Goal: Task Accomplishment & Management: Manage account settings

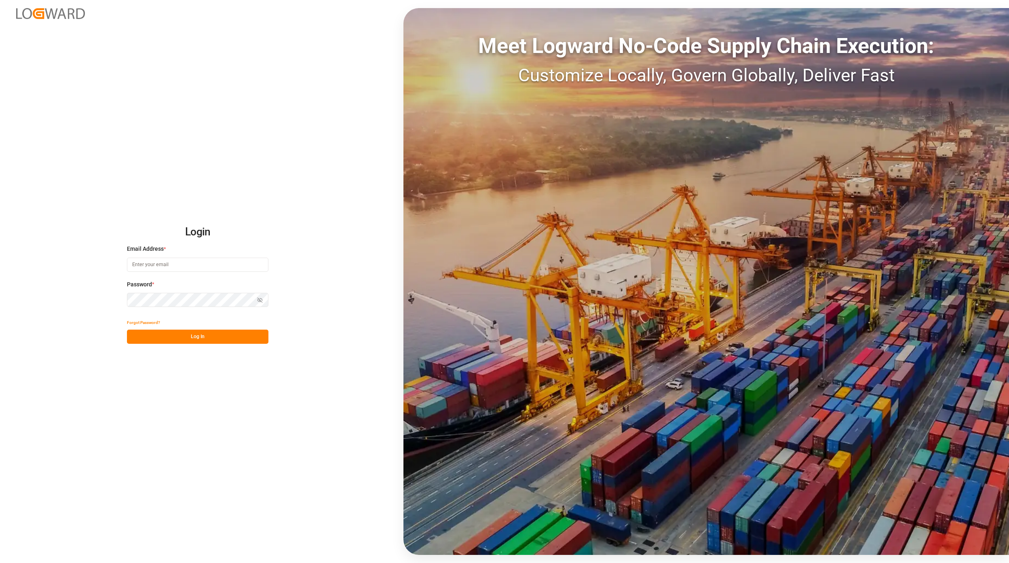
type input "[EMAIL_ADDRESS][PERSON_NAME][DOMAIN_NAME]"
click at [188, 339] on button "Log In" at bounding box center [197, 336] width 141 height 14
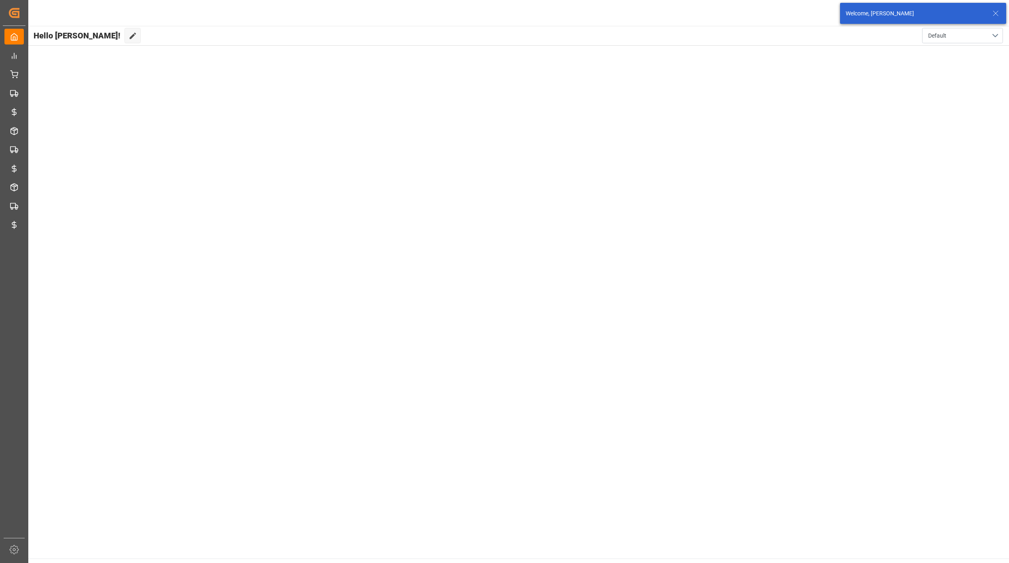
click at [1000, 10] on icon at bounding box center [996, 13] width 10 height 10
click at [987, 12] on html "Created by potrace 1.15, written by Peter Selinger 2001-2017 Created by potrace…" at bounding box center [504, 281] width 1009 height 563
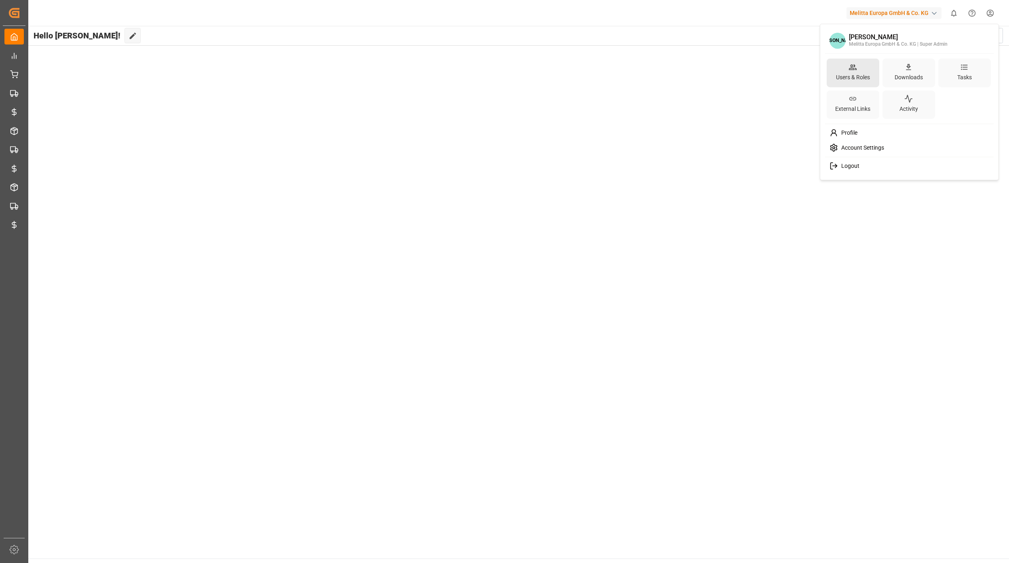
click at [851, 73] on div "Users & Roles" at bounding box center [852, 77] width 37 height 12
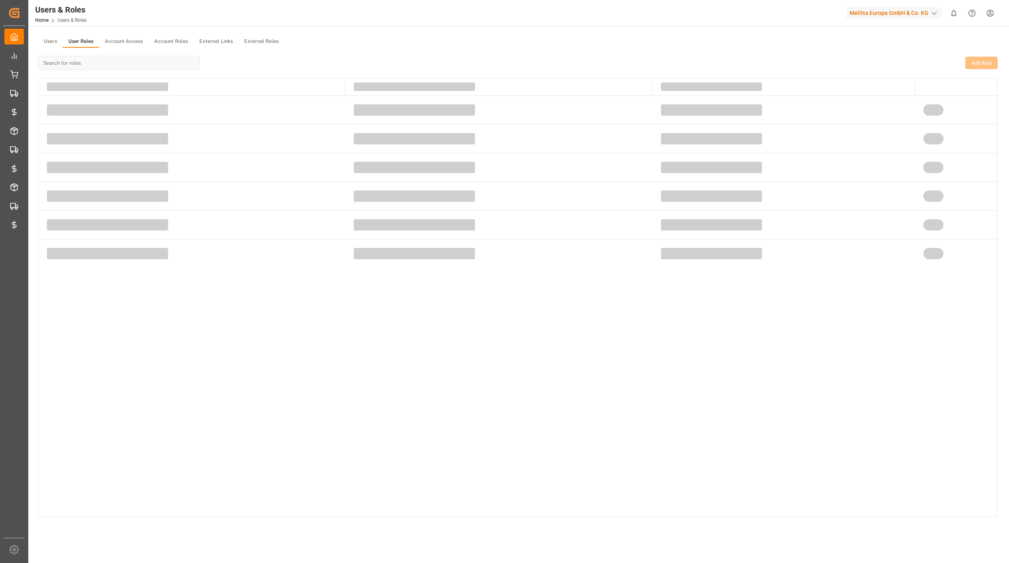
click at [78, 39] on button "User Roles" at bounding box center [81, 42] width 36 height 12
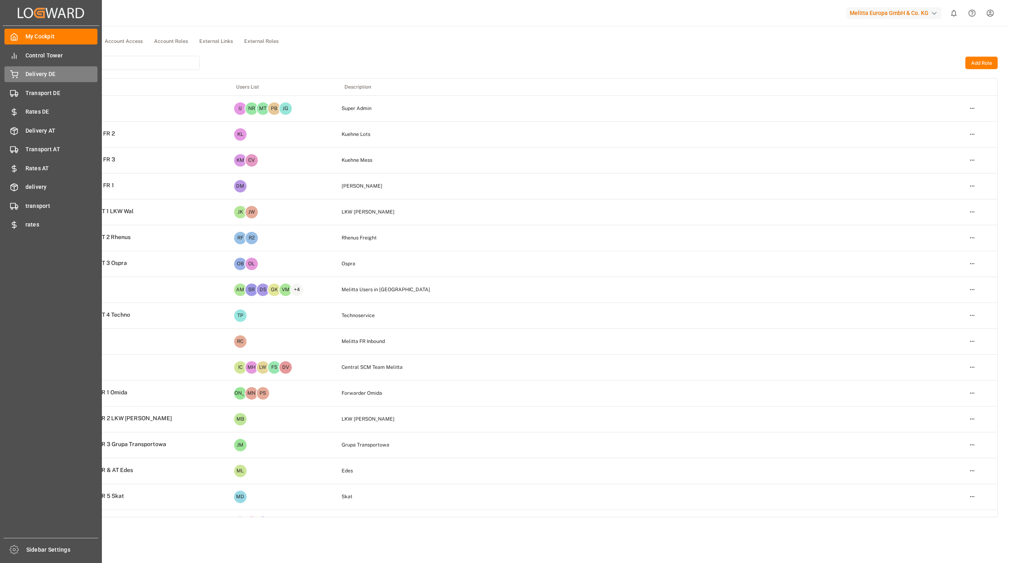
click at [21, 77] on div "Delivery DE Delivery DE" at bounding box center [50, 74] width 93 height 16
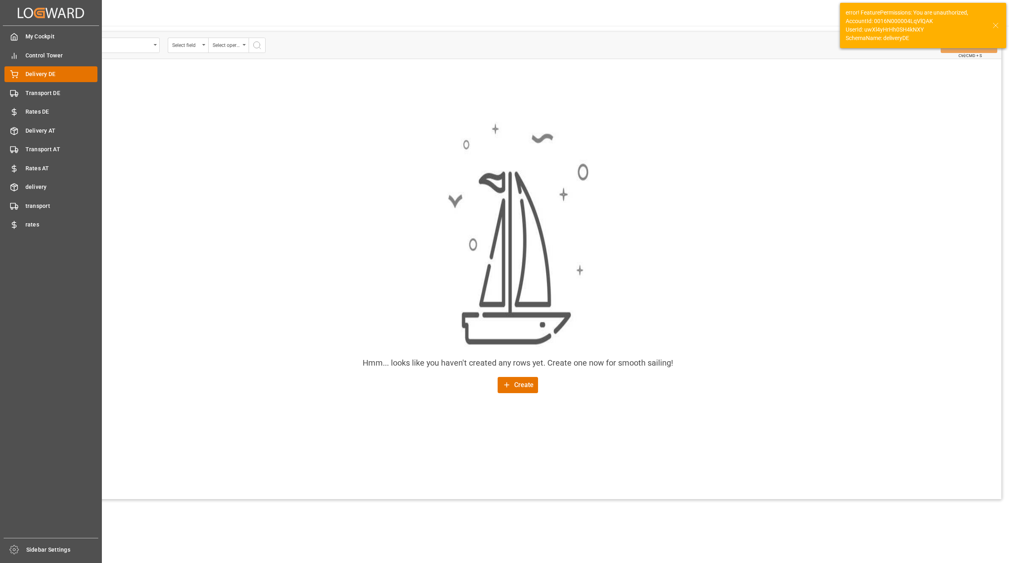
click at [20, 72] on div "Delivery DE Delivery DE" at bounding box center [50, 74] width 93 height 16
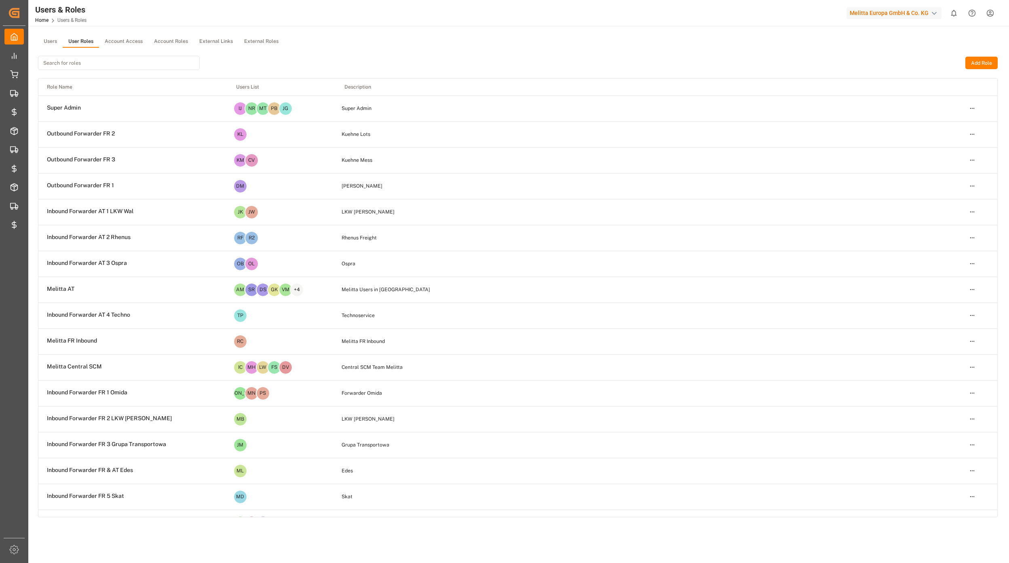
click at [81, 63] on input at bounding box center [119, 63] width 162 height 14
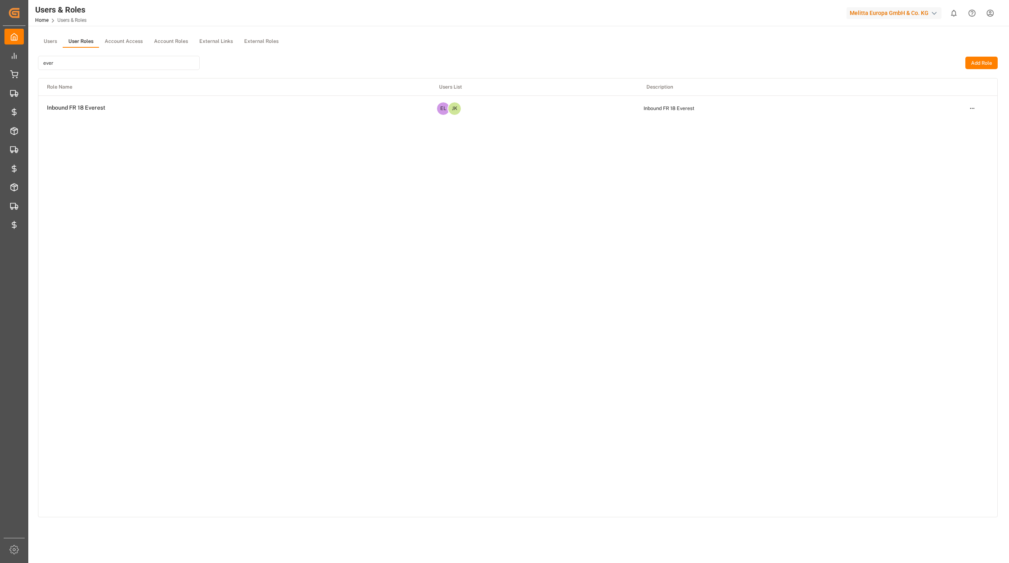
type input "ever"
click at [970, 108] on html "Created by potrace 1.15, written by [PERSON_NAME] [DATE]-[DATE] Created by potr…" at bounding box center [504, 281] width 1009 height 563
click at [955, 123] on div "Edit" at bounding box center [955, 122] width 42 height 11
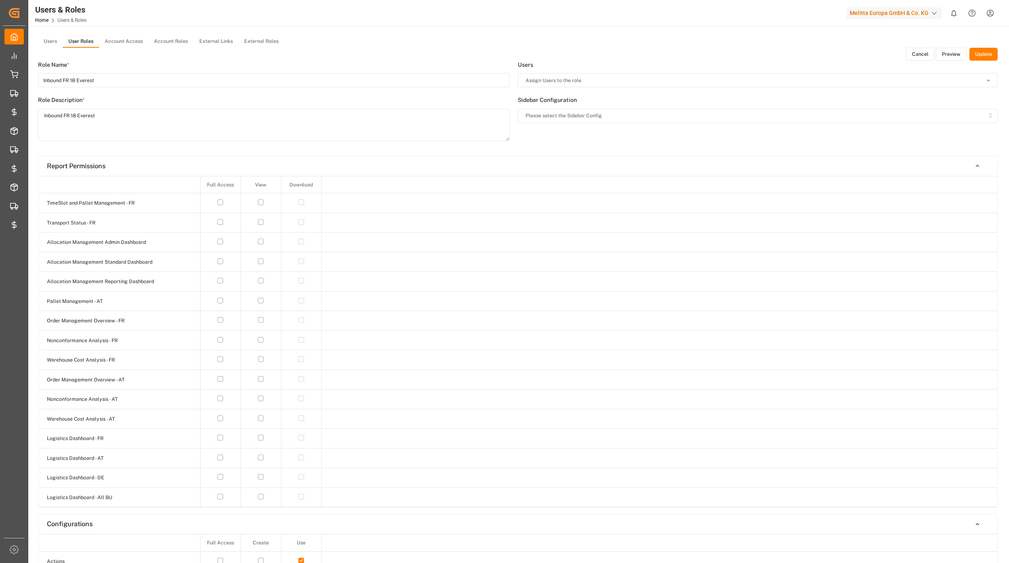
type input "Inbound FR 18 Everest"
type textarea "Inbound FR 18 Everest"
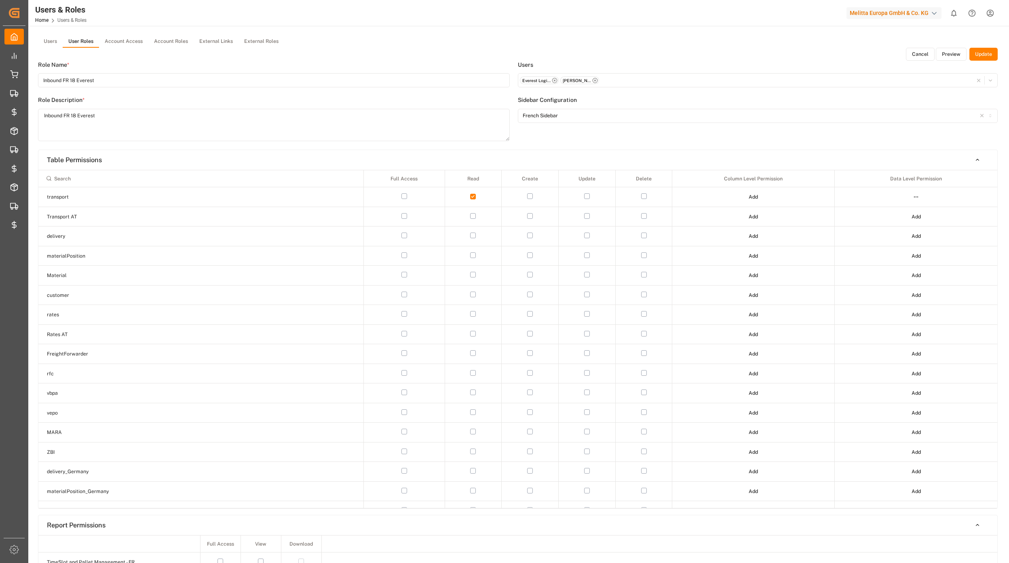
click at [944, 53] on button "Preview" at bounding box center [951, 54] width 31 height 13
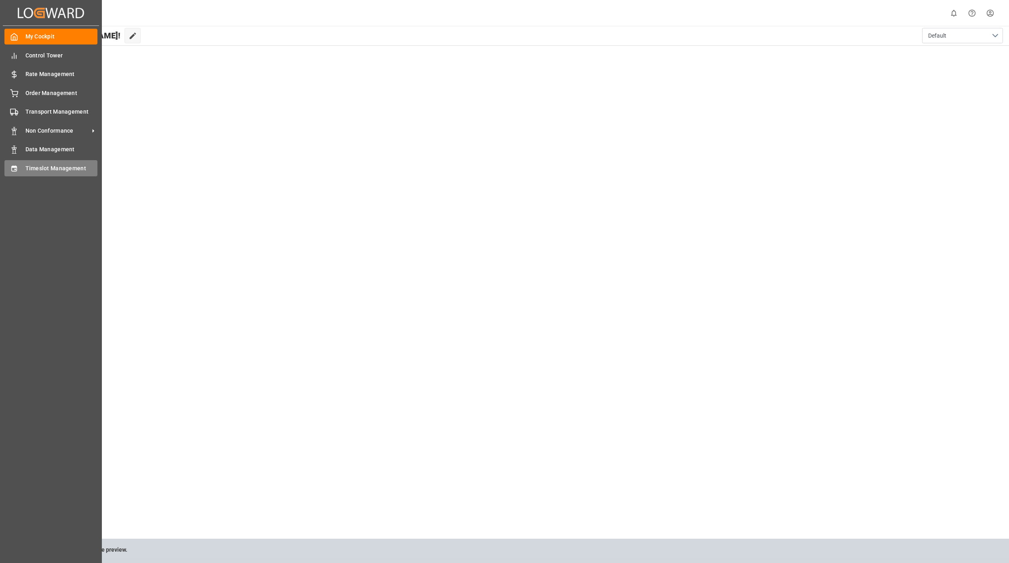
click at [53, 172] on div "Timeslot Management Timeslot Management" at bounding box center [50, 168] width 93 height 16
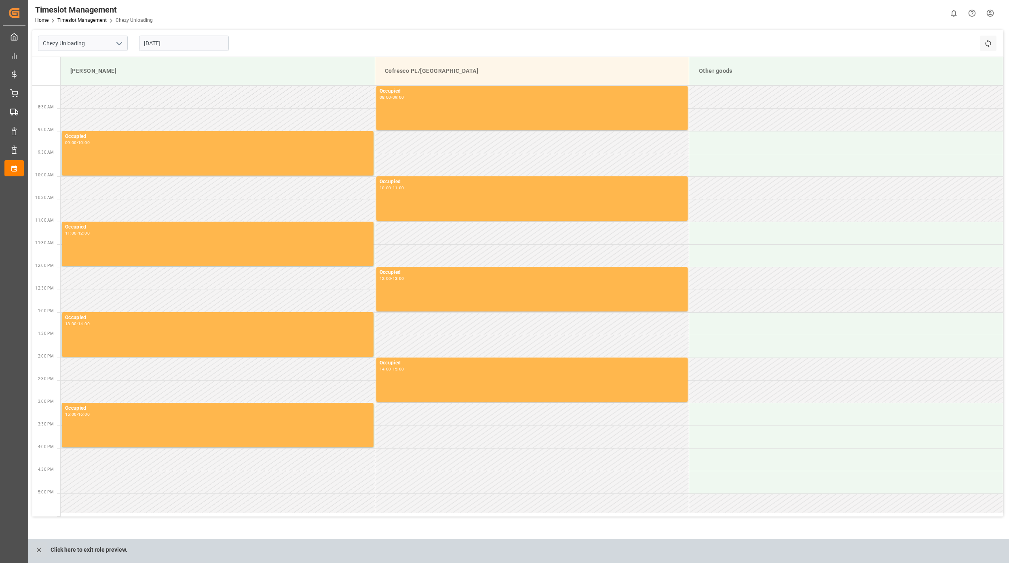
click at [171, 41] on input "24.09.2025" at bounding box center [184, 43] width 90 height 15
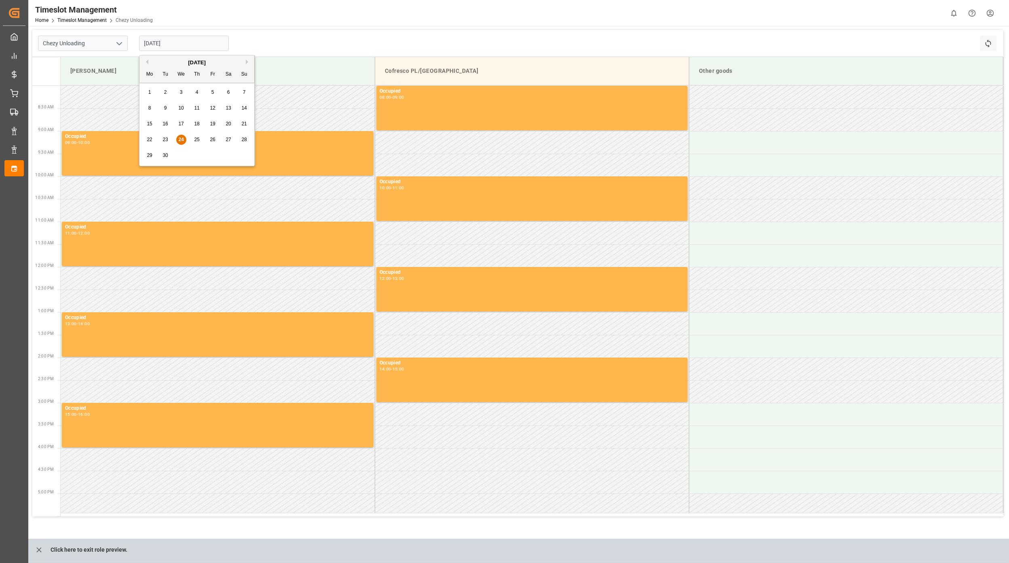
click at [163, 156] on span "30" at bounding box center [165, 155] width 5 height 6
type input "30.09.2025"
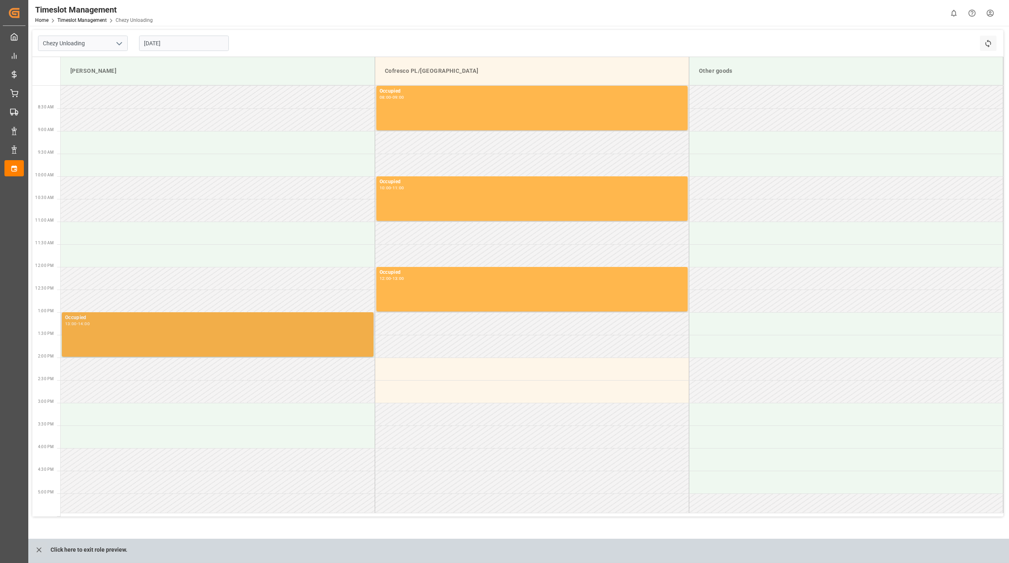
click at [172, 340] on div "Occupied 13:00 - 14:00" at bounding box center [217, 334] width 305 height 41
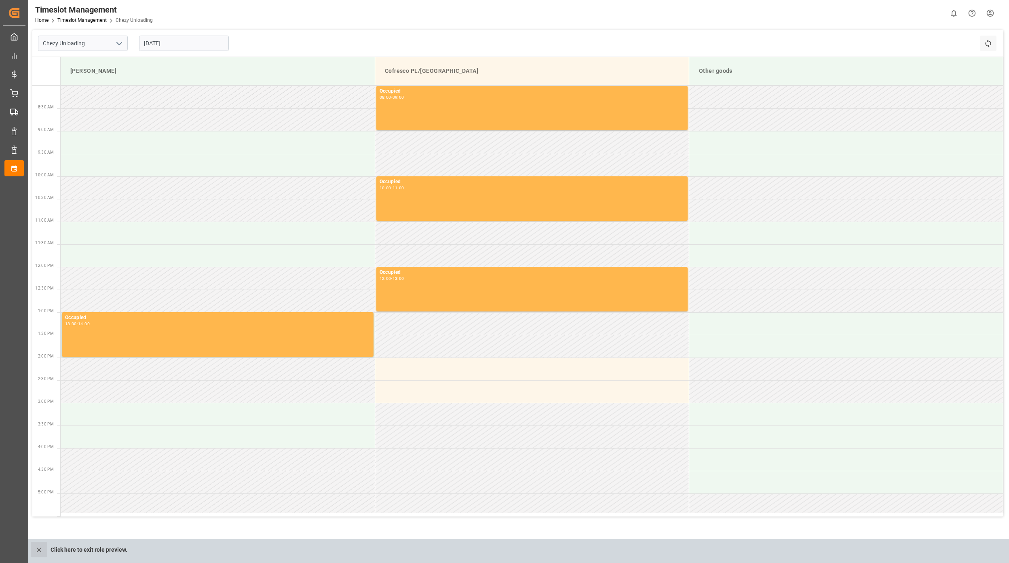
click at [39, 547] on icon "close role preview" at bounding box center [39, 549] width 8 height 8
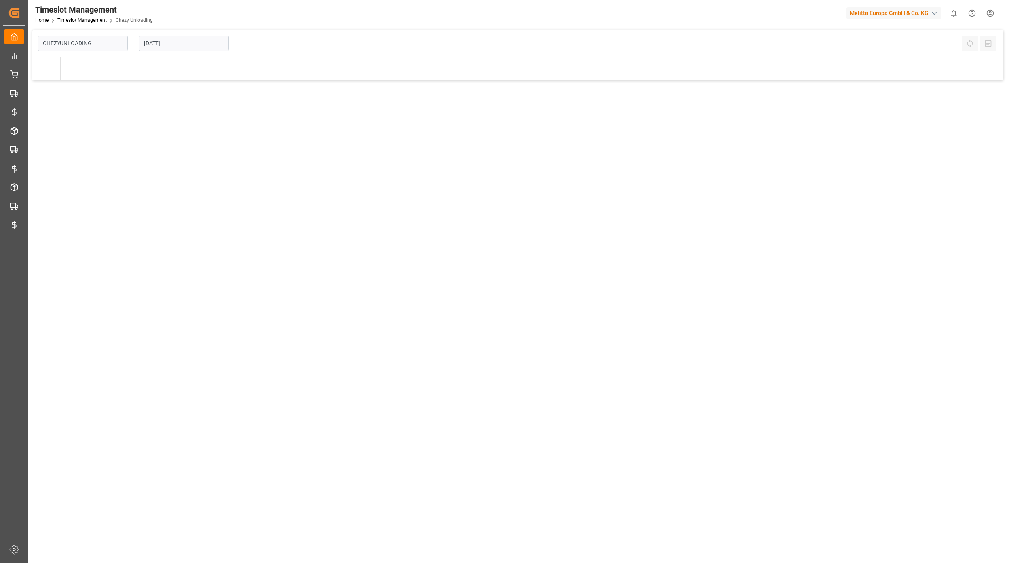
type input "Chezy Unloading"
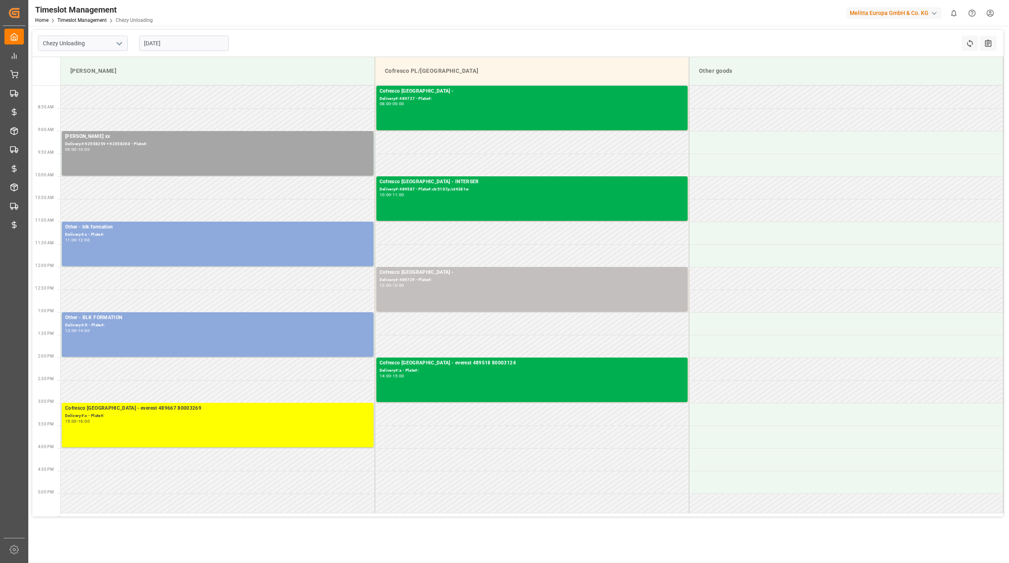
click at [996, 8] on html "Created by potrace 1.15, written by Peter Selinger 2001-2017 Created by potrace…" at bounding box center [504, 281] width 1009 height 563
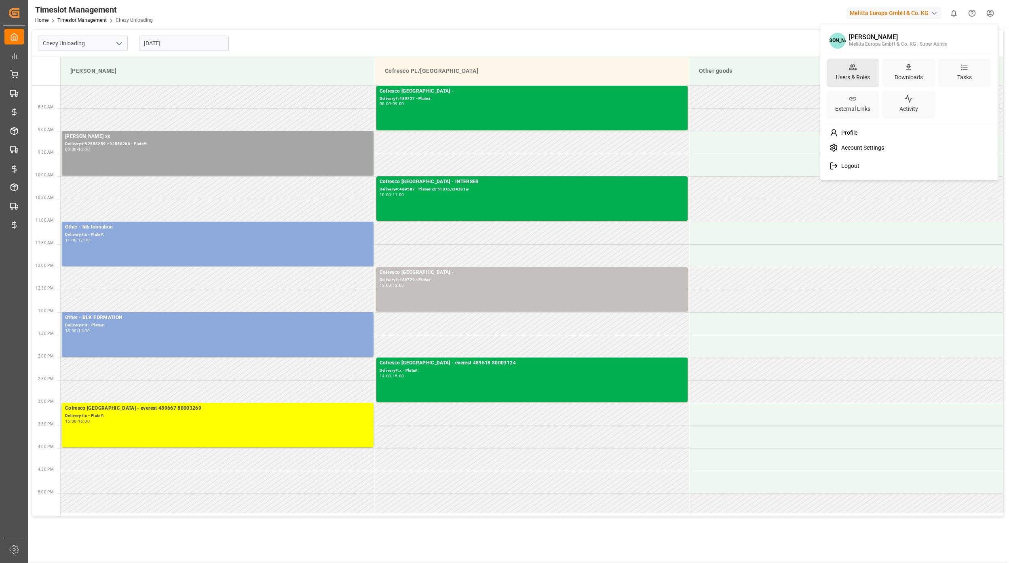
click at [862, 70] on div "Users & Roles" at bounding box center [853, 72] width 53 height 29
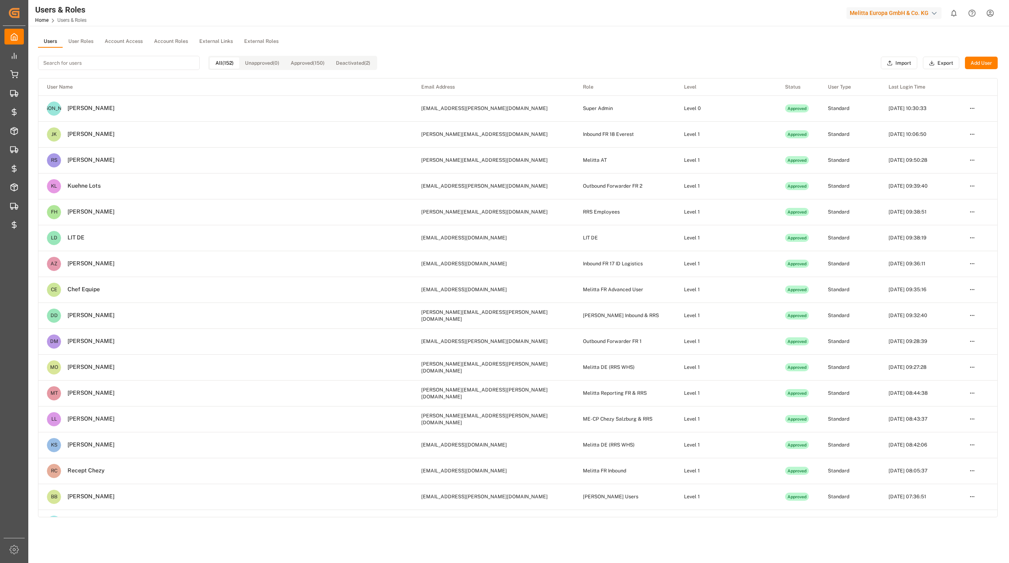
click at [87, 46] on button "User Roles" at bounding box center [81, 42] width 36 height 12
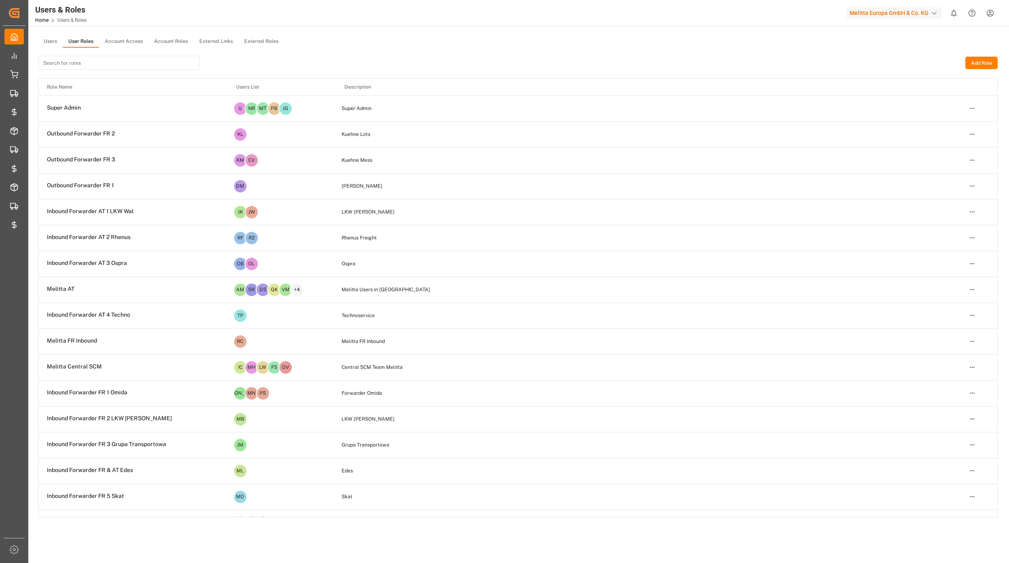
click at [80, 63] on input at bounding box center [119, 63] width 162 height 14
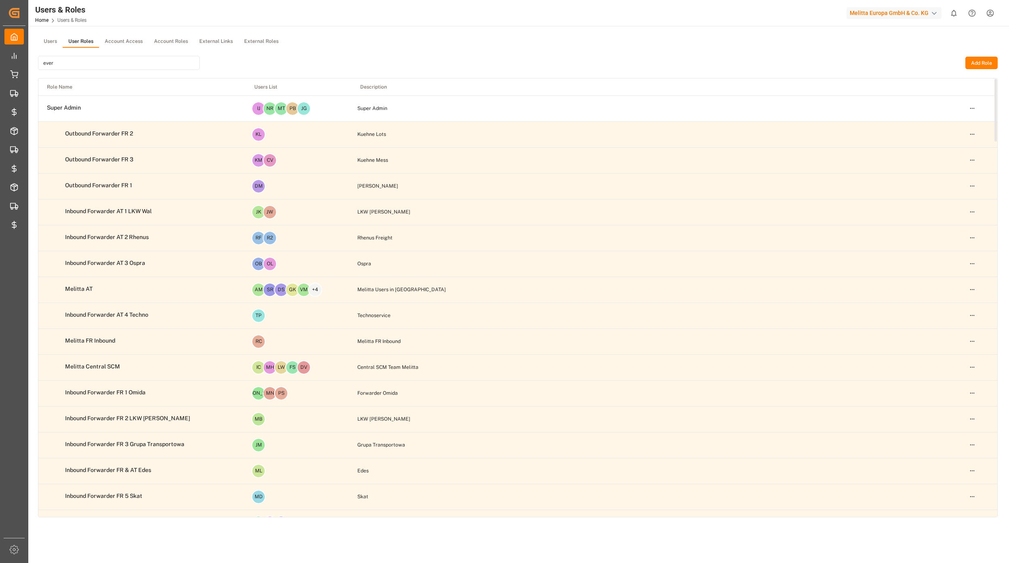
click at [965, 110] on td "Open menu" at bounding box center [979, 108] width 36 height 26
click at [120, 62] on input "ever" at bounding box center [119, 63] width 162 height 14
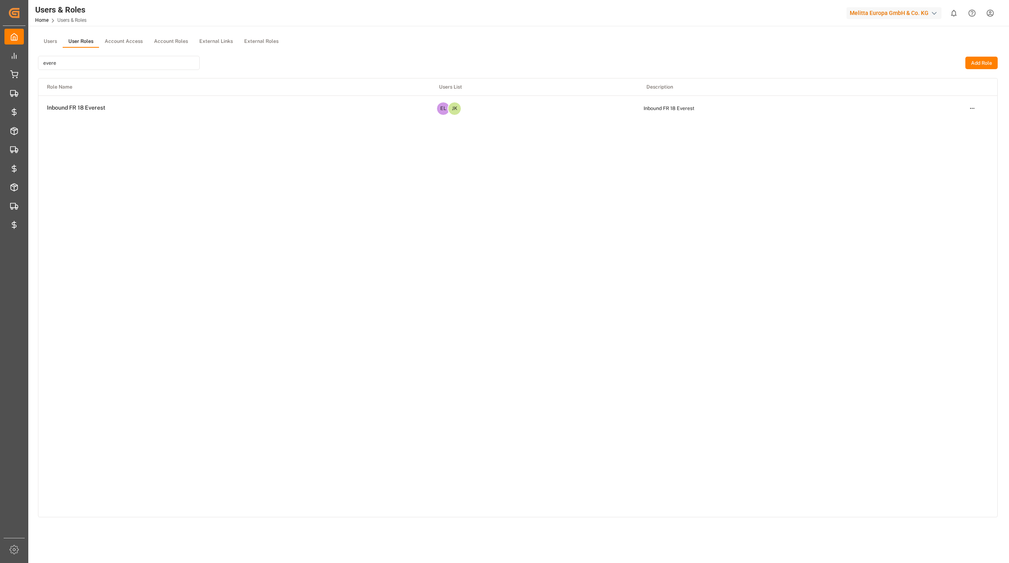
type input "evere"
click at [968, 109] on html "Created by potrace 1.15, written by [PERSON_NAME] [DATE]-[DATE] Created by potr…" at bounding box center [504, 281] width 1009 height 563
click at [948, 122] on div "Edit" at bounding box center [955, 122] width 42 height 11
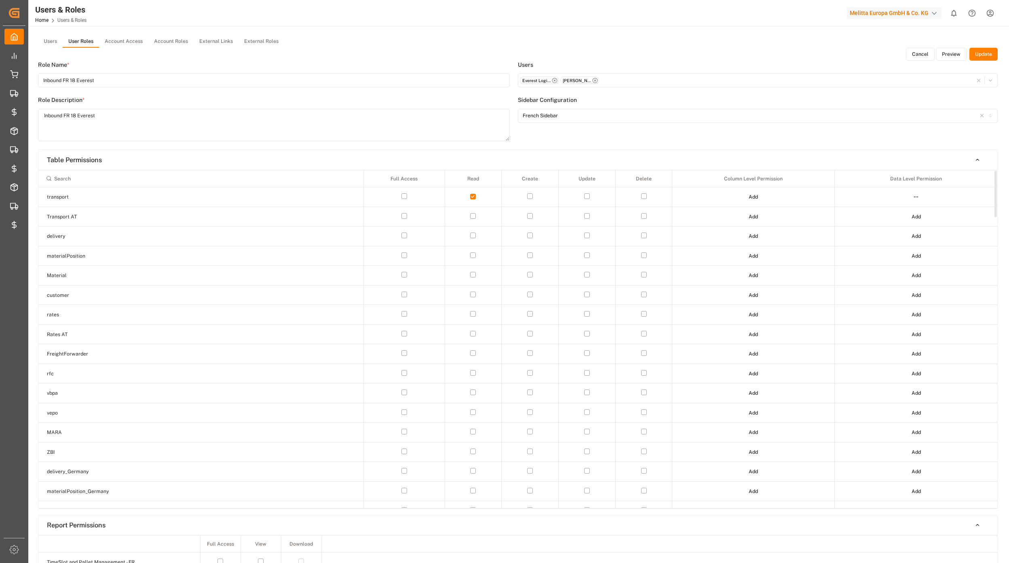
click at [143, 182] on input at bounding box center [201, 178] width 318 height 14
type input "chez"
click at [915, 222] on body "Created by potrace 1.15, written by Peter Selinger 2001-2017 Created by potrace…" at bounding box center [504, 281] width 1009 height 563
click at [896, 233] on div "Edit" at bounding box center [900, 231] width 42 height 11
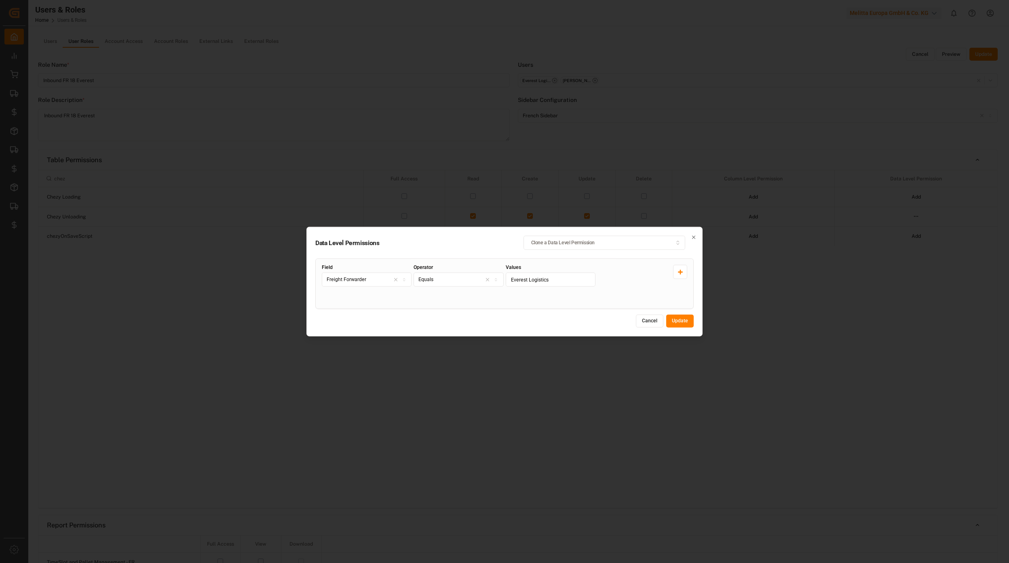
drag, startPoint x: 554, startPoint y: 280, endPoint x: 500, endPoint y: 280, distance: 53.8
click at [501, 280] on div "Field Freight Forwarder Operator Equals Values Everest Logistics" at bounding box center [504, 284] width 365 height 38
click at [644, 322] on button "Cancel" at bounding box center [649, 321] width 27 height 13
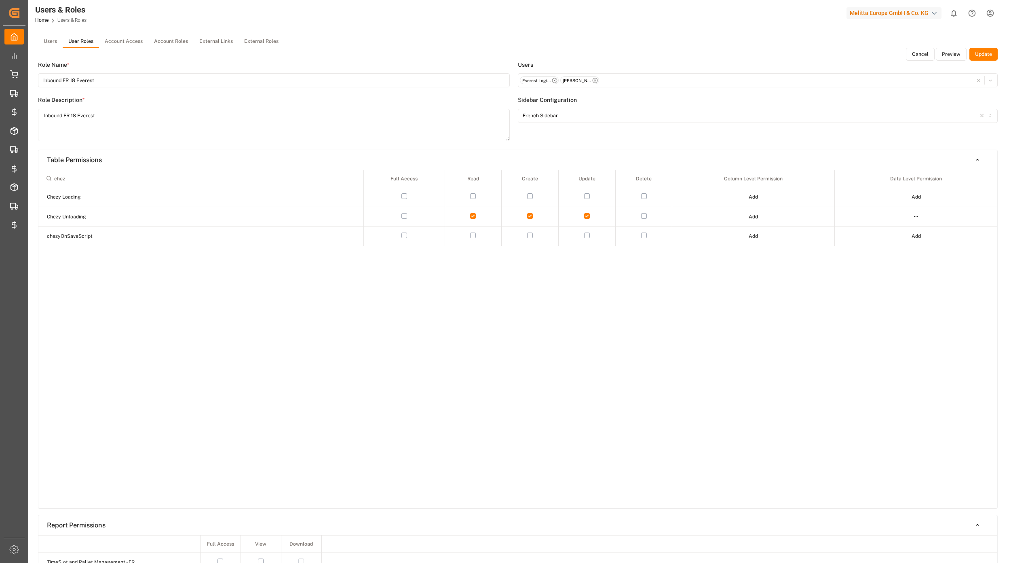
click at [922, 49] on button "Cancel" at bounding box center [920, 54] width 29 height 13
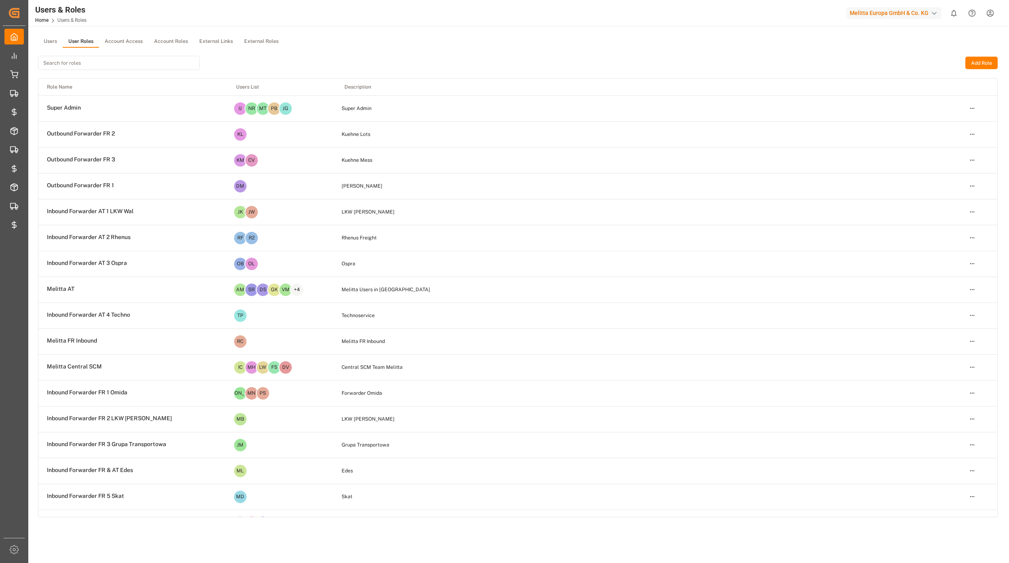
drag, startPoint x: 82, startPoint y: 62, endPoint x: 80, endPoint y: 66, distance: 4.7
click at [80, 66] on input at bounding box center [119, 63] width 162 height 14
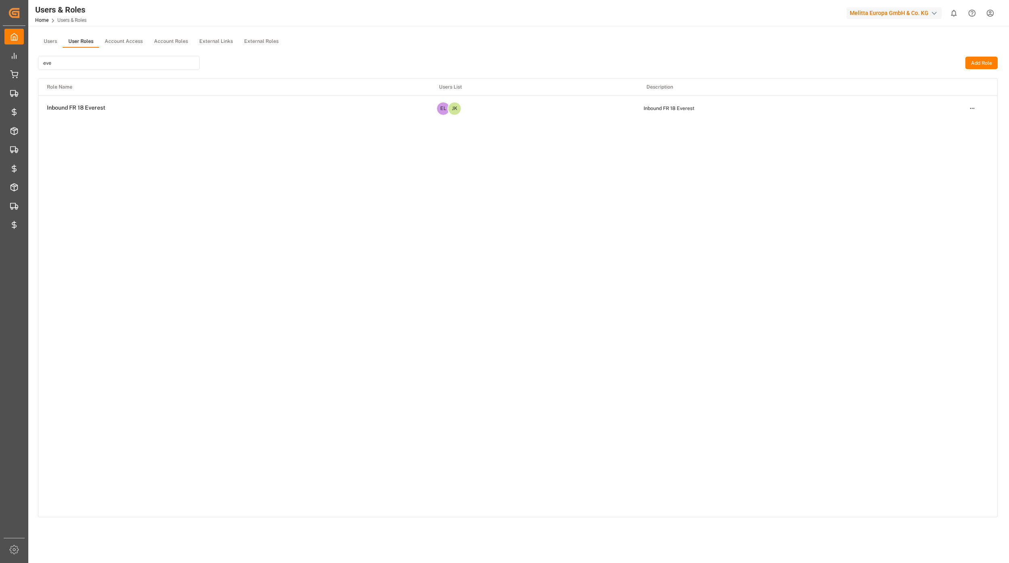
type input "eve"
click at [979, 108] on td "Open menu" at bounding box center [979, 108] width 36 height 26
click at [972, 109] on html "Created by potrace 1.15, written by Peter Selinger 2001-2017 Created by potrace…" at bounding box center [504, 281] width 1009 height 563
click at [952, 125] on div "Edit" at bounding box center [955, 122] width 42 height 11
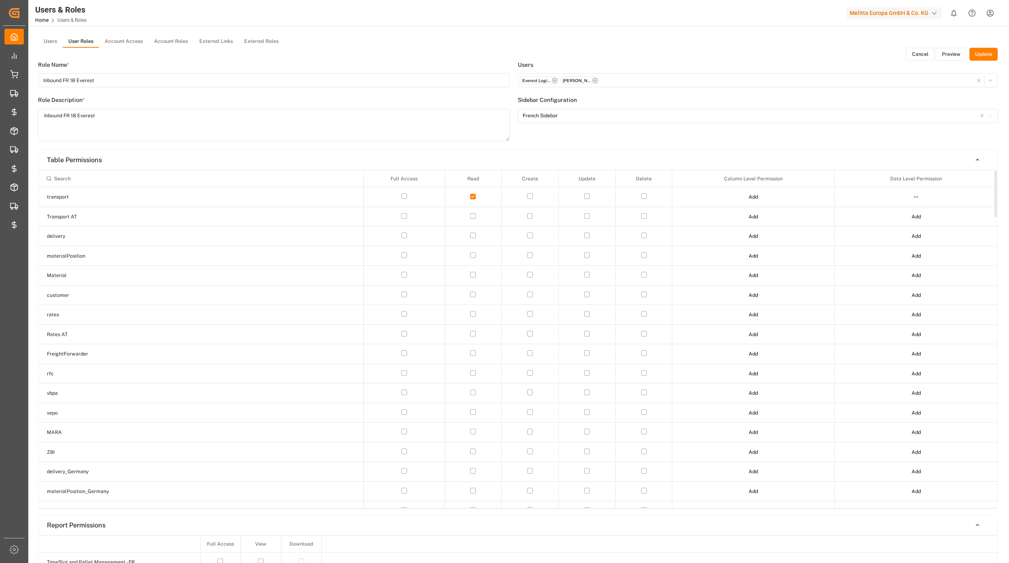
click at [120, 178] on input at bounding box center [201, 178] width 318 height 14
type input "ch"
click at [762, 215] on button "Add" at bounding box center [753, 216] width 21 height 13
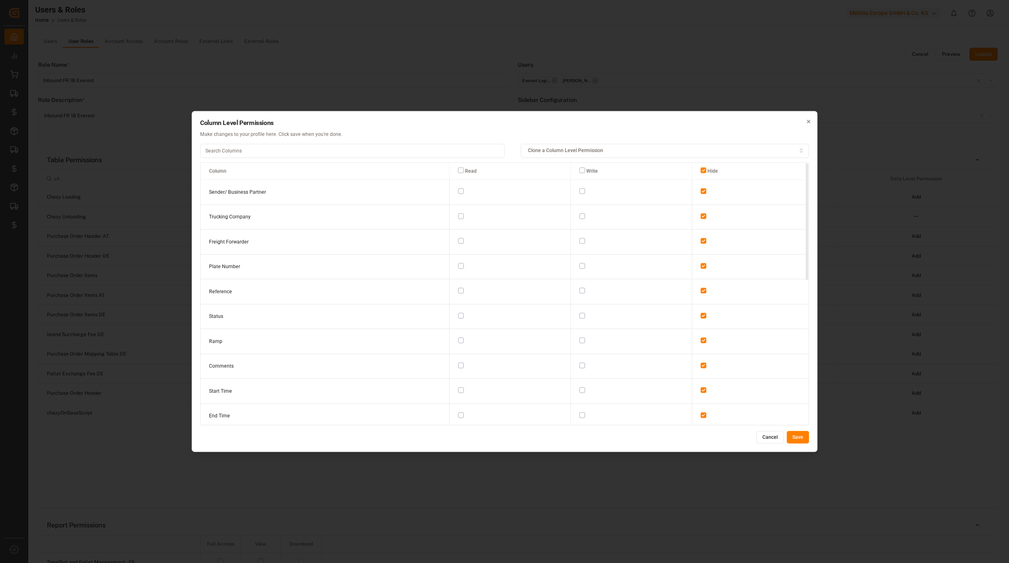
click at [458, 217] on button "button" at bounding box center [461, 216] width 6 height 6
click at [458, 241] on button "button" at bounding box center [461, 241] width 6 height 6
click at [458, 171] on button "button" at bounding box center [461, 170] width 6 height 6
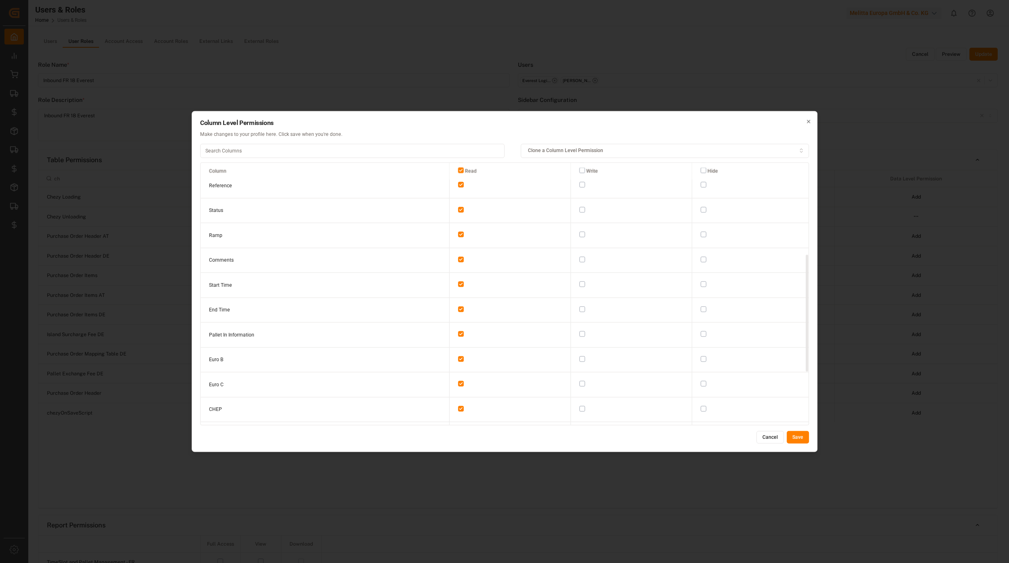
scroll to position [320, 0]
click at [802, 439] on button "Save" at bounding box center [798, 437] width 22 height 13
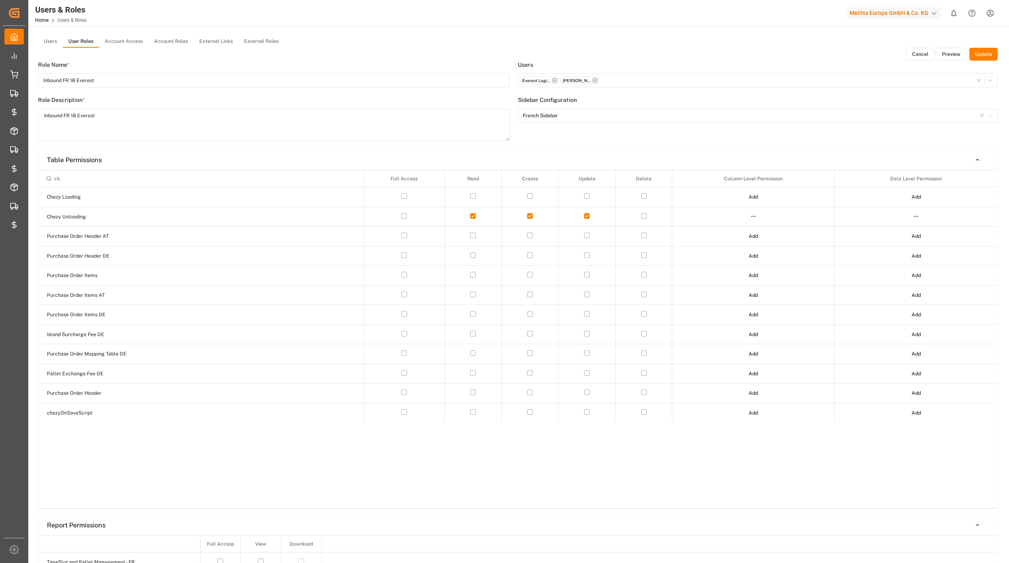
click at [986, 54] on button "Update" at bounding box center [983, 54] width 28 height 13
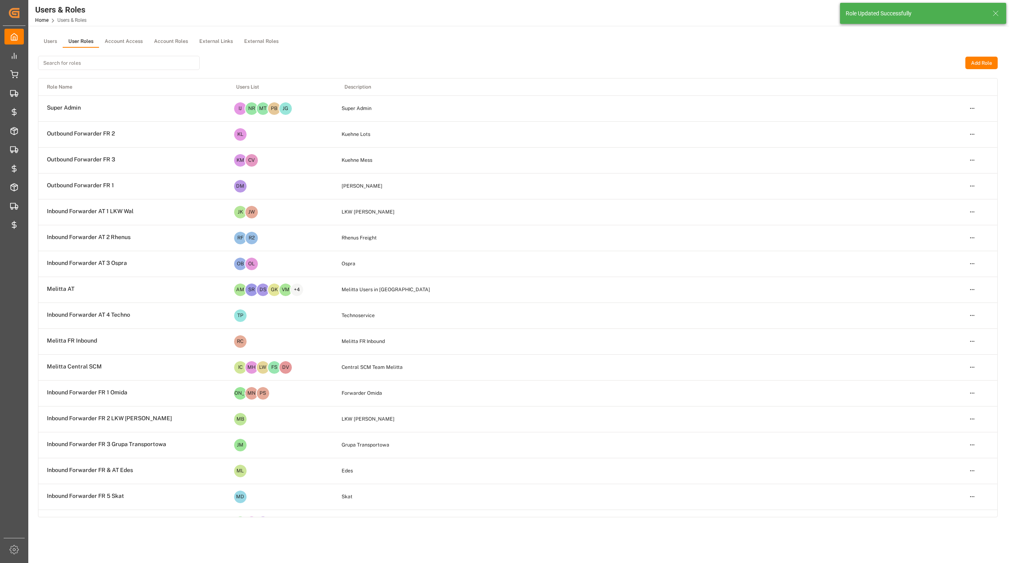
click at [994, 13] on icon at bounding box center [996, 13] width 10 height 10
click at [82, 60] on input at bounding box center [119, 63] width 162 height 14
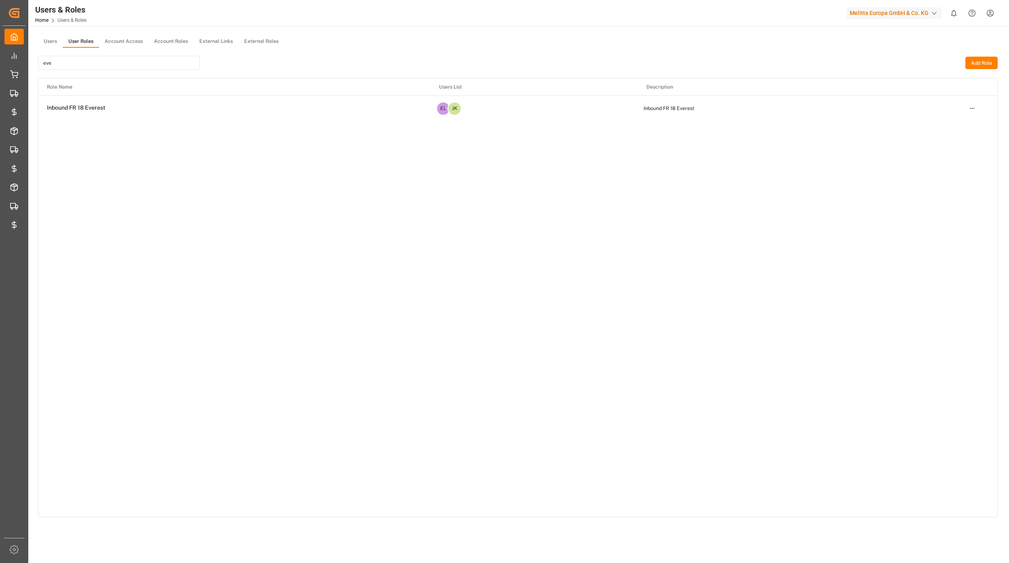
type input "eve"
click at [971, 109] on html "Created by potrace 1.15, written by Peter Selinger 2001-2017 Created by potrace…" at bounding box center [504, 281] width 1009 height 563
click at [953, 121] on div "Edit" at bounding box center [955, 122] width 42 height 11
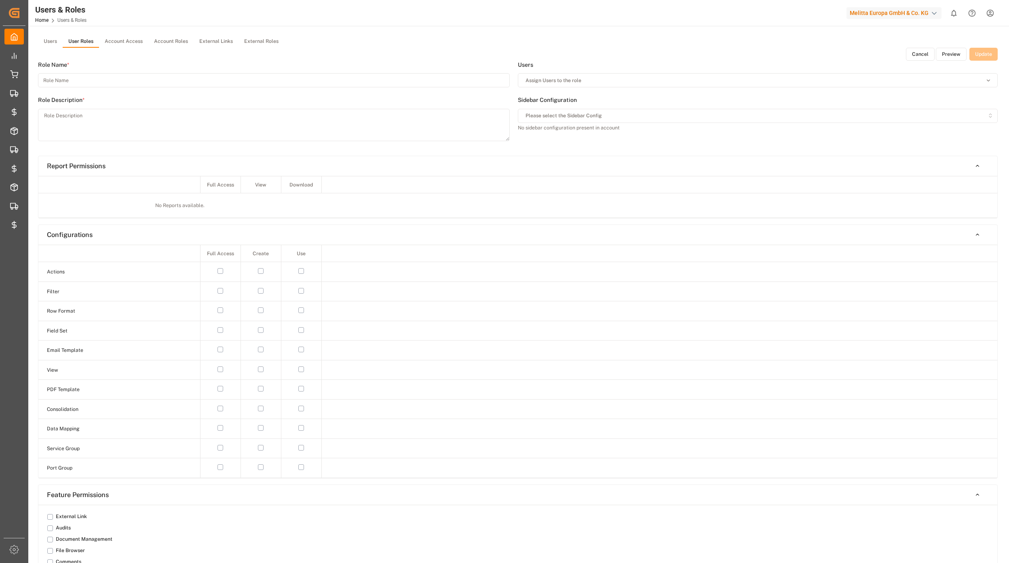
type input "Inbound FR 18 Everest"
type textarea "Inbound FR 18 Everest"
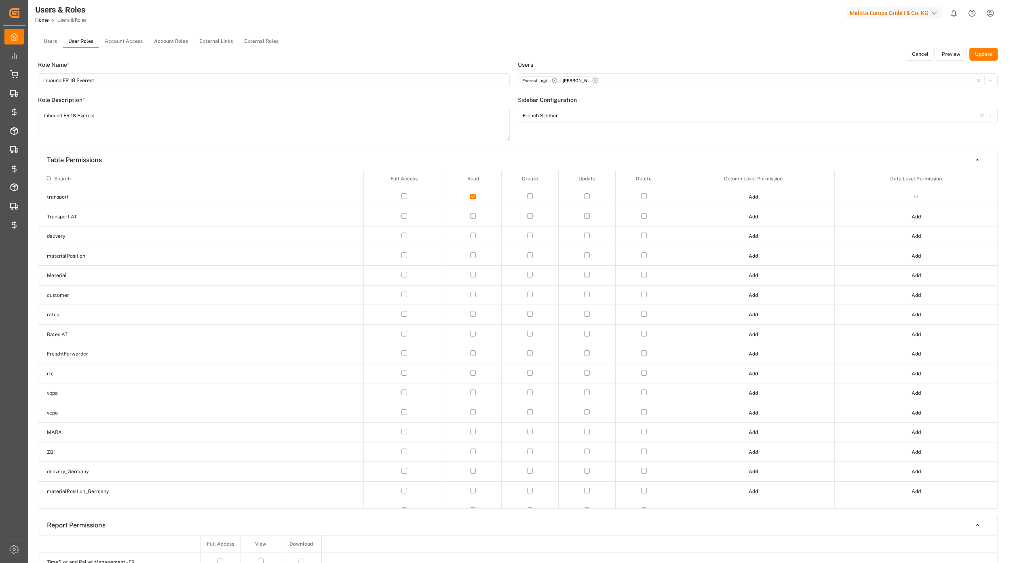
click at [945, 53] on button "Preview" at bounding box center [951, 54] width 31 height 13
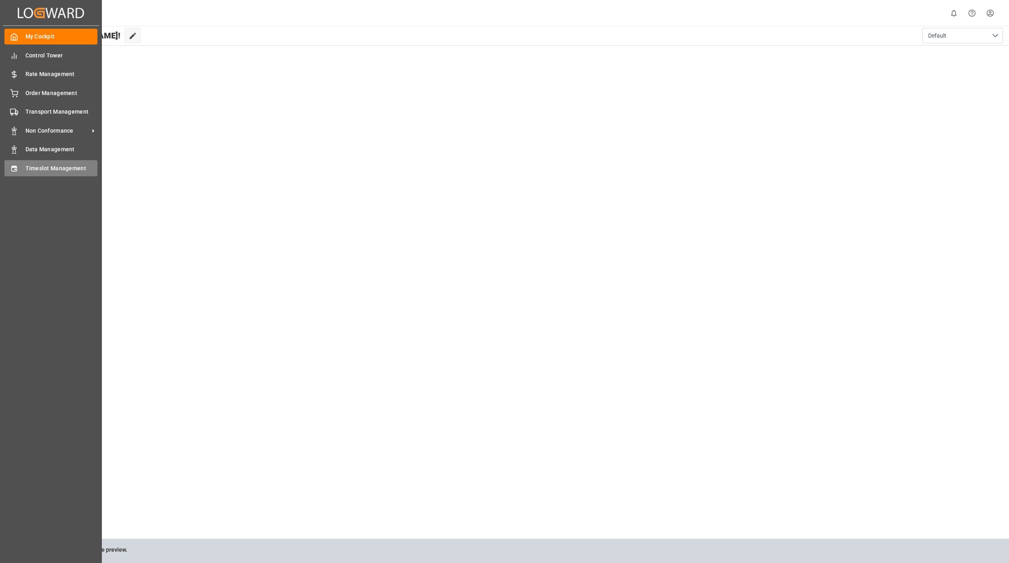
click at [20, 166] on div "Timeslot Management Timeslot Management" at bounding box center [50, 168] width 93 height 16
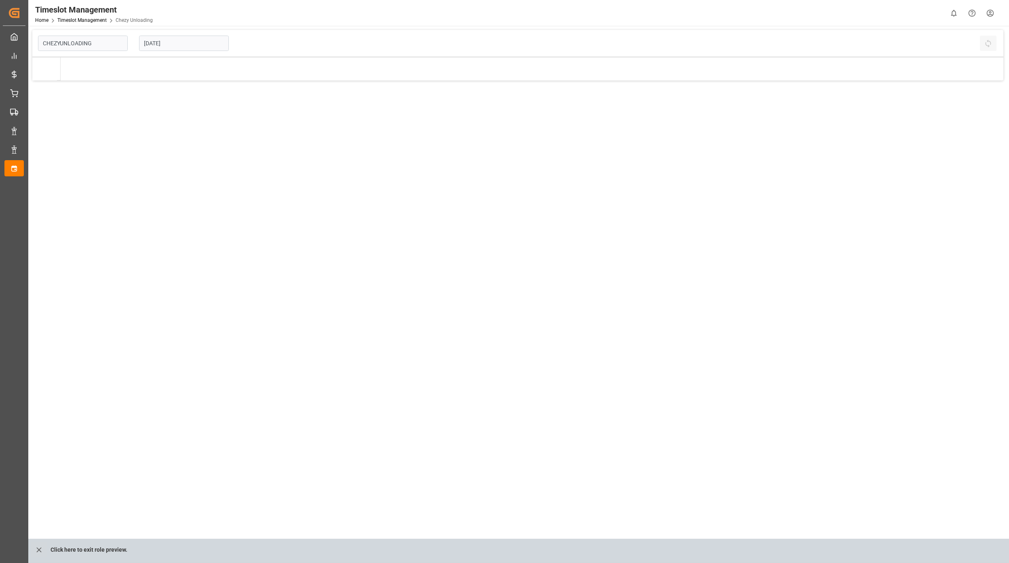
type input "Chezy Unloading"
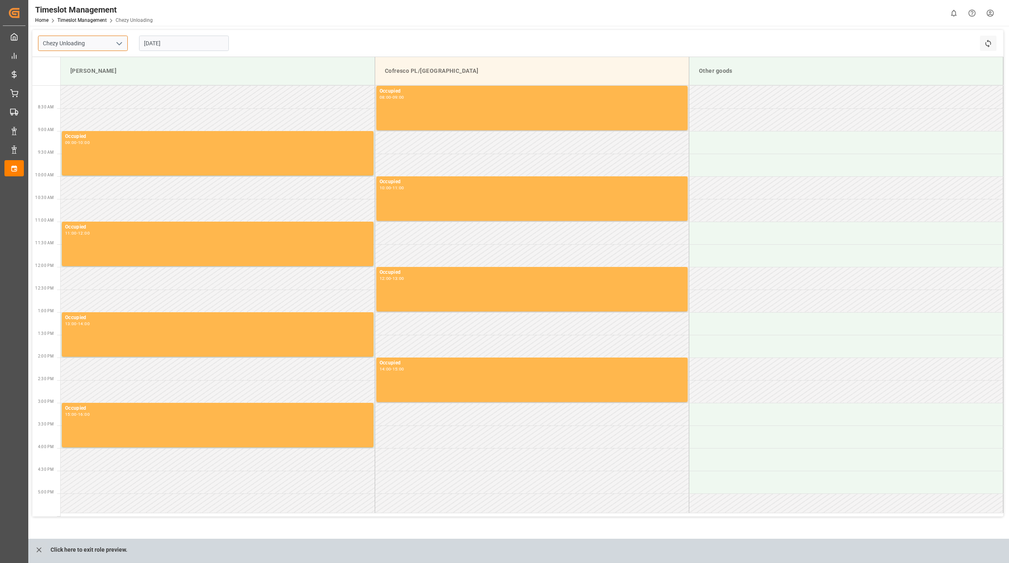
click at [81, 41] on input "Chezy Unloading" at bounding box center [83, 43] width 90 height 15
click at [157, 40] on input "[DATE]" at bounding box center [184, 43] width 90 height 15
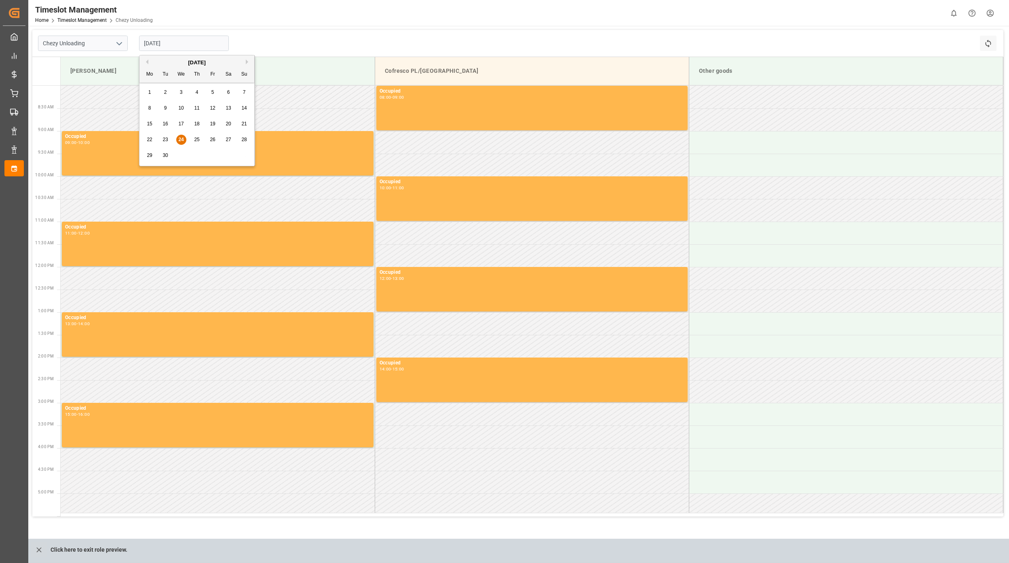
click at [165, 152] on span "30" at bounding box center [165, 155] width 5 height 6
type input "[DATE]"
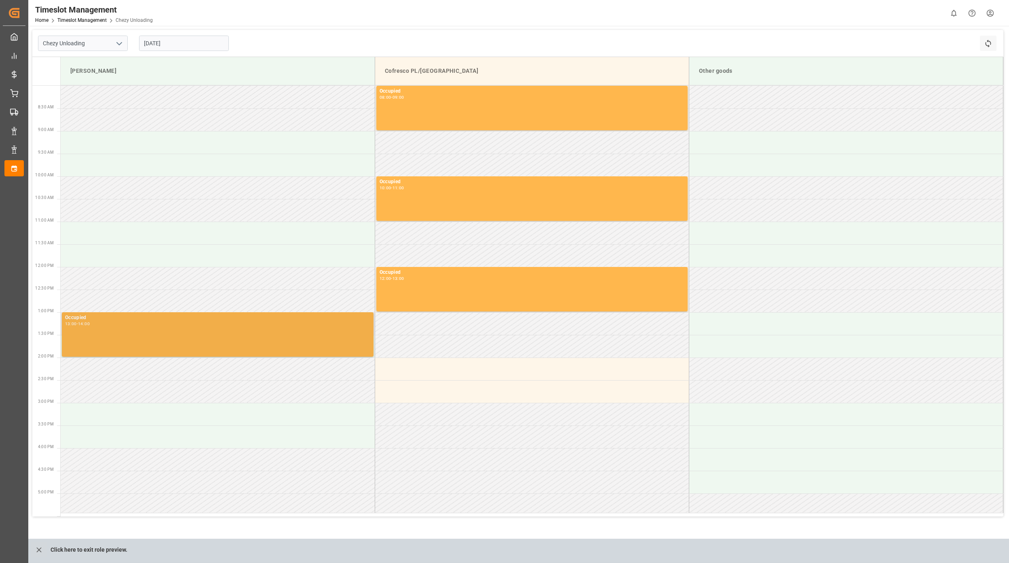
click at [157, 340] on div "Occupied 13:00 - 14:00" at bounding box center [217, 334] width 305 height 41
click at [342, 334] on div "Occupied 13:00 - 14:00" at bounding box center [217, 334] width 305 height 41
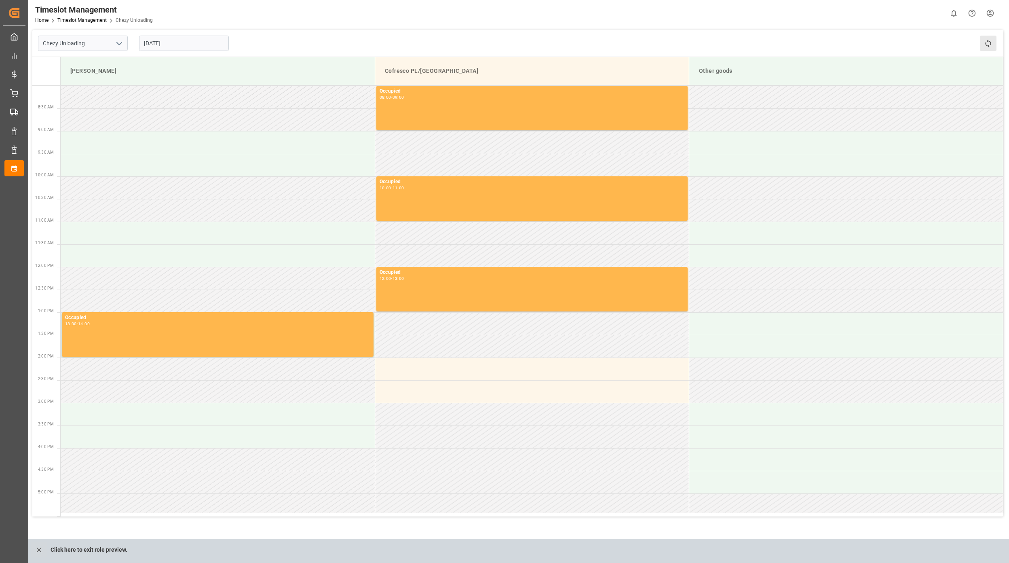
click at [993, 41] on button "Refresh Time Slots" at bounding box center [988, 43] width 17 height 15
click at [152, 43] on input "[DATE]" at bounding box center [184, 43] width 90 height 15
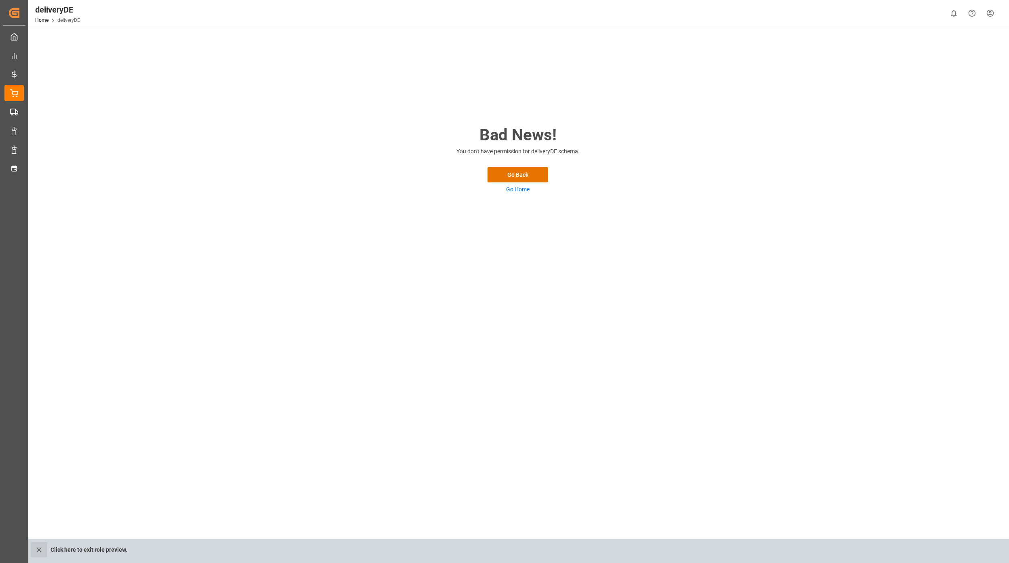
click at [40, 547] on icon "close role preview" at bounding box center [39, 549] width 8 height 8
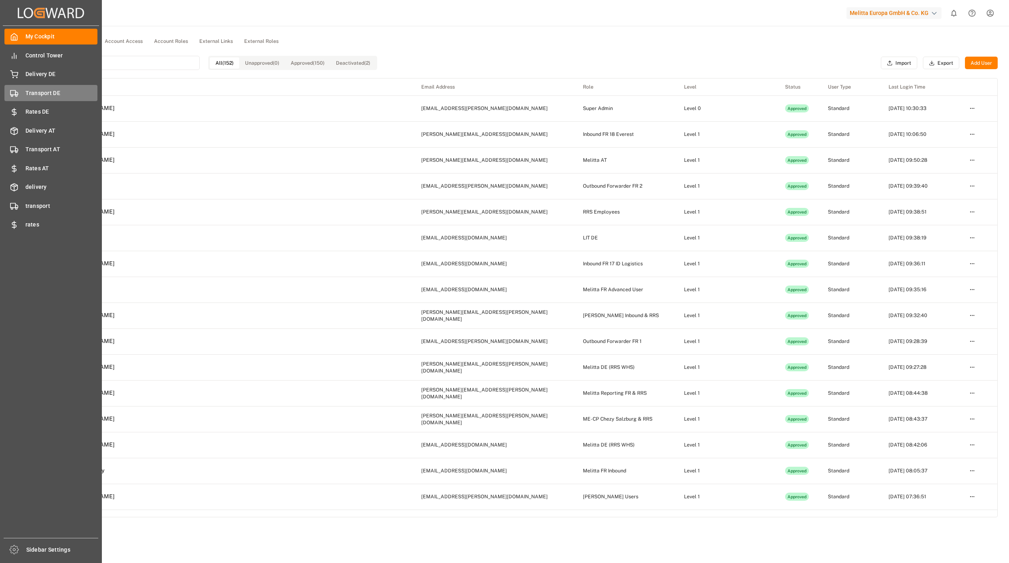
click at [34, 86] on div "Transport DE Transport DE" at bounding box center [50, 93] width 93 height 16
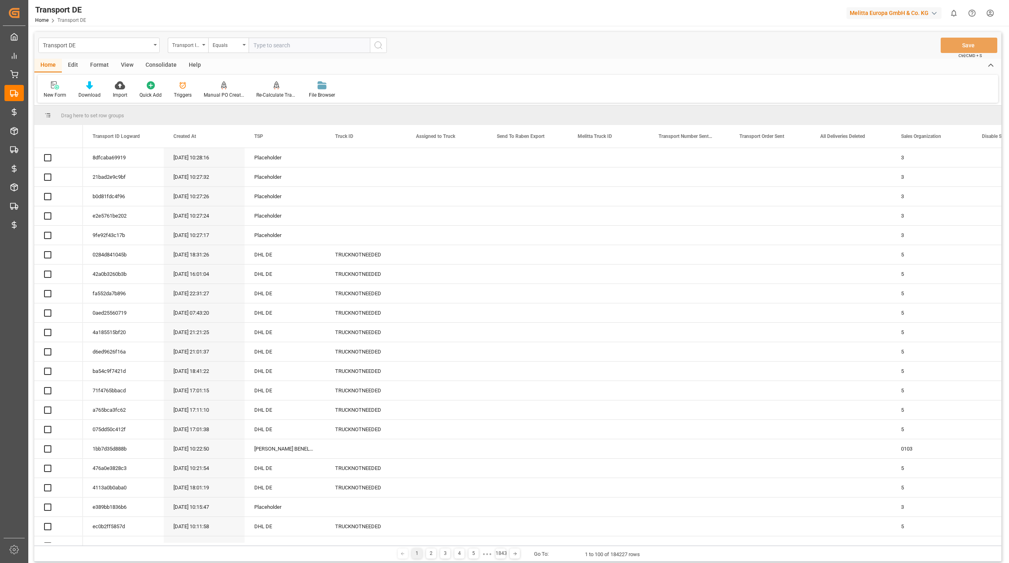
click at [74, 47] on div "Transport DE" at bounding box center [97, 45] width 108 height 10
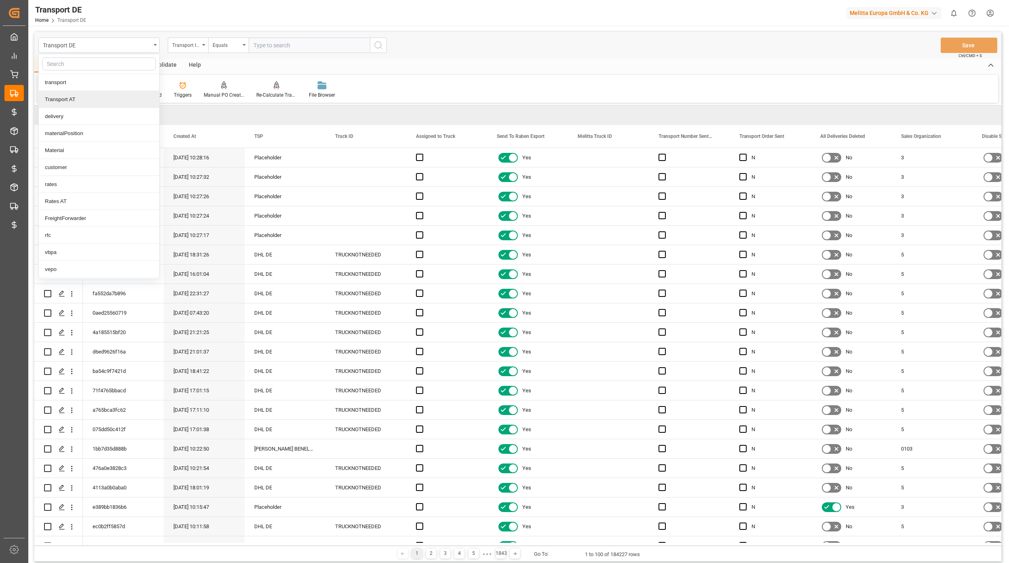
click at [492, 64] on div "Home Edit Format View Consolidate Help" at bounding box center [517, 66] width 967 height 14
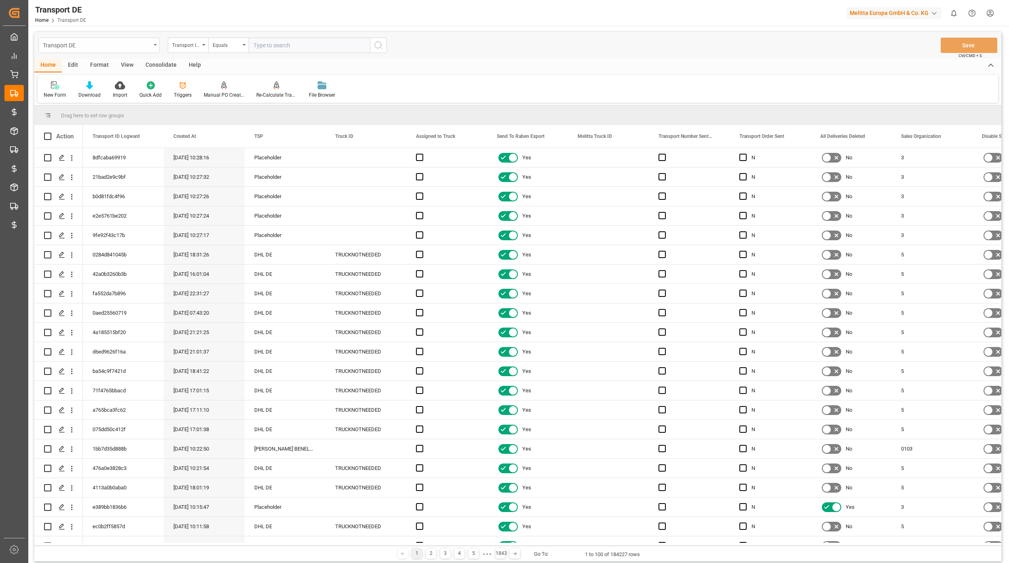
click at [93, 44] on div "Transport DE" at bounding box center [97, 45] width 108 height 10
type input "chezy un"
click at [127, 80] on div "Chezy Unloading" at bounding box center [99, 82] width 120 height 17
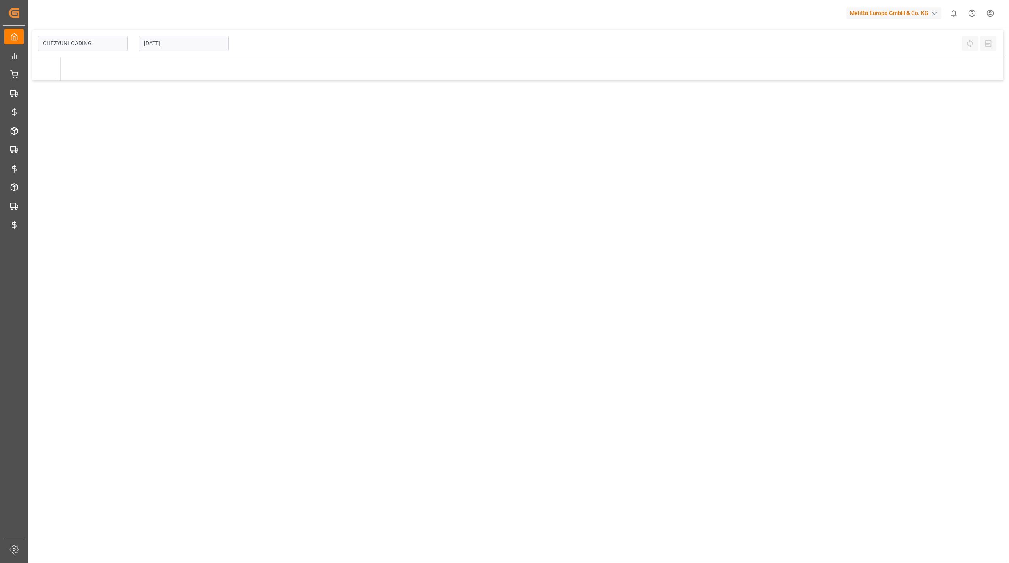
type input "Chezy Unloading"
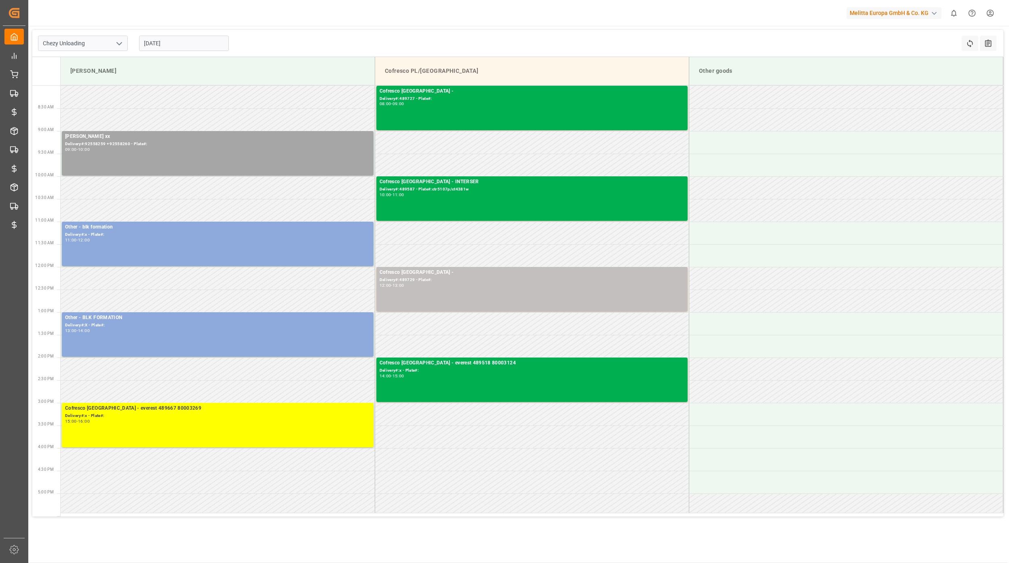
click at [116, 40] on icon "open menu" at bounding box center [119, 44] width 10 height 10
click at [99, 49] on input "Chezy Unloading" at bounding box center [83, 43] width 90 height 15
click at [161, 36] on input "24.09.2025" at bounding box center [184, 43] width 90 height 15
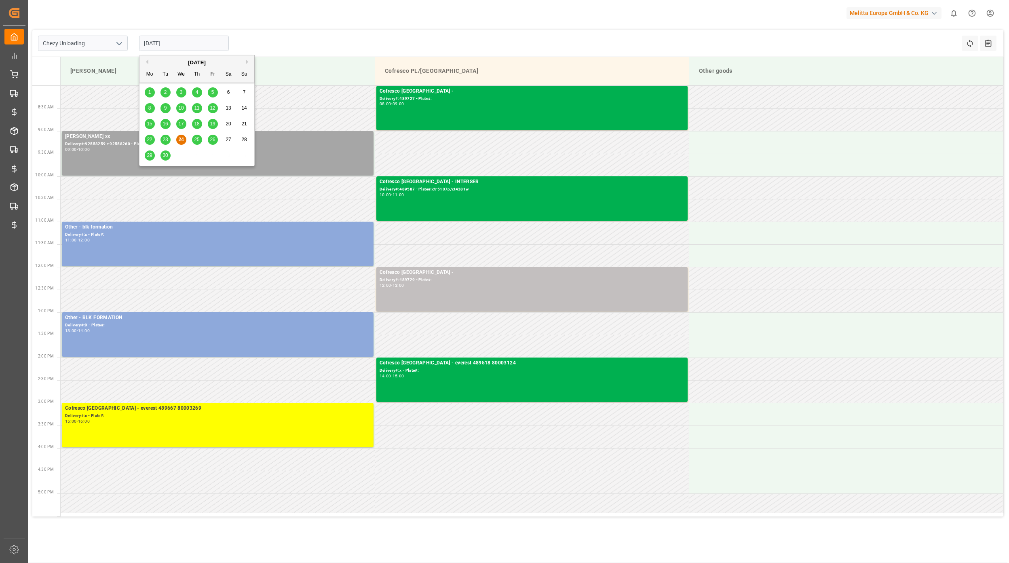
click at [163, 154] on div "30" at bounding box center [166, 156] width 10 height 10
type input "30.09.2025"
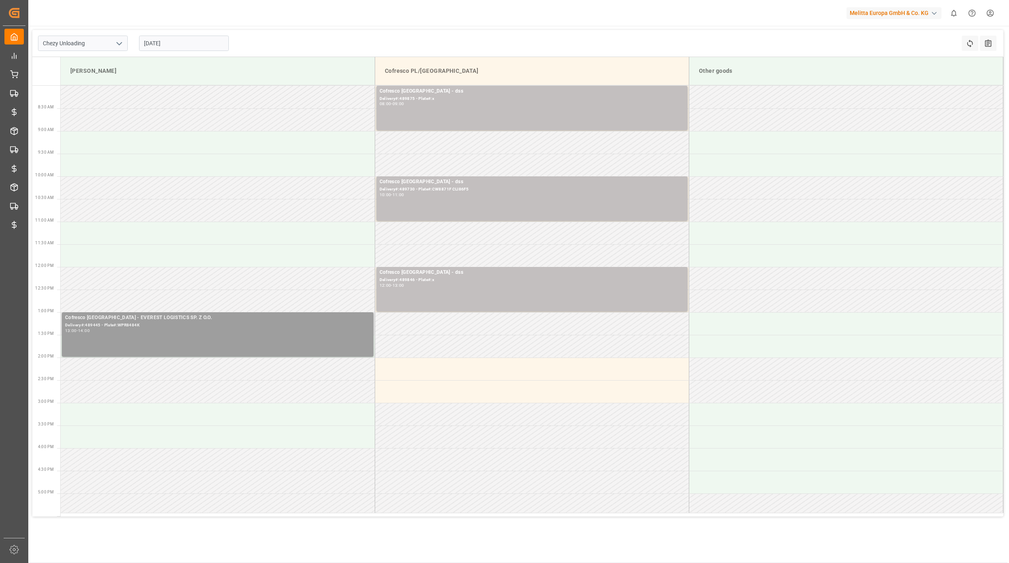
click at [180, 330] on div "13:00 - 14:00" at bounding box center [217, 331] width 305 height 4
click at [487, 361] on div "Tuesday, September 30, 2025 13:00 - 14:00 Open" at bounding box center [448, 339] width 141 height 54
click at [310, 343] on div "Cofresco Poland - EVEREST LOGISTICS SP. Z O.O. Delivery#:489445 - Plate#:WPR848…" at bounding box center [217, 334] width 305 height 41
click at [479, 356] on button "Open" at bounding box center [483, 354] width 57 height 10
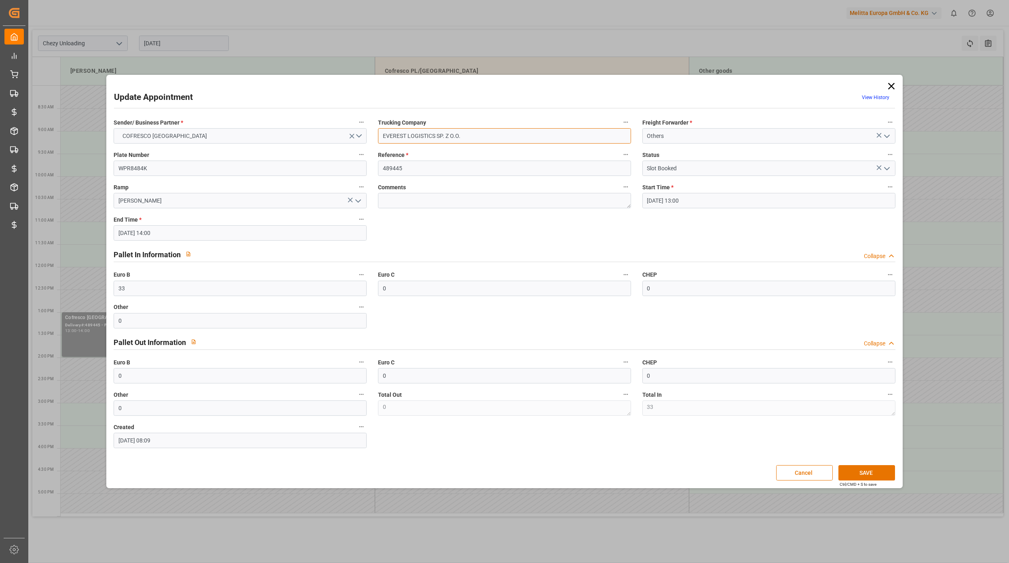
click at [476, 133] on input "EVEREST LOGISTICS SP. Z O.O." at bounding box center [504, 135] width 253 height 15
click at [889, 86] on icon at bounding box center [891, 85] width 11 height 11
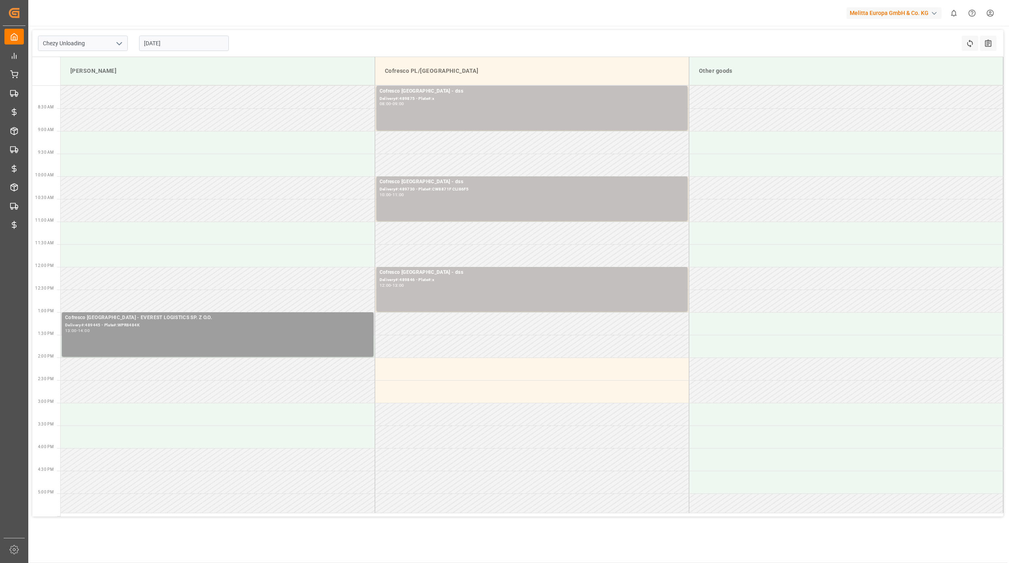
click at [272, 330] on div "13:00 - 14:00" at bounding box center [217, 331] width 305 height 4
click at [473, 357] on button "Open" at bounding box center [483, 354] width 57 height 10
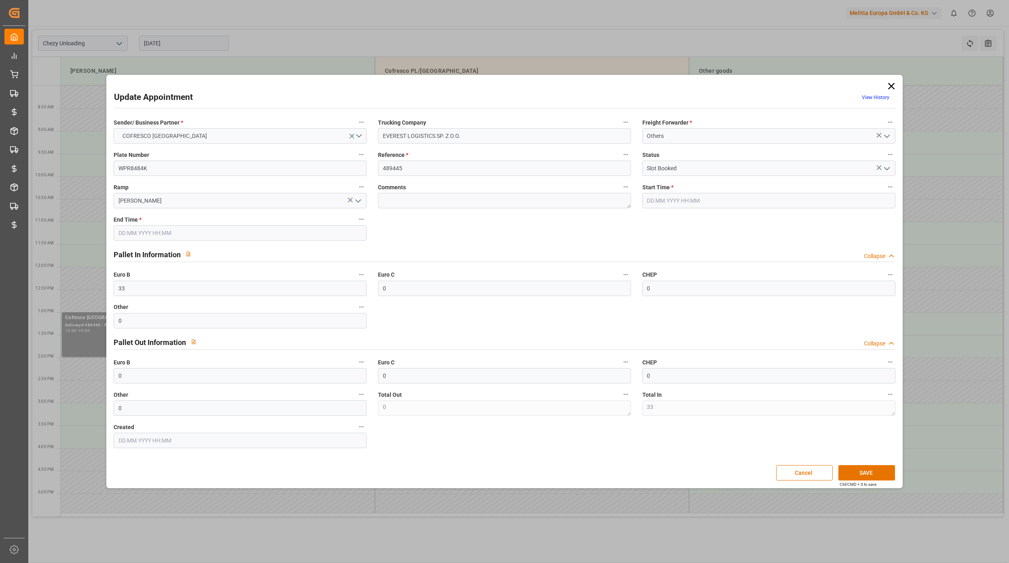
type input "30.09.2025 13:00"
type input "30.09.2025 14:00"
type input "24.09.2025 08:09"
click at [503, 133] on input "EVEREST LOGISTICS SP. Z O.O." at bounding box center [504, 135] width 253 height 15
drag, startPoint x: 396, startPoint y: 137, endPoint x: 353, endPoint y: 141, distance: 43.4
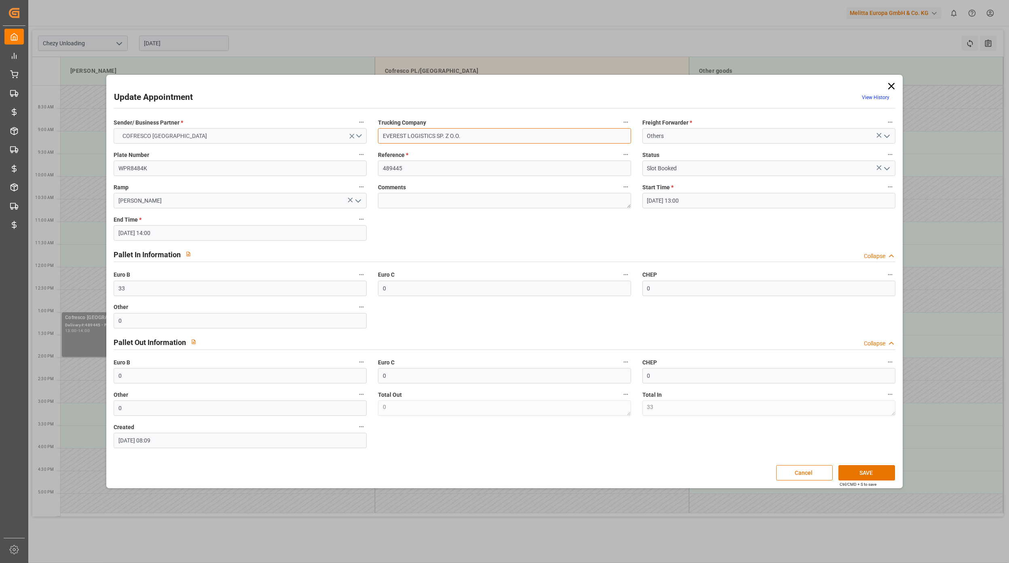
click at [353, 141] on div "Sender/ Business Partner * COFRESCO POLAND Trucking Company EVEREST LOGISTICS S…" at bounding box center [504, 282] width 793 height 337
paste input "verest Logistics"
type input "Everest Logistics"
click at [863, 471] on button "SAVE" at bounding box center [866, 472] width 57 height 15
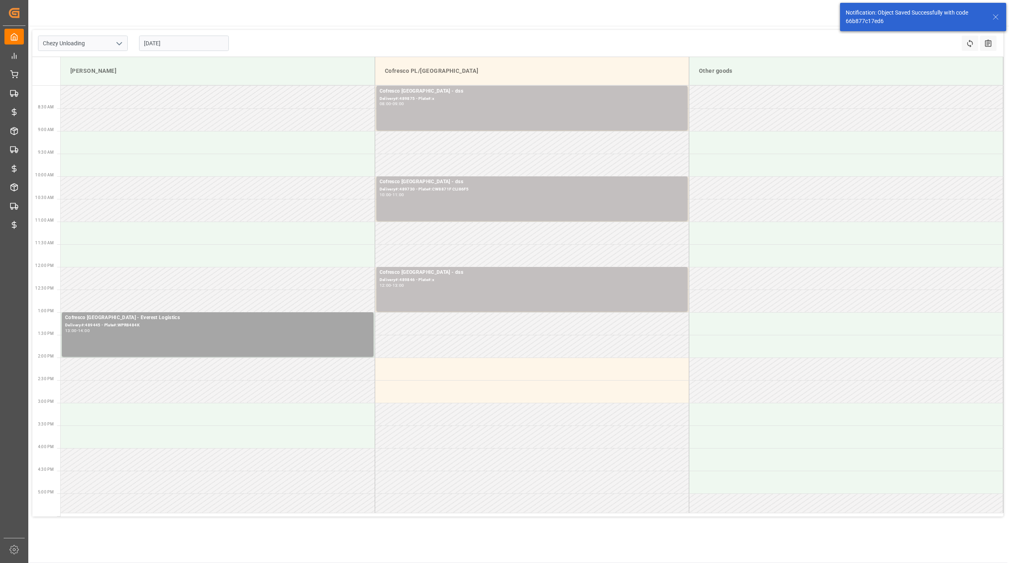
click at [995, 16] on icon at bounding box center [996, 17] width 10 height 10
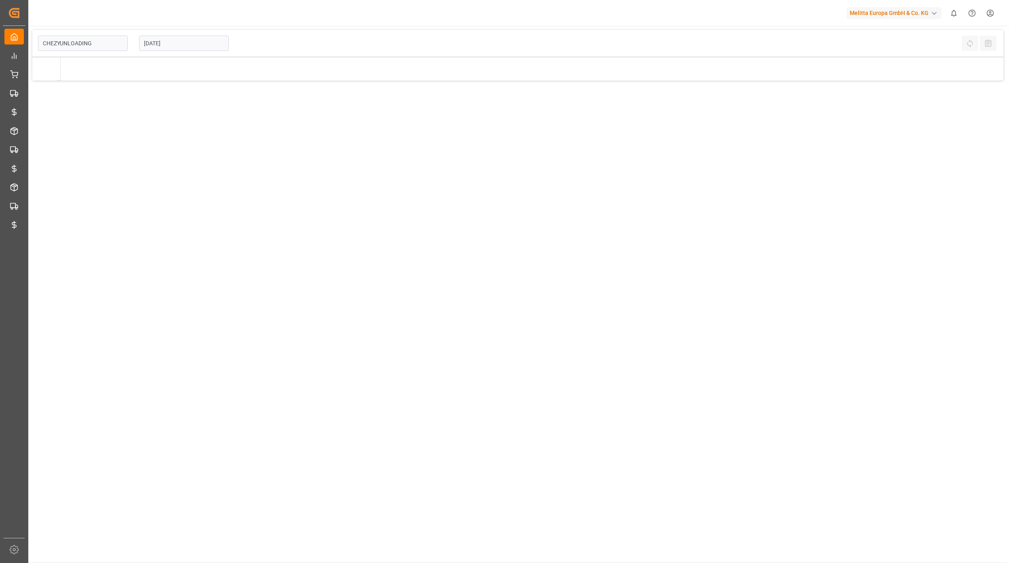
type input "Chezy Unloading"
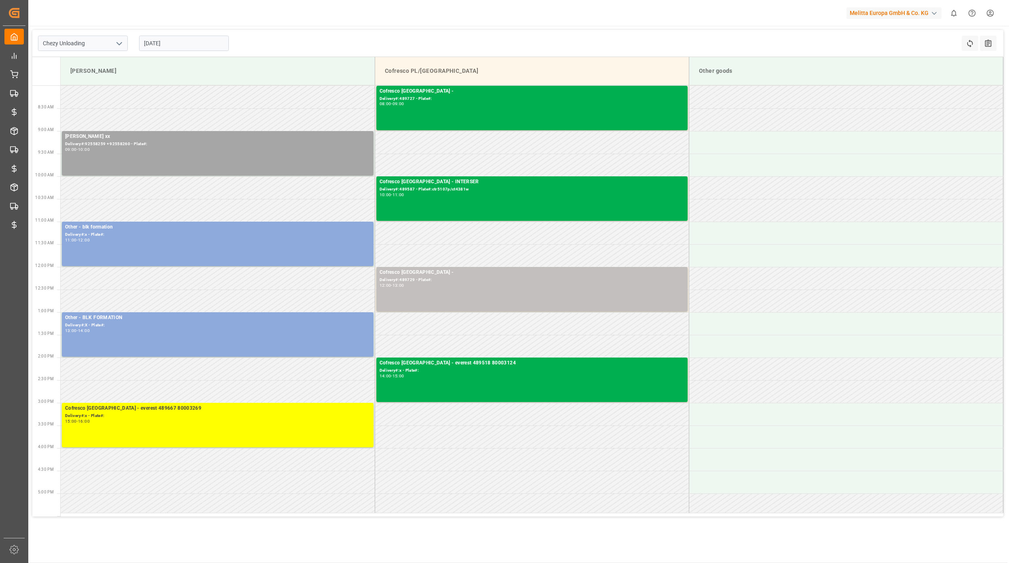
click at [182, 45] on input "[DATE]" at bounding box center [184, 43] width 90 height 15
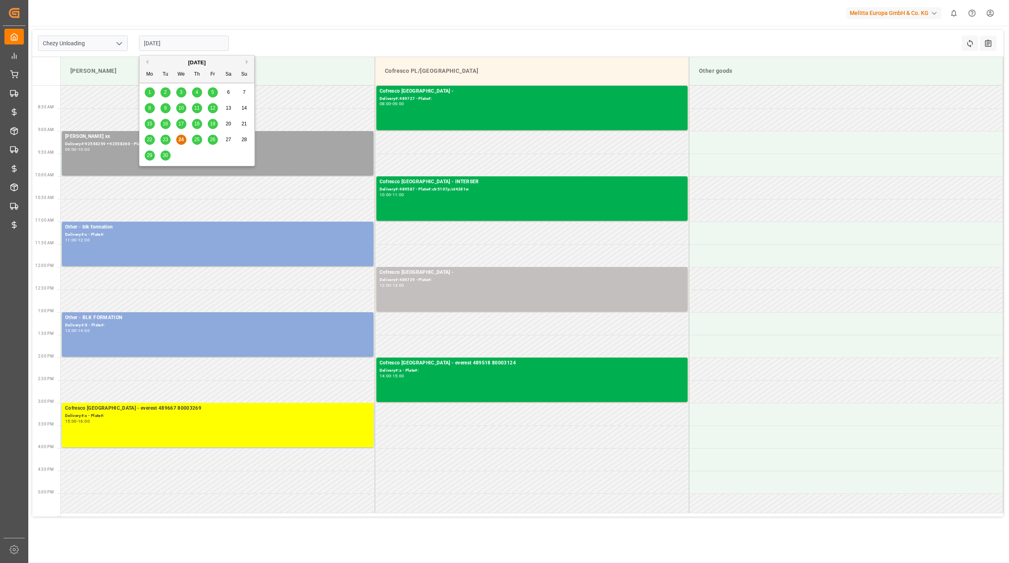
click at [163, 156] on span "30" at bounding box center [165, 155] width 5 height 6
type input "[DATE]"
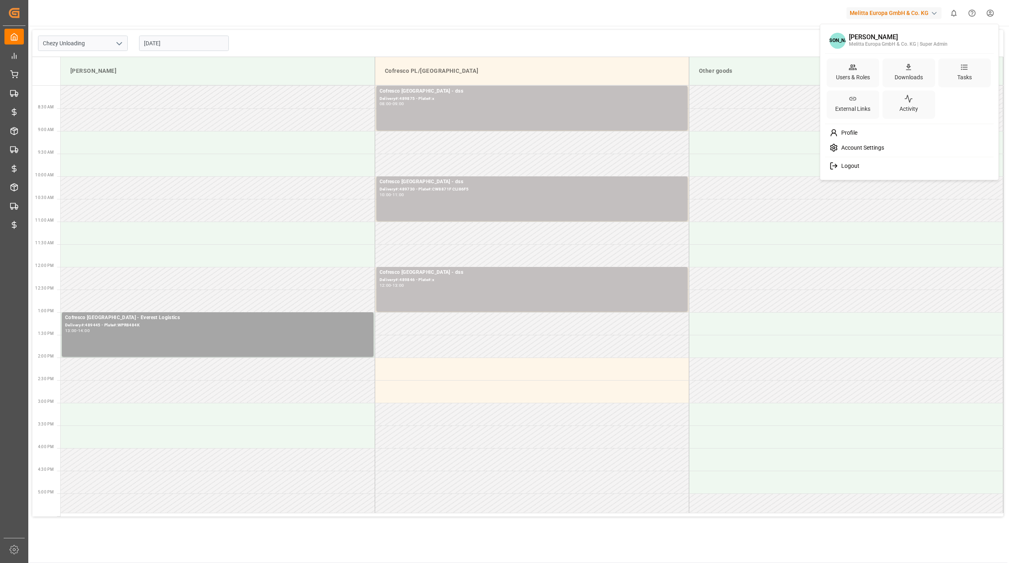
click at [990, 10] on html "Created by potrace 1.15, written by [PERSON_NAME] [DATE]-[DATE] Created by potr…" at bounding box center [504, 281] width 1009 height 563
click at [853, 66] on icon at bounding box center [853, 67] width 8 height 8
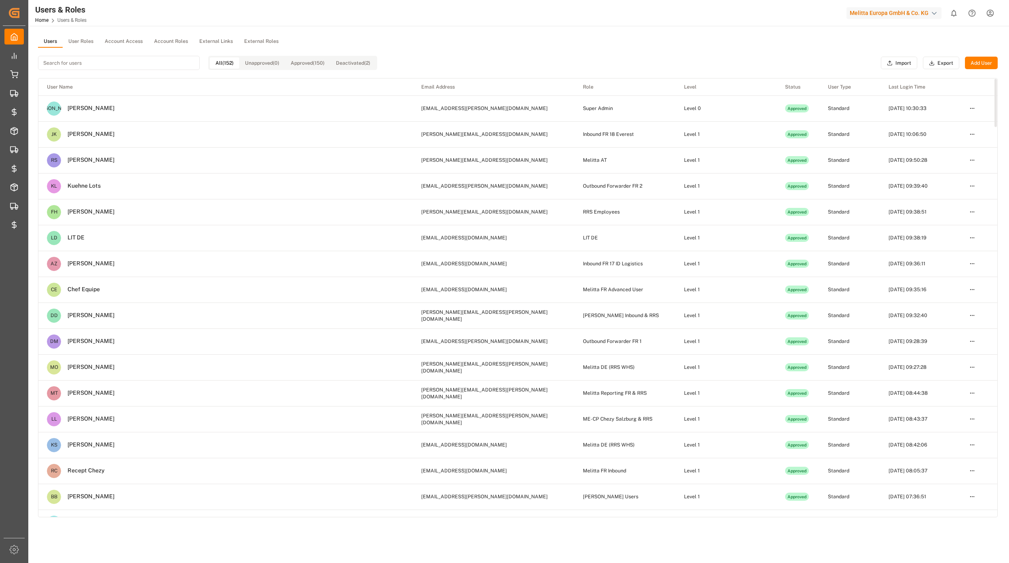
click at [86, 44] on button "User Roles" at bounding box center [81, 42] width 36 height 12
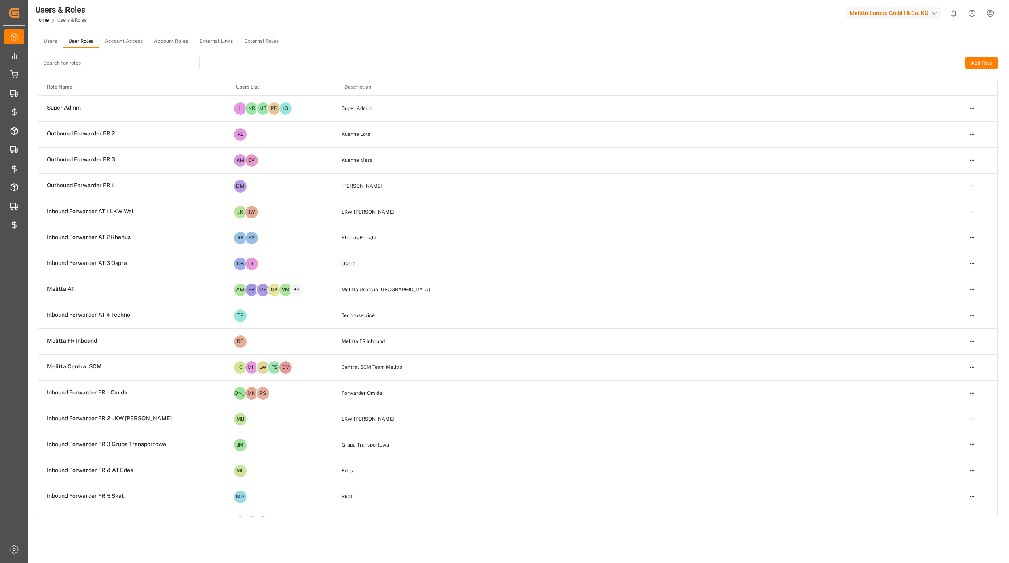
click at [83, 65] on input at bounding box center [119, 63] width 162 height 14
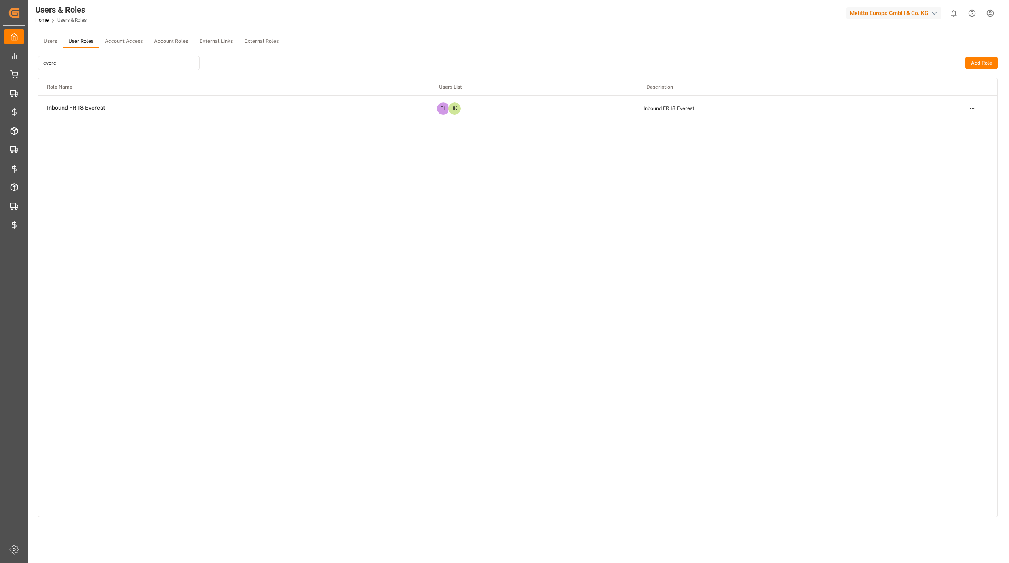
type input "evere"
click at [981, 113] on td "Open menu" at bounding box center [979, 108] width 36 height 26
click at [975, 109] on html "Created by potrace 1.15, written by [PERSON_NAME] [DATE]-[DATE] Created by potr…" at bounding box center [504, 281] width 1009 height 563
click at [938, 125] on div "Edit" at bounding box center [955, 122] width 42 height 11
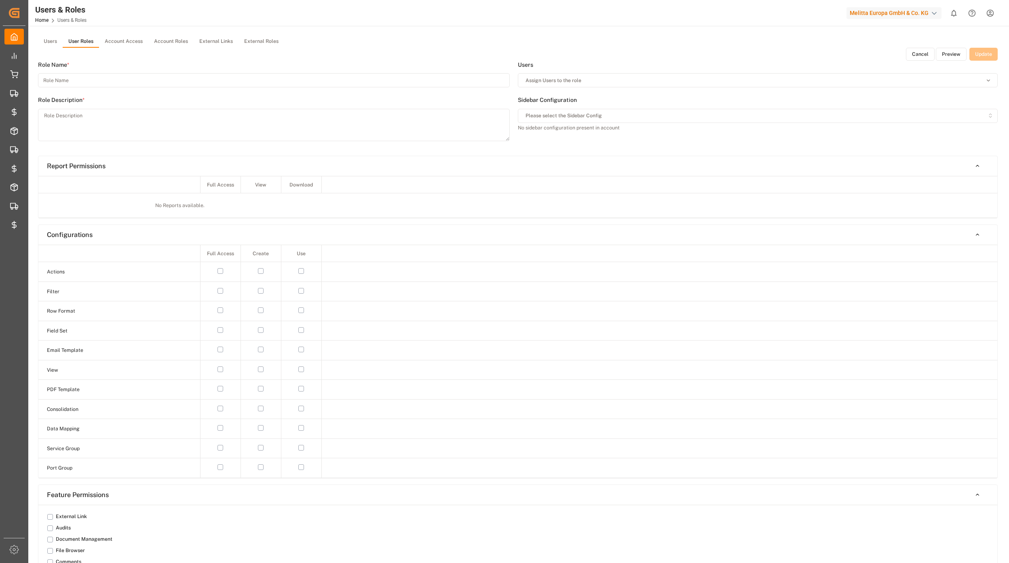
type input "Inbound FR 18 Everest"
type textarea "Inbound FR 18 Everest"
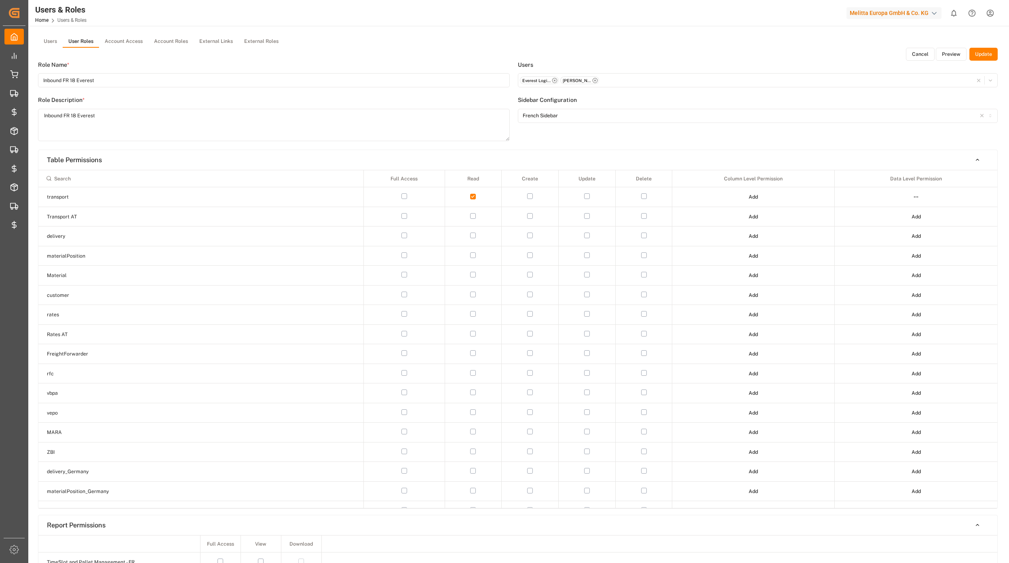
click at [958, 57] on button "Preview" at bounding box center [951, 54] width 31 height 13
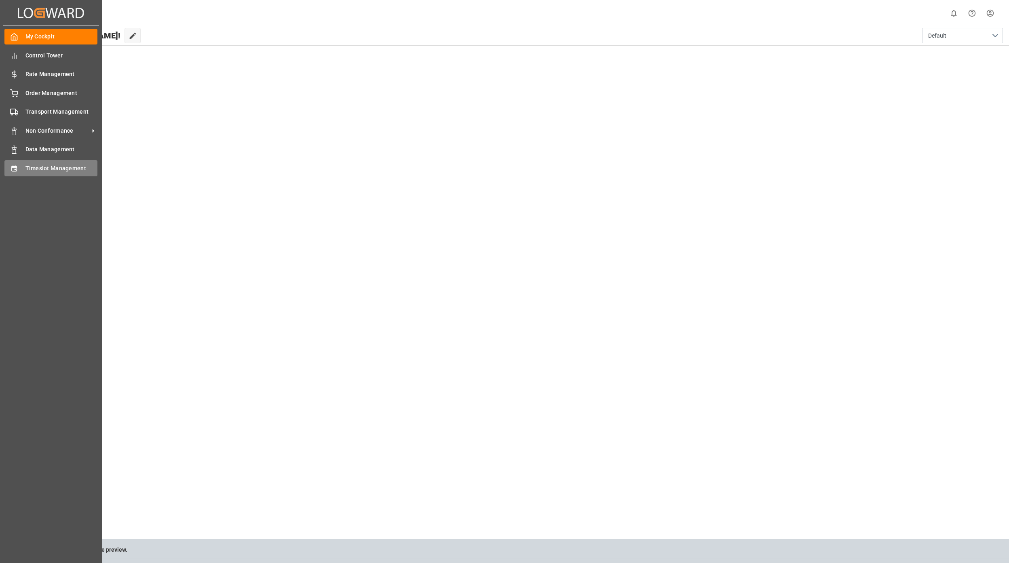
click at [49, 164] on span "Timeslot Management" at bounding box center [61, 168] width 72 height 8
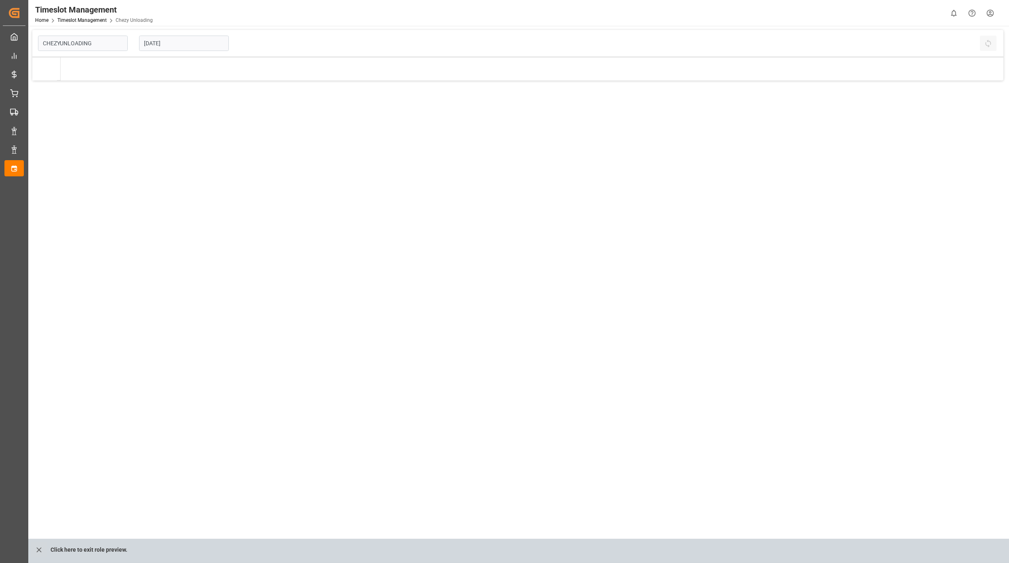
type input "Chezy Unloading"
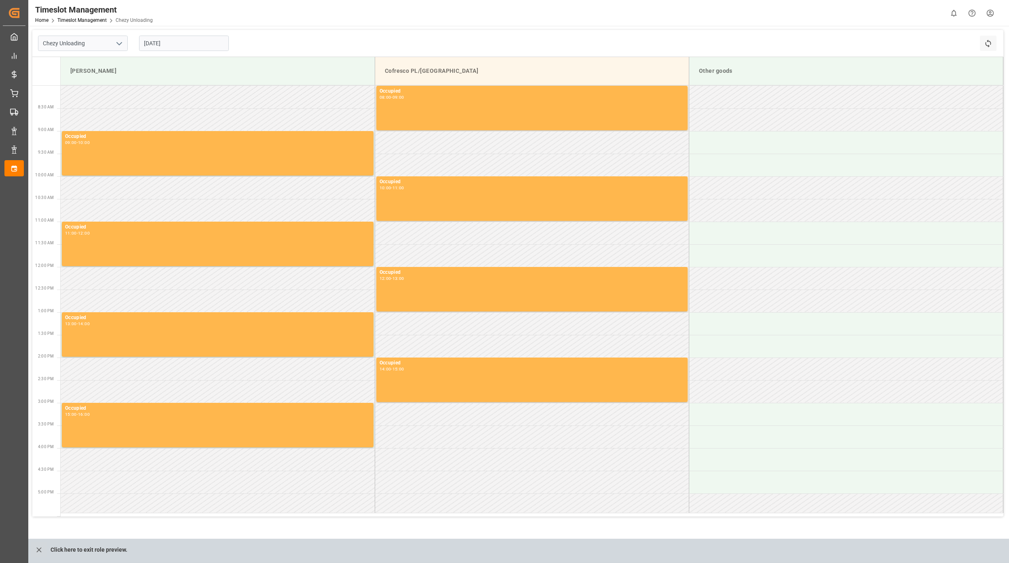
click at [192, 41] on input "[DATE]" at bounding box center [184, 43] width 90 height 15
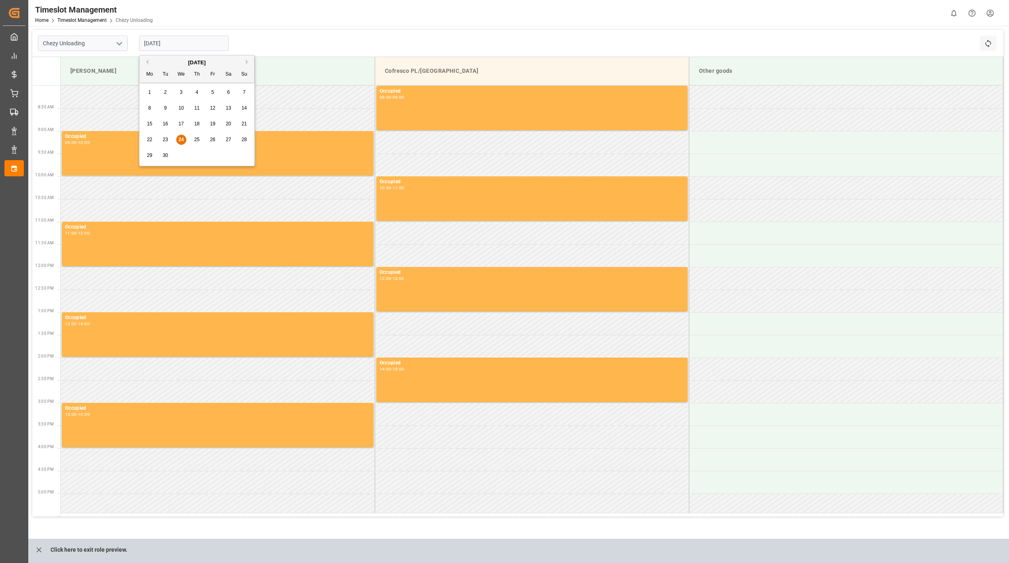
click at [170, 157] on div "30" at bounding box center [166, 156] width 10 height 10
type input "[DATE]"
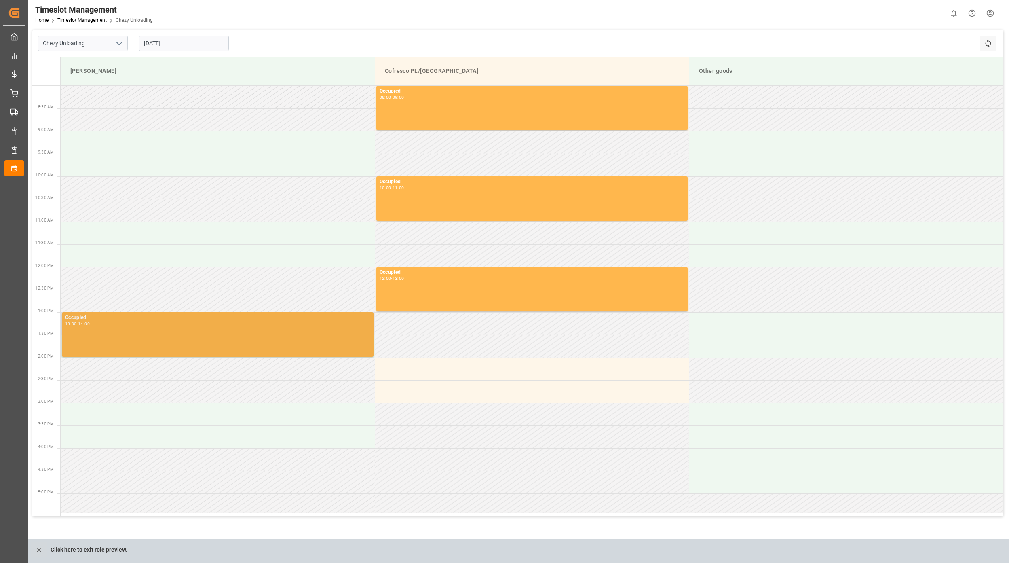
click at [166, 342] on div "Occupied 13:00 - 14:00" at bounding box center [217, 334] width 305 height 41
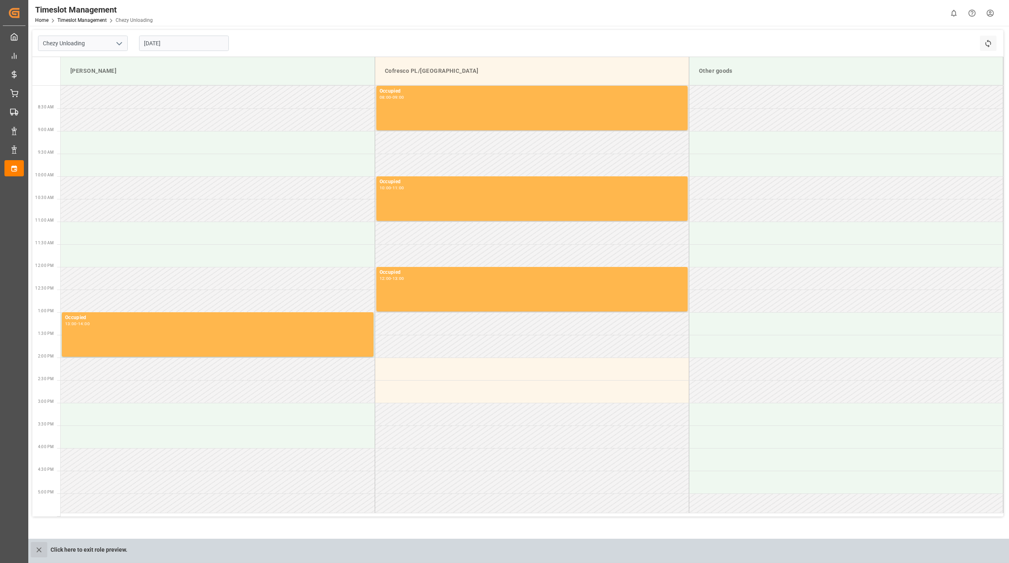
click at [36, 552] on icon "close role preview" at bounding box center [39, 549] width 8 height 8
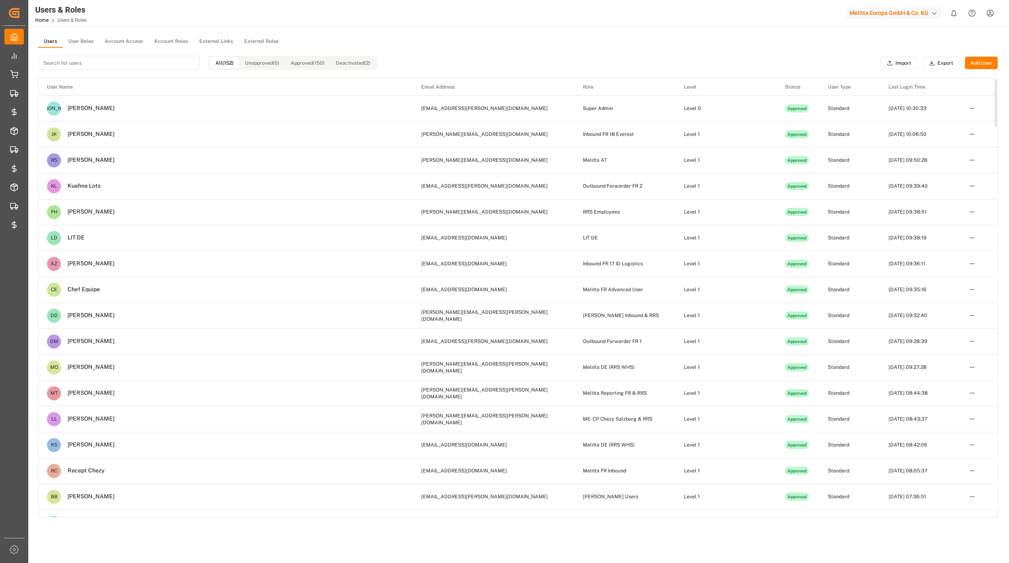
click at [96, 45] on button "User Roles" at bounding box center [81, 42] width 36 height 12
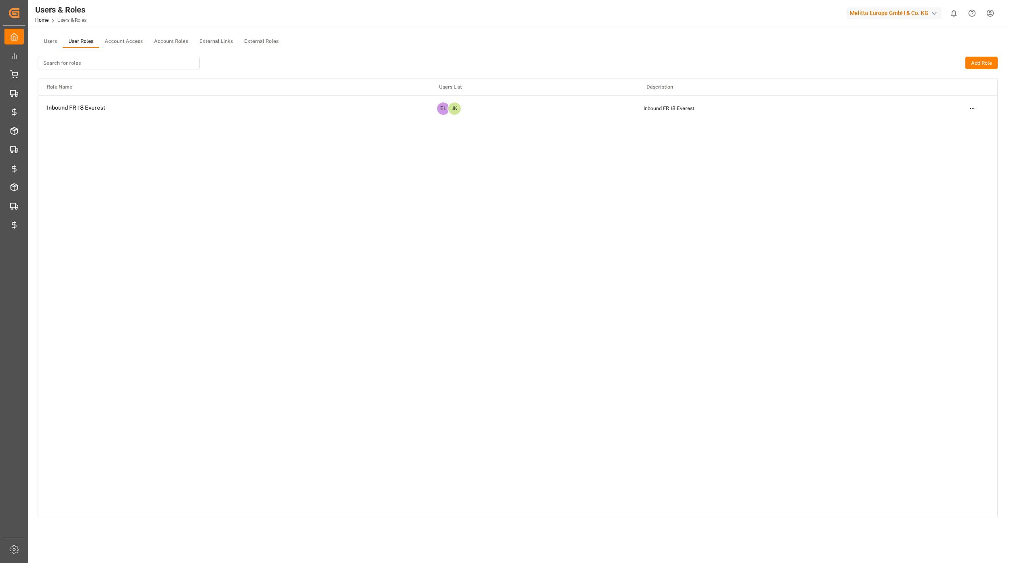
click at [87, 57] on input at bounding box center [119, 63] width 162 height 14
click at [105, 63] on input "ever" at bounding box center [119, 63] width 162 height 14
type input "e"
click at [976, 109] on html "Created by potrace 1.15, written by [PERSON_NAME] [DATE]-[DATE] Created by potr…" at bounding box center [504, 281] width 1009 height 563
click at [951, 123] on div "Edit" at bounding box center [955, 122] width 42 height 11
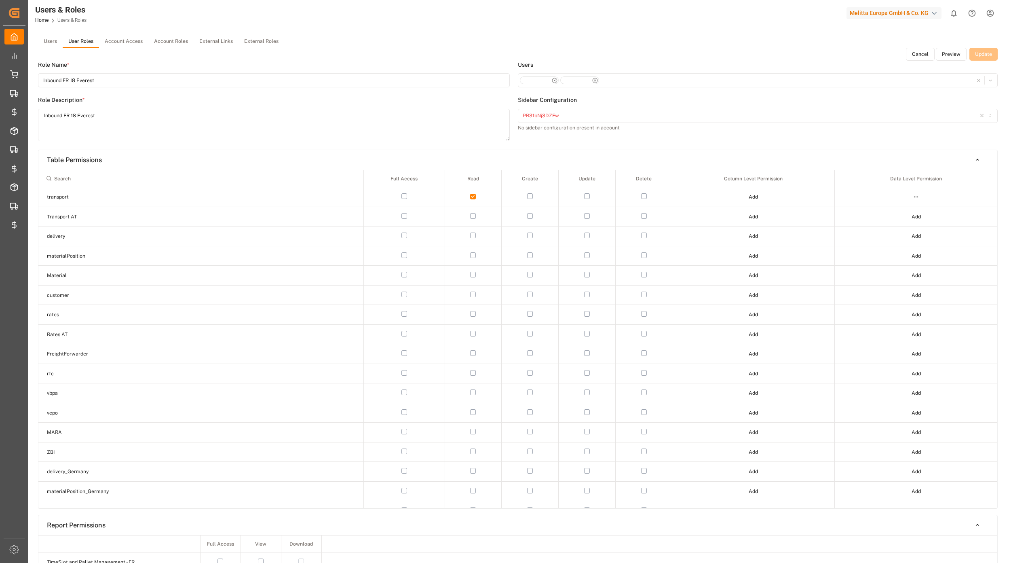
click at [564, 110] on button "PR31bNj3DZFw" at bounding box center [758, 116] width 480 height 14
click at [982, 113] on icon "button" at bounding box center [982, 115] width 6 height 7
click at [991, 116] on icon "button" at bounding box center [991, 115] width 6 height 7
click at [966, 111] on button "Please select the Sidebar Config" at bounding box center [758, 116] width 480 height 14
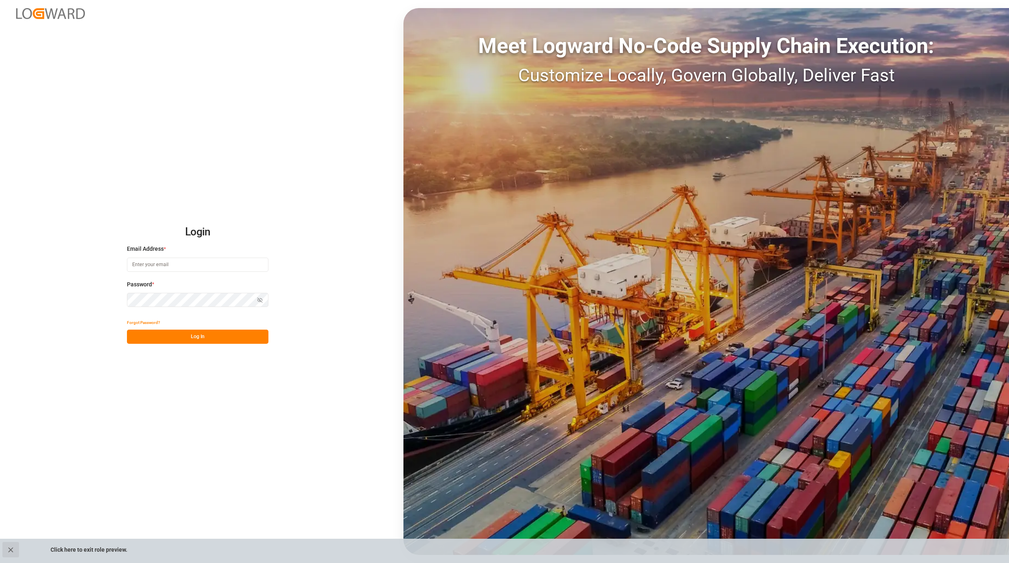
type input "[EMAIL_ADDRESS][PERSON_NAME][DOMAIN_NAME]"
click at [7, 555] on button "close role preview" at bounding box center [10, 549] width 17 height 15
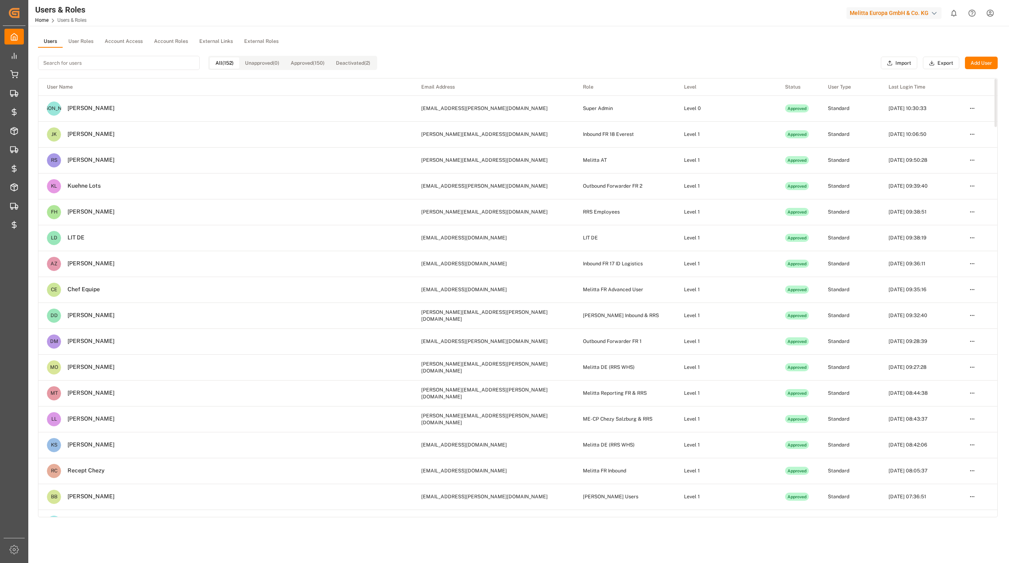
click at [70, 36] on button "User Roles" at bounding box center [81, 42] width 36 height 12
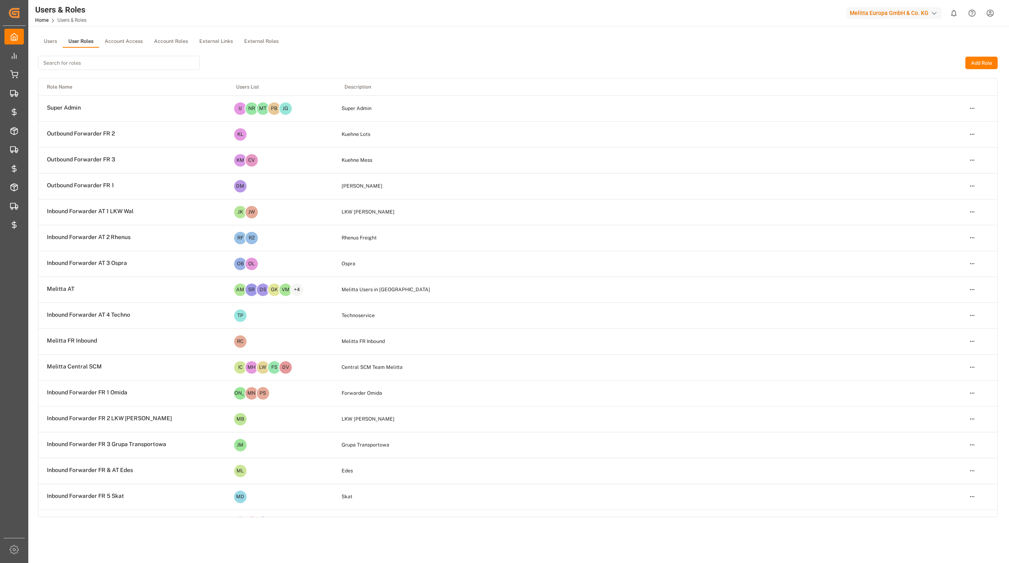
click at [89, 62] on input at bounding box center [119, 63] width 162 height 14
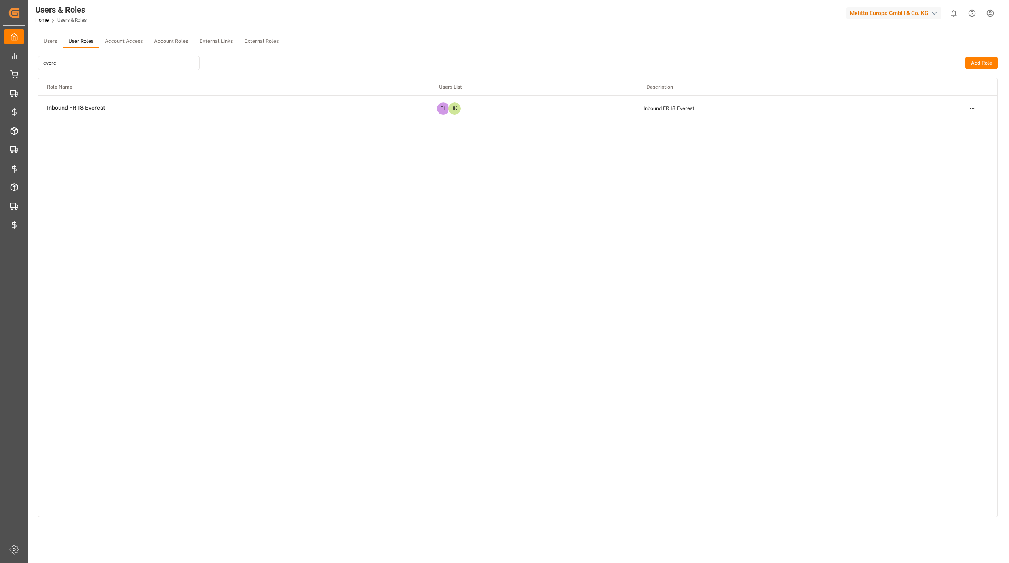
type input "evere"
click at [976, 111] on html "Created by potrace 1.15, written by Peter Selinger 2001-2017 Created by potrace…" at bounding box center [504, 281] width 1009 height 563
click at [950, 122] on div "Edit" at bounding box center [955, 122] width 42 height 11
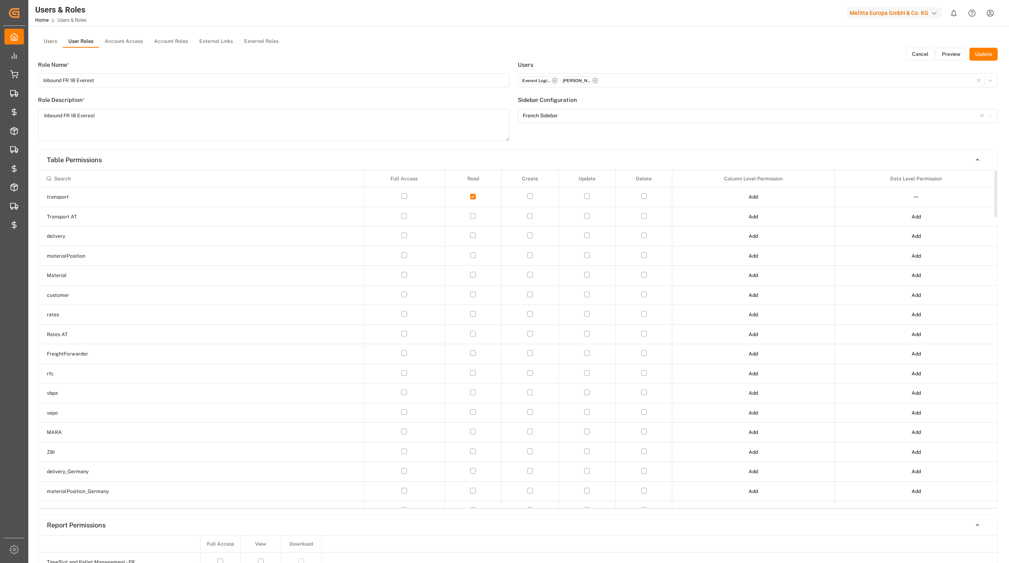
click at [81, 175] on input at bounding box center [201, 178] width 318 height 14
type input "ch"
click at [760, 220] on div at bounding box center [753, 216] width 159 height 11
click at [753, 214] on html "Created by potrace 1.15, written by Peter Selinger 2001-2017 Created by potrace…" at bounding box center [504, 281] width 1009 height 563
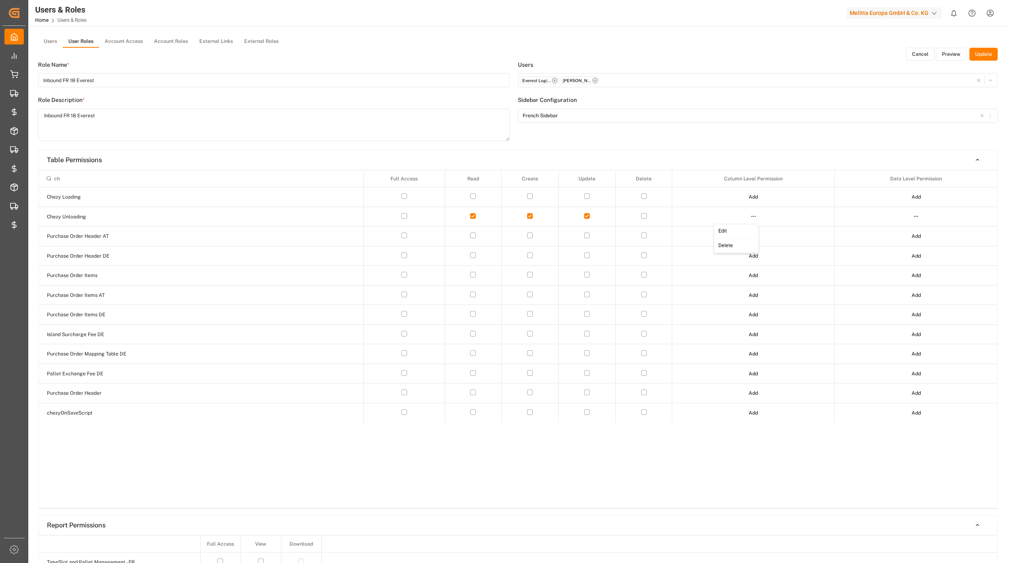
click at [737, 235] on div "Edit" at bounding box center [737, 231] width 42 height 11
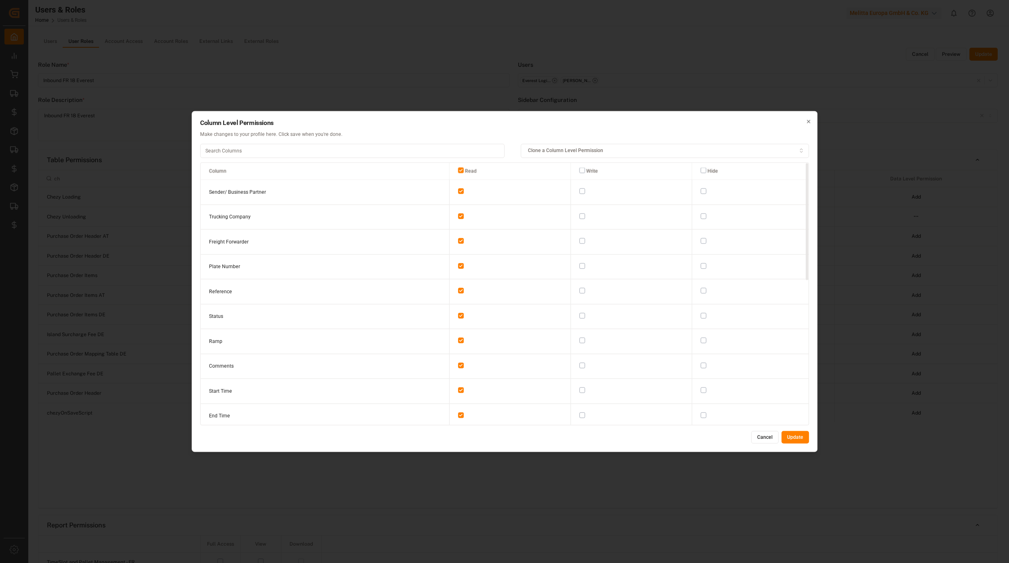
click at [767, 442] on button "Cancel" at bounding box center [764, 437] width 27 height 13
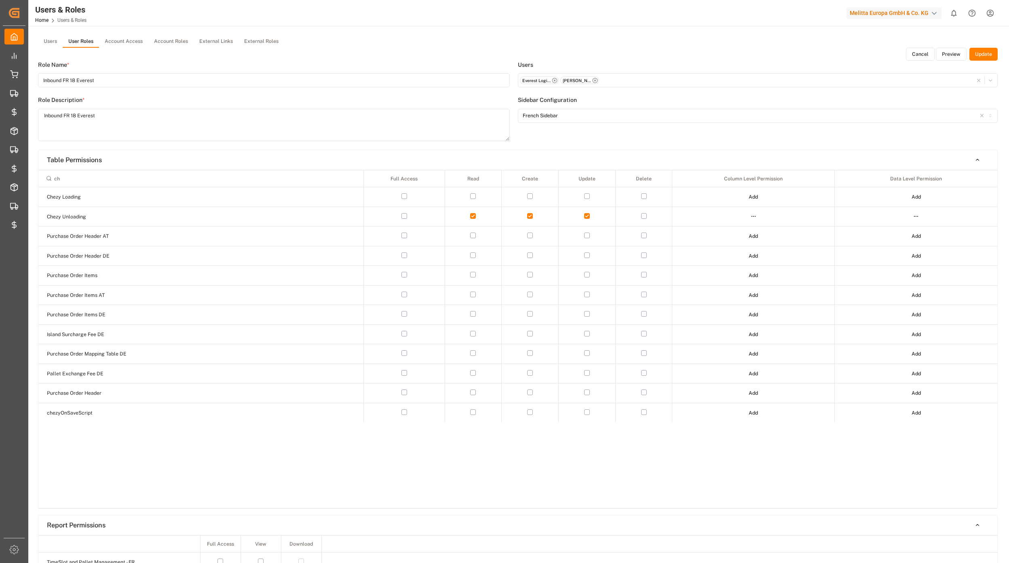
click at [914, 214] on html "Created by potrace 1.15, written by Peter Selinger 2001-2017 Created by potrace…" at bounding box center [504, 281] width 1009 height 563
click at [889, 230] on div "Edit" at bounding box center [900, 231] width 42 height 11
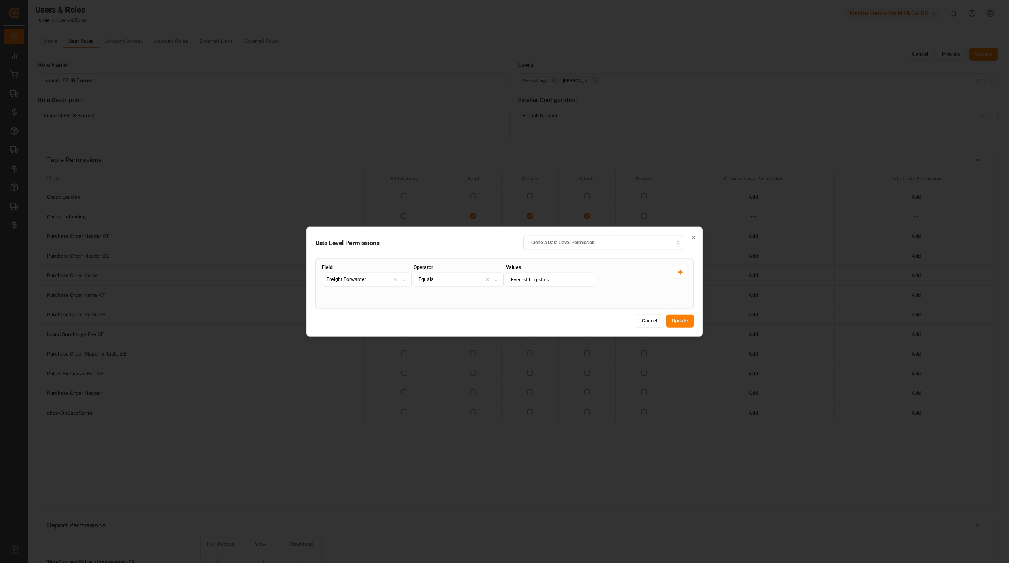
click at [389, 281] on div "Freight Forwarder" at bounding box center [367, 279] width 86 height 7
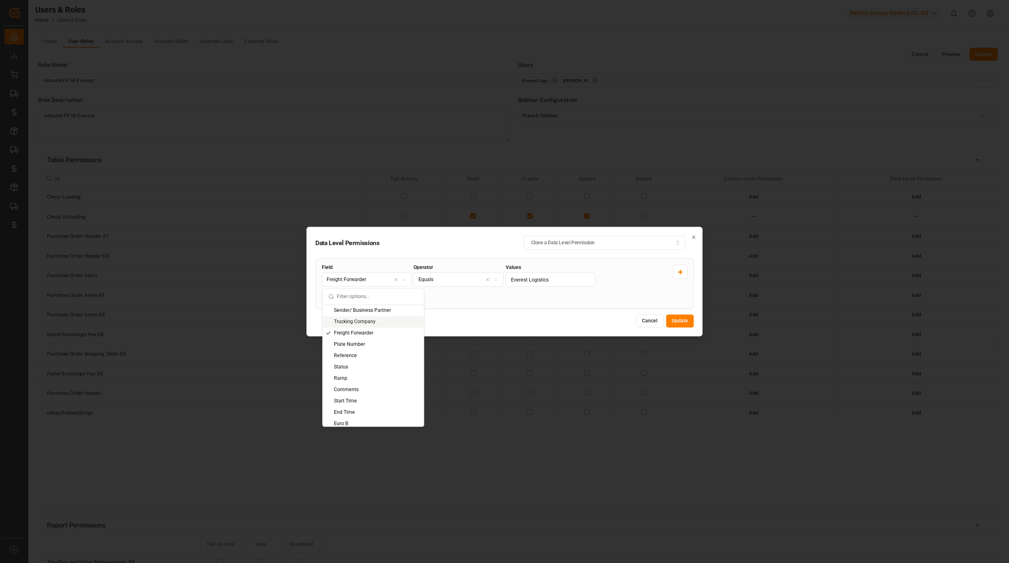
click at [367, 325] on div "Trucking Company" at bounding box center [373, 321] width 101 height 11
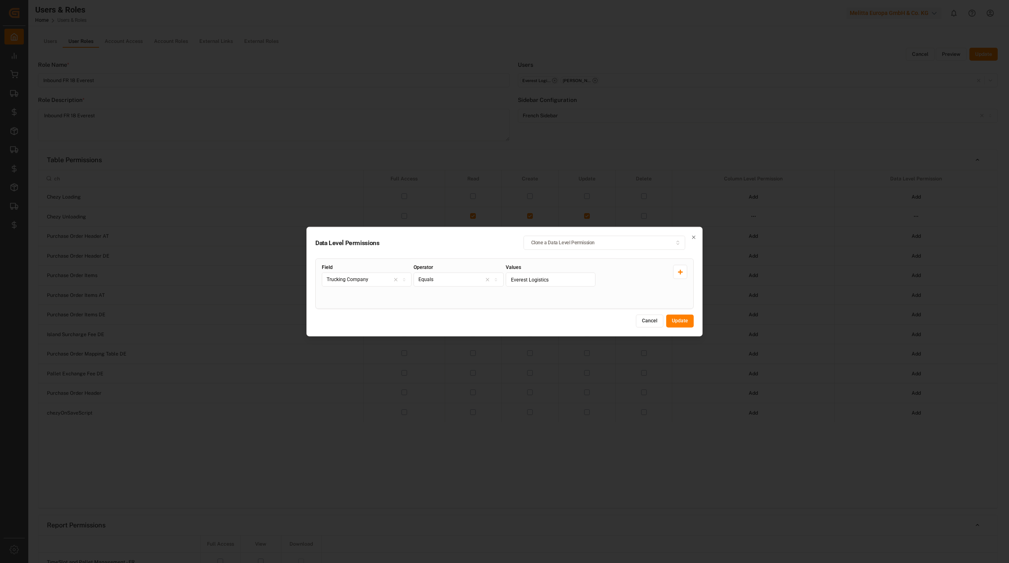
click at [686, 319] on button "Update" at bounding box center [679, 321] width 27 height 13
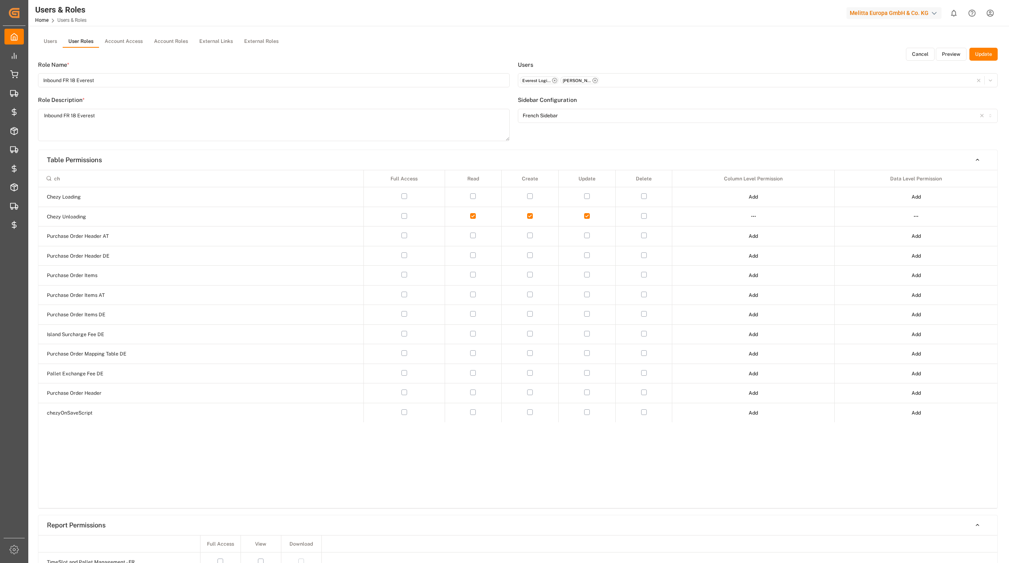
click at [976, 52] on button "Update" at bounding box center [983, 54] width 28 height 13
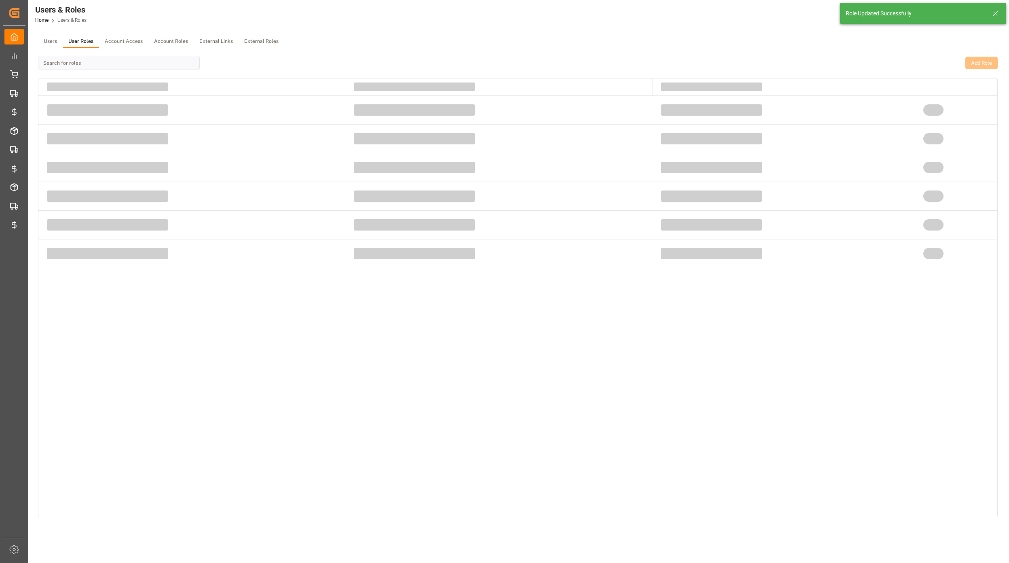
click at [995, 12] on icon at bounding box center [996, 13] width 10 height 10
click at [992, 12] on html "Created by potrace 1.15, written by Peter Selinger 2001-2017 Created by potrace…" at bounding box center [504, 281] width 1009 height 563
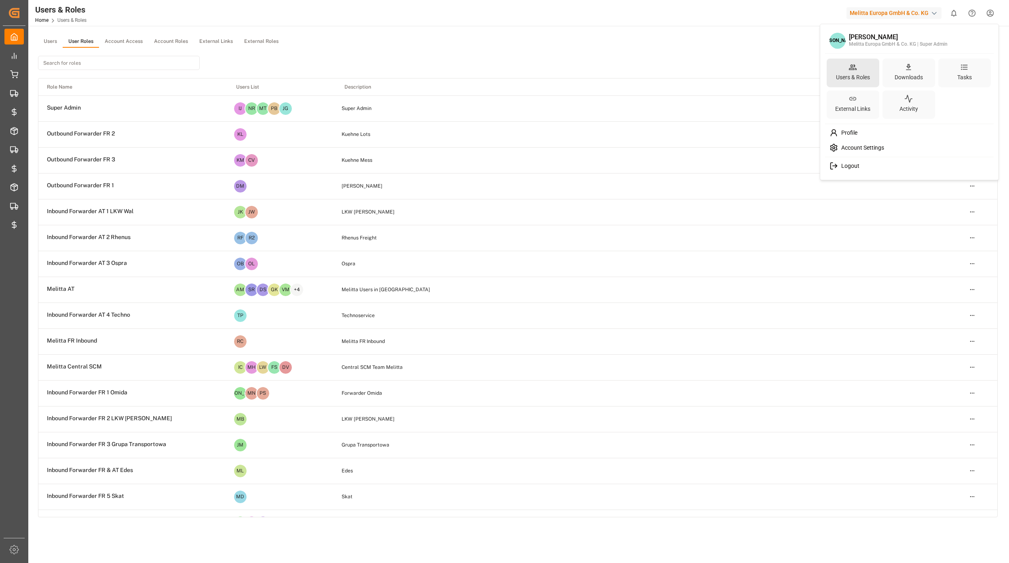
click at [863, 65] on div "Users & Roles" at bounding box center [853, 72] width 53 height 29
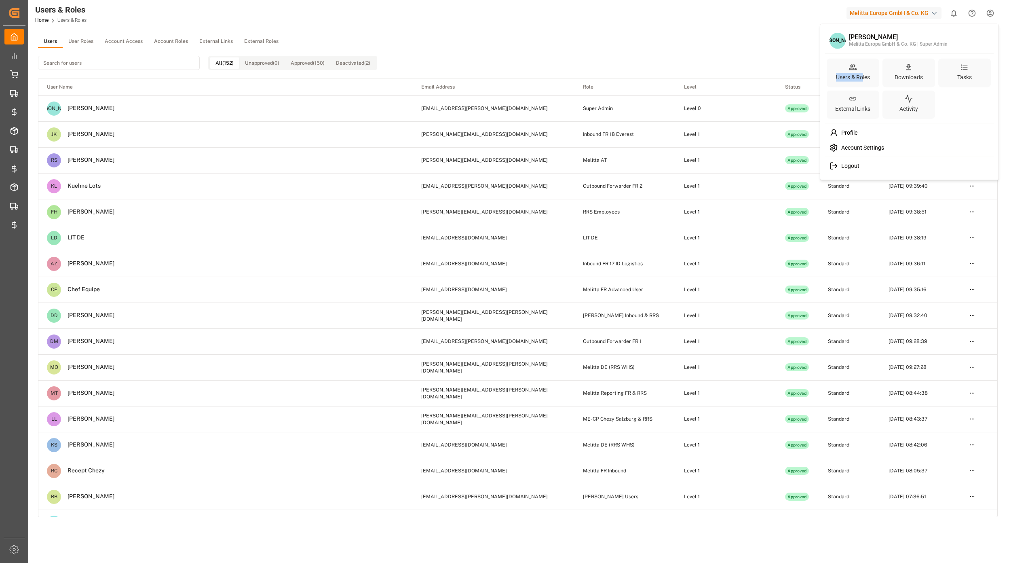
click at [82, 42] on html "Created by potrace 1.15, written by Peter Selinger 2001-2017 Created by potrace…" at bounding box center [504, 281] width 1009 height 563
click at [85, 44] on button "User Roles" at bounding box center [81, 42] width 36 height 12
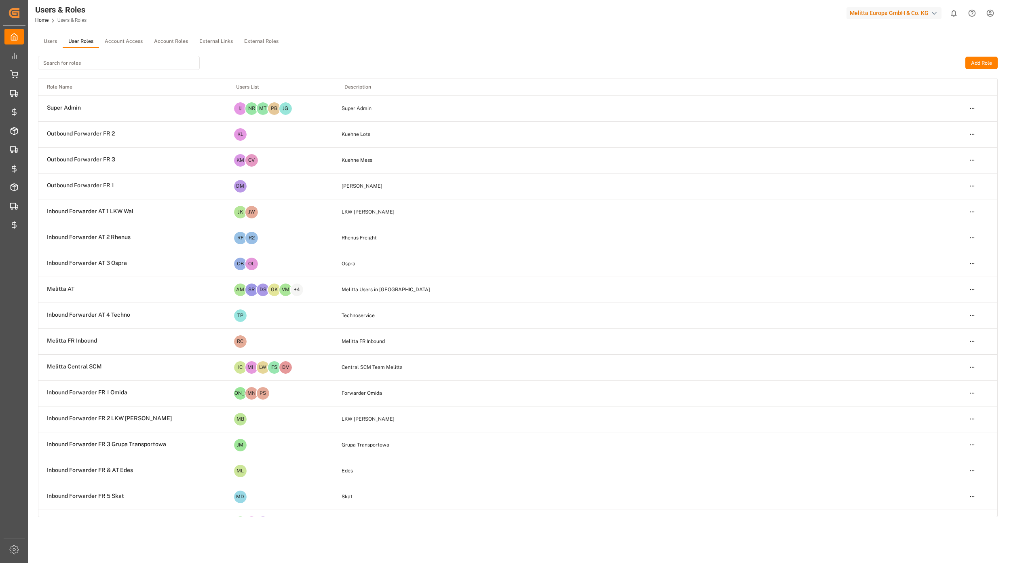
click at [93, 63] on input at bounding box center [119, 63] width 162 height 14
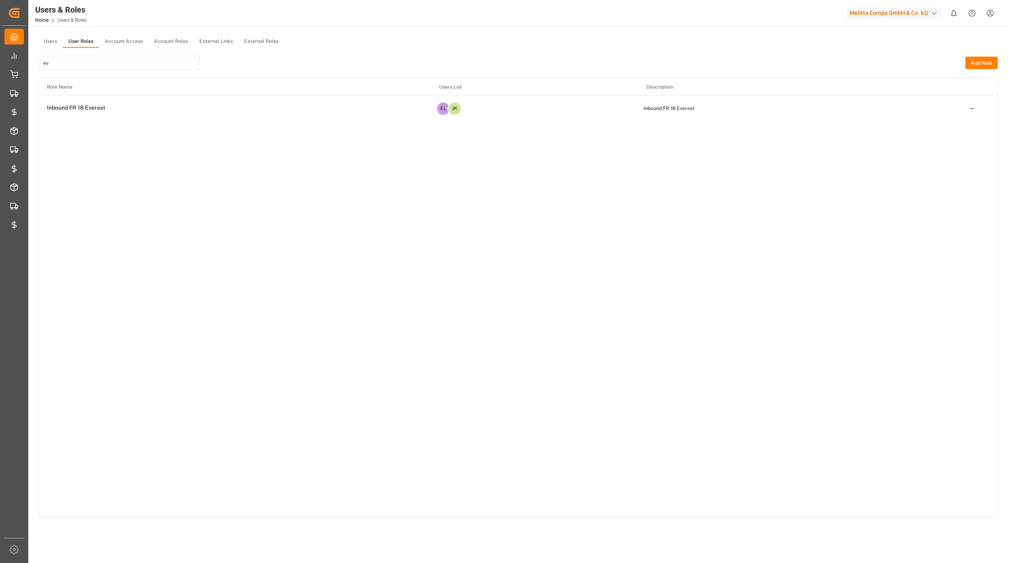
type input "ev"
click at [972, 108] on html "Created by potrace 1.15, written by Peter Selinger 2001-2017 Created by potrace…" at bounding box center [504, 281] width 1009 height 563
click at [951, 120] on div "Edit" at bounding box center [955, 122] width 42 height 11
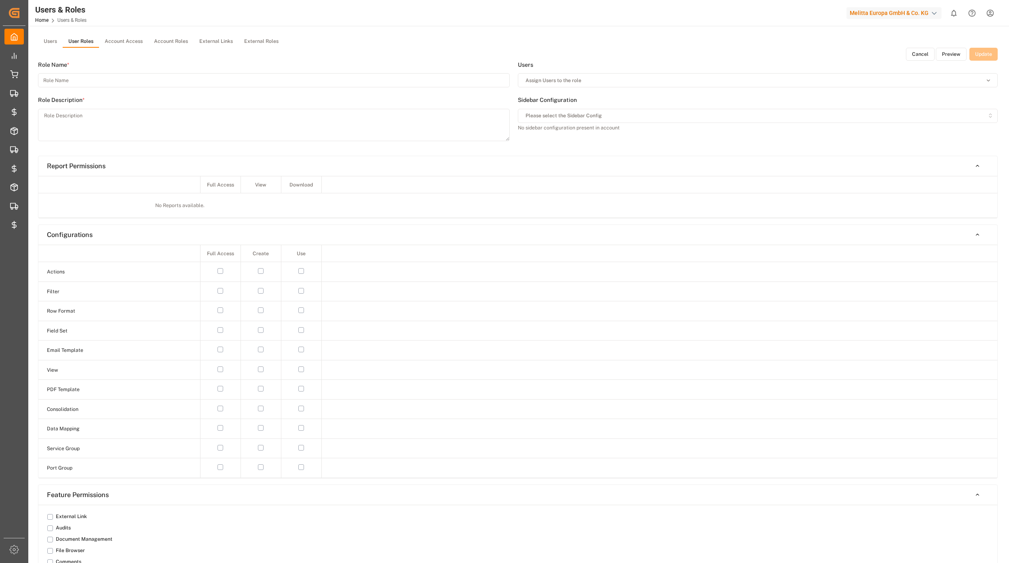
type input "Inbound FR 18 Everest"
type textarea "Inbound FR 18 Everest"
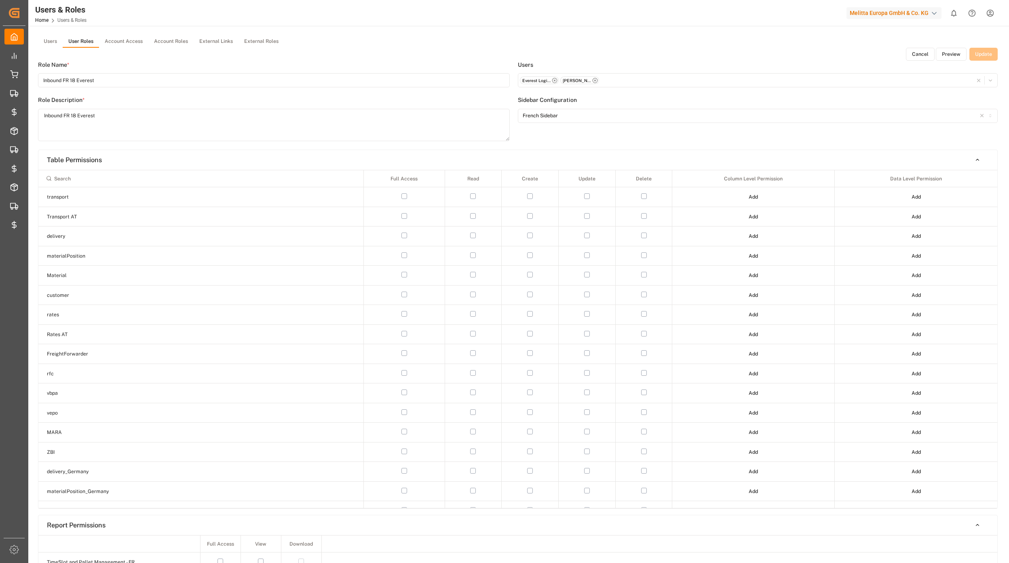
click at [951, 57] on button "Preview" at bounding box center [951, 54] width 31 height 13
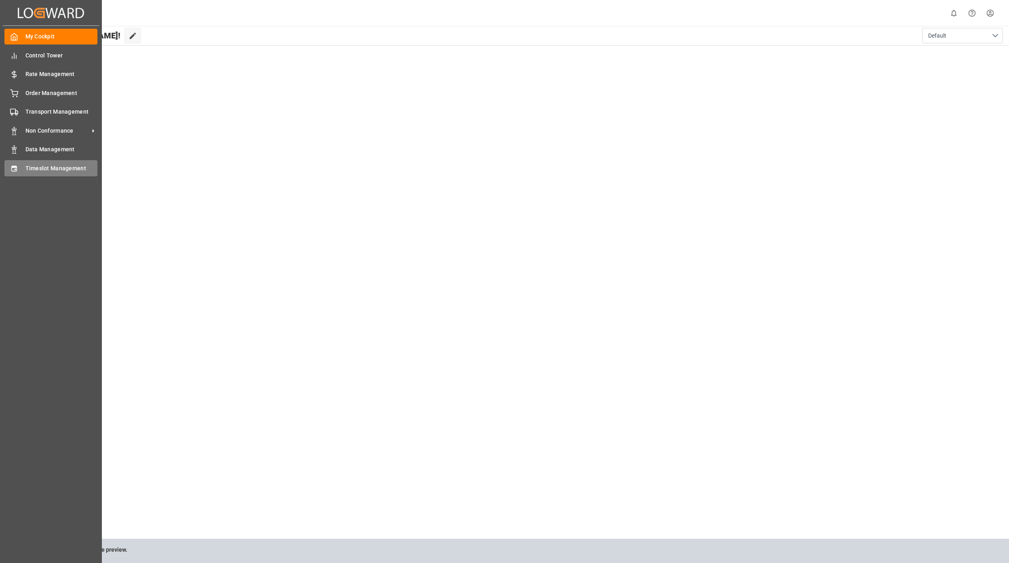
click at [18, 171] on div "Timeslot Management Timeslot Management" at bounding box center [50, 168] width 93 height 16
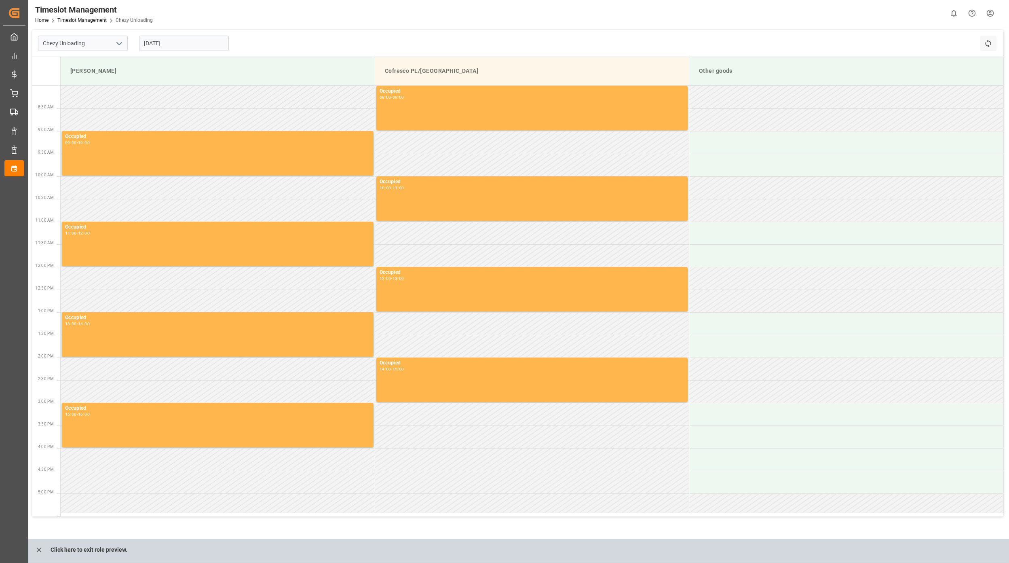
click at [161, 48] on input "[DATE]" at bounding box center [184, 43] width 90 height 15
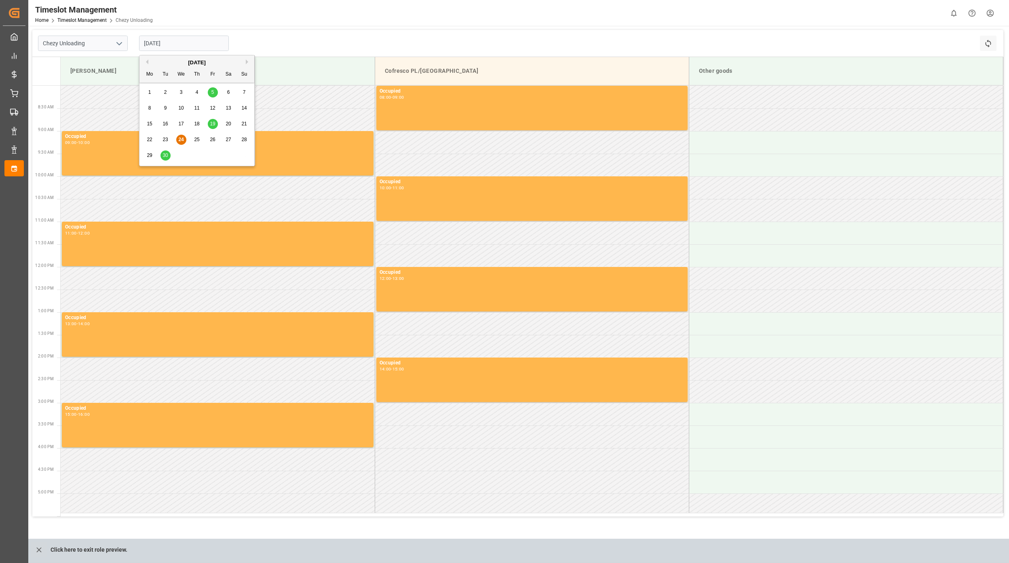
click at [163, 157] on span "30" at bounding box center [165, 155] width 5 height 6
type input "[DATE]"
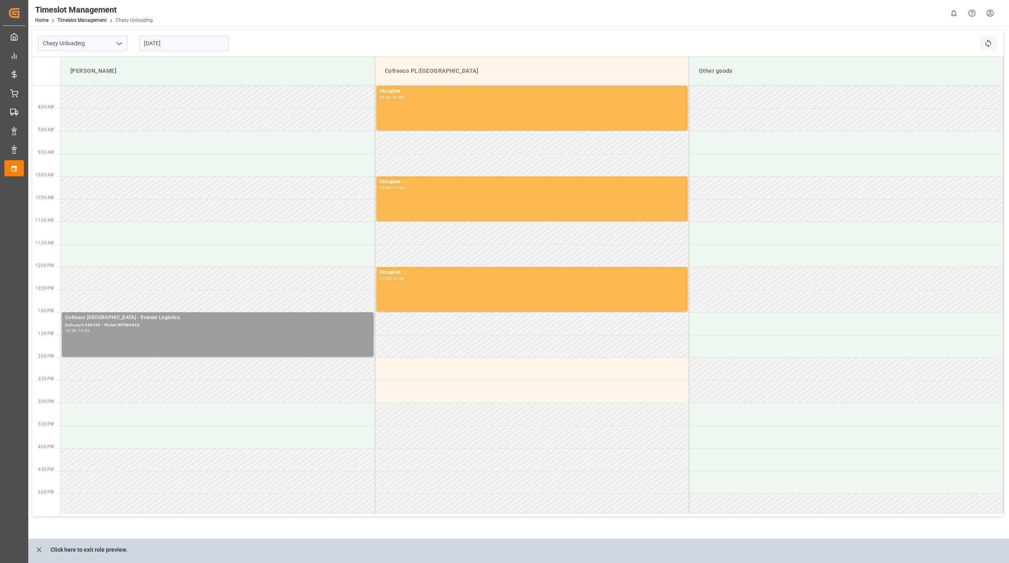
click at [190, 338] on div "Cofresco Poland - Everest Logistics Delivery#:489445 - Plate#:WPR8484K 13:00 - …" at bounding box center [217, 334] width 305 height 41
click at [490, 352] on button "Open" at bounding box center [483, 354] width 57 height 10
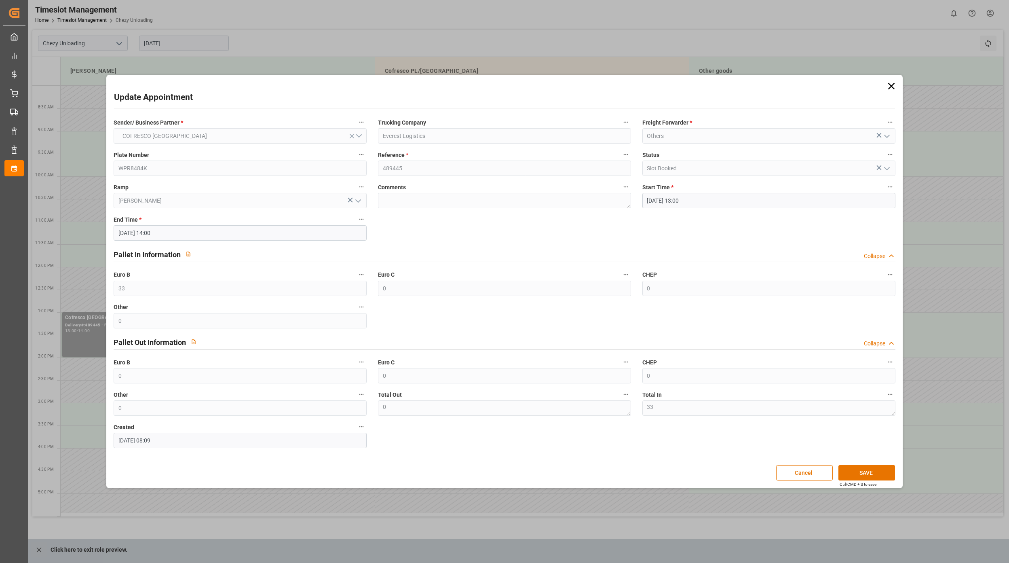
click at [890, 89] on icon at bounding box center [891, 85] width 11 height 11
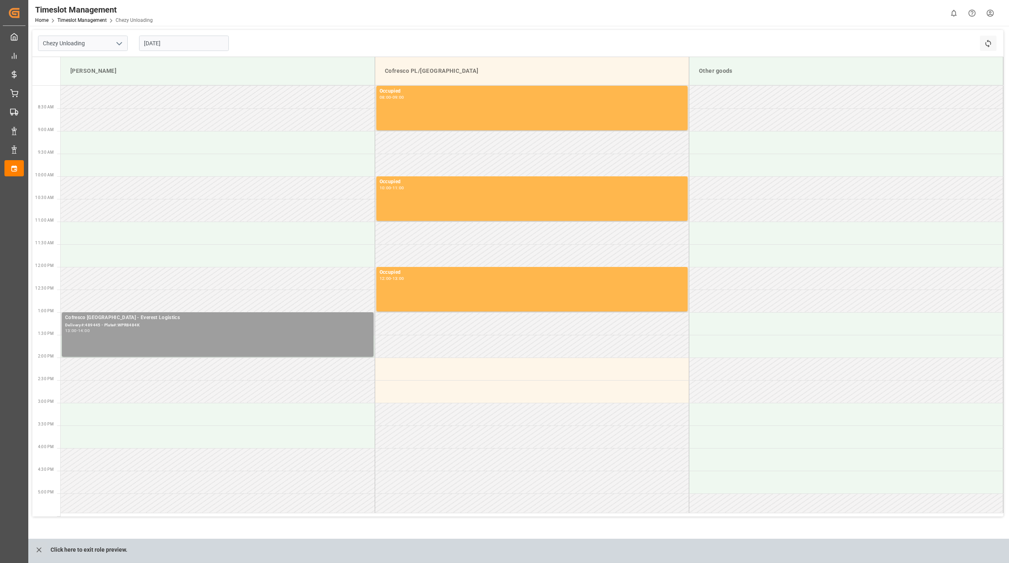
click at [165, 332] on div "13:00 - 14:00" at bounding box center [217, 331] width 305 height 4
click at [471, 355] on button "Open" at bounding box center [483, 354] width 57 height 10
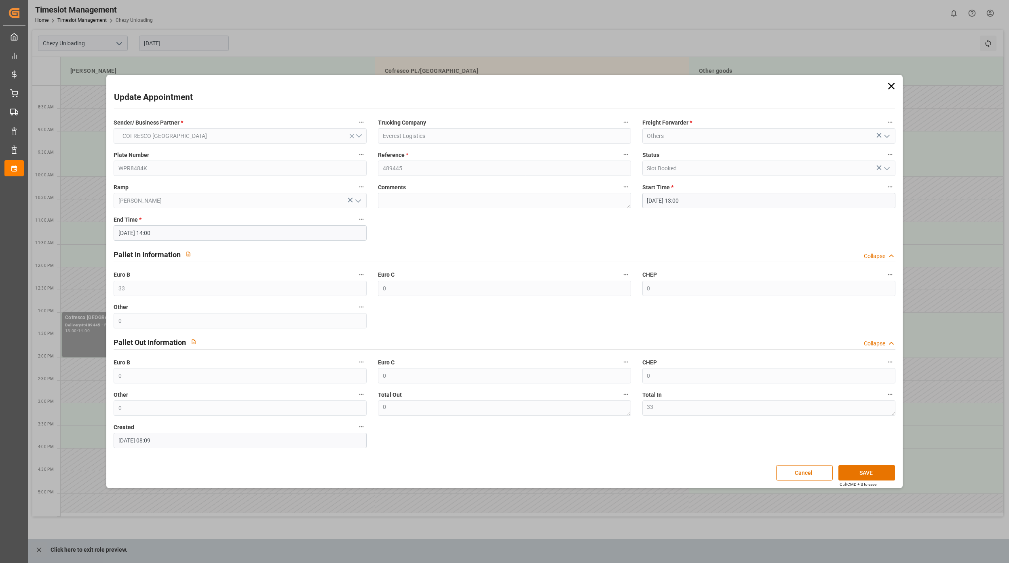
click at [890, 78] on div "Update Appointment Sender/ Business Partner * COFRESCO POLAND Trucking Company …" at bounding box center [504, 281] width 792 height 409
drag, startPoint x: 895, startPoint y: 84, endPoint x: 861, endPoint y: 178, distance: 99.4
click at [895, 84] on icon at bounding box center [891, 85] width 11 height 11
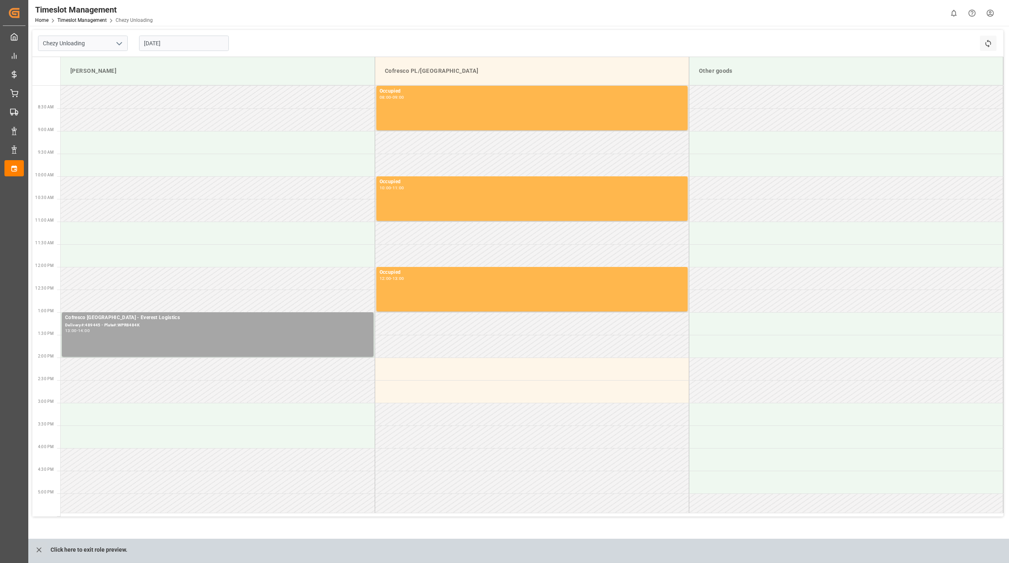
click at [994, 13] on html "Created by potrace 1.15, written by Peter Selinger 2001-2017 Created by potrace…" at bounding box center [504, 281] width 1009 height 563
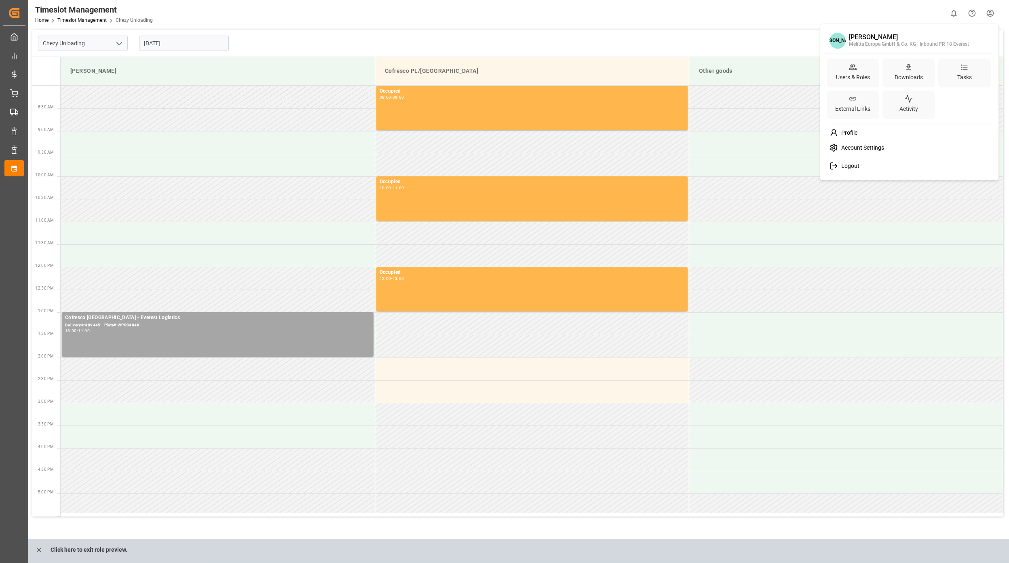
click at [35, 551] on html "Created by potrace 1.15, written by Peter Selinger 2001-2017 Created by potrace…" at bounding box center [504, 281] width 1009 height 563
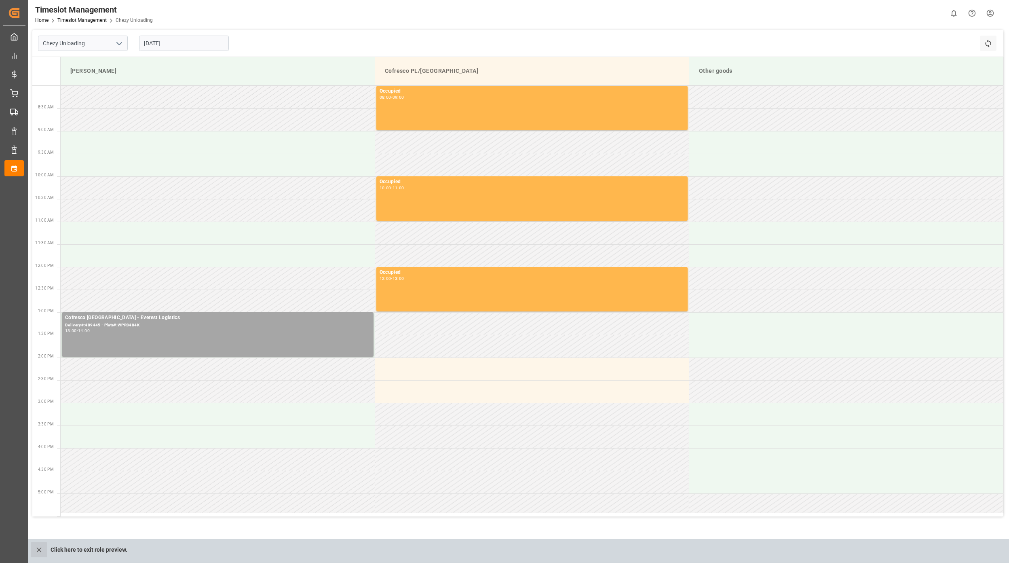
click at [42, 550] on icon "close role preview" at bounding box center [39, 549] width 8 height 8
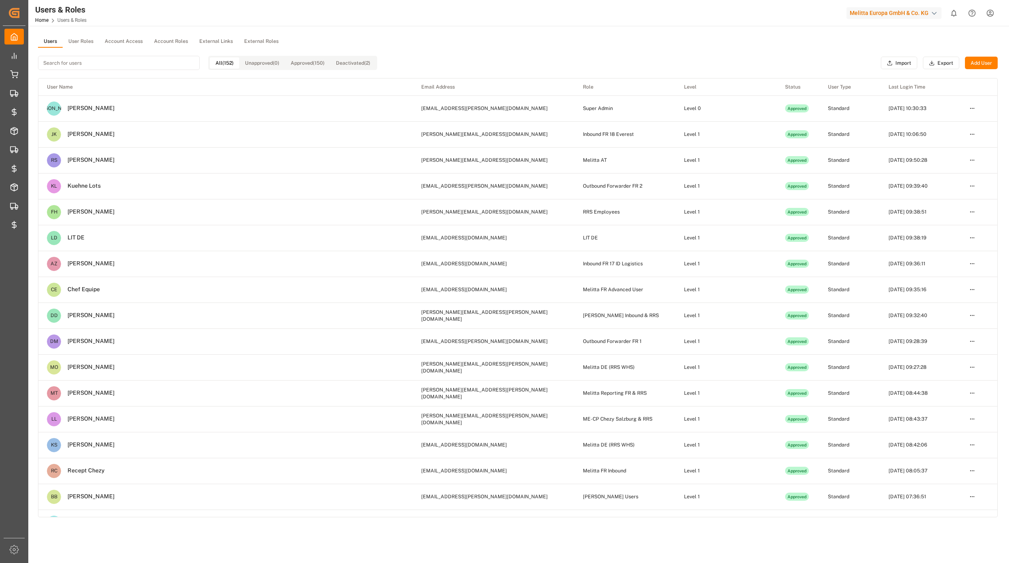
click at [985, 13] on html "Created by potrace 1.15, written by Peter Selinger 2001-2017 Created by potrace…" at bounding box center [504, 281] width 1009 height 563
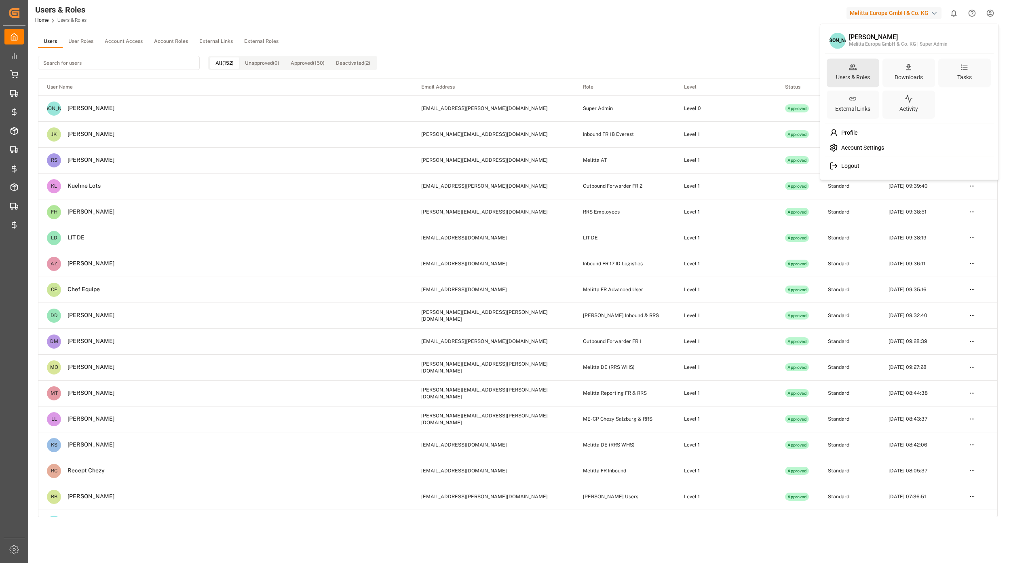
click at [847, 74] on div "Users & Roles" at bounding box center [852, 77] width 37 height 12
click at [78, 38] on html "Created by potrace 1.15, written by Peter Selinger 2001-2017 Created by potrace…" at bounding box center [504, 281] width 1009 height 563
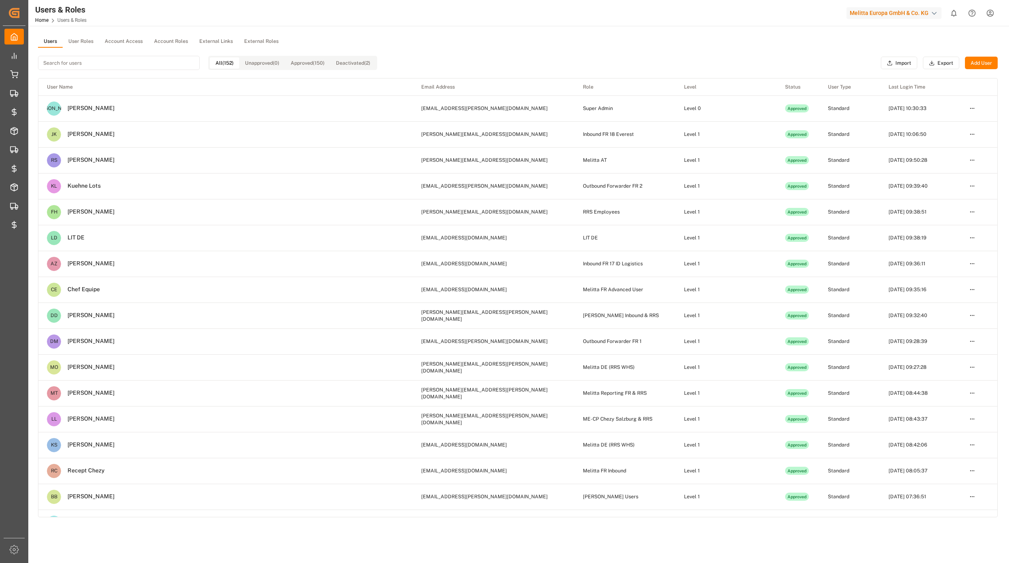
click at [78, 42] on button "User Roles" at bounding box center [81, 42] width 36 height 12
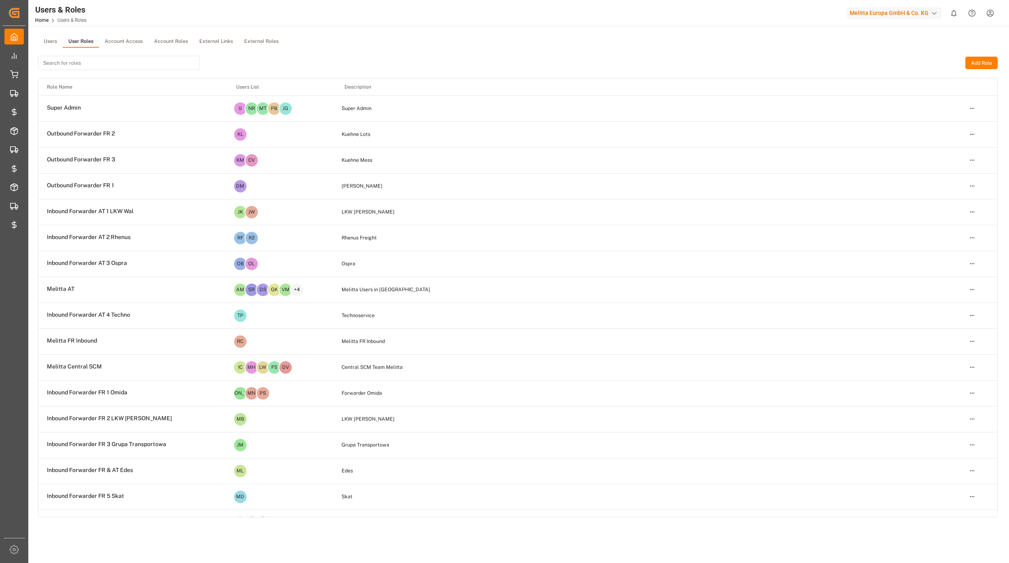
click at [72, 63] on input at bounding box center [119, 63] width 162 height 14
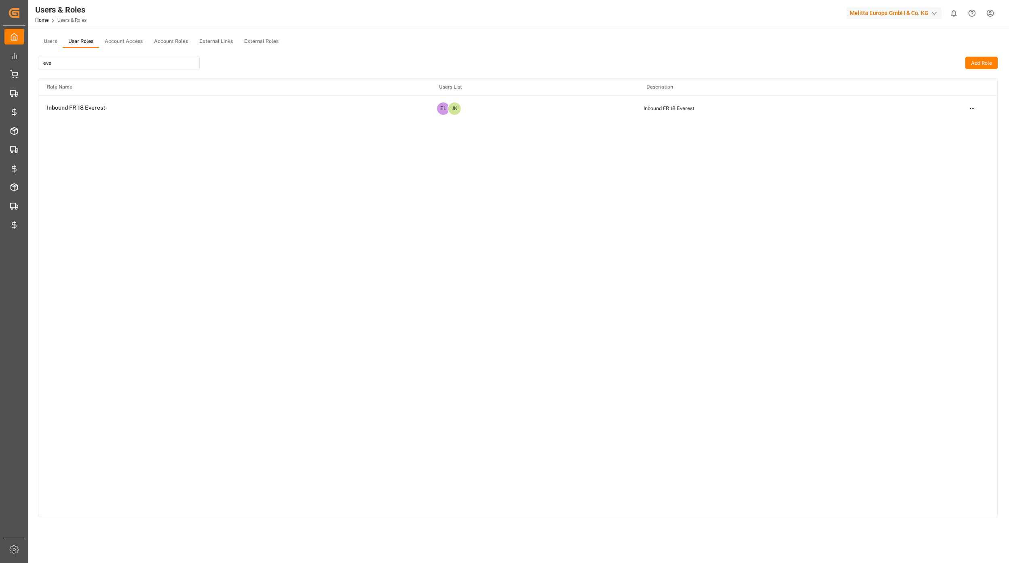
type input "eve"
click at [968, 112] on html "Created by potrace 1.15, written by Peter Selinger 2001-2017 Created by potrace…" at bounding box center [504, 281] width 1009 height 563
click at [133, 133] on html "Created by potrace 1.15, written by Peter Selinger 2001-2017 Created by potrace…" at bounding box center [504, 281] width 1009 height 563
click at [55, 46] on button "Users" at bounding box center [50, 42] width 25 height 12
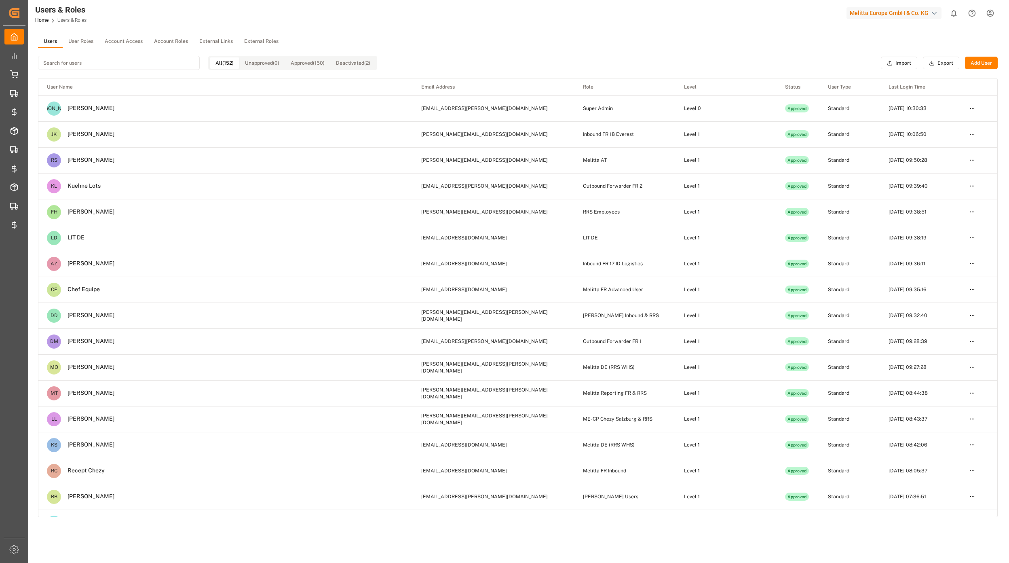
click at [82, 65] on input at bounding box center [119, 63] width 162 height 14
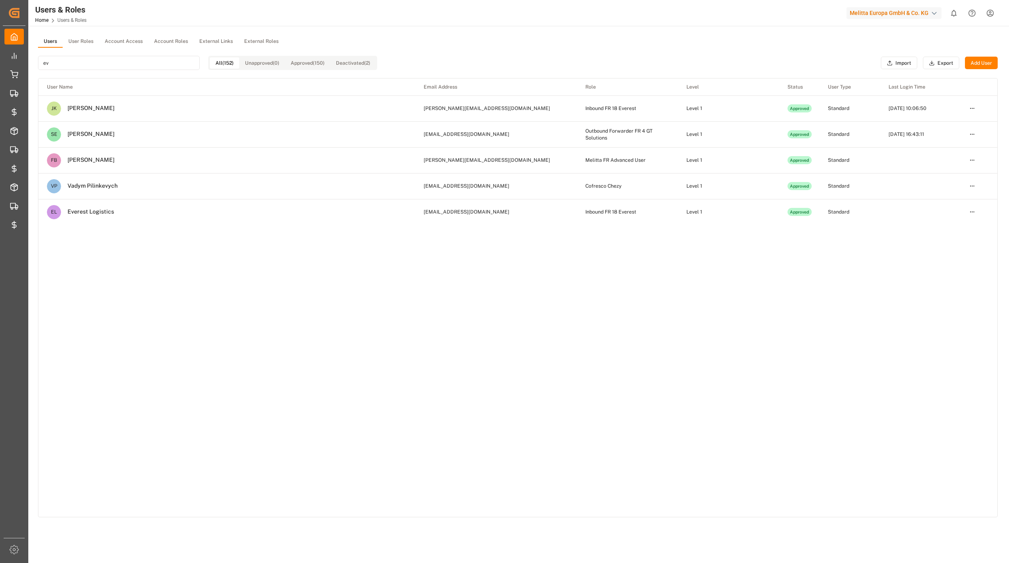
type input "ev"
click at [971, 214] on html "Created by potrace 1.15, written by Peter Selinger 2001-2017 Created by potrace…" at bounding box center [504, 281] width 1009 height 563
click at [948, 237] on div "Resend Invite" at bounding box center [955, 237] width 42 height 11
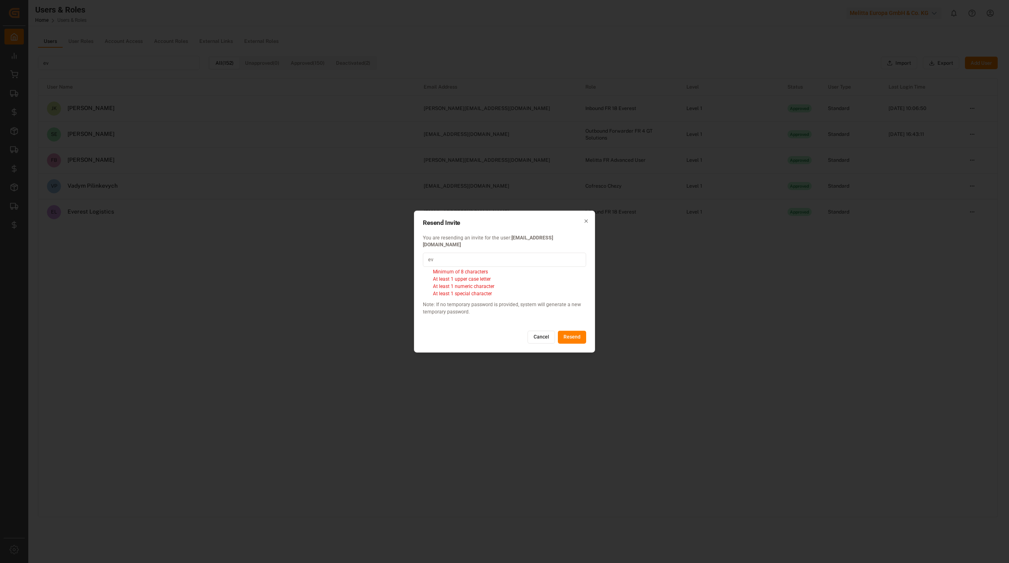
type input "e"
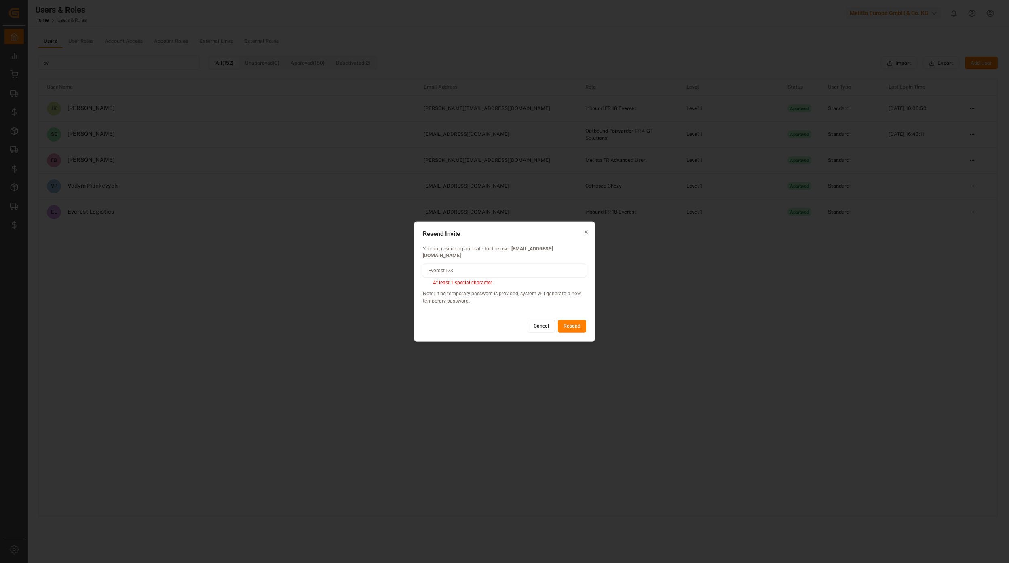
type input "Everest123!"
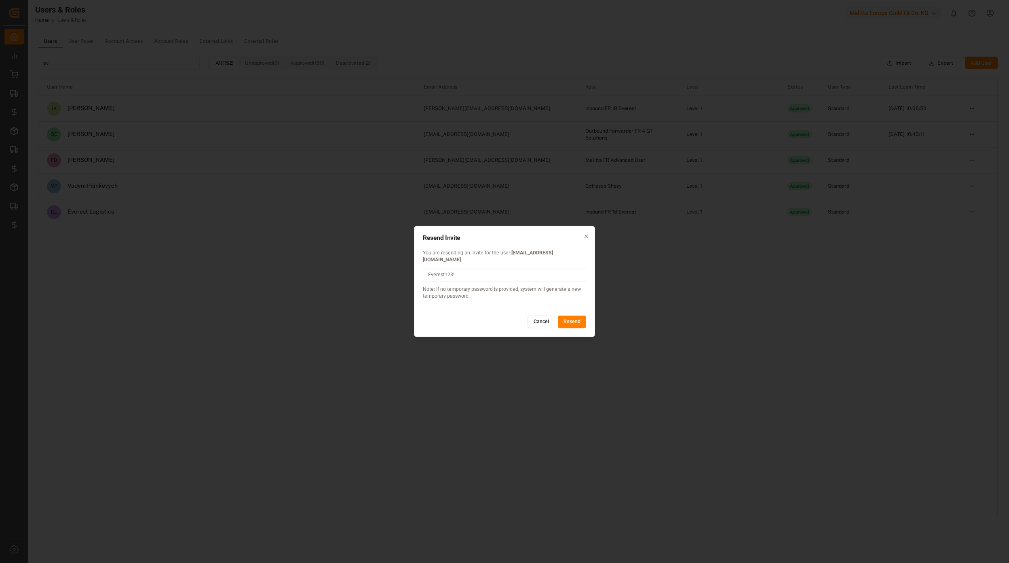
drag, startPoint x: 460, startPoint y: 268, endPoint x: 408, endPoint y: 270, distance: 51.8
click at [408, 270] on div "Resend Invite You are resending an invite for the user: info@everest-transport.…" at bounding box center [504, 281] width 1009 height 563
click at [581, 321] on button "Resend" at bounding box center [572, 321] width 28 height 13
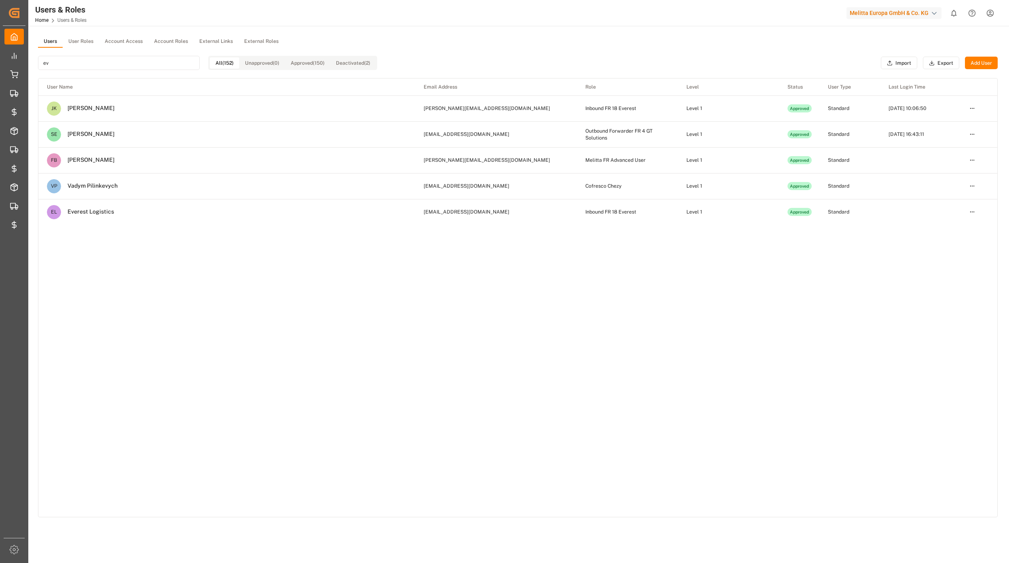
click at [108, 60] on input "ev" at bounding box center [119, 63] width 162 height 14
type input "e"
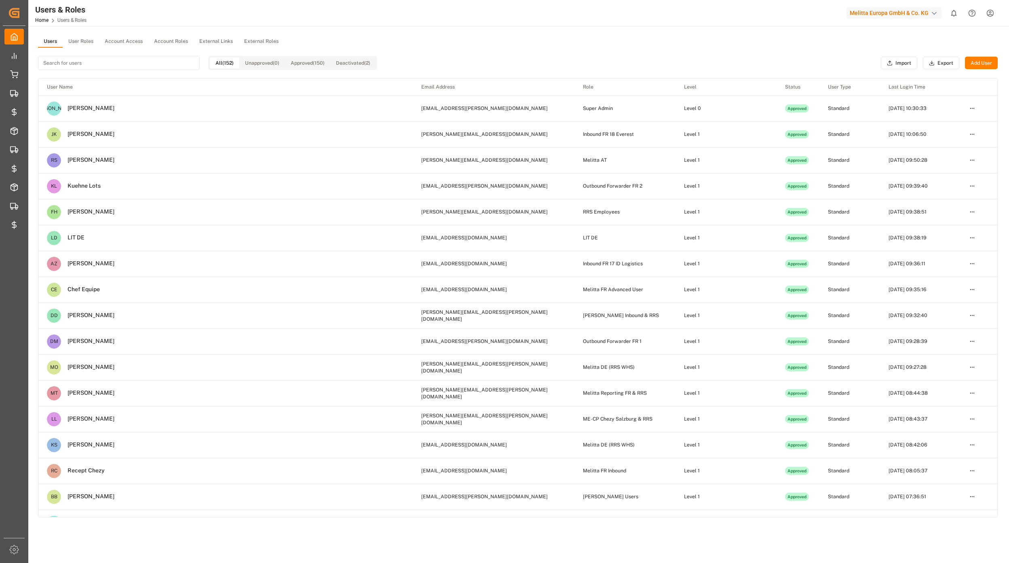
click at [974, 65] on button "Add User" at bounding box center [981, 63] width 33 height 13
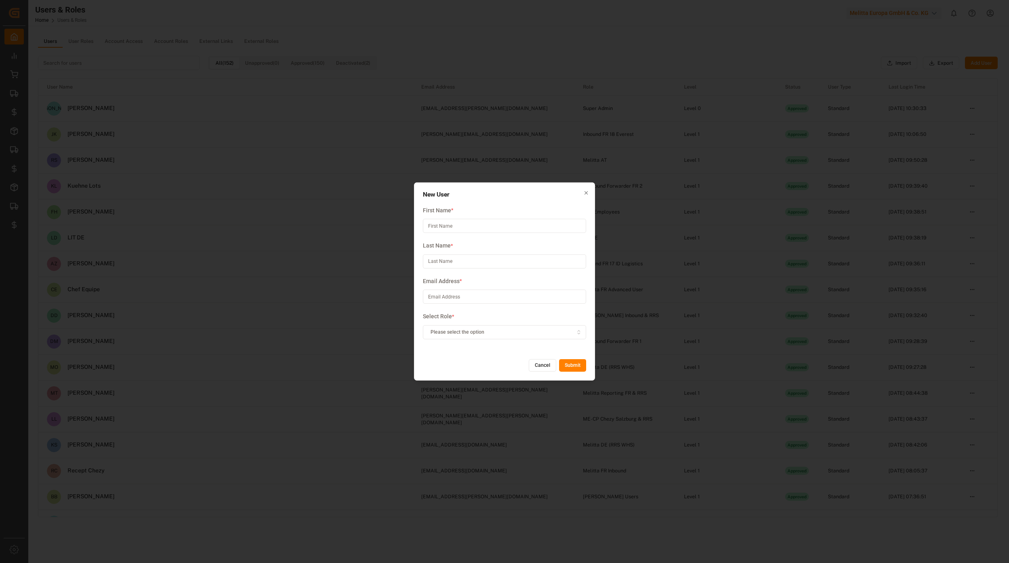
click at [477, 225] on input at bounding box center [504, 226] width 163 height 14
type input "Michal"
type input "Lewandowski"
click at [444, 291] on input at bounding box center [504, 296] width 163 height 14
paste input "michal.lewandowski@everest-transport.pl"
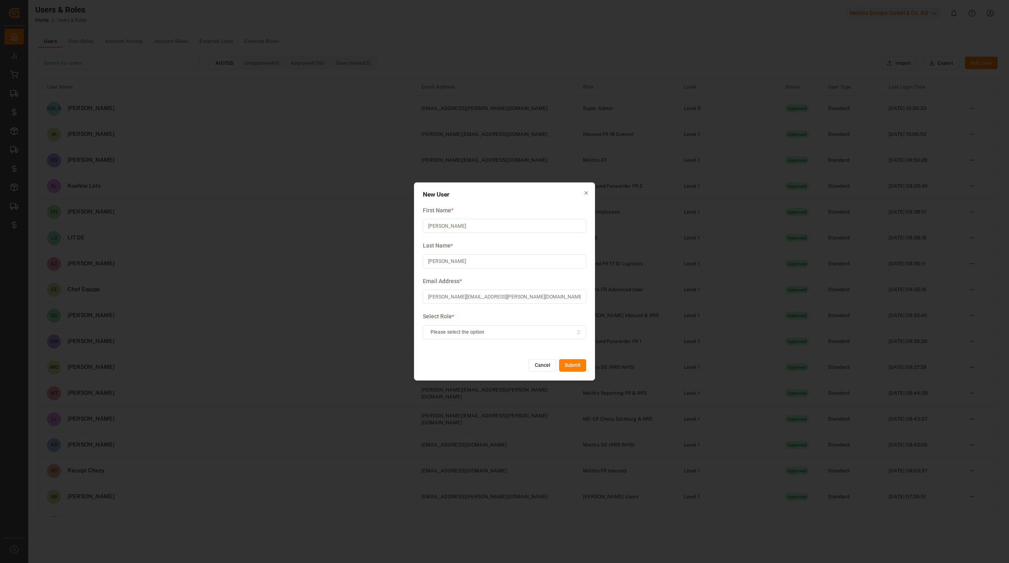
type input "michal.lewandowski@everest-transport.pl"
click at [432, 334] on span "Please select the option" at bounding box center [458, 331] width 54 height 7
type input "ever"
click at [502, 361] on div "Inbound FR 18 Everest" at bounding box center [474, 362] width 101 height 11
click at [573, 370] on button "Submit" at bounding box center [572, 365] width 27 height 13
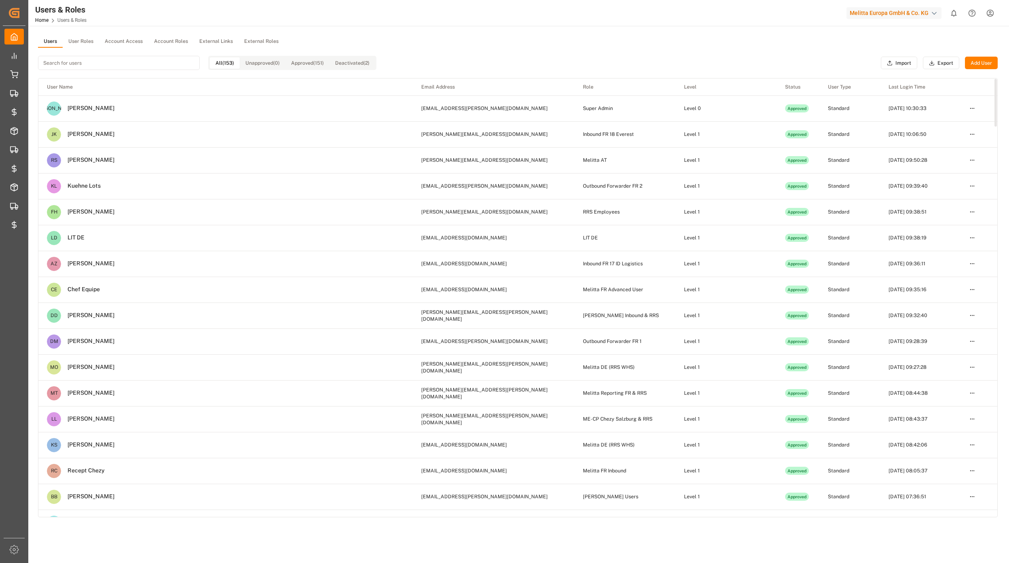
click at [89, 44] on button "User Roles" at bounding box center [81, 42] width 36 height 12
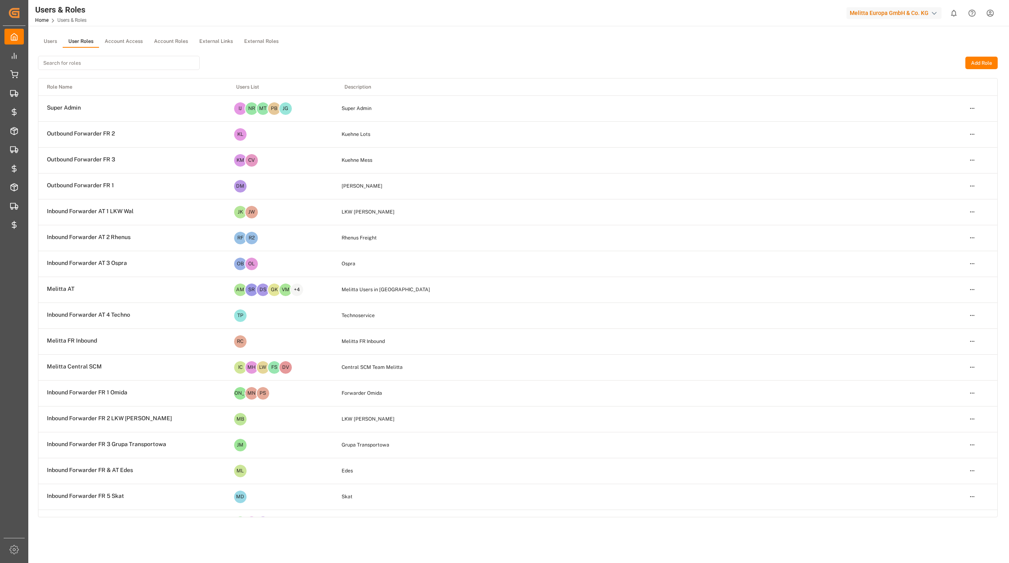
click at [83, 57] on input at bounding box center [119, 63] width 162 height 14
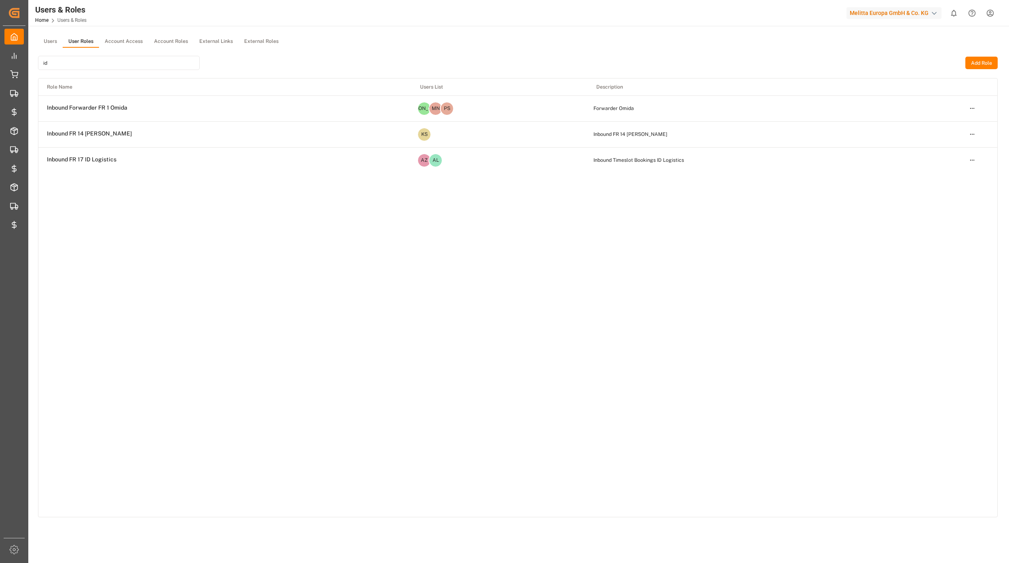
type input "id"
click at [974, 161] on html "Created by potrace 1.15, written by Peter Selinger 2001-2017 Created by potrace…" at bounding box center [504, 281] width 1009 height 563
click at [961, 172] on div "Edit" at bounding box center [955, 174] width 42 height 11
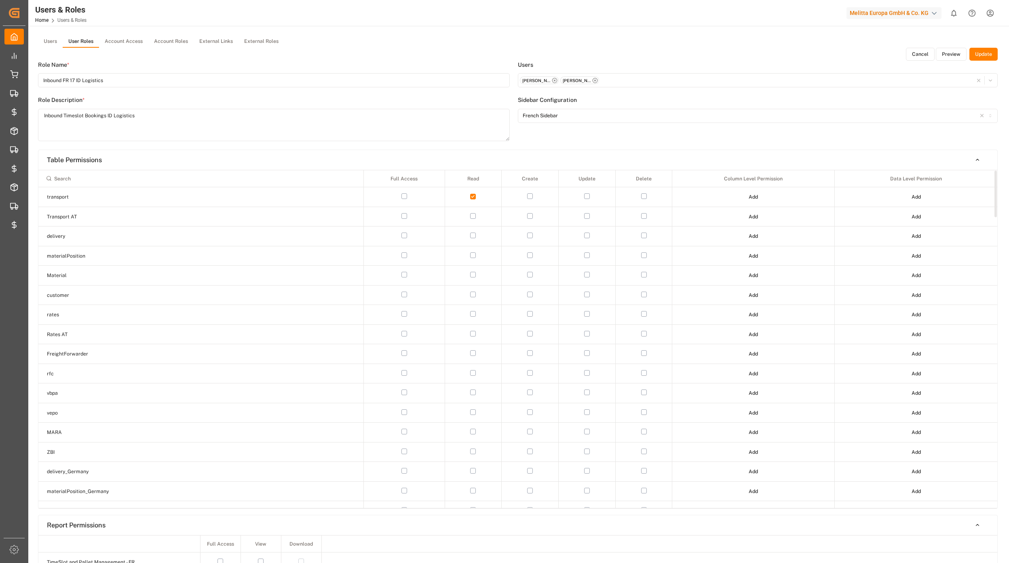
click at [227, 181] on input at bounding box center [201, 178] width 318 height 14
type input "chezy"
click at [753, 217] on button "Add" at bounding box center [753, 216] width 21 height 13
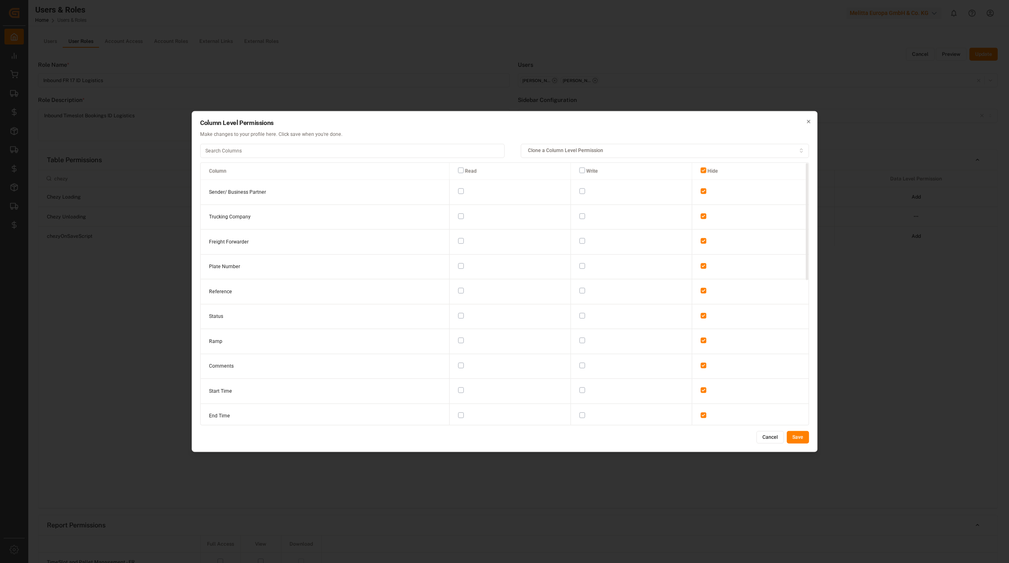
click at [455, 174] on th "Read" at bounding box center [509, 171] width 121 height 17
drag, startPoint x: 455, startPoint y: 170, endPoint x: 652, endPoint y: 315, distance: 244.6
click at [458, 169] on button "button" at bounding box center [461, 170] width 6 height 6
click at [796, 439] on button "Save" at bounding box center [798, 437] width 22 height 13
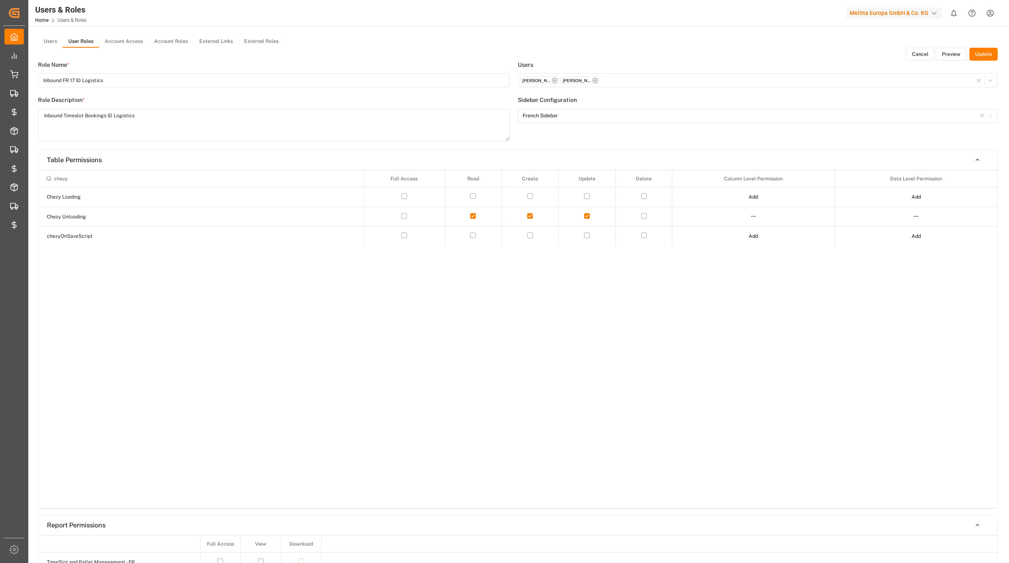
click at [912, 214] on html "Created by potrace 1.15, written by Peter Selinger 2001-2017 Created by potrace…" at bounding box center [504, 281] width 1009 height 563
click at [889, 227] on div "Edit" at bounding box center [900, 231] width 42 height 11
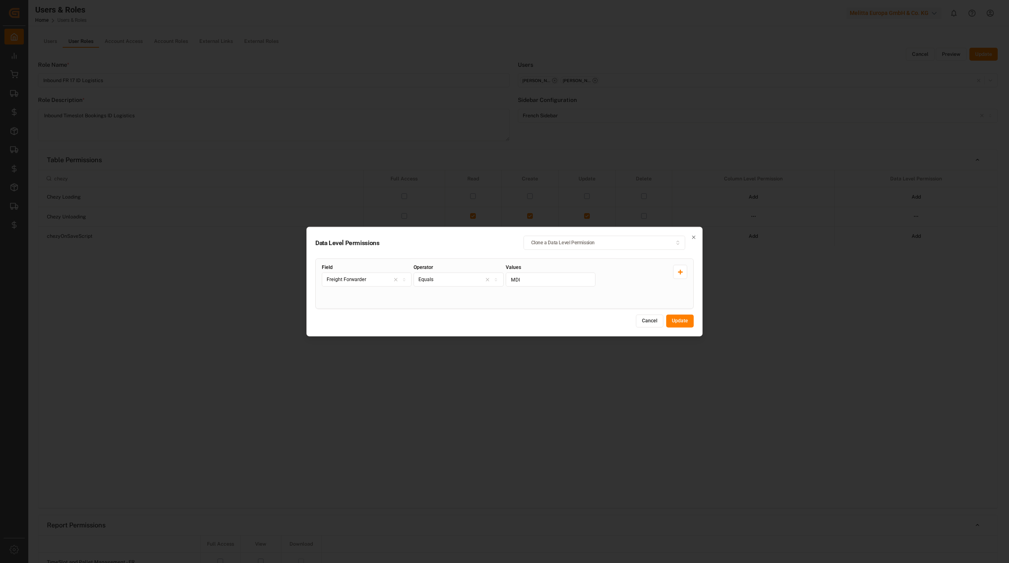
click at [657, 322] on button "Cancel" at bounding box center [649, 321] width 27 height 13
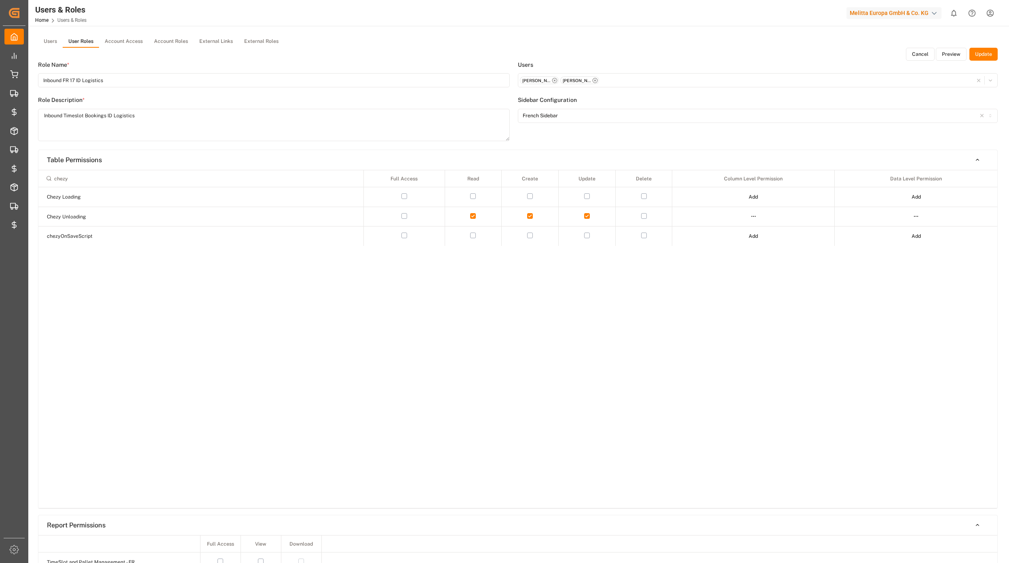
click at [912, 213] on div at bounding box center [916, 216] width 160 height 11
click at [917, 217] on html "Created by potrace 1.15, written by Peter Selinger 2001-2017 Created by potrace…" at bounding box center [504, 281] width 1009 height 563
click at [887, 229] on div "Edit" at bounding box center [900, 231] width 42 height 11
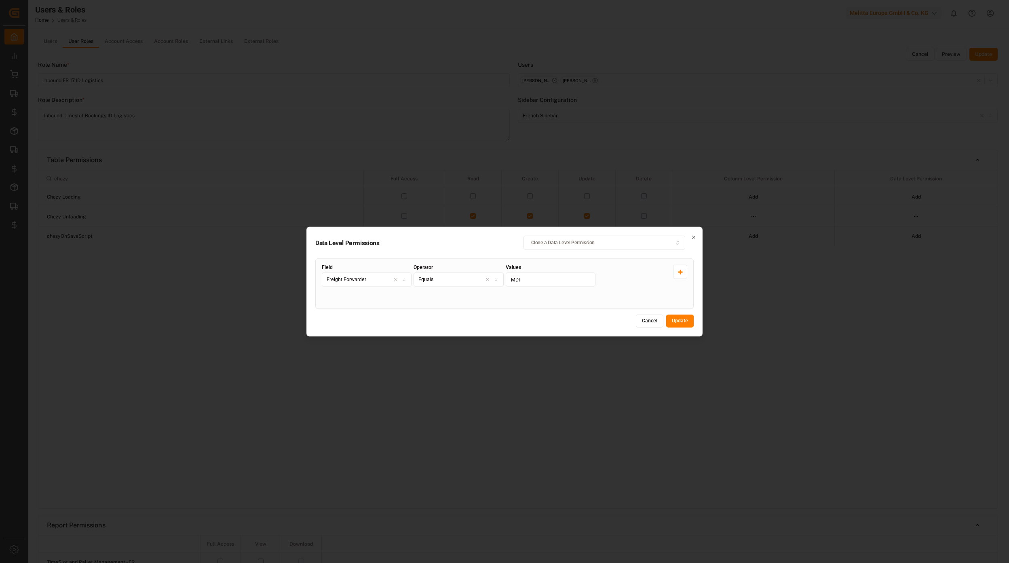
drag, startPoint x: 530, startPoint y: 281, endPoint x: 495, endPoint y: 282, distance: 34.8
click at [498, 281] on div "Field Freight Forwarder Operator Equals Values MDI" at bounding box center [504, 284] width 365 height 38
click at [352, 285] on button "Freight Forwarder" at bounding box center [367, 279] width 90 height 14
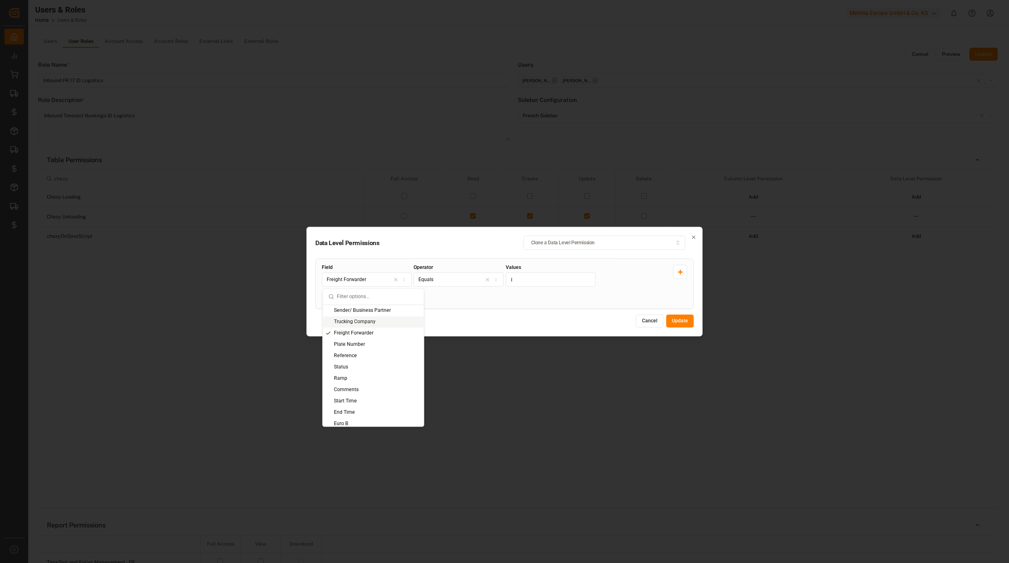
click at [363, 322] on div "Trucking Company" at bounding box center [373, 321] width 101 height 11
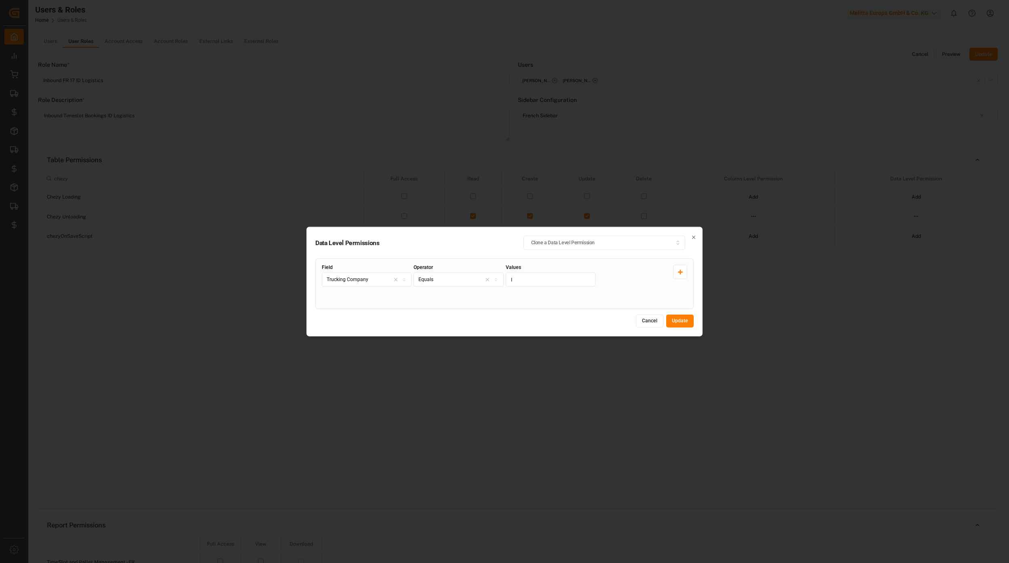
click at [528, 280] on input "I" at bounding box center [551, 279] width 90 height 14
type input "ID Logistics"
click at [684, 322] on button "Update" at bounding box center [679, 321] width 27 height 13
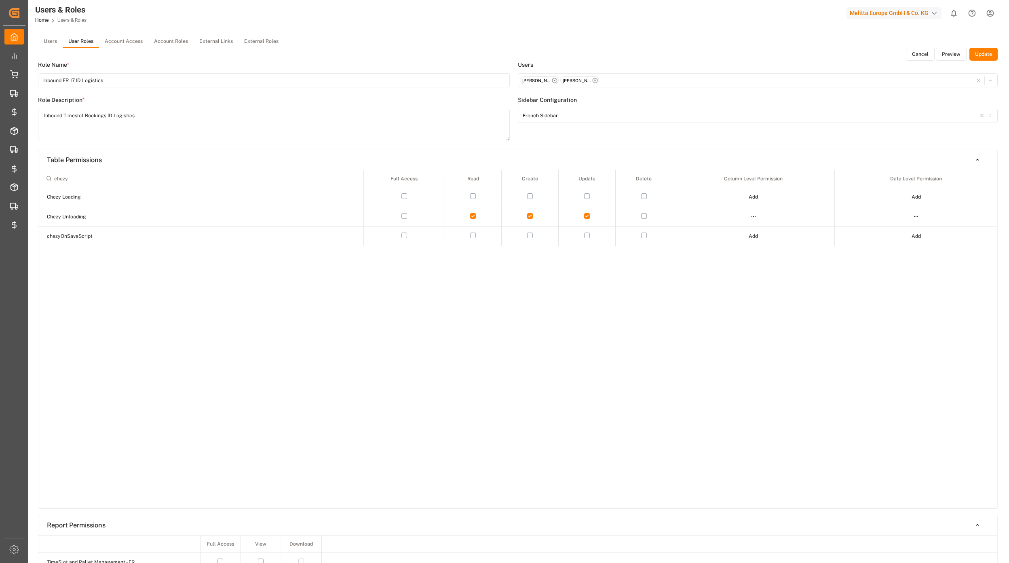
click at [916, 219] on html "Created by potrace 1.15, written by Peter Selinger 2001-2017 Created by potrace…" at bounding box center [504, 281] width 1009 height 563
click at [901, 232] on div "Edit" at bounding box center [900, 231] width 42 height 11
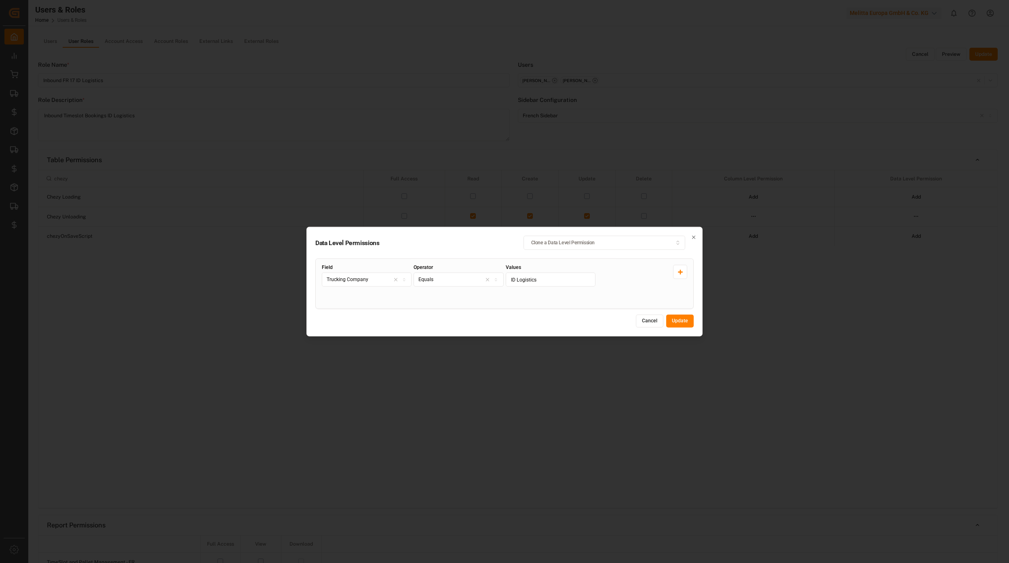
drag, startPoint x: 544, startPoint y: 277, endPoint x: 492, endPoint y: 277, distance: 52.2
click at [492, 277] on div "Field Trucking Company Operator Equals Values ID Logistics" at bounding box center [504, 284] width 365 height 38
click at [681, 320] on button "Update" at bounding box center [679, 321] width 27 height 13
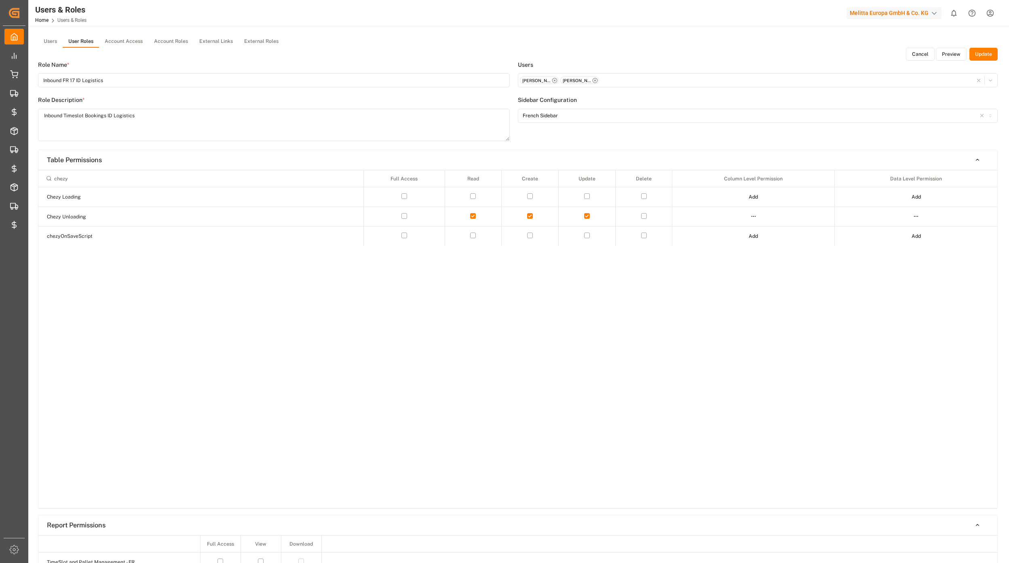
click at [982, 61] on label "Users" at bounding box center [758, 65] width 480 height 8
click at [978, 59] on button "Update" at bounding box center [983, 54] width 28 height 13
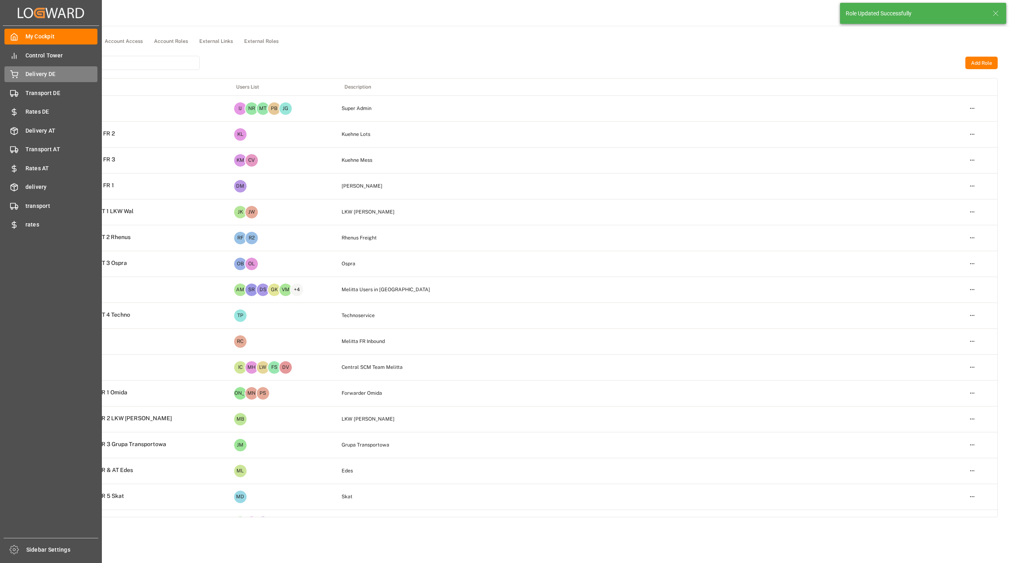
click at [27, 78] on div "Delivery DE Delivery DE" at bounding box center [50, 74] width 93 height 16
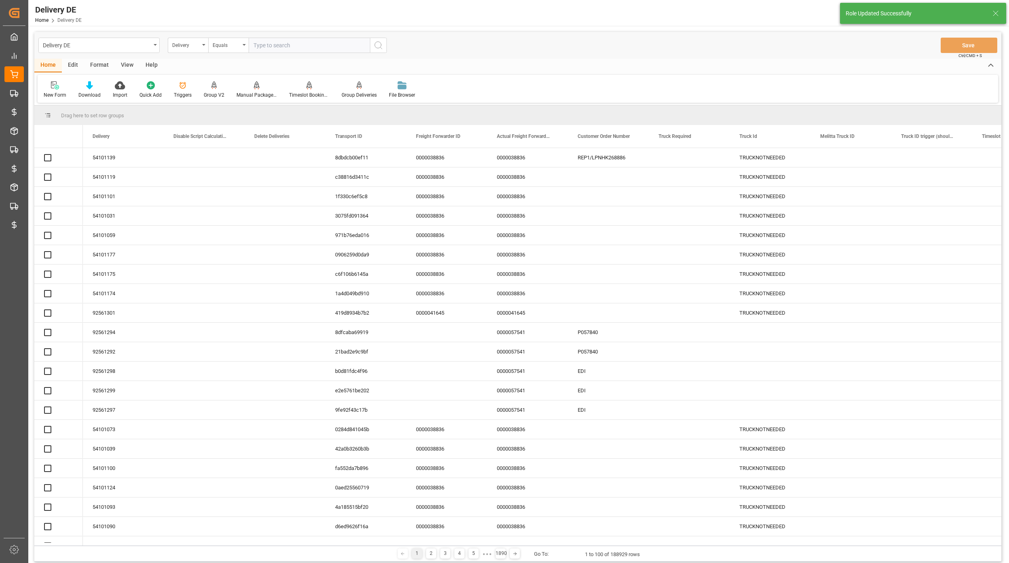
click at [81, 44] on div "Delivery DE" at bounding box center [97, 45] width 108 height 10
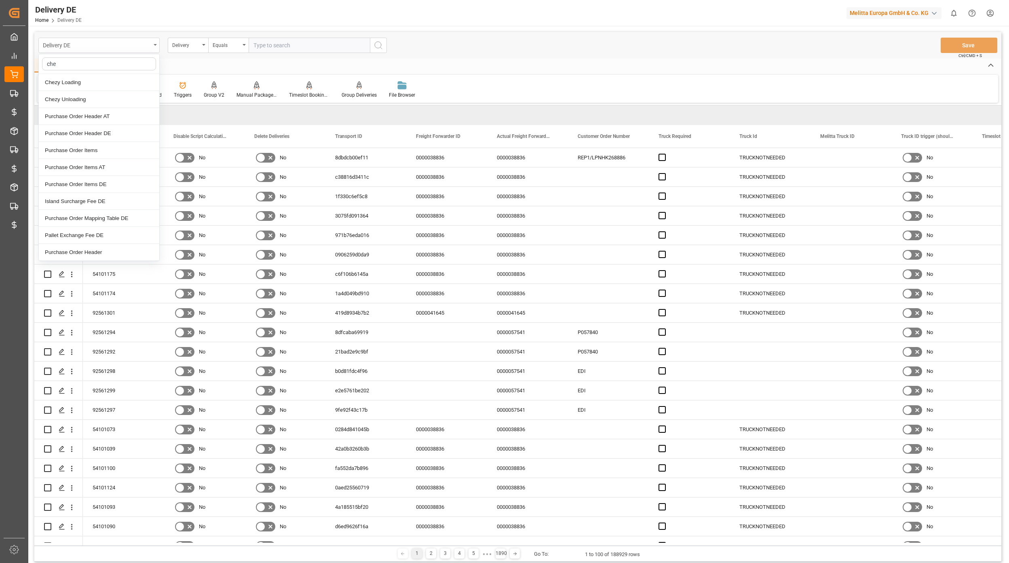
type input "chez"
click at [93, 98] on div "Chezy Unloading" at bounding box center [99, 99] width 120 height 17
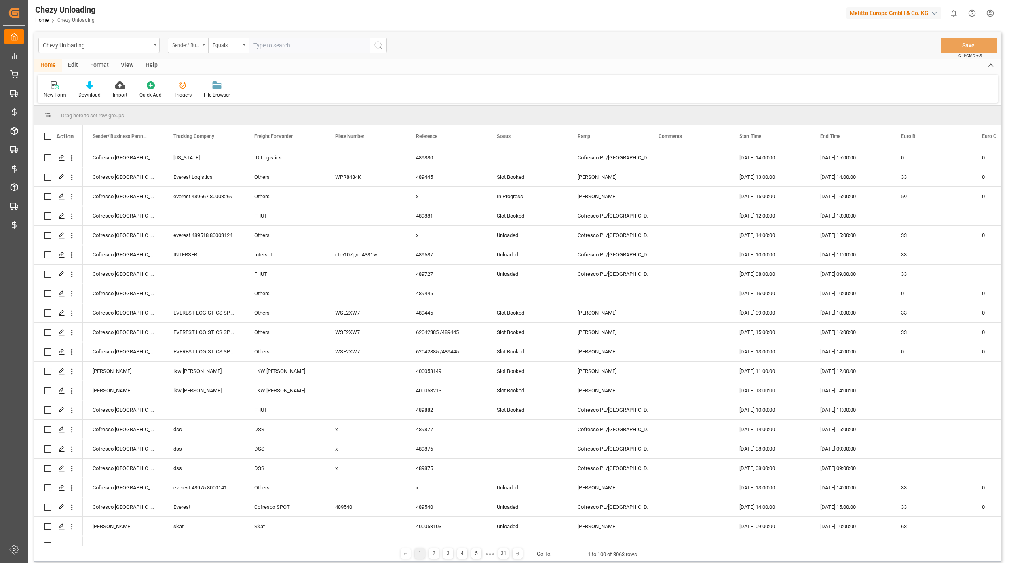
click at [186, 44] on div "Sender/ Business Partner" at bounding box center [185, 44] width 27 height 9
click at [206, 150] on div "Reference" at bounding box center [228, 150] width 120 height 17
click at [272, 46] on input "text" at bounding box center [309, 45] width 121 height 15
type input "489729"
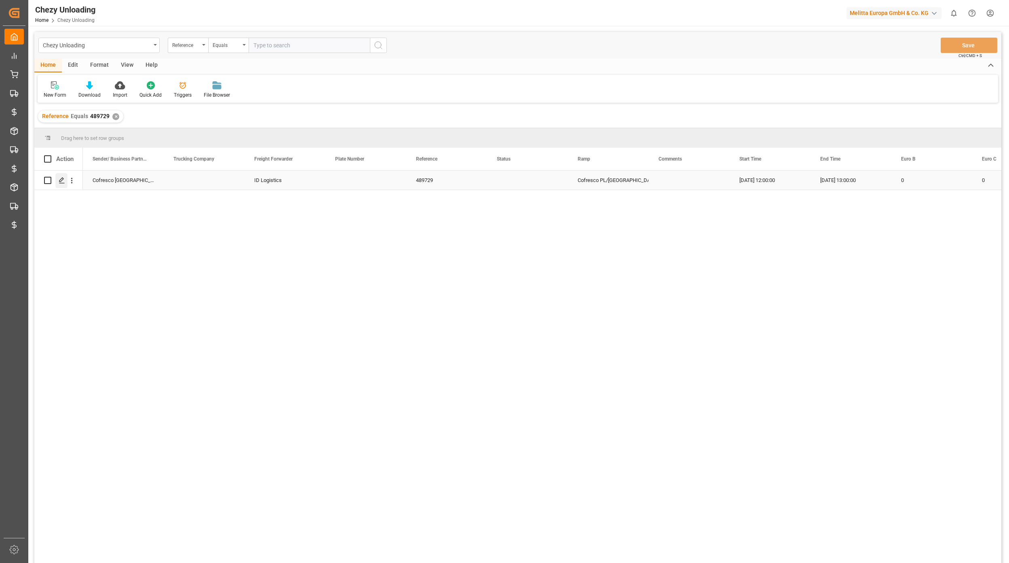
click at [62, 182] on icon "Press SPACE to select this row." at bounding box center [62, 180] width 6 height 6
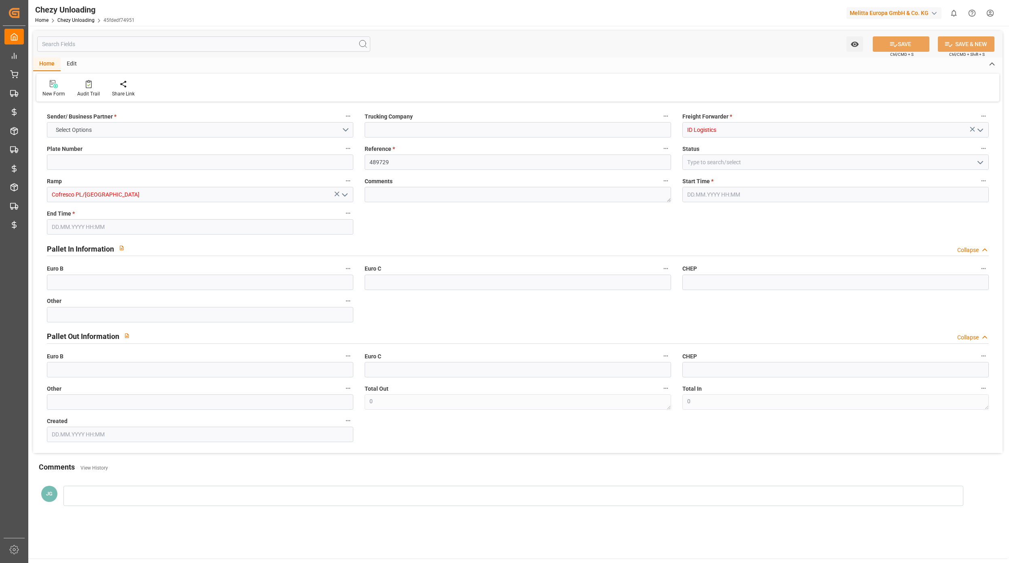
type input "0"
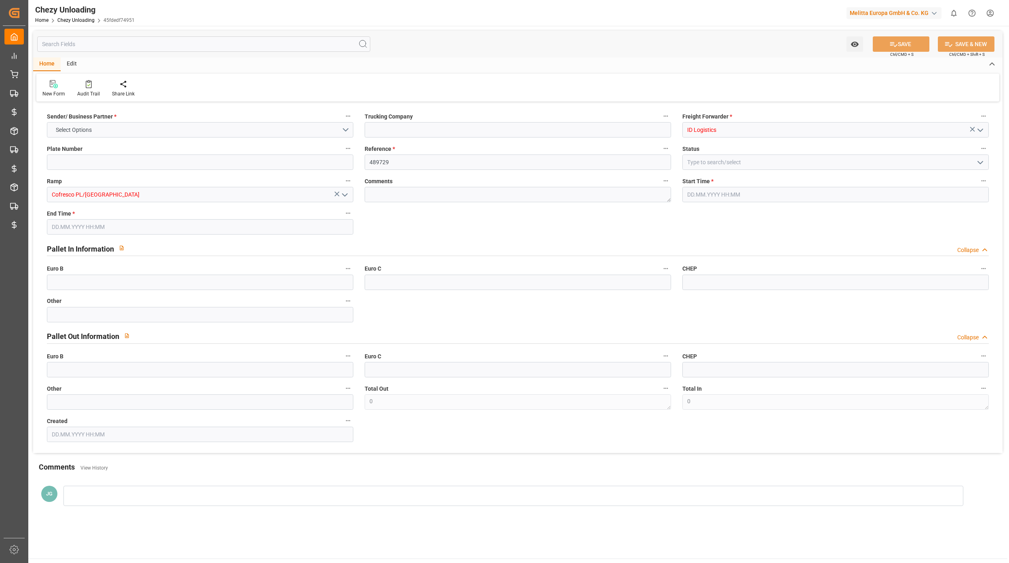
type input "0"
type input "24.09.2025 12:00"
type input "24.09.2025 13:00"
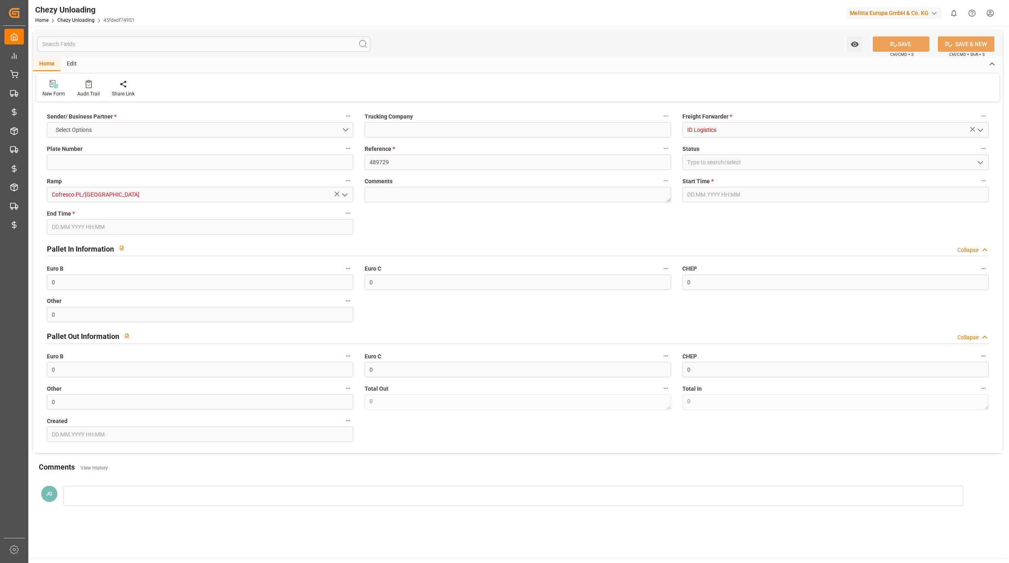
type input "17.09.2025 07:28"
click at [416, 128] on input at bounding box center [518, 129] width 306 height 15
paste input "ID Logistics"
type input "ID Logistics"
click at [891, 45] on icon at bounding box center [893, 44] width 8 height 8
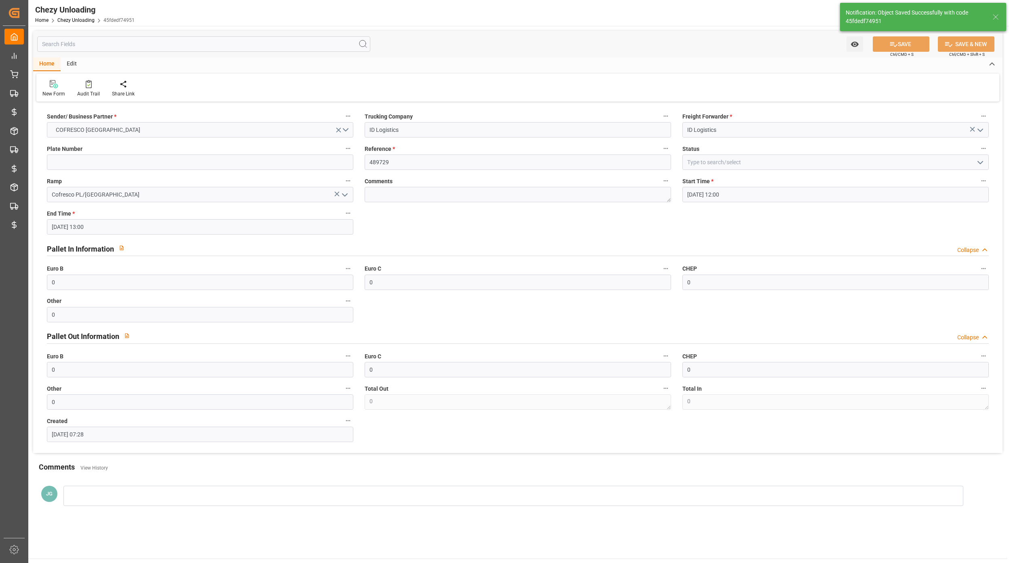
click at [981, 128] on icon "open menu" at bounding box center [981, 130] width 10 height 10
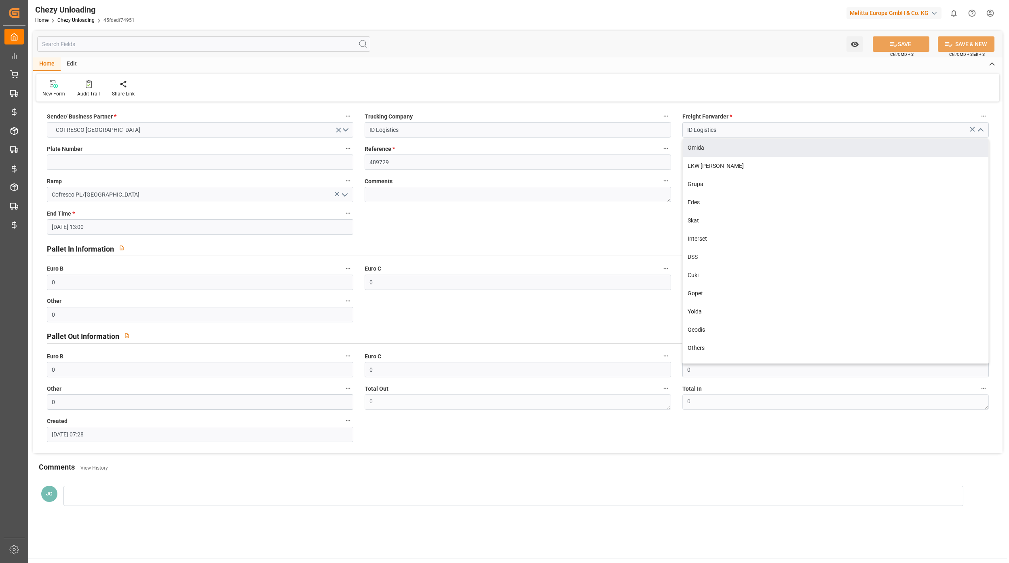
click at [893, 87] on div "New Form Audit Trail Share Link" at bounding box center [517, 88] width 963 height 28
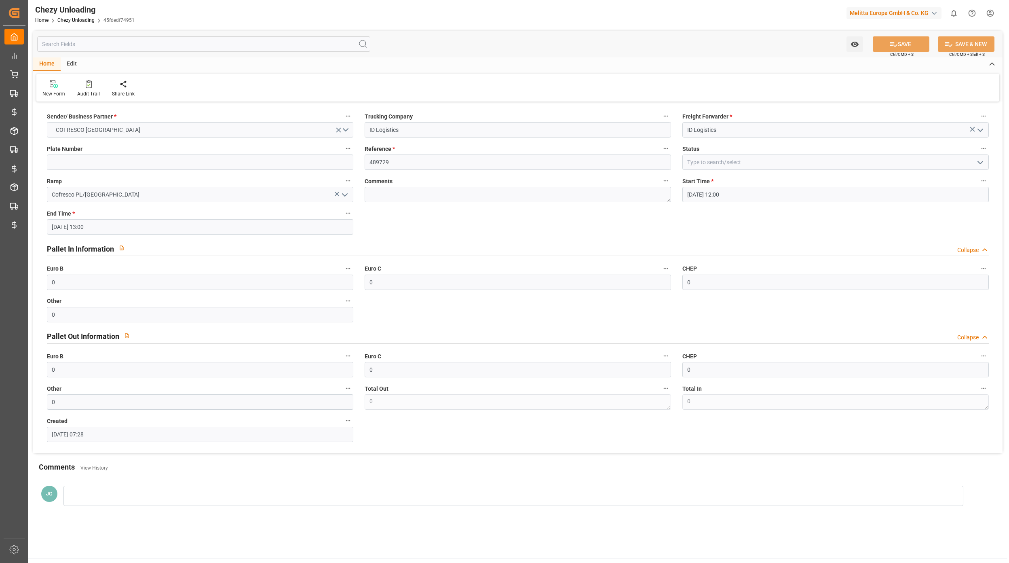
click at [73, 23] on div "Home Chezy Unloading 45fdedf74951" at bounding box center [84, 20] width 99 height 8
click at [76, 20] on link "Chezy Unloading" at bounding box center [75, 20] width 37 height 6
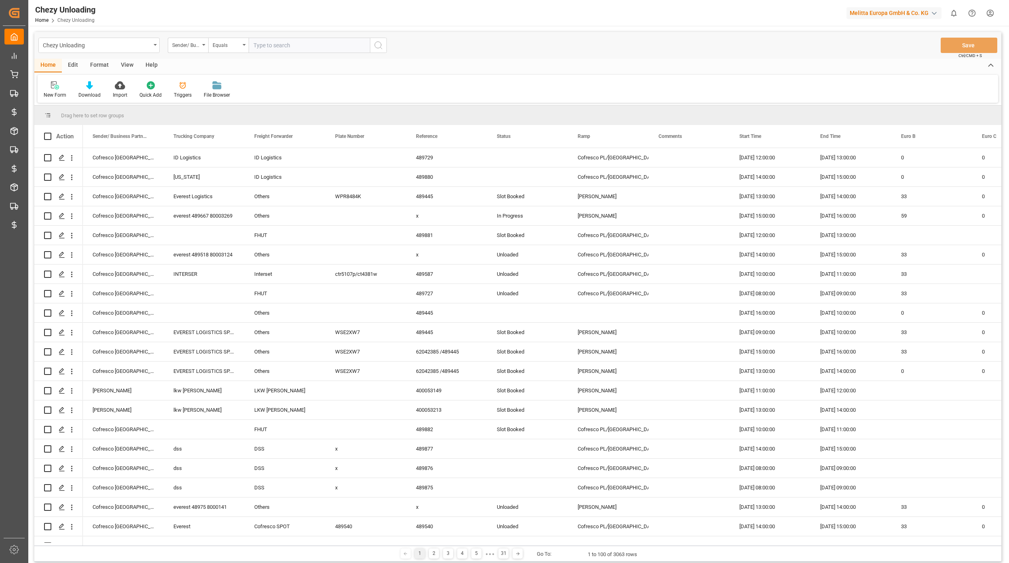
click at [80, 68] on div "Edit" at bounding box center [73, 66] width 22 height 14
click at [173, 86] on icon at bounding box center [178, 85] width 11 height 8
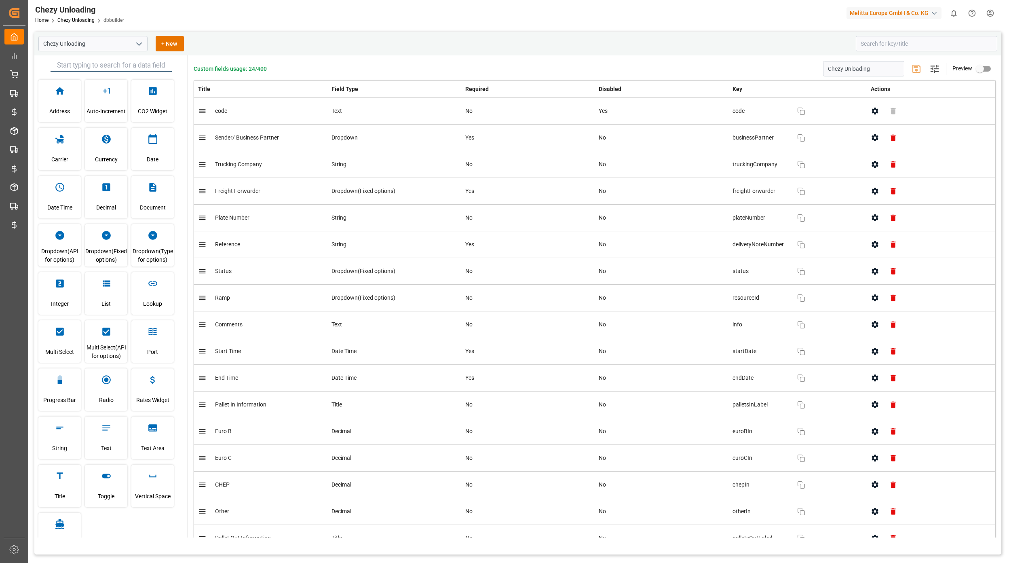
click at [867, 192] on button "button" at bounding box center [875, 191] width 18 height 18
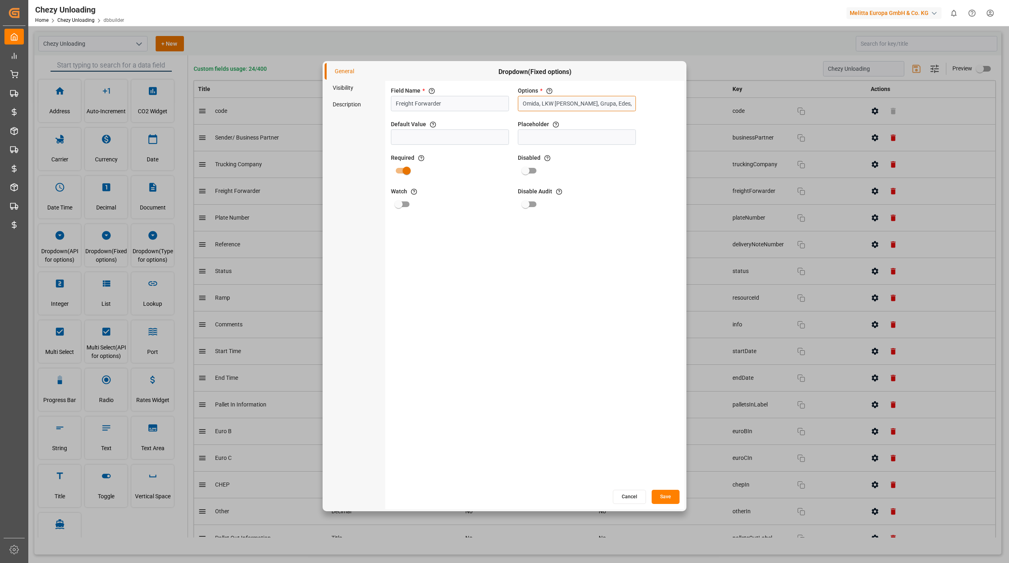
click at [534, 106] on input "Omida, LKW Walter, Grupa, Edes, Skat, Interset, DSS, Cuki, Gopet, Yolda, Geodis…" at bounding box center [577, 103] width 118 height 15
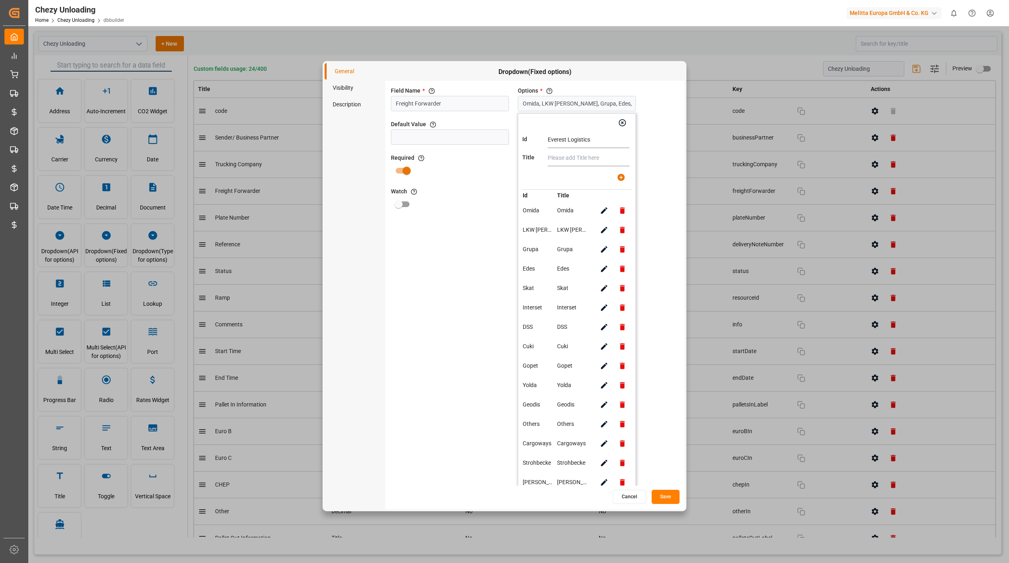
drag, startPoint x: 606, startPoint y: 138, endPoint x: 534, endPoint y: 134, distance: 71.2
click at [534, 134] on div "Id Everest Logistics" at bounding box center [576, 140] width 109 height 16
type input "Everest Logistics"
click at [579, 151] on input "text" at bounding box center [589, 158] width 82 height 16
paste input "Everest Logistics"
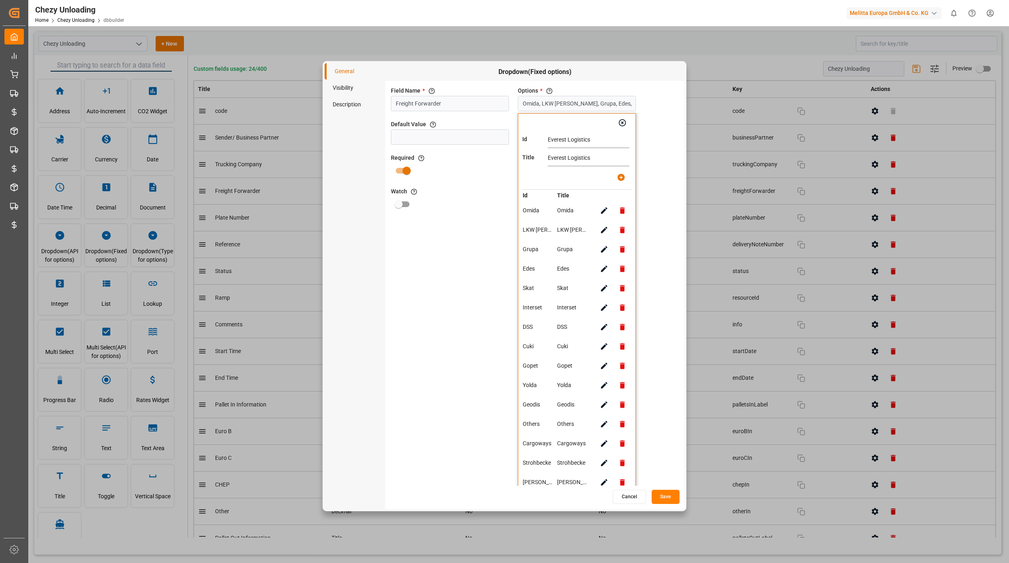
type input "Everest Logistics"
click at [617, 178] on icon "button" at bounding box center [621, 177] width 8 height 8
type input "Omida, LKW Walter, Grupa, Edes, Skat, Interset, DSS, Cuki, Gopet, Yolda, Geodis…"
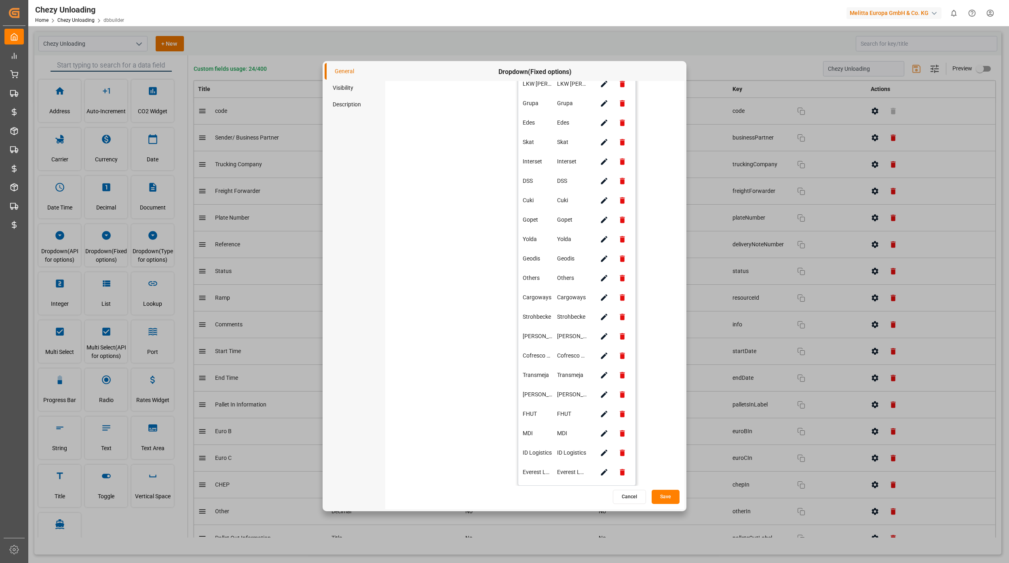
click at [658, 497] on button "Save" at bounding box center [666, 497] width 28 height 14
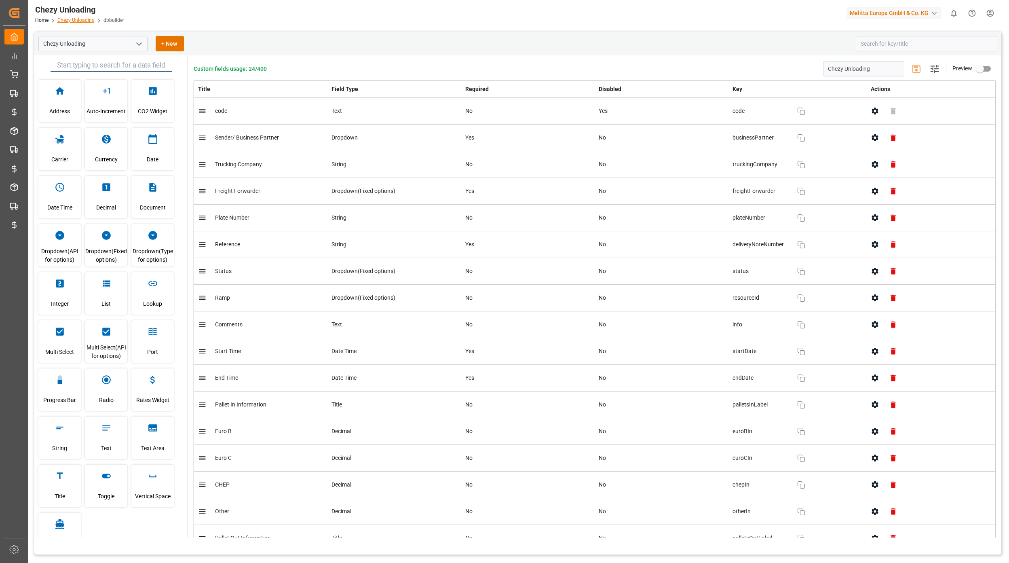
click at [79, 21] on link "Chezy Unloading" at bounding box center [75, 20] width 37 height 6
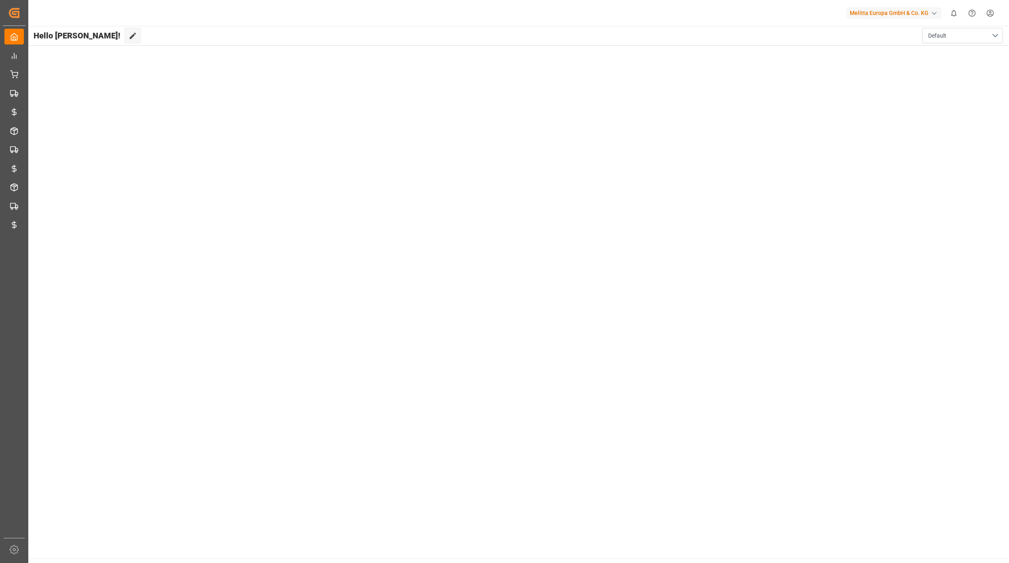
click at [198, 318] on main "Hello [PERSON_NAME]! Edit Cockpit Default" at bounding box center [518, 292] width 982 height 532
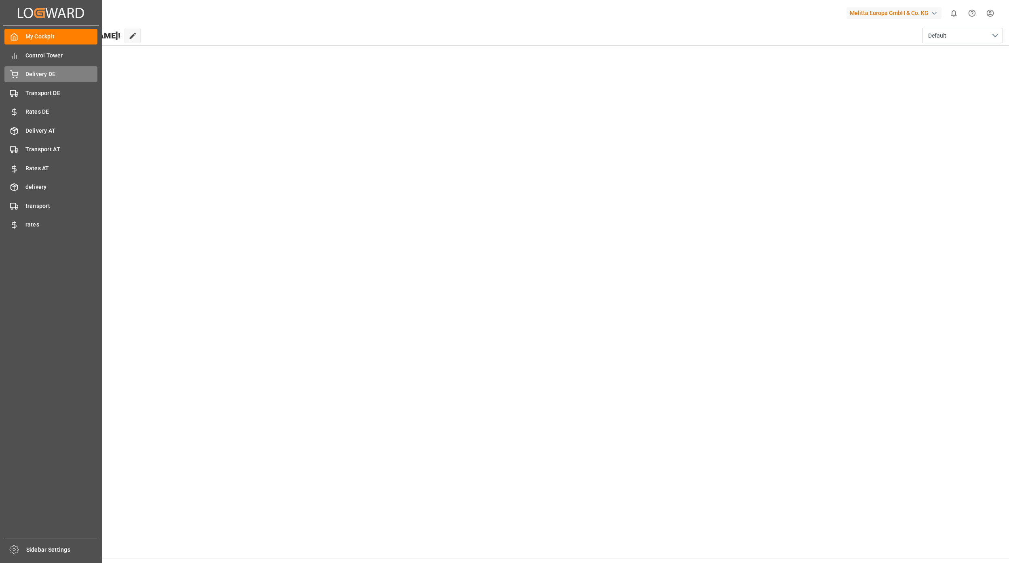
click at [49, 78] on div "Delivery DE Delivery DE" at bounding box center [50, 74] width 93 height 16
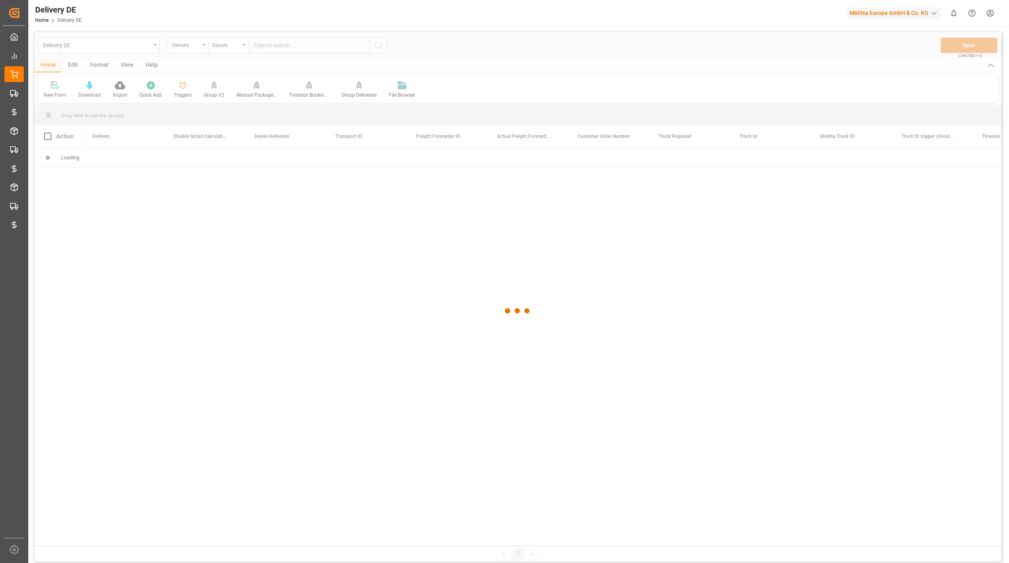
click at [993, 13] on html "Created by potrace 1.15, written by [PERSON_NAME] [DATE]-[DATE] Created by potr…" at bounding box center [504, 281] width 1009 height 563
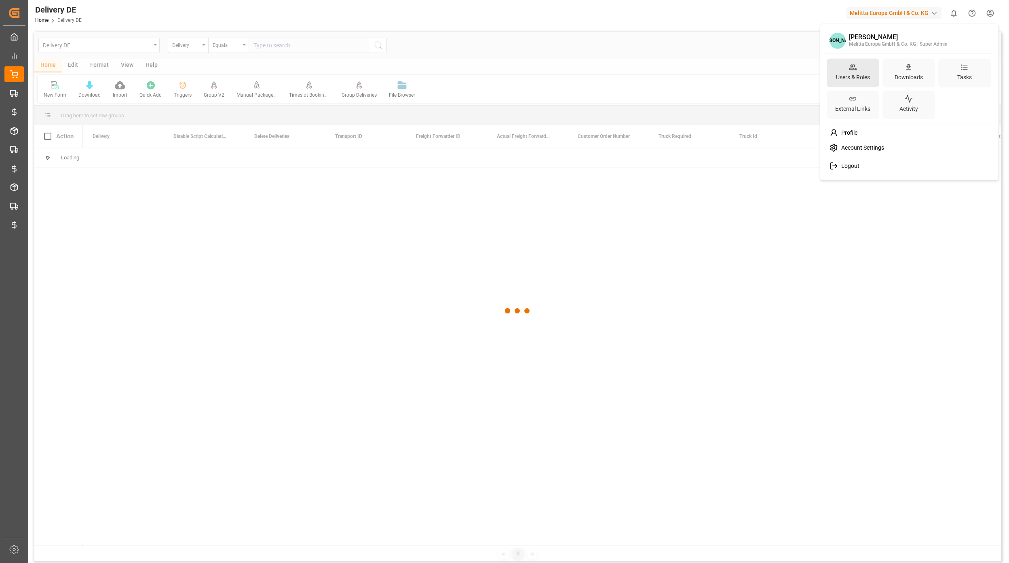
click at [851, 69] on icon at bounding box center [852, 68] width 4 height 1
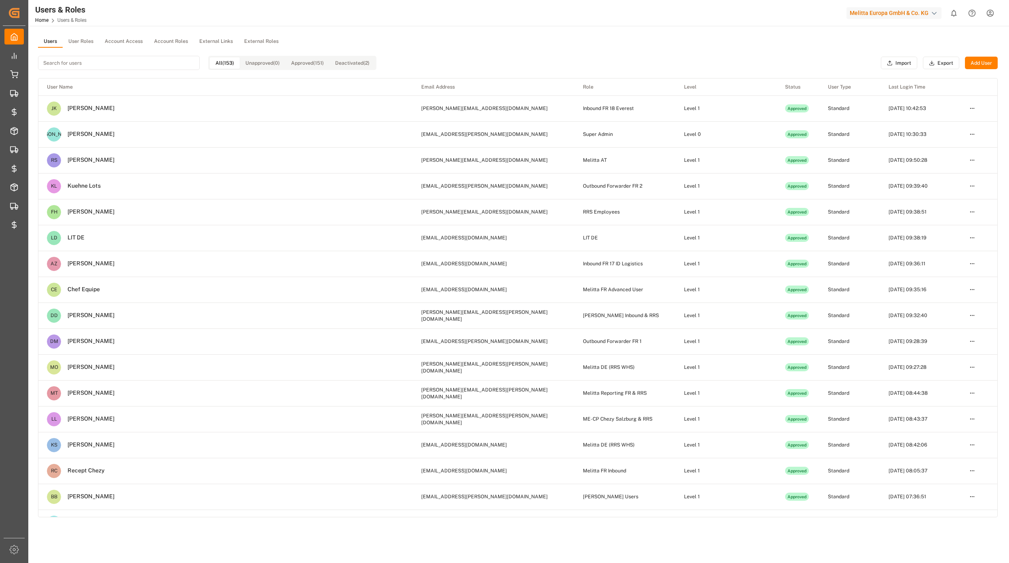
click at [78, 40] on button "User Roles" at bounding box center [81, 42] width 36 height 12
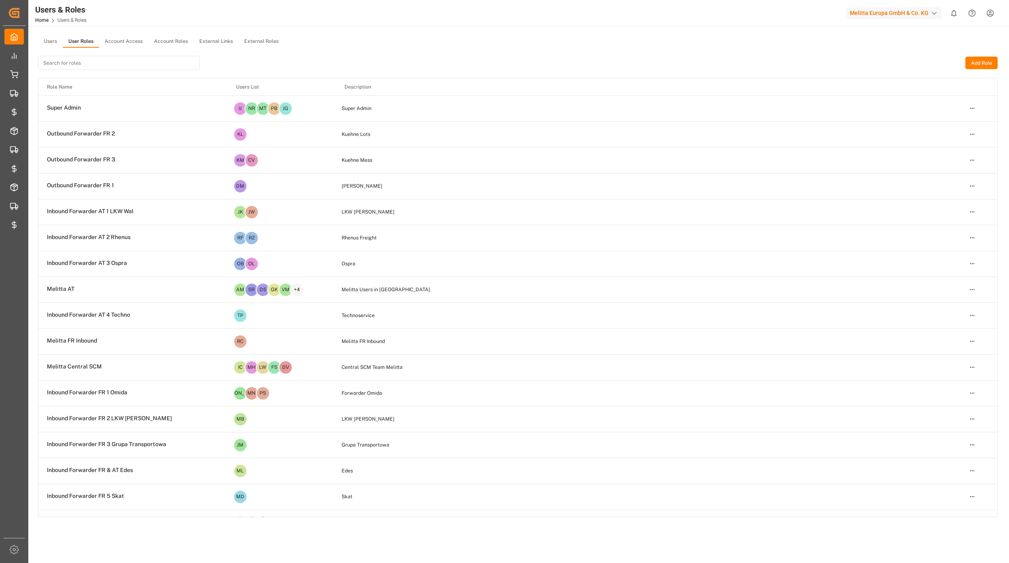
click at [67, 63] on input at bounding box center [119, 63] width 162 height 14
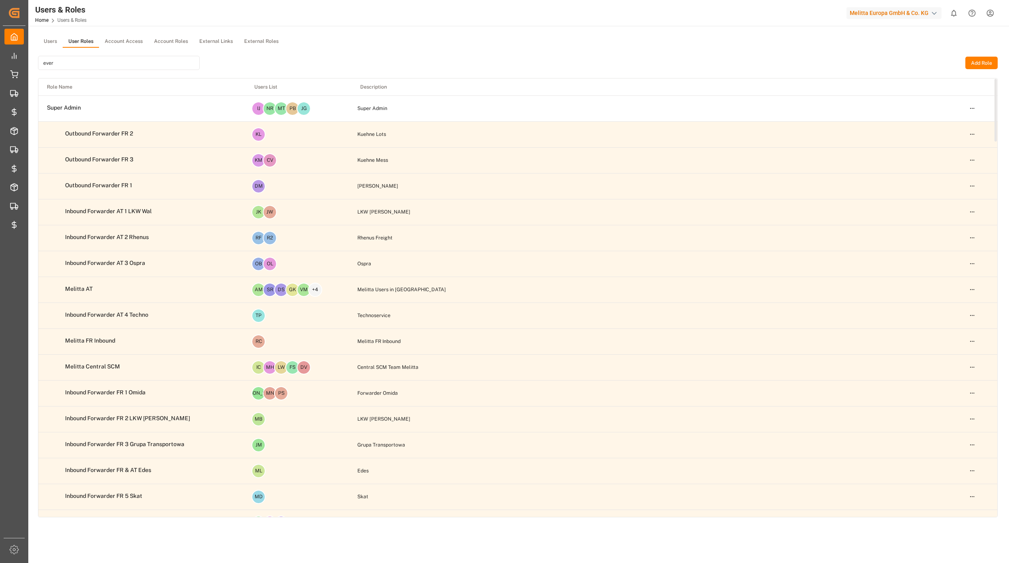
type input "ever"
click at [967, 104] on html "Created by potrace 1.15, written by Peter Selinger 2001-2017 Created by potrace…" at bounding box center [504, 281] width 1009 height 563
click at [89, 69] on html "Created by potrace 1.15, written by Peter Selinger 2001-2017 Created by potrace…" at bounding box center [504, 281] width 1009 height 563
click at [96, 62] on input "ever" at bounding box center [119, 63] width 162 height 14
click at [128, 60] on input "ever" at bounding box center [119, 63] width 162 height 14
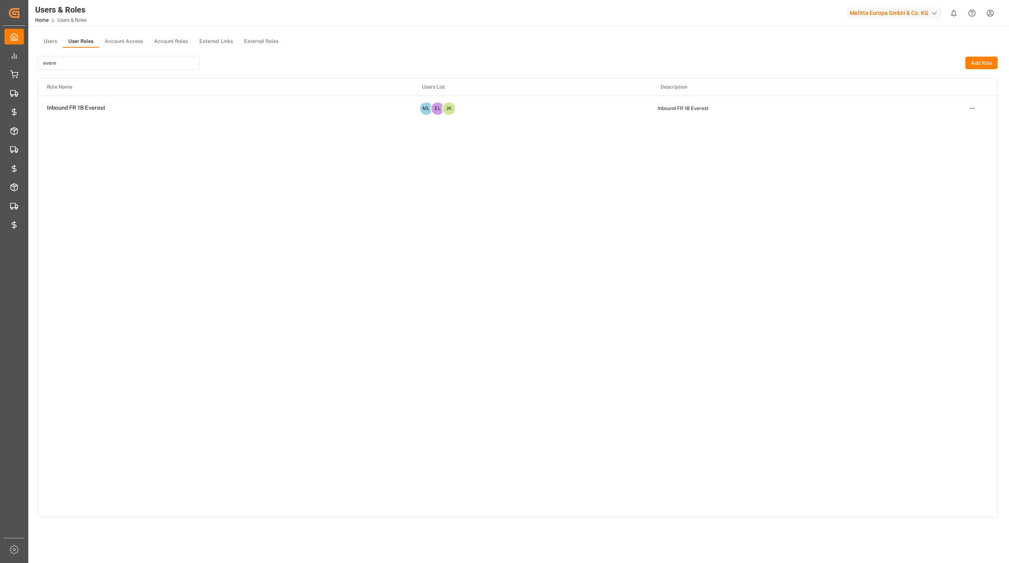
type input "evere"
click at [969, 111] on html "Created by potrace 1.15, written by Peter Selinger 2001-2017 Created by potrace…" at bounding box center [504, 281] width 1009 height 563
click at [944, 124] on div "Edit" at bounding box center [955, 122] width 42 height 11
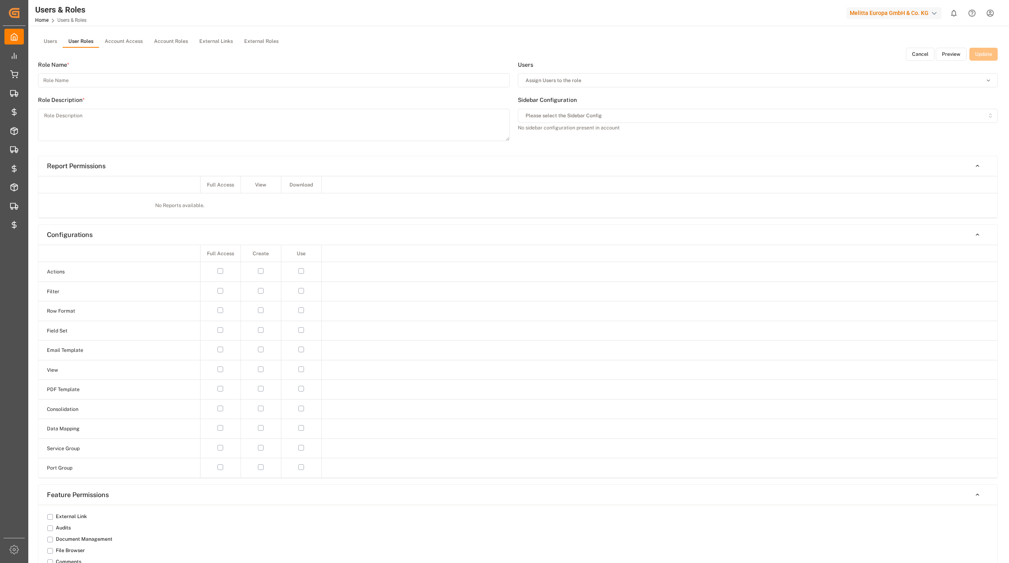
type input "Inbound FR 18 Everest"
type textarea "Inbound FR 18 Everest"
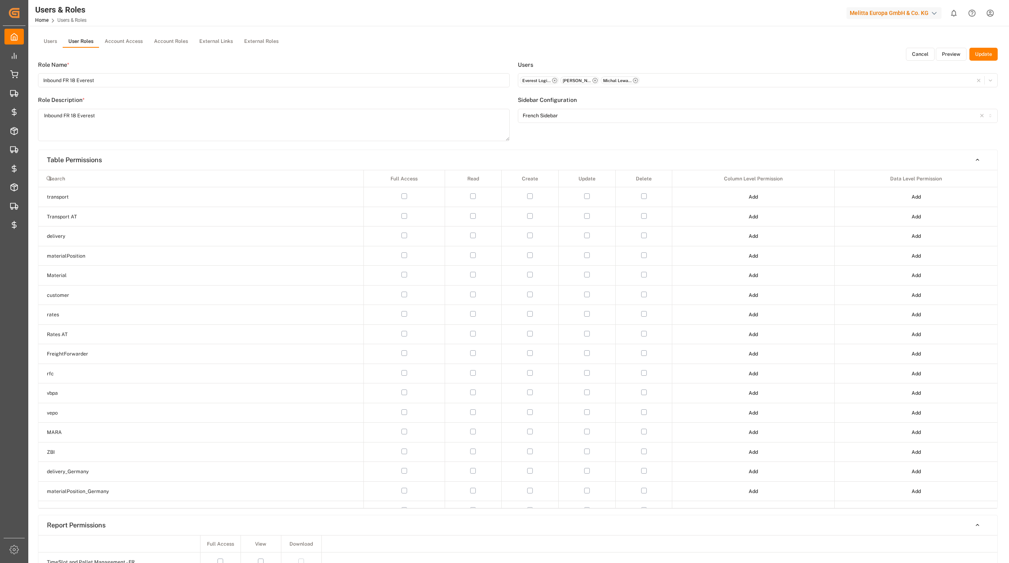
click at [950, 51] on button "Preview" at bounding box center [951, 54] width 31 height 13
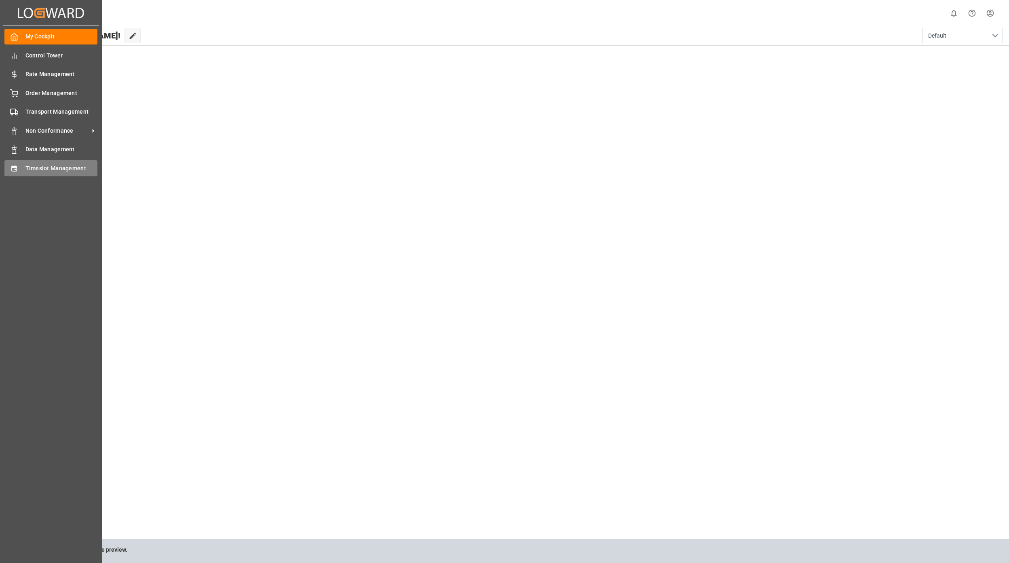
click at [31, 162] on div "Timeslot Management Timeslot Management" at bounding box center [50, 168] width 93 height 16
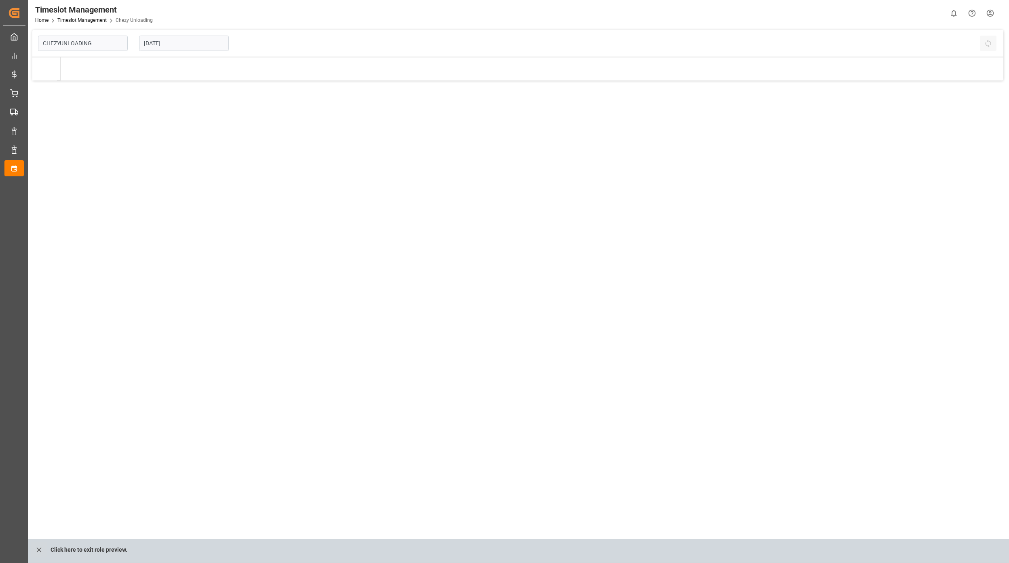
type input "Chezy Unloading"
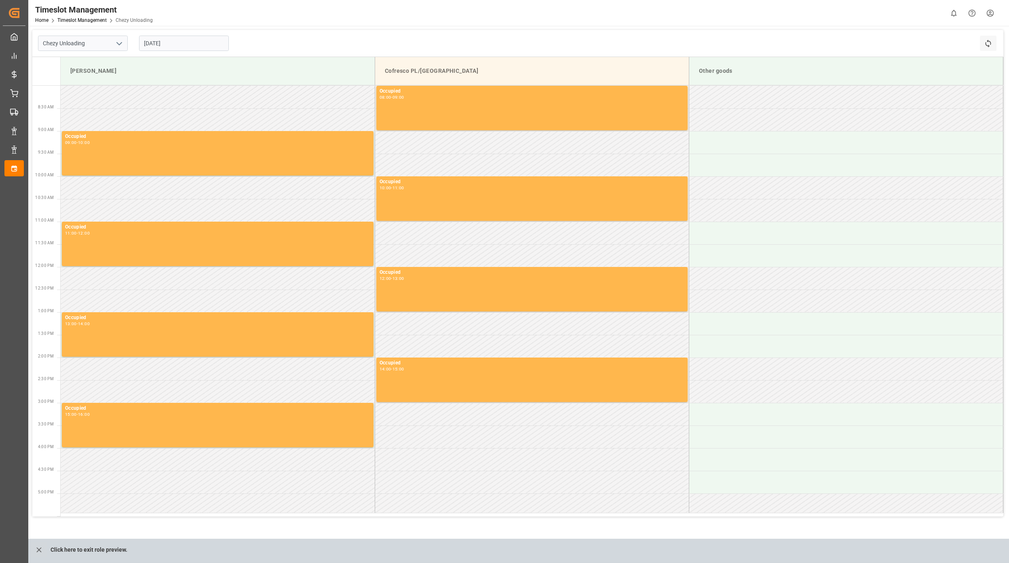
click at [185, 49] on input "[DATE]" at bounding box center [184, 43] width 90 height 15
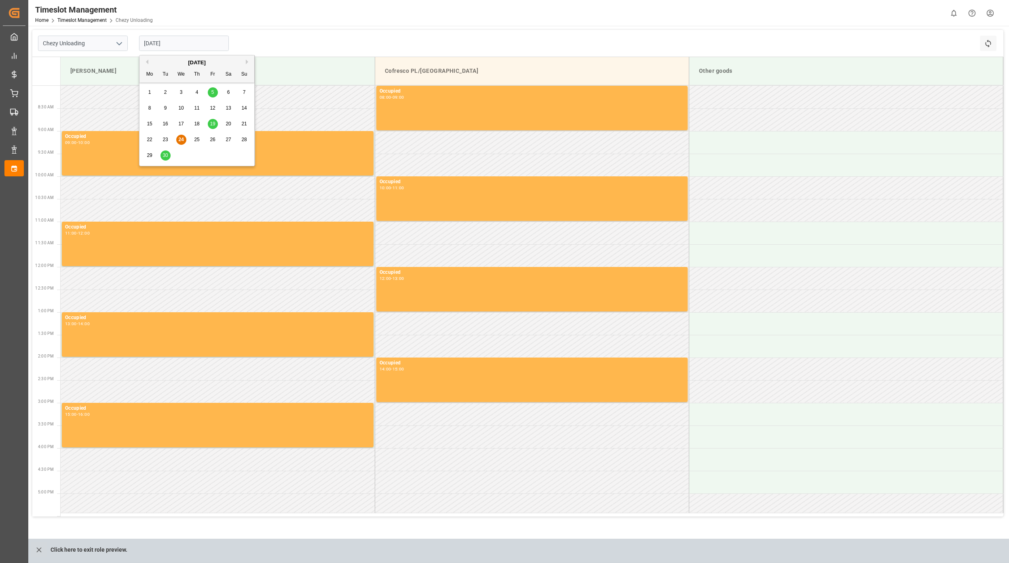
click at [169, 154] on div "30" at bounding box center [166, 156] width 10 height 10
type input "[DATE]"
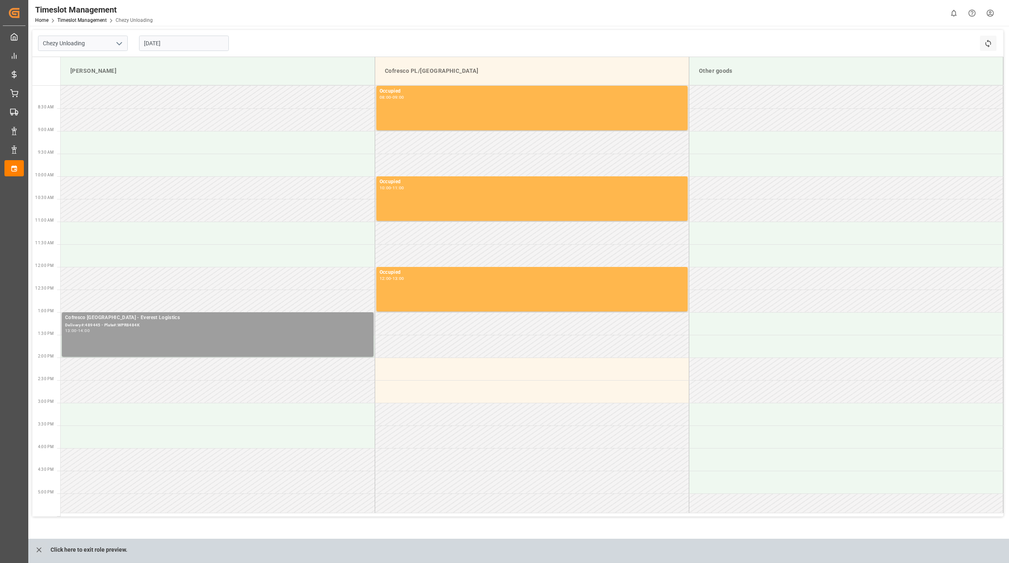
click at [177, 336] on div "Cofresco Poland - Everest Logistics Delivery#:489445 - Plate#:WPR8484K 13:00 - …" at bounding box center [217, 334] width 305 height 41
click at [492, 358] on button "Open" at bounding box center [483, 354] width 57 height 10
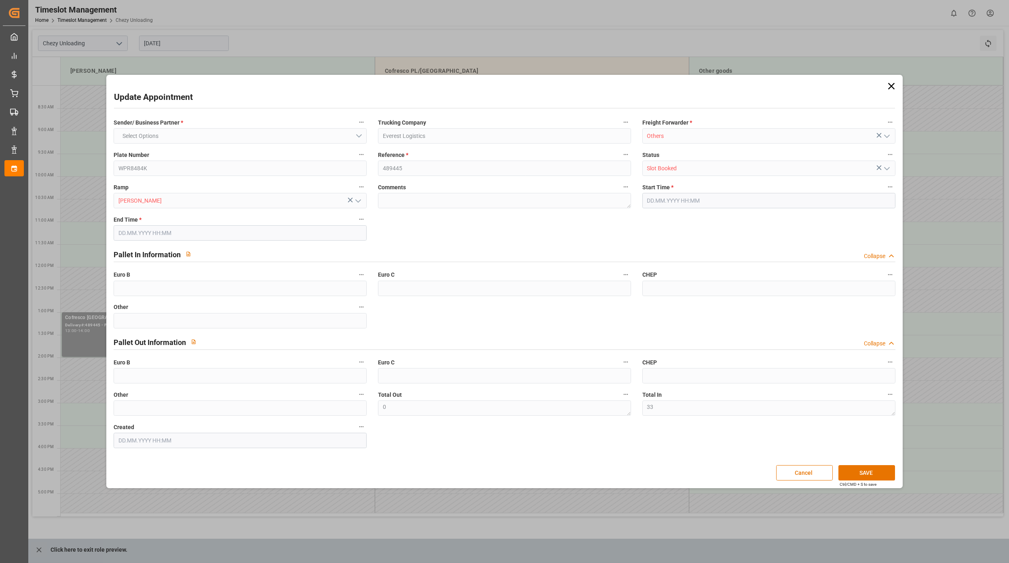
type input "33"
type input "0"
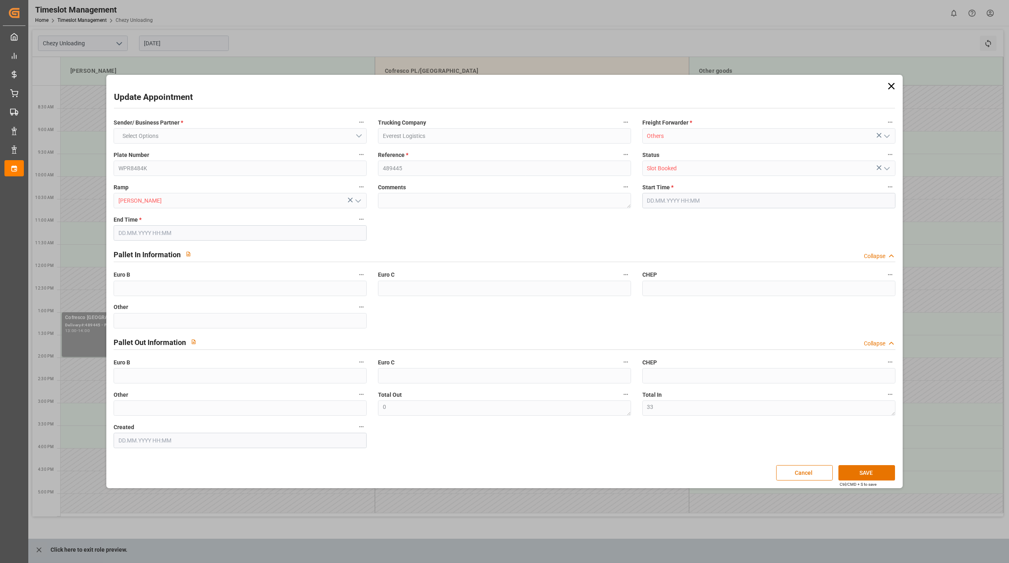
type input "0"
type input "30.09.2025 13:00"
type input "30.09.2025 14:00"
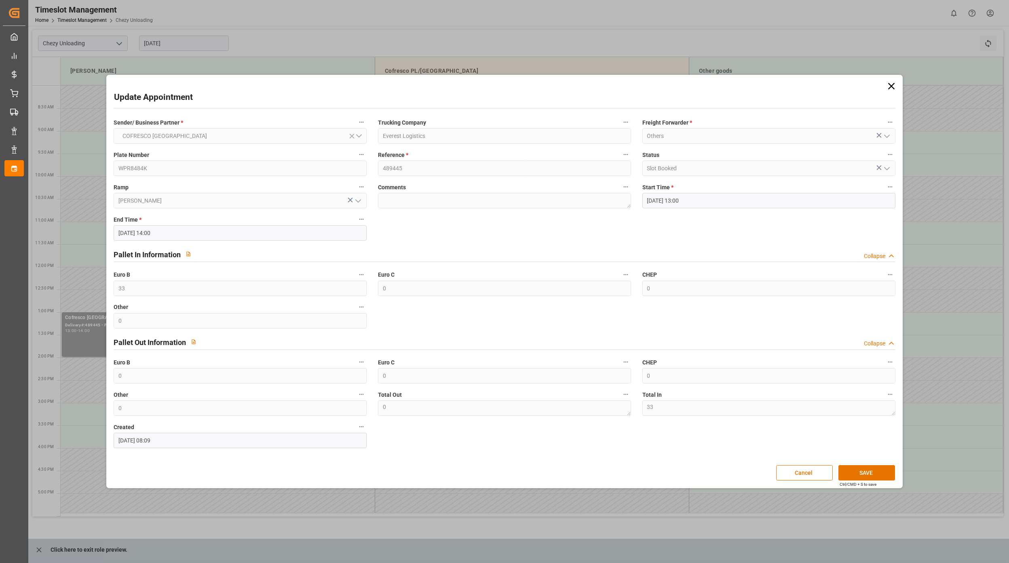
type input "24.09.2025 08:09"
click at [894, 84] on icon at bounding box center [891, 85] width 11 height 11
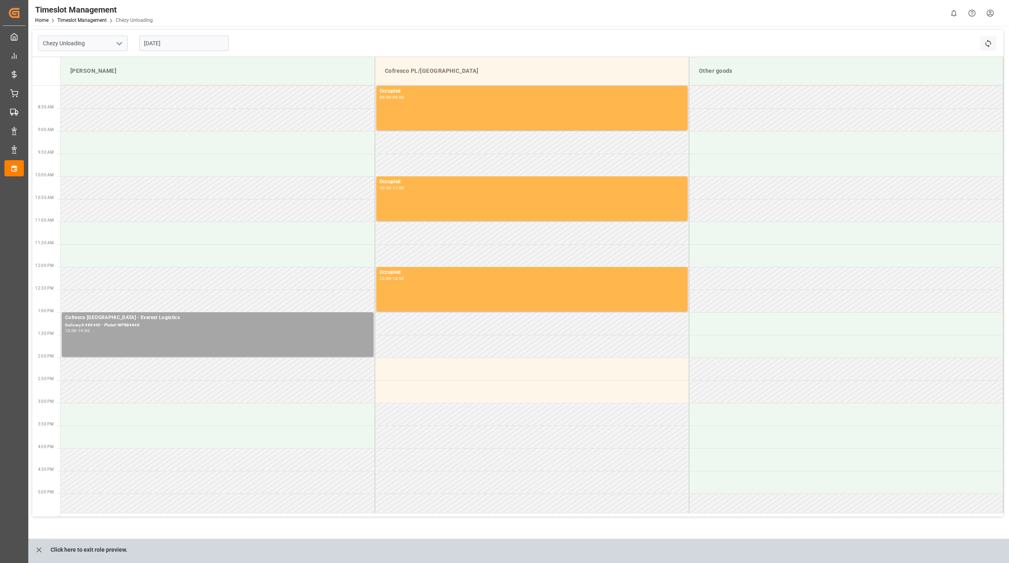
click at [993, 15] on html "Created by potrace 1.15, written by Peter Selinger 2001-2017 Created by potrace…" at bounding box center [504, 281] width 1009 height 563
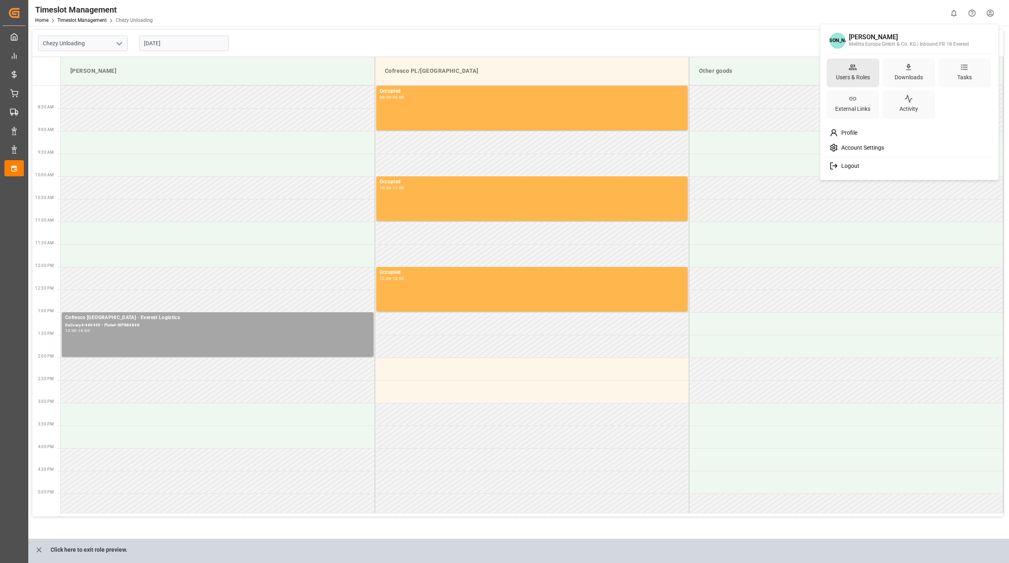
click at [851, 67] on icon at bounding box center [853, 67] width 8 height 6
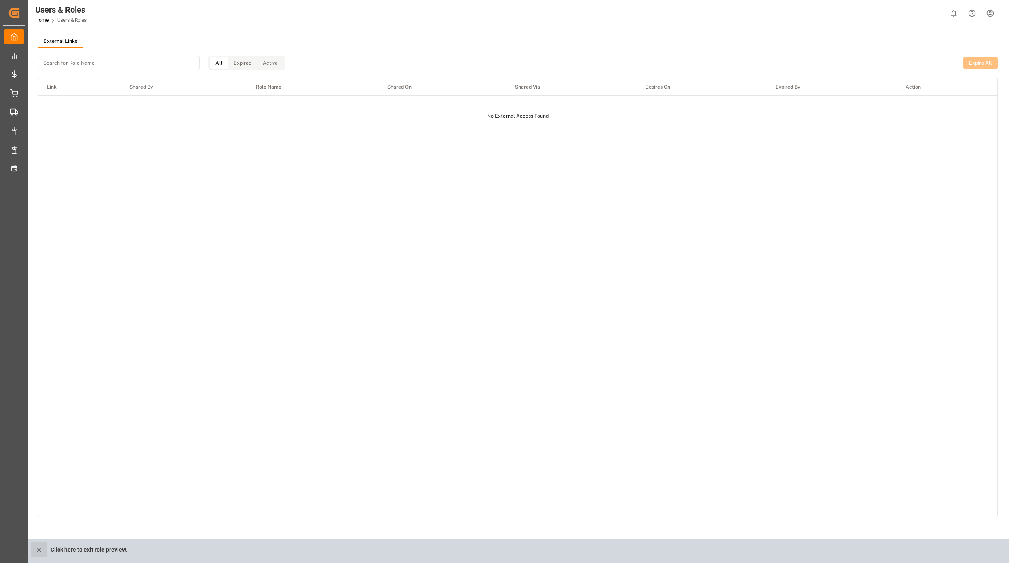
click at [33, 547] on button "close role preview" at bounding box center [39, 549] width 17 height 15
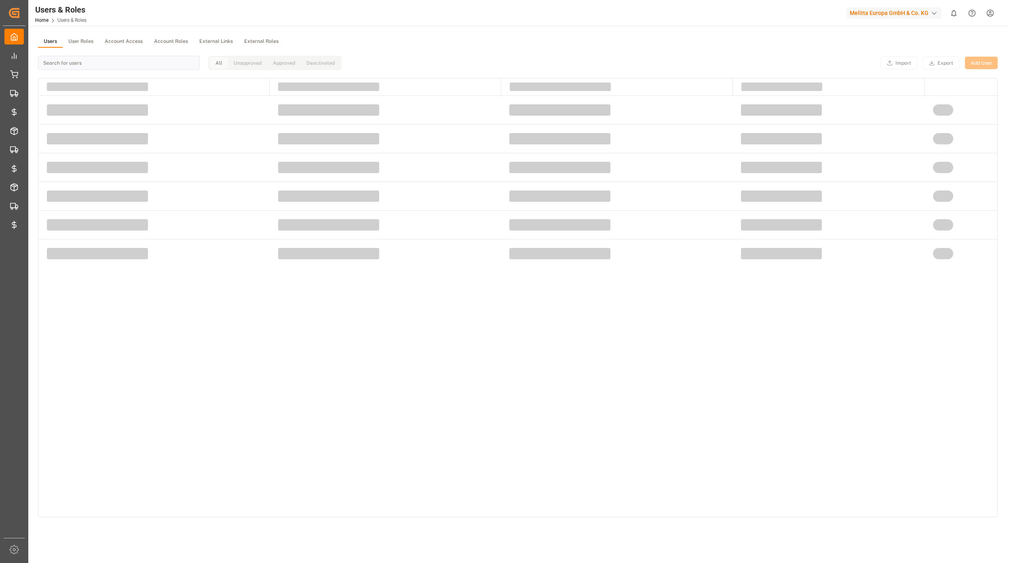
click at [985, 12] on html "Created by potrace 1.15, written by Peter Selinger 2001-2017 Created by potrace…" at bounding box center [504, 281] width 1009 height 563
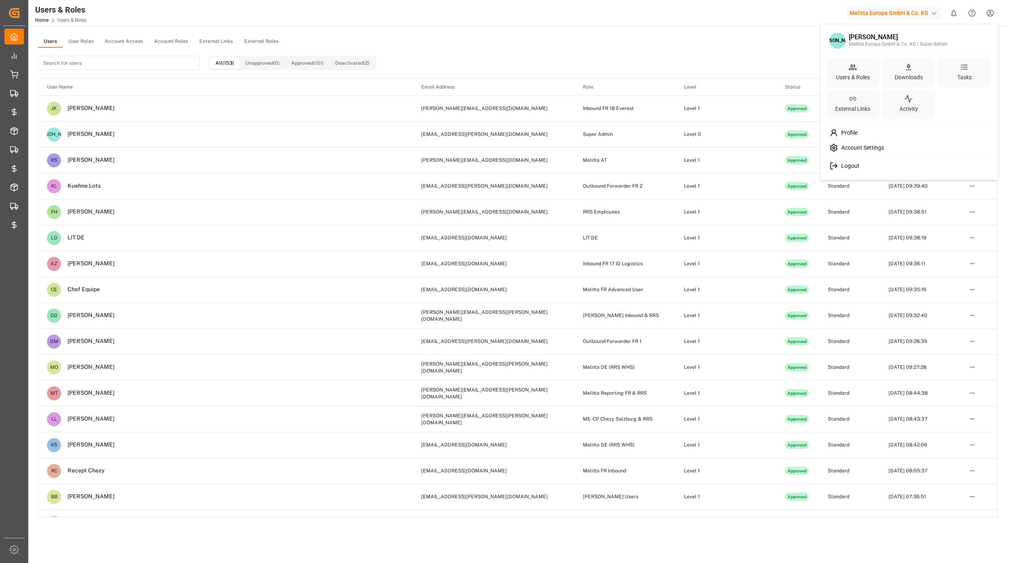
click at [864, 76] on div "Users & Roles" at bounding box center [852, 77] width 37 height 12
click at [82, 42] on html "Created by potrace 1.15, written by Peter Selinger 2001-2017 Created by potrace…" at bounding box center [504, 281] width 1009 height 563
click at [79, 44] on button "User Roles" at bounding box center [81, 42] width 36 height 12
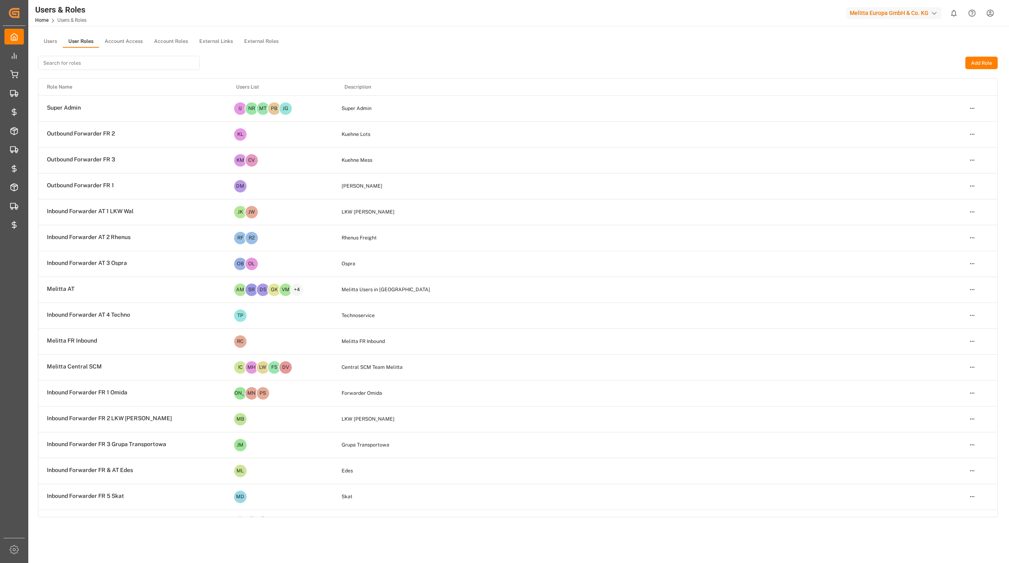
click at [91, 64] on input at bounding box center [119, 63] width 162 height 14
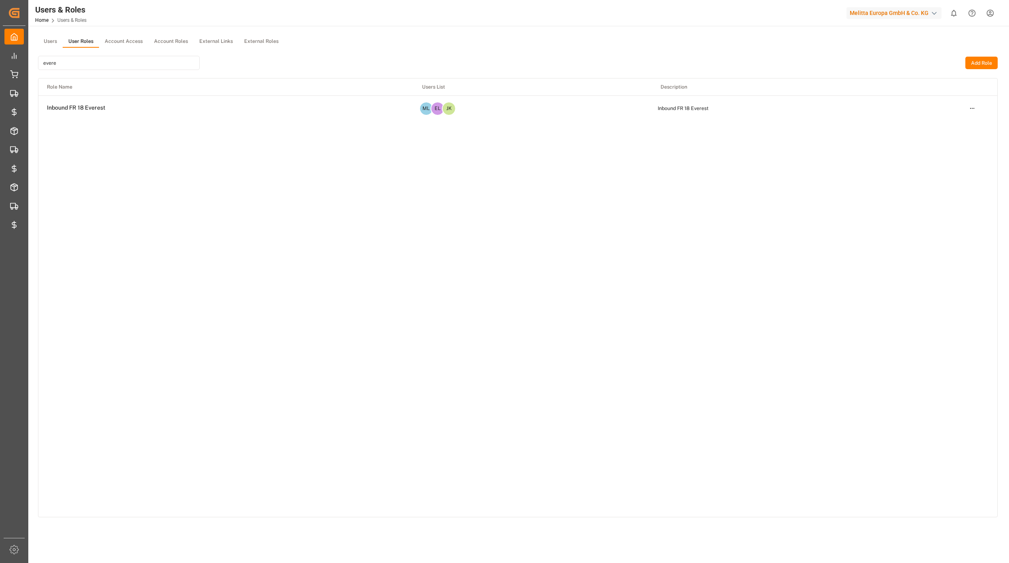
type input "evere"
click at [974, 109] on html "Created by potrace 1.15, written by Peter Selinger 2001-2017 Created by potrace…" at bounding box center [504, 281] width 1009 height 563
click at [940, 125] on div "Edit" at bounding box center [955, 122] width 42 height 11
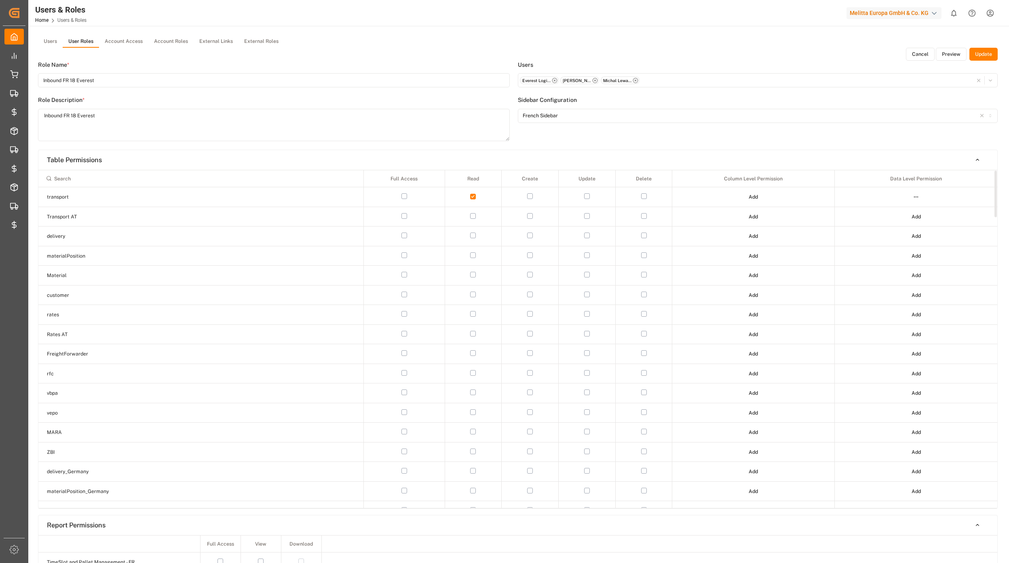
click at [157, 182] on input at bounding box center [201, 178] width 318 height 14
type input "chezy"
click at [750, 218] on html "Created by potrace 1.15, written by Peter Selinger 2001-2017 Created by potrace…" at bounding box center [504, 281] width 1009 height 563
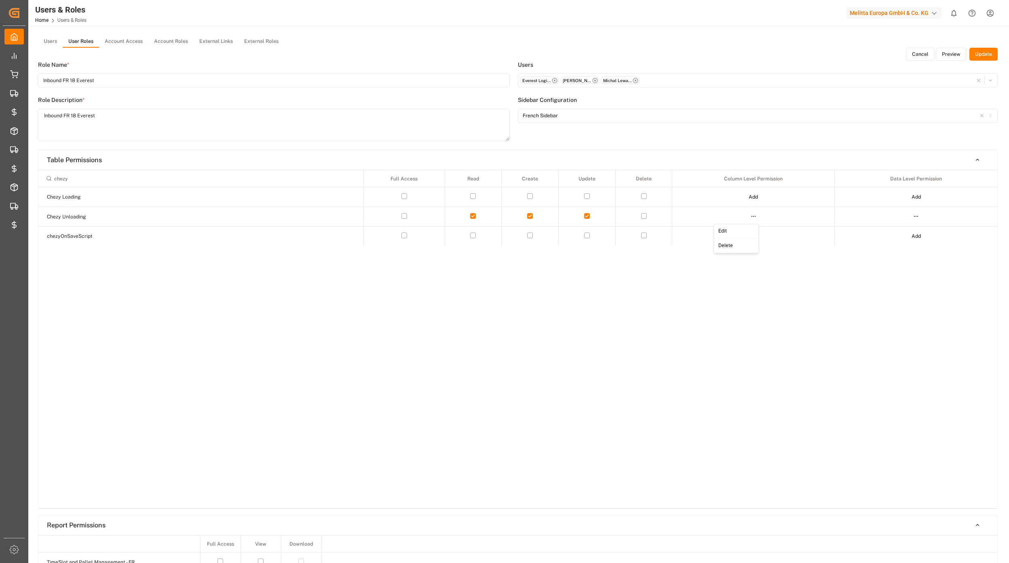
click at [741, 231] on div "Edit" at bounding box center [737, 231] width 42 height 11
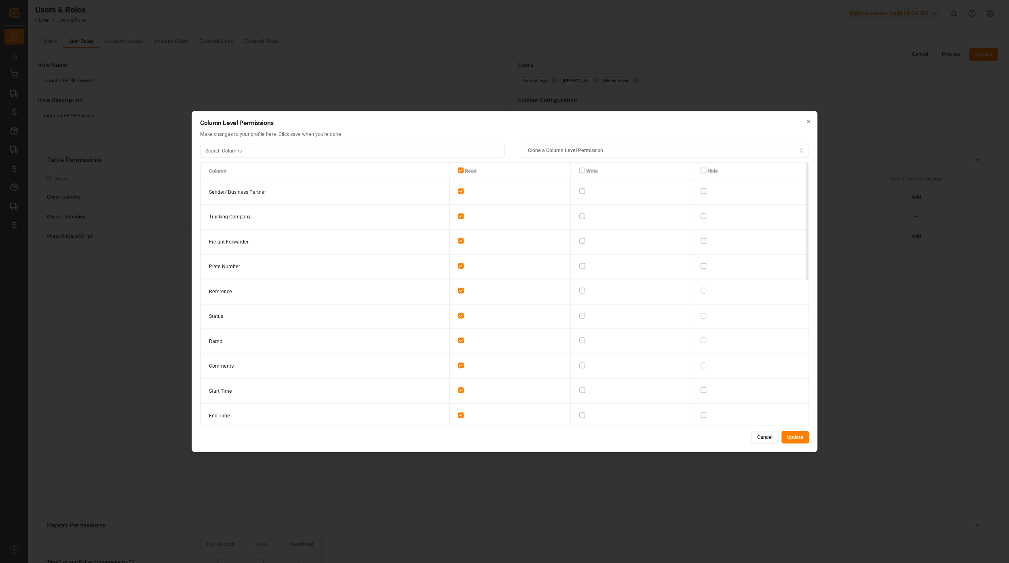
click at [579, 217] on button "button" at bounding box center [582, 216] width 6 height 6
click at [759, 436] on button "Cancel" at bounding box center [764, 437] width 27 height 13
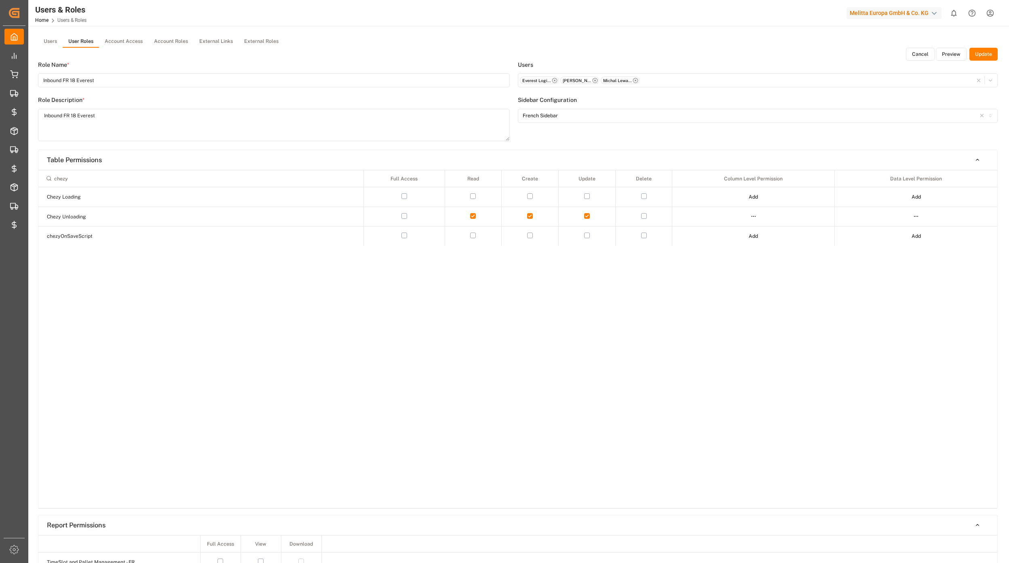
click at [749, 215] on html "Created by potrace 1.15, written by Peter Selinger 2001-2017 Created by potrace…" at bounding box center [504, 281] width 1009 height 563
click at [734, 230] on div "Edit" at bounding box center [737, 231] width 42 height 11
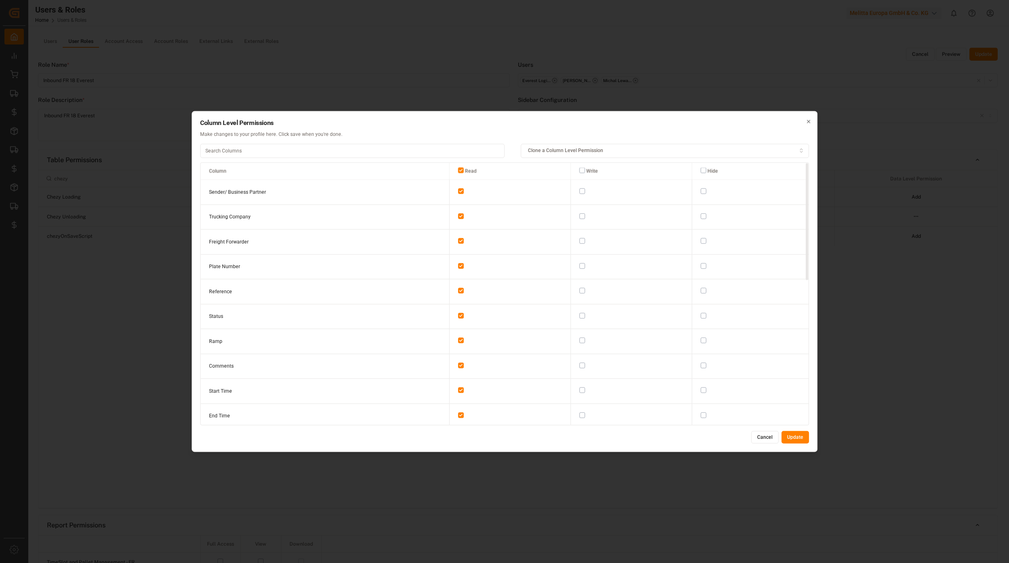
click at [581, 192] on td at bounding box center [630, 192] width 121 height 25
click at [579, 192] on button "button" at bounding box center [582, 191] width 6 height 6
click at [579, 217] on button "button" at bounding box center [582, 216] width 6 height 6
click at [579, 242] on button "button" at bounding box center [582, 241] width 6 height 6
click at [579, 266] on button "button" at bounding box center [582, 266] width 6 height 6
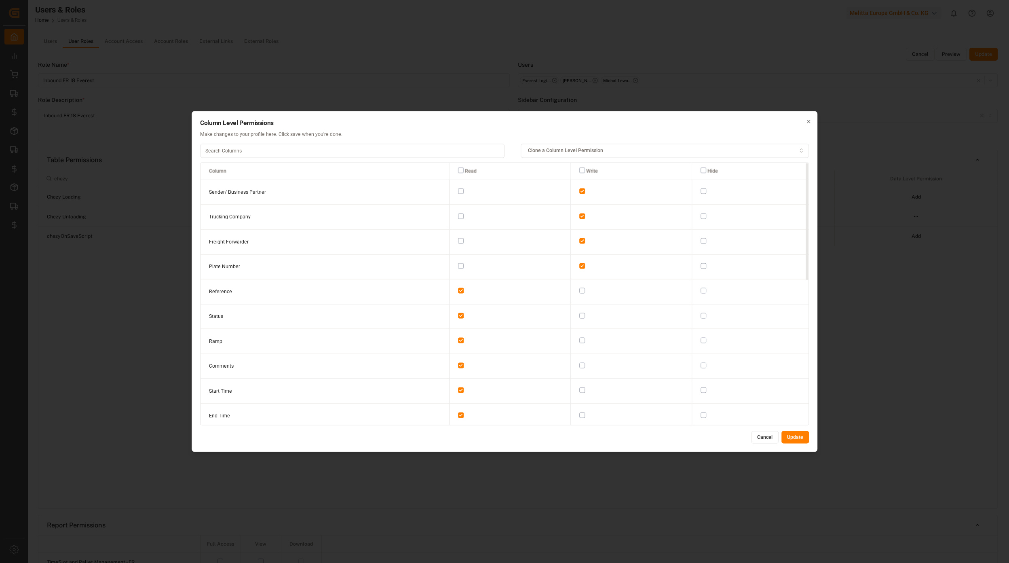
click at [579, 291] on button "button" at bounding box center [582, 291] width 6 height 6
click at [798, 436] on button "Update" at bounding box center [794, 437] width 27 height 13
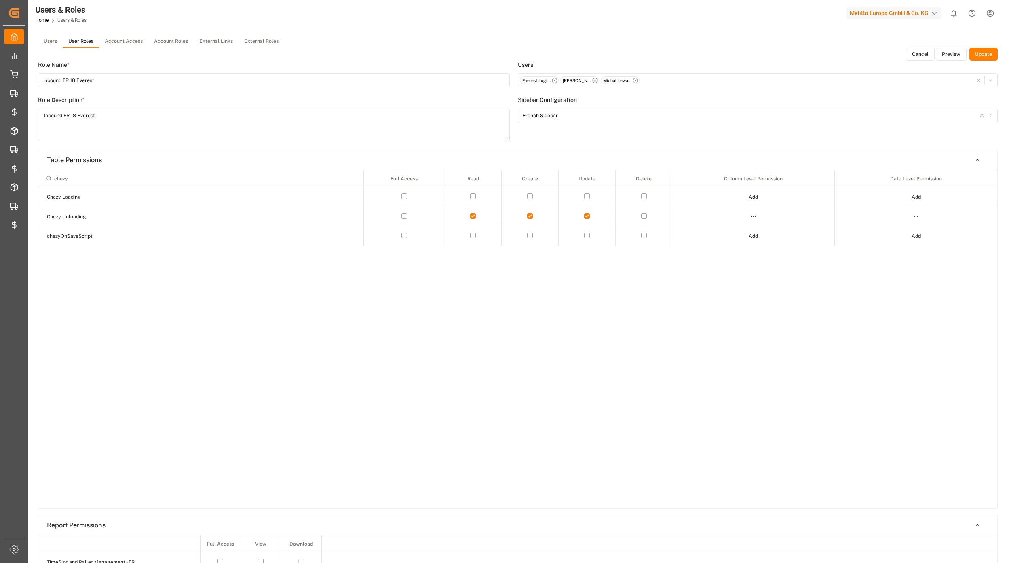
click at [992, 59] on button "Update" at bounding box center [983, 54] width 28 height 13
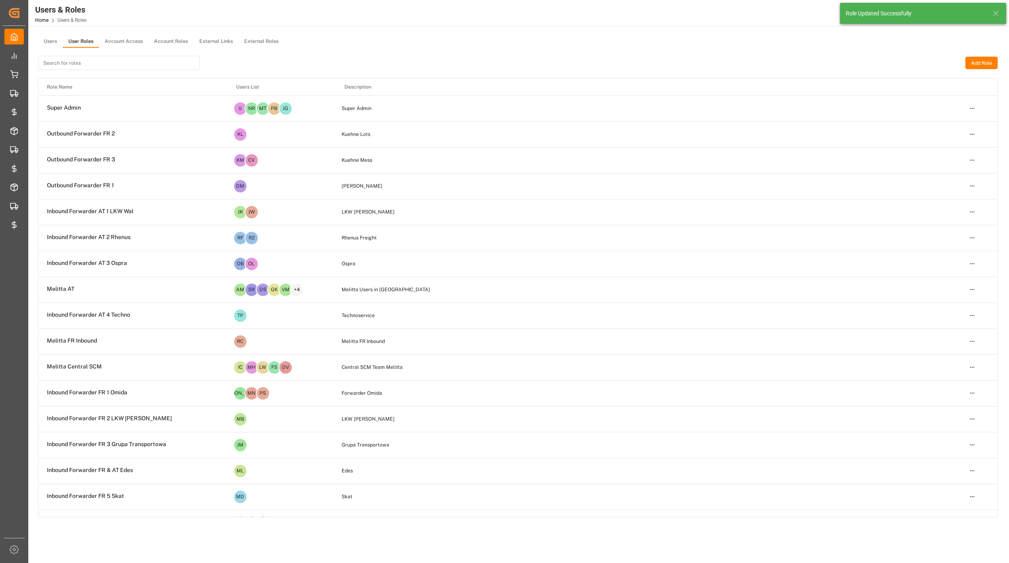
click at [997, 15] on icon at bounding box center [996, 13] width 10 height 10
click at [973, 133] on html "Created by potrace 1.15, written by Peter Selinger 2001-2017 Created by potrace…" at bounding box center [504, 281] width 1009 height 563
click at [951, 149] on div "Edit" at bounding box center [955, 149] width 42 height 11
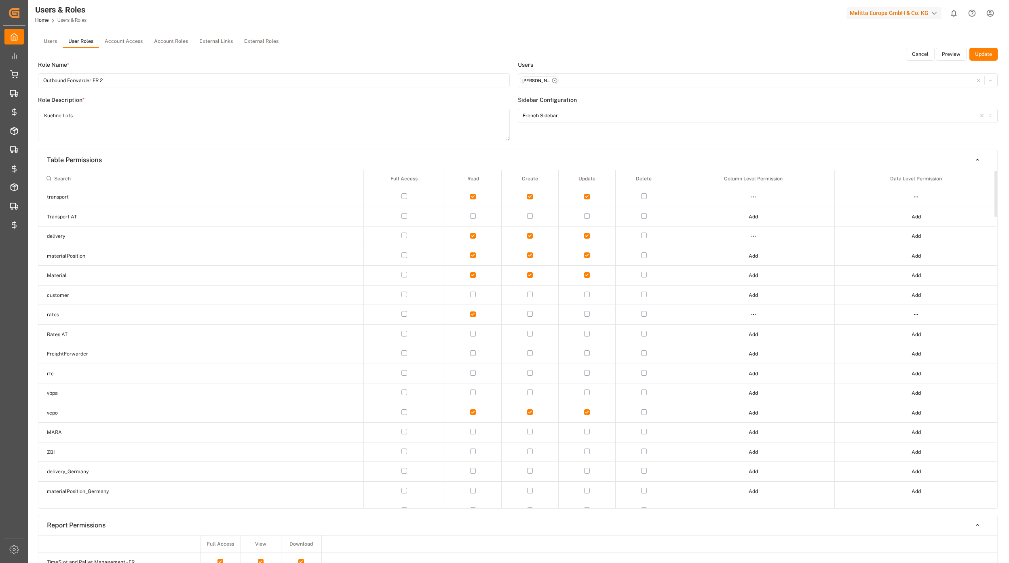
click at [81, 178] on input at bounding box center [201, 178] width 318 height 14
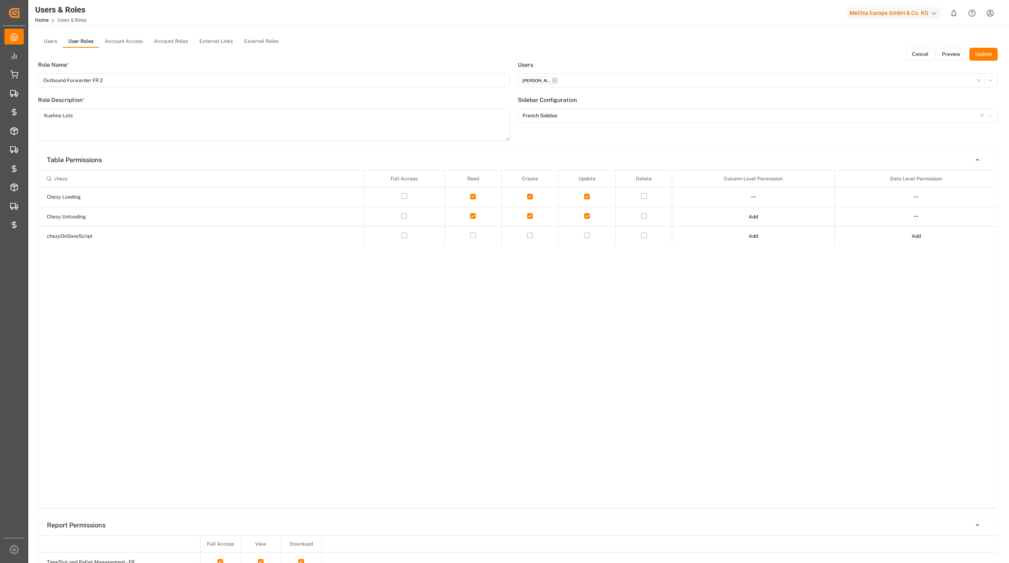
type input "chezy"
click at [914, 219] on html "Created by potrace 1.15, written by Peter Selinger 2001-2017 Created by potrace…" at bounding box center [504, 281] width 1009 height 563
click at [918, 228] on div "Edit" at bounding box center [900, 231] width 42 height 11
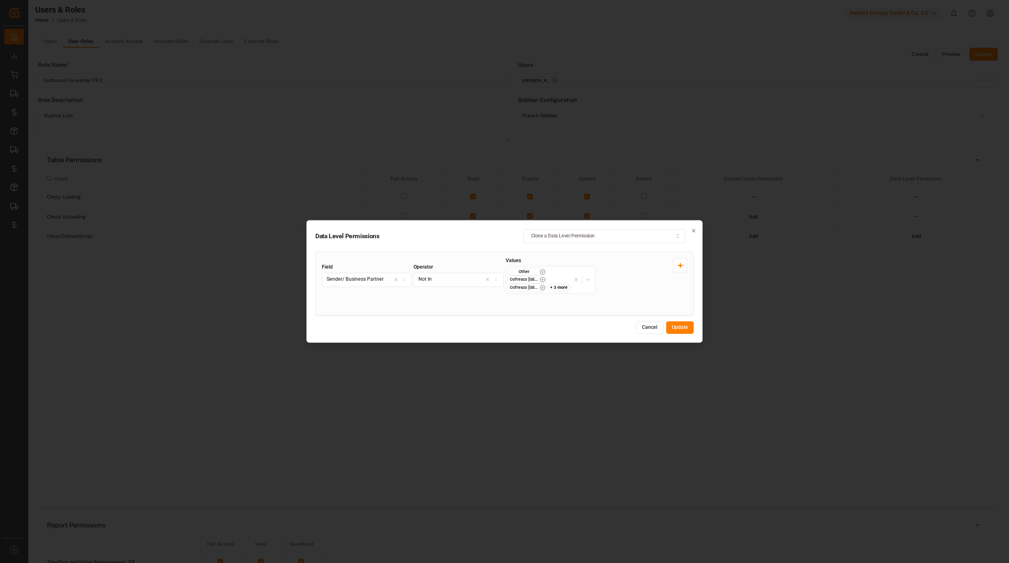
click at [649, 332] on button "Cancel" at bounding box center [649, 327] width 27 height 13
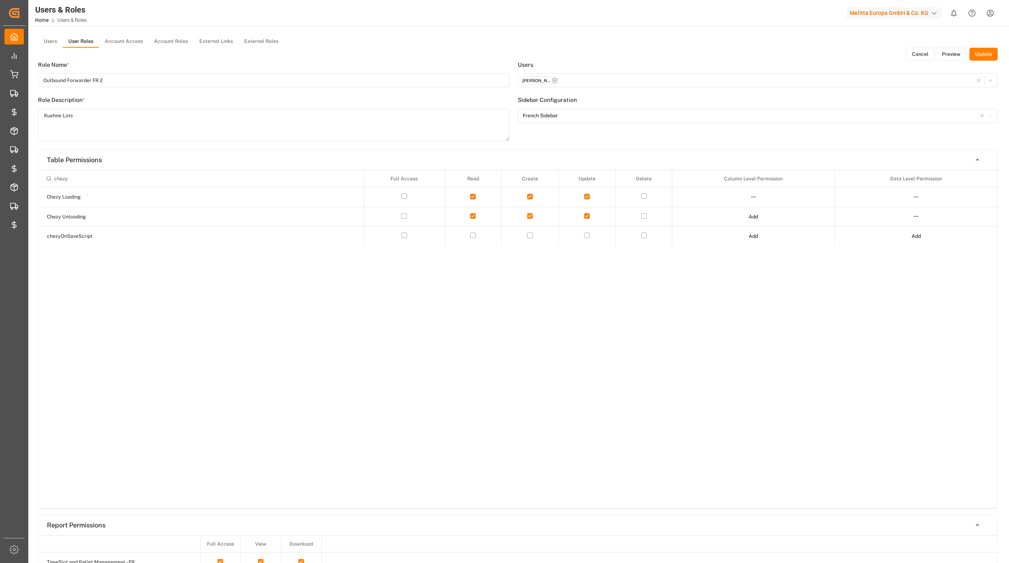
click at [927, 54] on button "Cancel" at bounding box center [920, 54] width 29 height 13
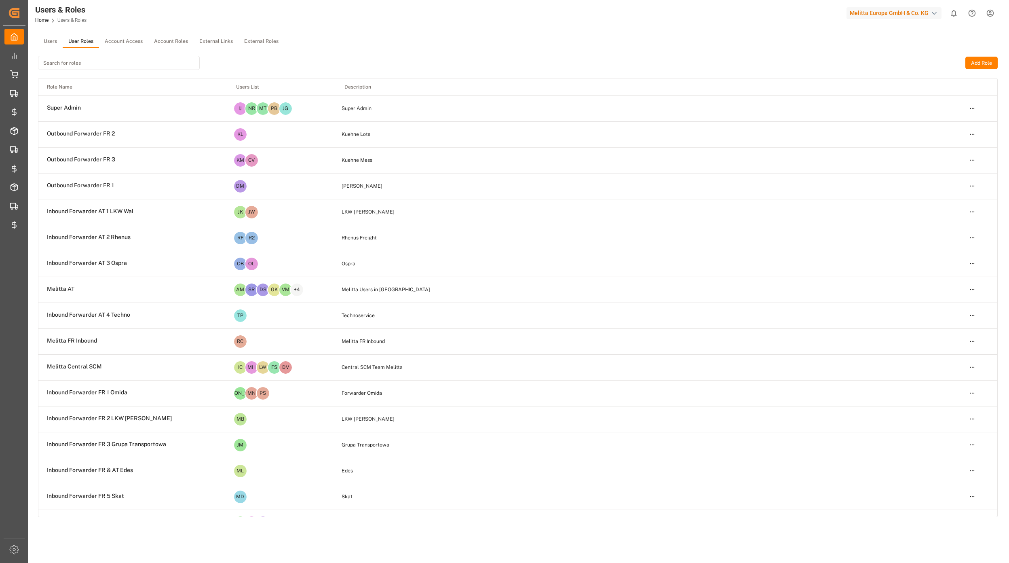
click at [89, 65] on input at bounding box center [119, 63] width 162 height 14
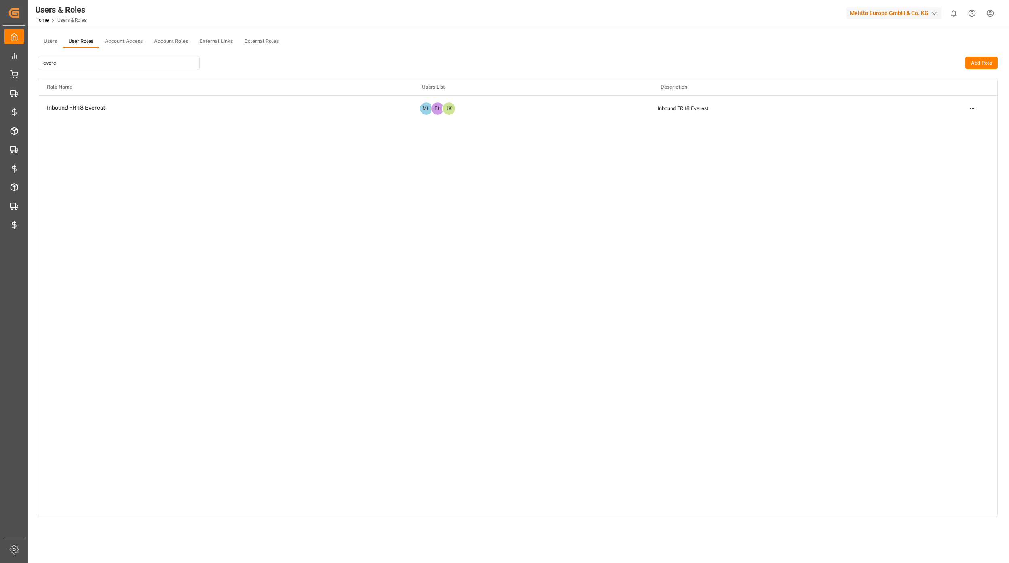
type input "evere"
click at [972, 107] on html "Created by potrace 1.15, written by Peter Selinger 2001-2017 Created by potrace…" at bounding box center [504, 281] width 1009 height 563
click at [936, 125] on div "Edit" at bounding box center [955, 122] width 42 height 11
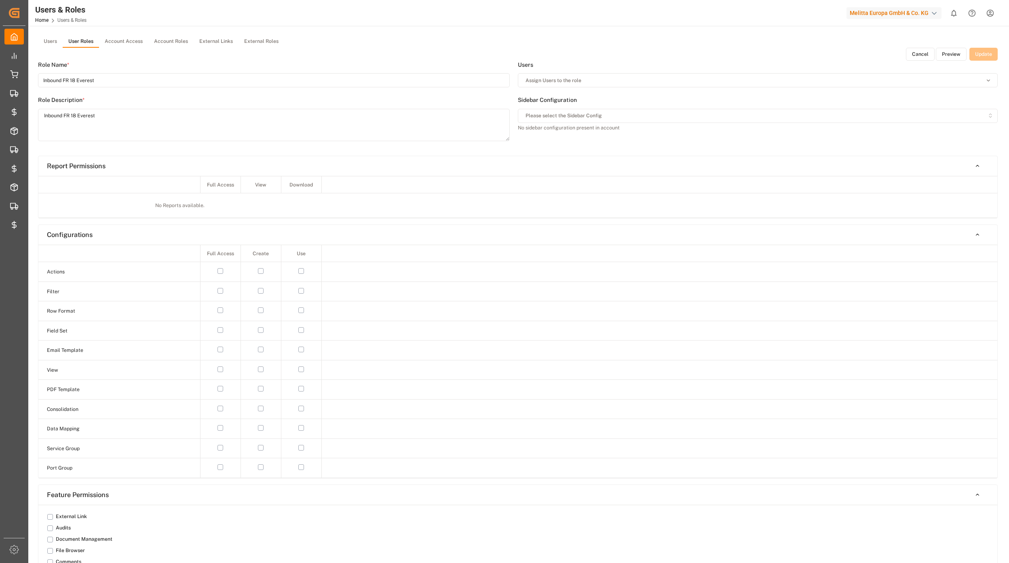
click at [948, 54] on button "Preview" at bounding box center [951, 54] width 31 height 13
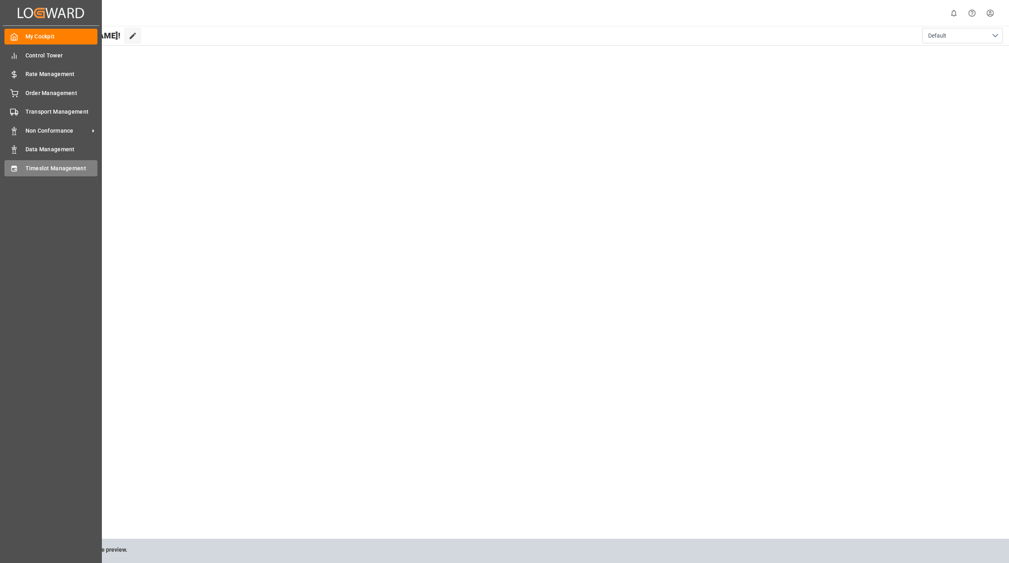
click at [39, 172] on div "Timeslot Management Timeslot Management" at bounding box center [50, 168] width 93 height 16
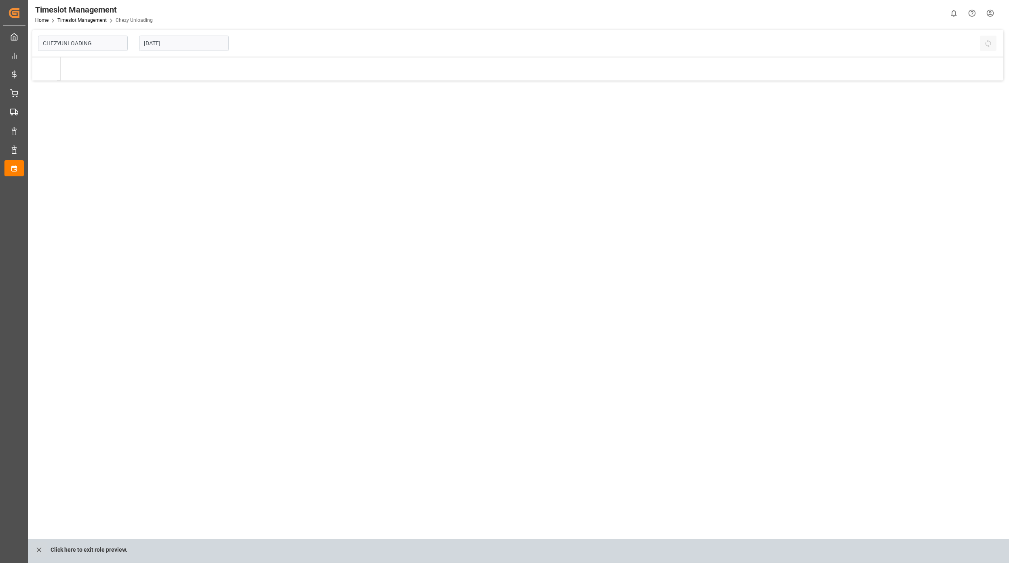
type input "Chezy Unloading"
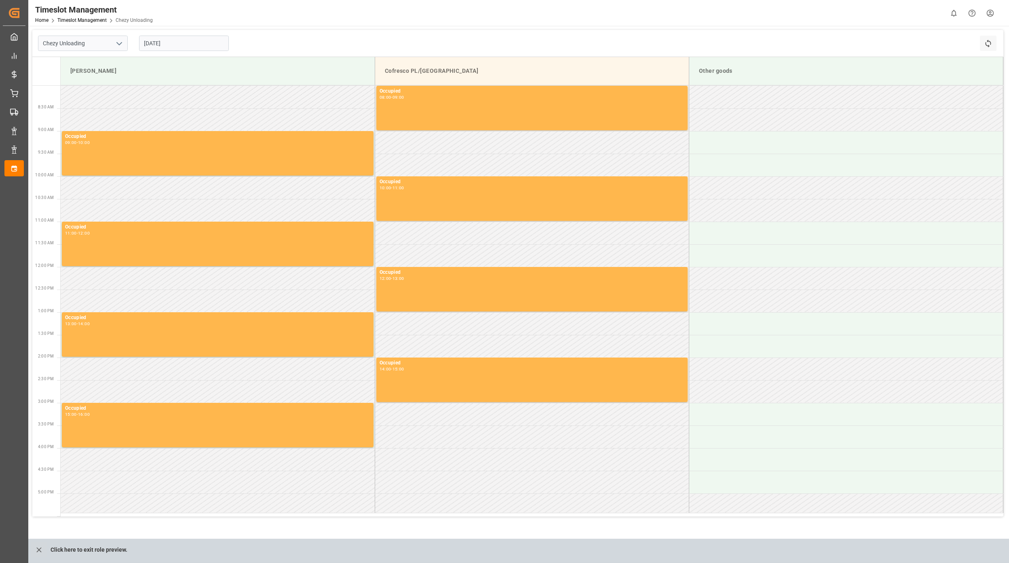
click at [174, 49] on input "[DATE]" at bounding box center [184, 43] width 90 height 15
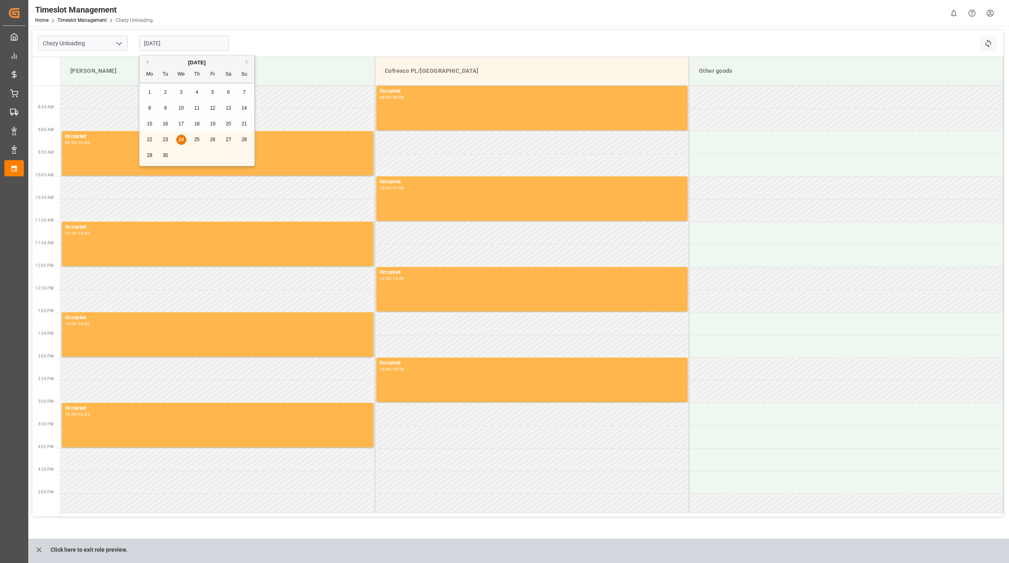
click at [171, 153] on div "Previous Month Next Month [DATE] Mo Tu We Th Fr Sa Su 1 2 3 4 5 6 7 8 9 10 11 1…" at bounding box center [197, 112] width 116 height 114
click at [168, 154] on span "30" at bounding box center [165, 155] width 5 height 6
type input "[DATE]"
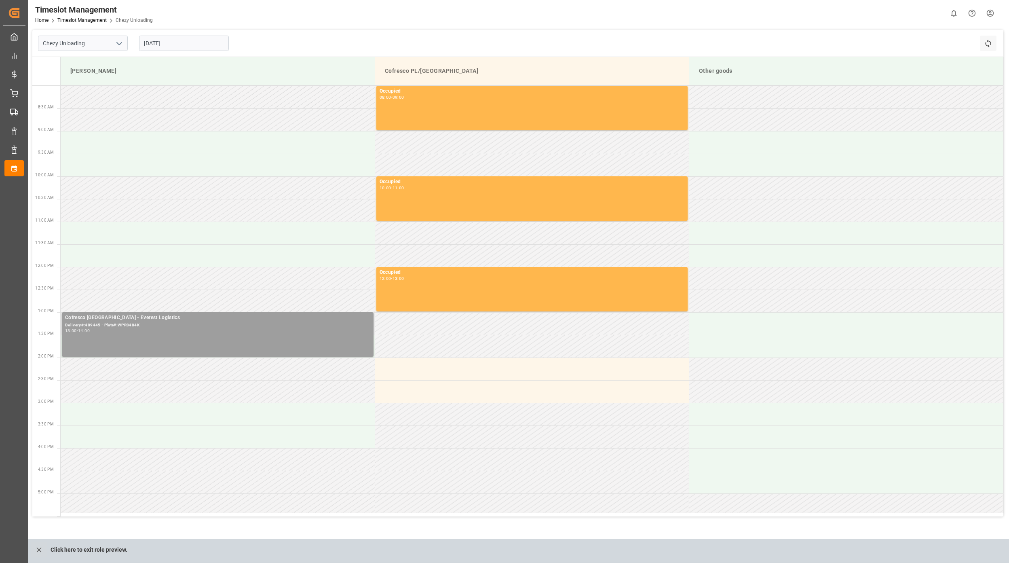
click at [273, 323] on div "Delivery#:489445 - Plate#:WPR8484K" at bounding box center [217, 325] width 305 height 7
click at [472, 351] on button "Open" at bounding box center [483, 354] width 57 height 10
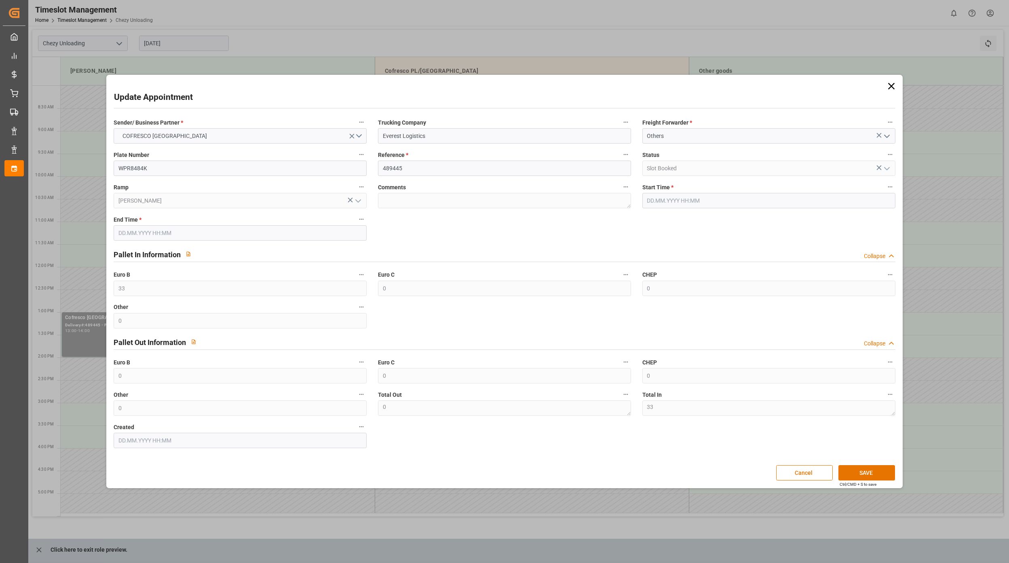
type input "33"
type input "0"
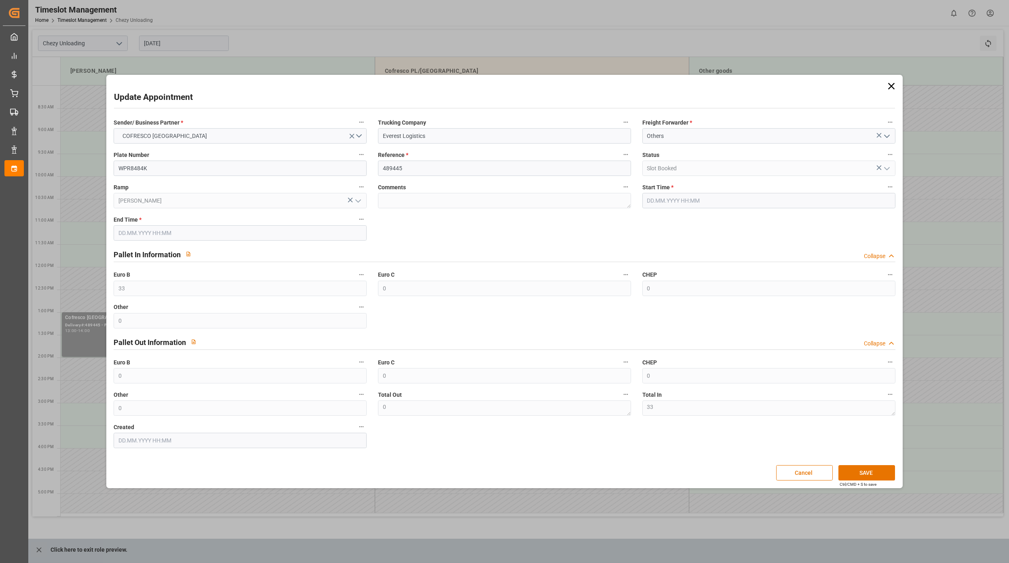
type input "0"
type input "[DATE] 13:00"
type input "[DATE] 14:00"
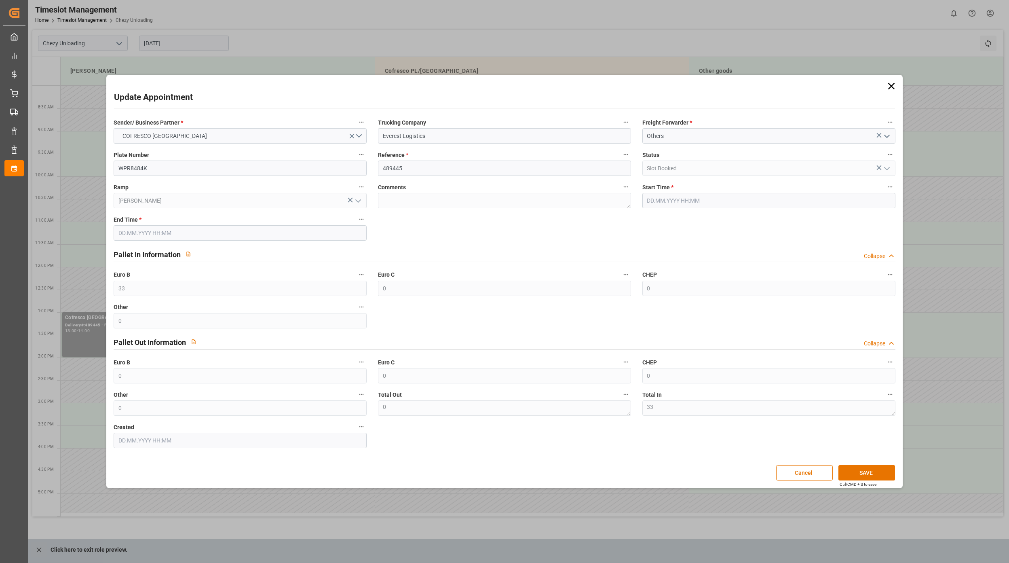
type input "[DATE] 08:09"
click at [433, 141] on input "Everest Logistics" at bounding box center [504, 135] width 253 height 15
drag, startPoint x: 429, startPoint y: 167, endPoint x: 414, endPoint y: 170, distance: 14.9
click at [428, 167] on input "489445" at bounding box center [504, 168] width 253 height 15
click at [274, 167] on input "WPR8484K" at bounding box center [240, 168] width 253 height 15
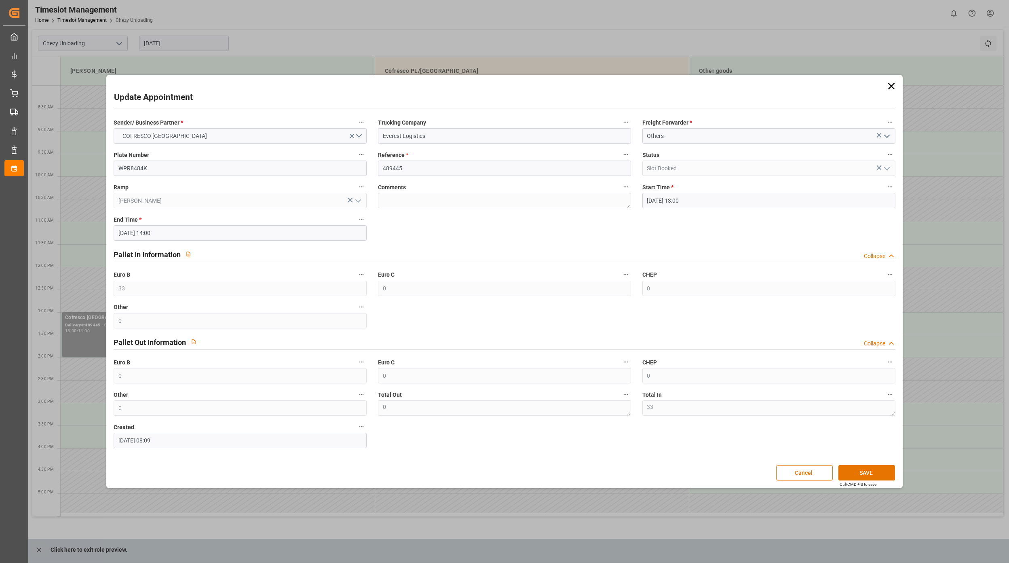
click at [251, 121] on label "Sender/ Business Partner *" at bounding box center [240, 122] width 253 height 11
click at [356, 121] on button "Sender/ Business Partner *" at bounding box center [361, 122] width 11 height 11
drag, startPoint x: 647, startPoint y: 246, endPoint x: 637, endPoint y: 245, distance: 9.8
click at [645, 246] on div at bounding box center [504, 281] width 1009 height 563
click at [796, 473] on button "Cancel" at bounding box center [804, 472] width 57 height 15
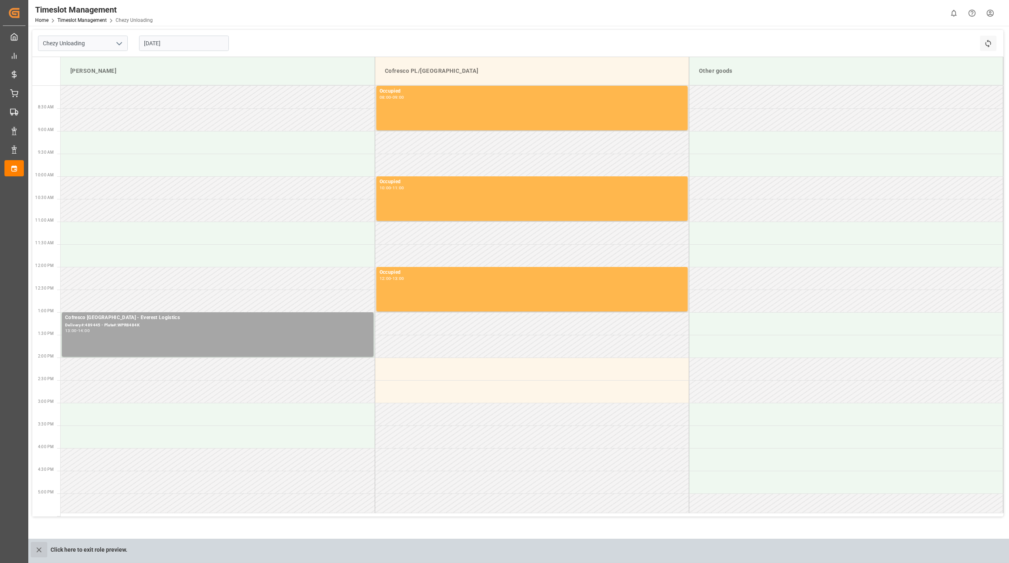
click at [37, 552] on icon "close role preview" at bounding box center [39, 549] width 8 height 8
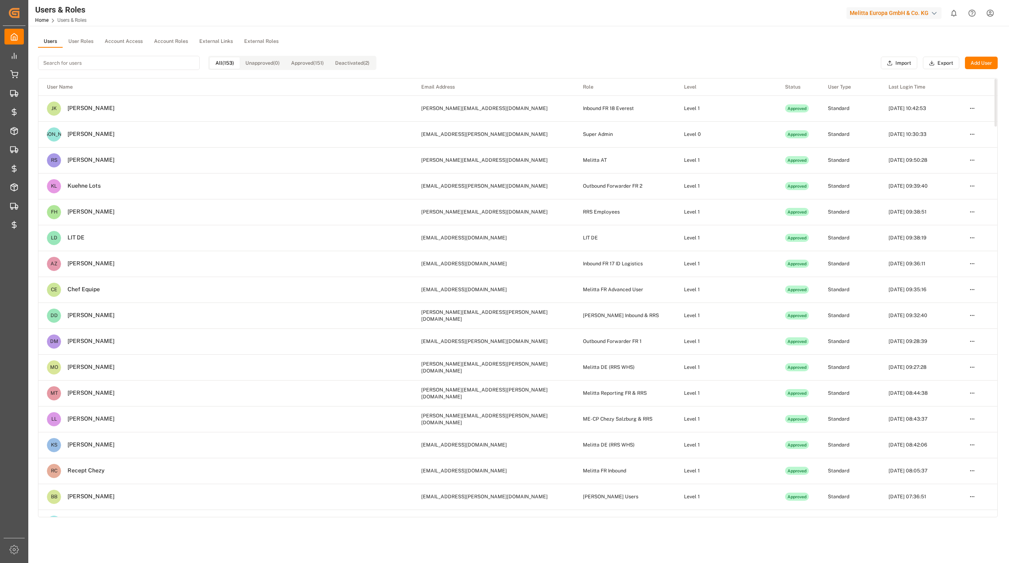
click at [89, 42] on button "User Roles" at bounding box center [81, 42] width 36 height 12
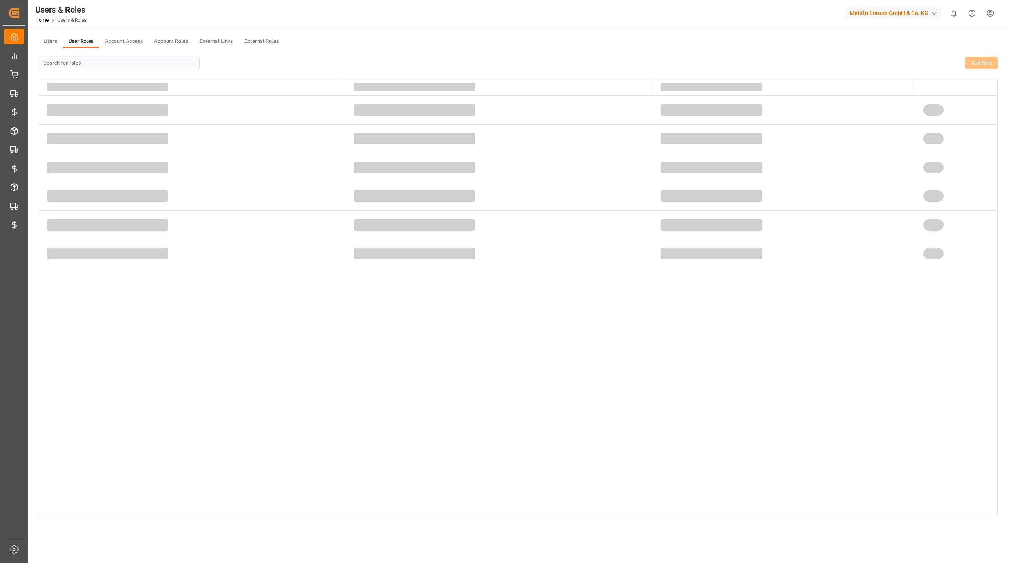
drag, startPoint x: 93, startPoint y: 53, endPoint x: 101, endPoint y: 59, distance: 10.1
click at [93, 53] on div at bounding box center [119, 63] width 162 height 30
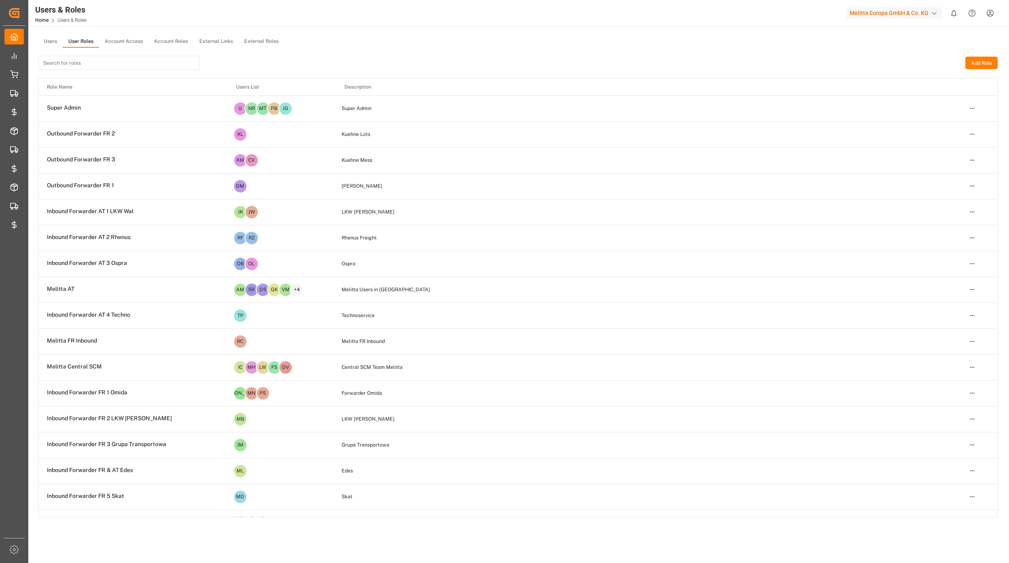
click at [63, 62] on input at bounding box center [119, 63] width 162 height 14
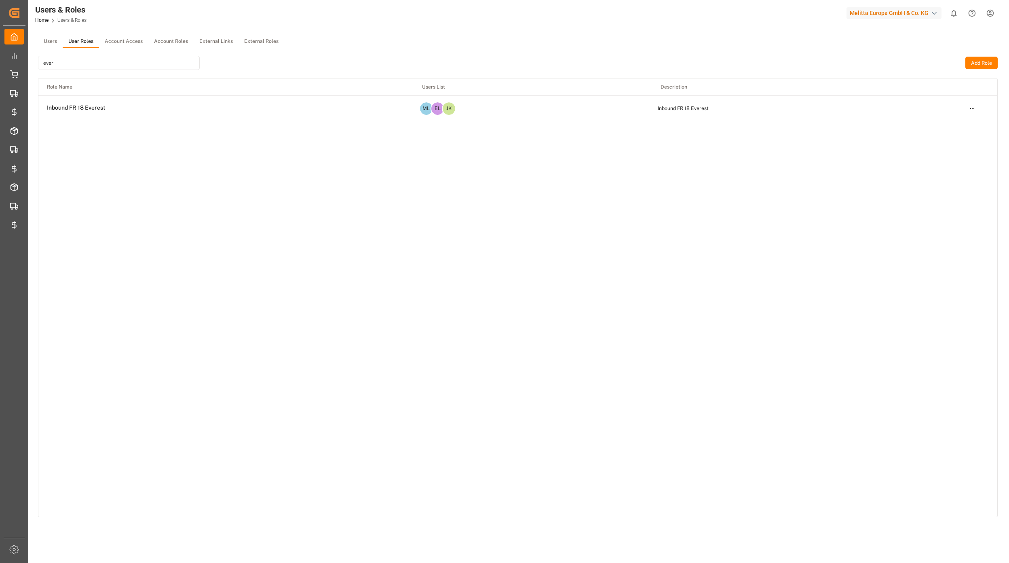
click at [969, 110] on html "Created by potrace 1.15, written by Peter Selinger 2001-2017 Created by potrace…" at bounding box center [504, 281] width 1009 height 563
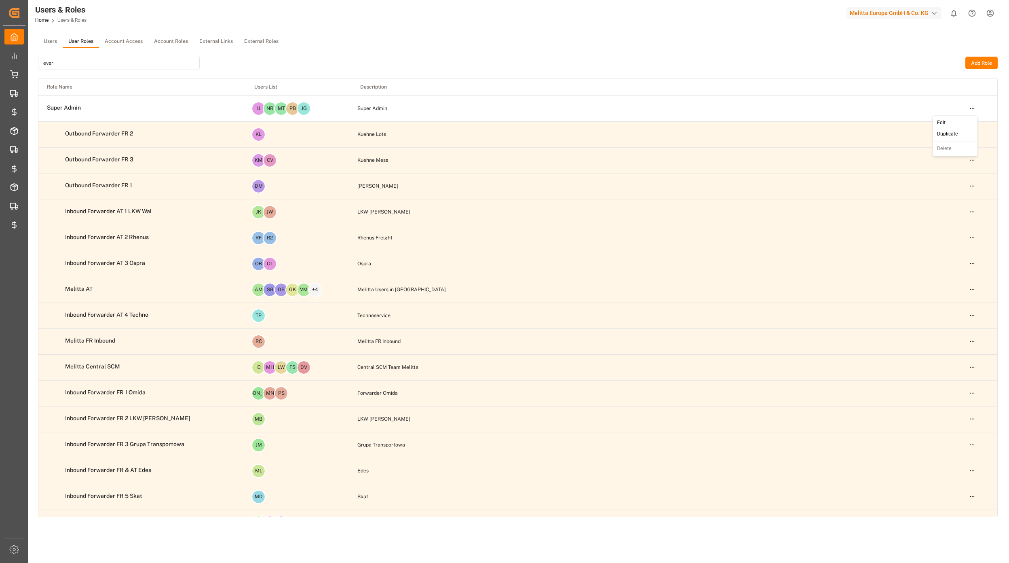
click at [173, 63] on html "Created by potrace 1.15, written by Peter Selinger 2001-2017 Created by potrace…" at bounding box center [504, 281] width 1009 height 563
click at [137, 62] on input "ever" at bounding box center [119, 63] width 162 height 14
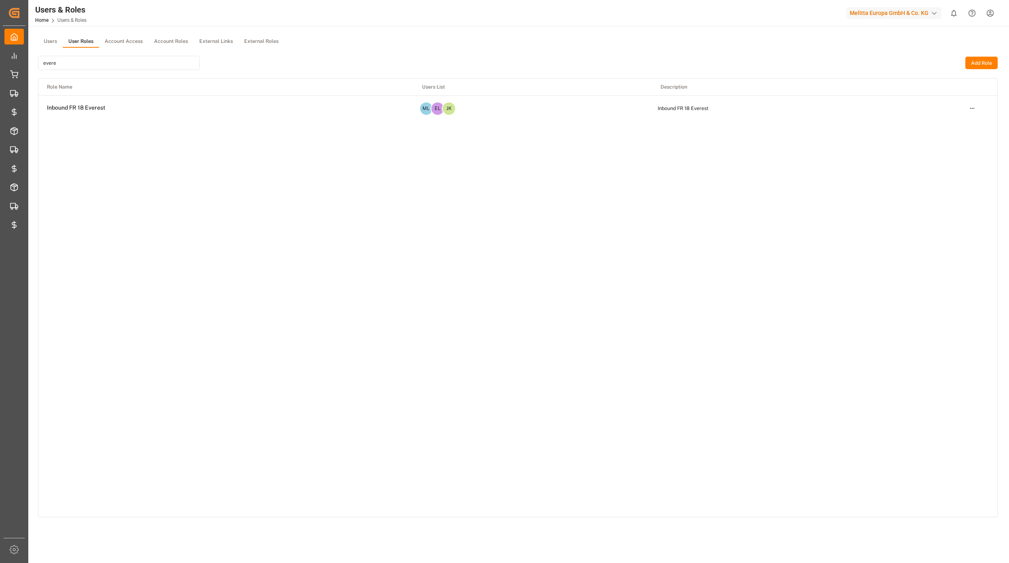
type input "evere"
click at [974, 115] on td "Open menu" at bounding box center [979, 108] width 36 height 26
click at [972, 112] on html "Created by potrace 1.15, written by Peter Selinger 2001-2017 Created by potrace…" at bounding box center [504, 281] width 1009 height 563
click at [950, 125] on div "Edit" at bounding box center [955, 122] width 42 height 11
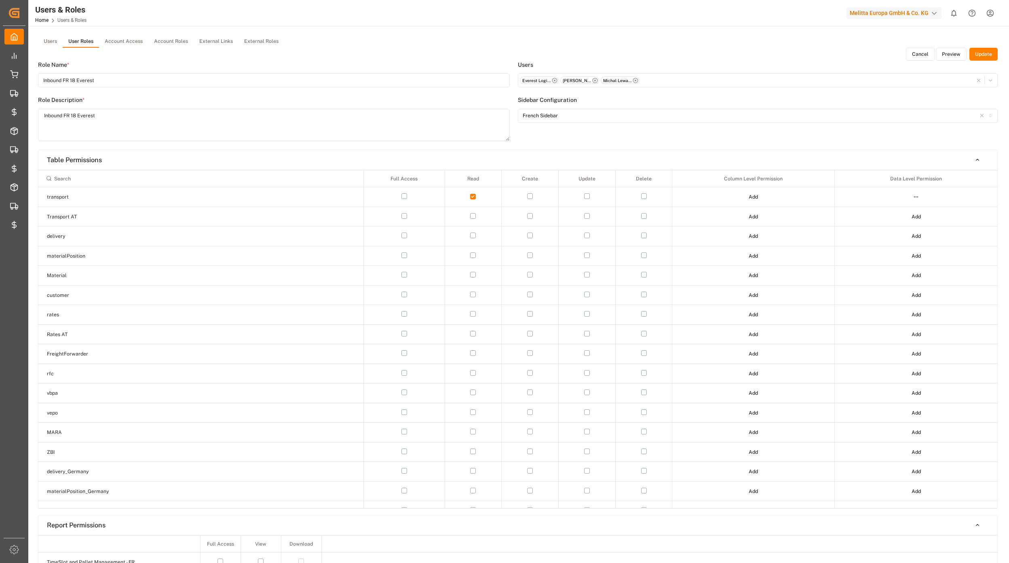
click at [100, 185] on input at bounding box center [201, 178] width 318 height 14
type input "chez"
click at [916, 218] on html "Created by potrace 1.15, written by Peter Selinger 2001-2017 Created by potrace…" at bounding box center [504, 281] width 1009 height 563
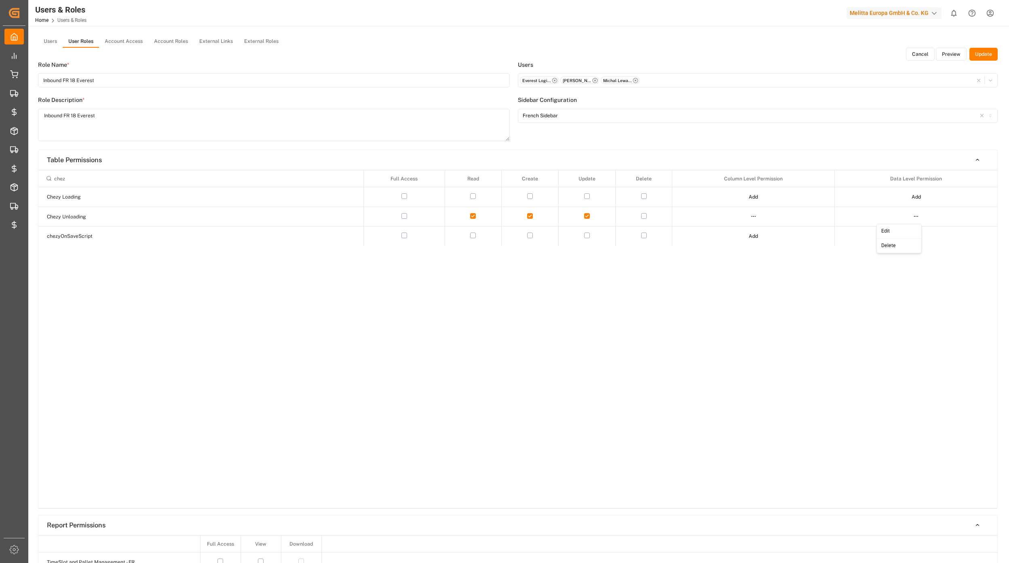
click at [905, 230] on div "Edit" at bounding box center [900, 231] width 42 height 11
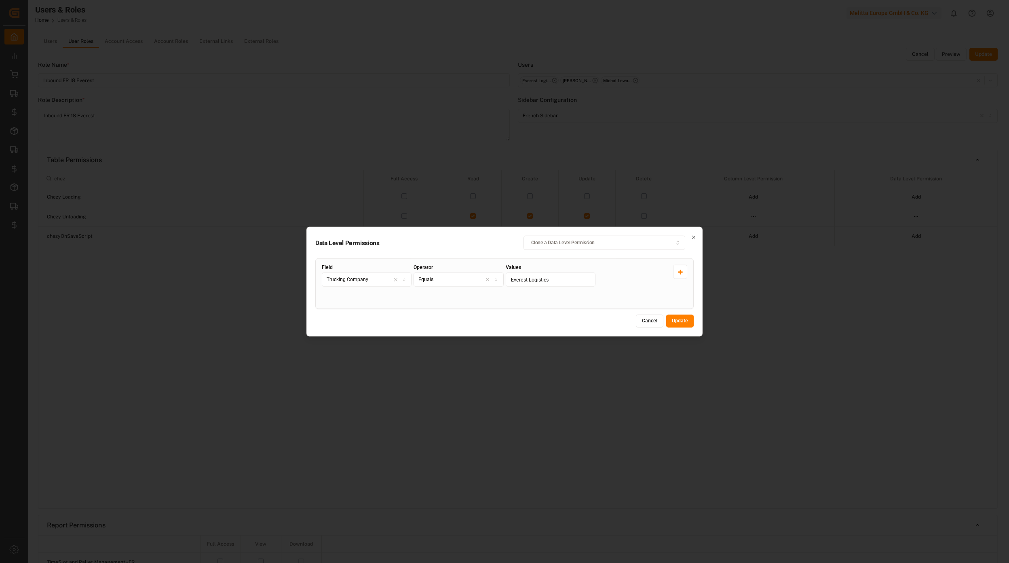
drag, startPoint x: 551, startPoint y: 283, endPoint x: 504, endPoint y: 282, distance: 46.9
click at [511, 281] on input "Everest Logistics" at bounding box center [551, 279] width 90 height 14
click at [570, 298] on div "Values Everest Logistics" at bounding box center [551, 284] width 90 height 38
drag, startPoint x: 551, startPoint y: 279, endPoint x: 503, endPoint y: 277, distance: 47.3
click at [503, 277] on div "Field Trucking Company Operator Equals Values Everest Logistics" at bounding box center [504, 284] width 365 height 38
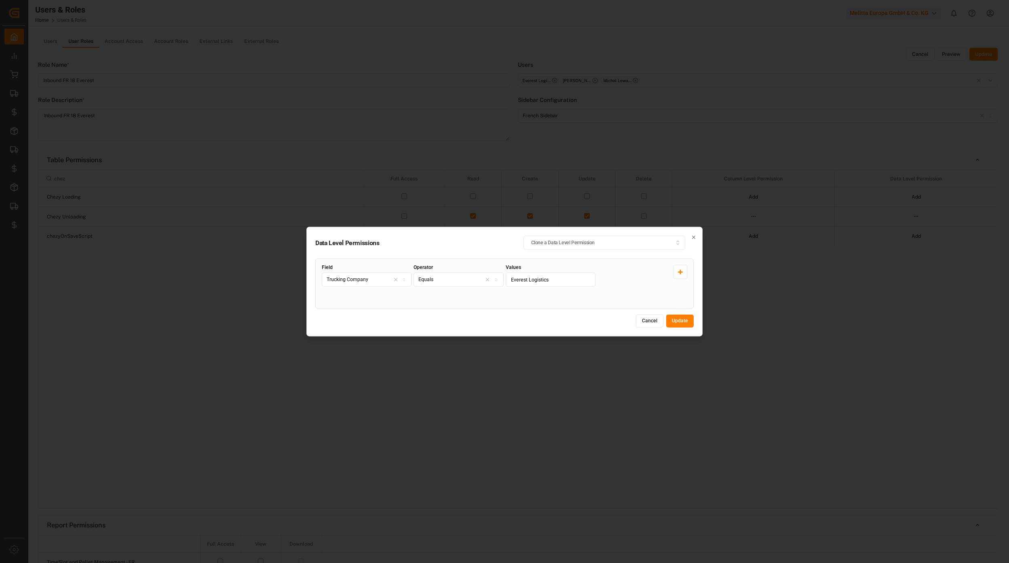
click at [585, 316] on div "Cancel Update" at bounding box center [504, 321] width 378 height 13
click at [385, 282] on div "Trucking Company" at bounding box center [367, 279] width 86 height 7
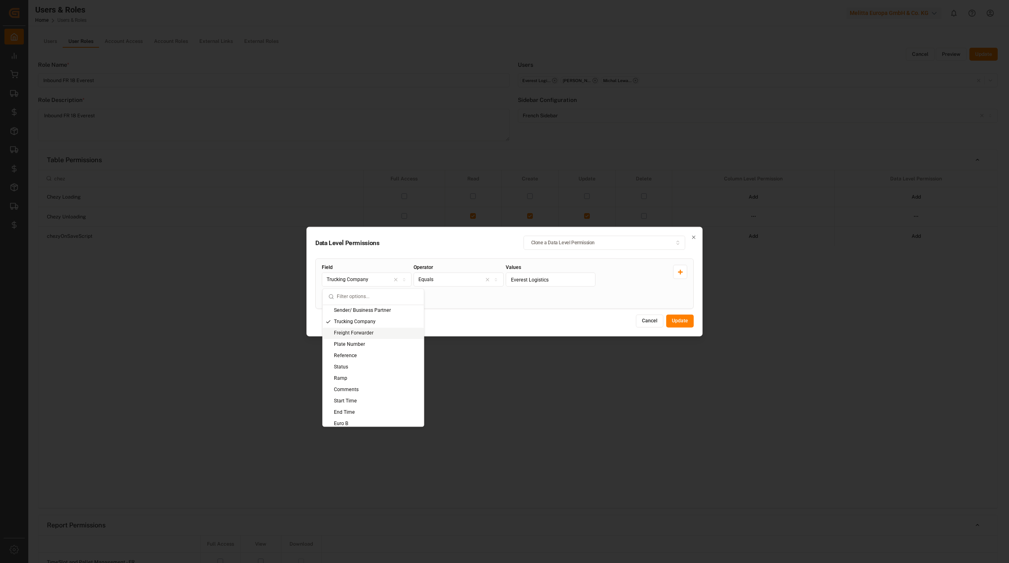
click at [365, 332] on div "Freight Forwarder" at bounding box center [373, 332] width 101 height 11
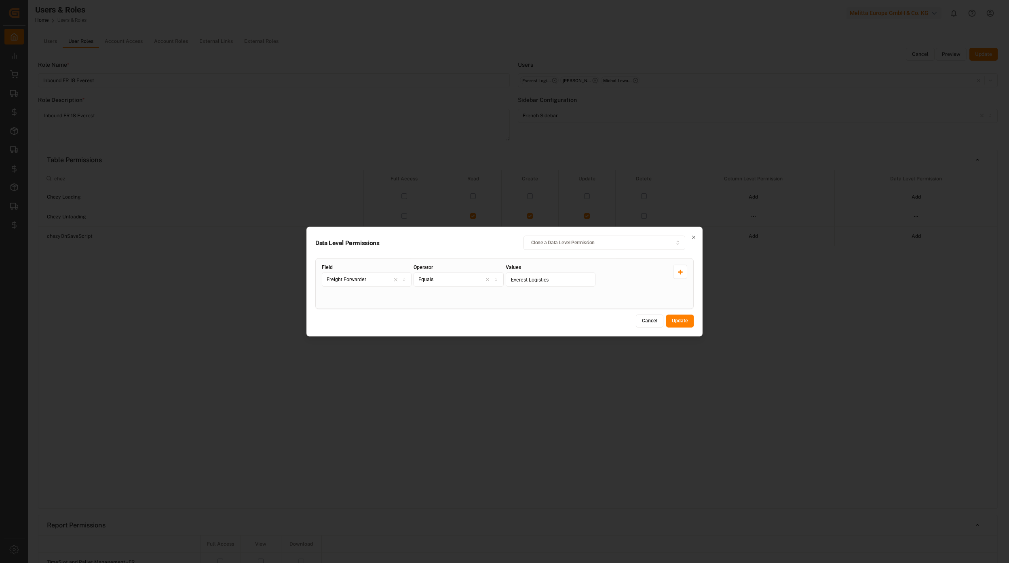
click at [446, 278] on div "Equals" at bounding box center [459, 279] width 86 height 7
drag, startPoint x: 541, startPoint y: 278, endPoint x: 558, endPoint y: 280, distance: 17.9
click at [541, 277] on input "Everest Logistics" at bounding box center [551, 279] width 90 height 14
drag, startPoint x: 560, startPoint y: 280, endPoint x: 491, endPoint y: 280, distance: 68.7
click at [492, 280] on div "Field Freight Forwarder Operator Equals Values Everest Logistics" at bounding box center [504, 284] width 365 height 38
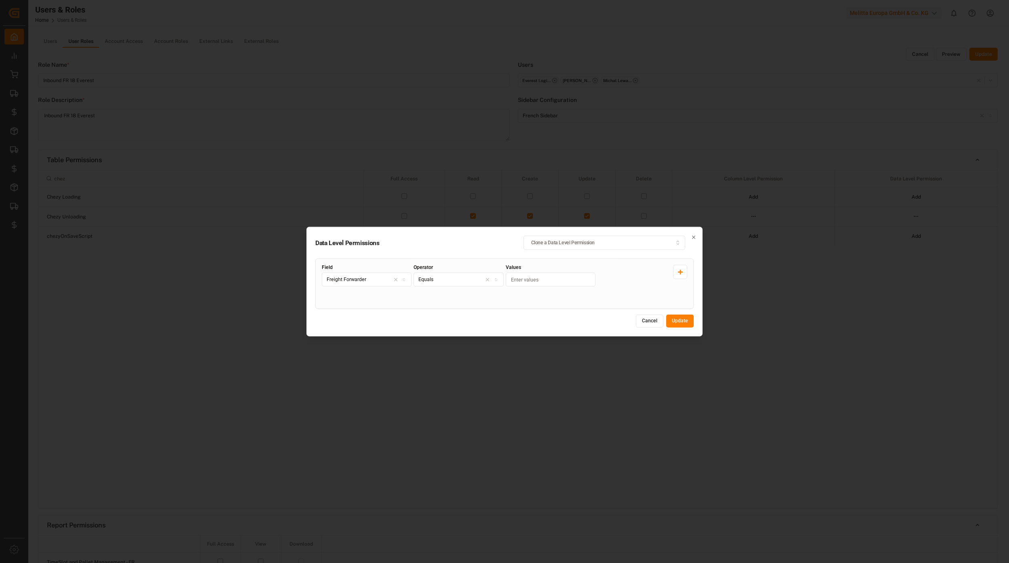
click at [492, 278] on div "button" at bounding box center [492, 279] width 20 height 7
click at [440, 332] on div "Equals" at bounding box center [464, 332] width 101 height 11
click at [555, 279] on input "Values" at bounding box center [551, 279] width 90 height 14
click at [518, 282] on input "Values" at bounding box center [551, 279] width 90 height 14
drag, startPoint x: 523, startPoint y: 280, endPoint x: 528, endPoint y: 276, distance: 6.3
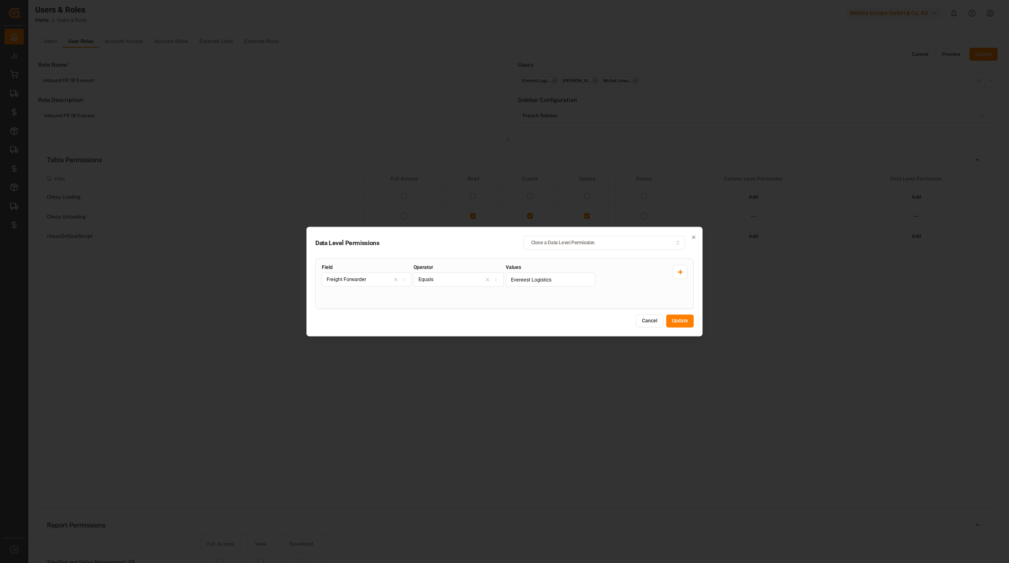
click at [525, 280] on input "Evereest Logistics" at bounding box center [551, 279] width 90 height 14
type input "Everest Logistics"
click at [683, 318] on button "Update" at bounding box center [679, 321] width 27 height 13
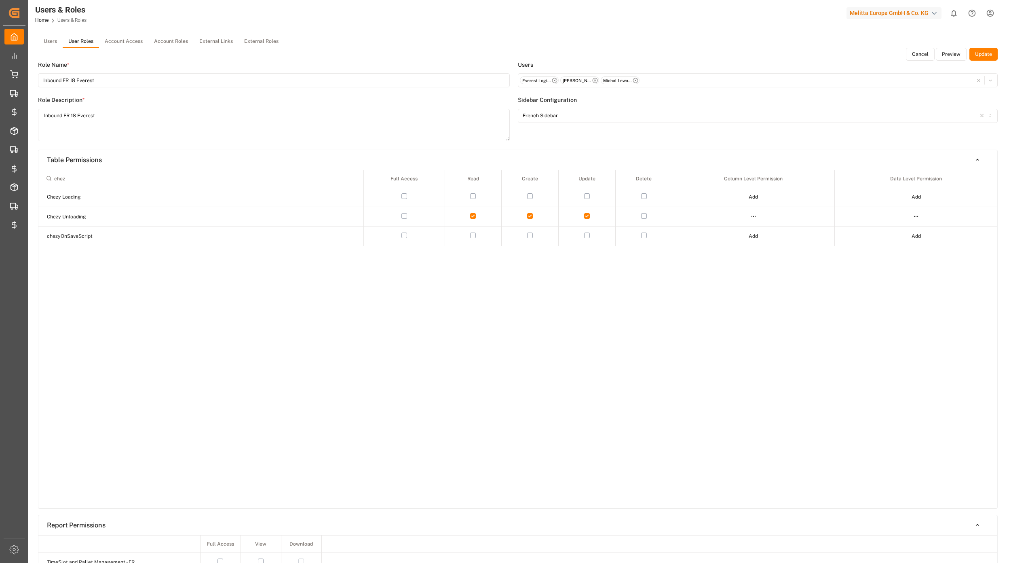
click at [990, 57] on button "Update" at bounding box center [983, 54] width 28 height 13
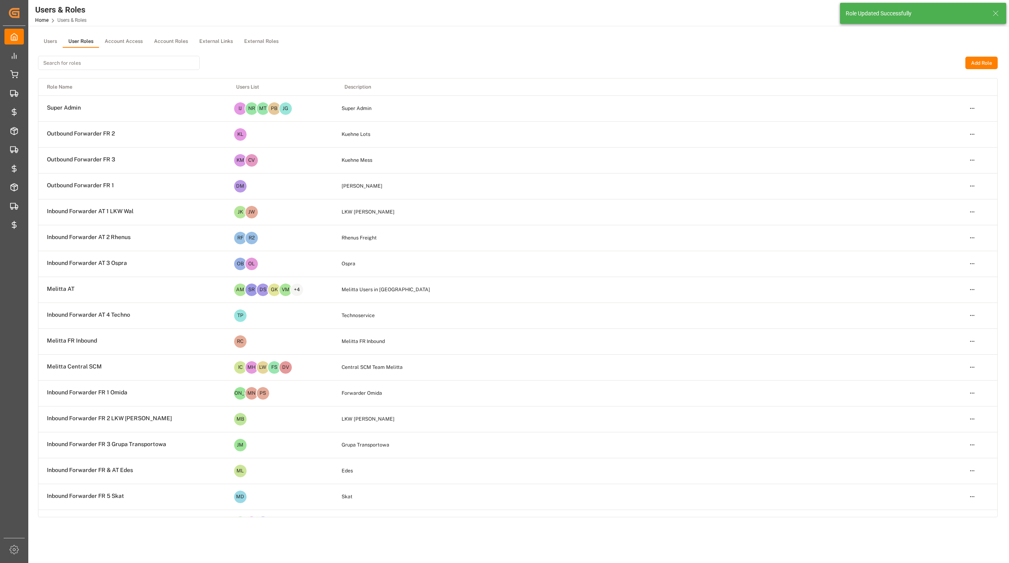
click at [1001, 17] on div "Role Updated Successfully" at bounding box center [923, 13] width 166 height 21
click at [991, 15] on icon at bounding box center [996, 13] width 10 height 10
click at [78, 60] on input at bounding box center [119, 63] width 162 height 14
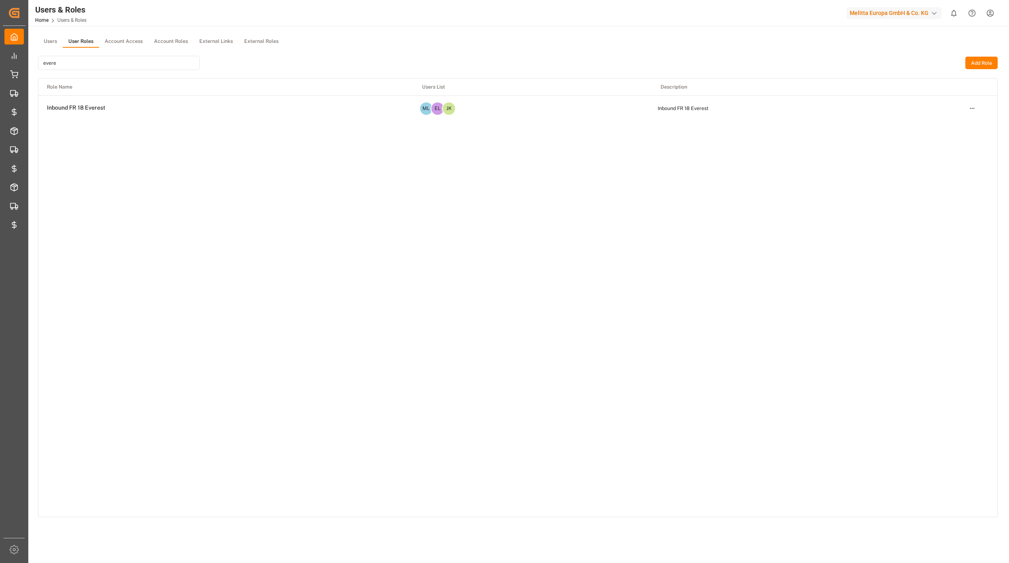
type input "evere"
click at [970, 109] on html "Created by potrace 1.15, written by Peter Selinger 2001-2017 Created by potrace…" at bounding box center [504, 281] width 1009 height 563
click at [956, 120] on div "Edit" at bounding box center [955, 122] width 42 height 11
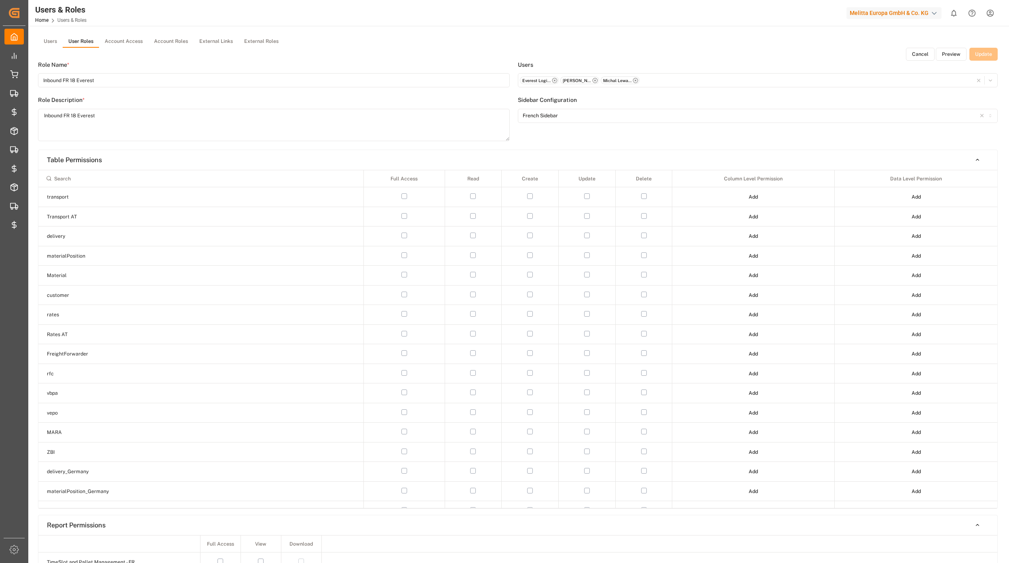
click at [944, 57] on button "Preview" at bounding box center [951, 54] width 31 height 13
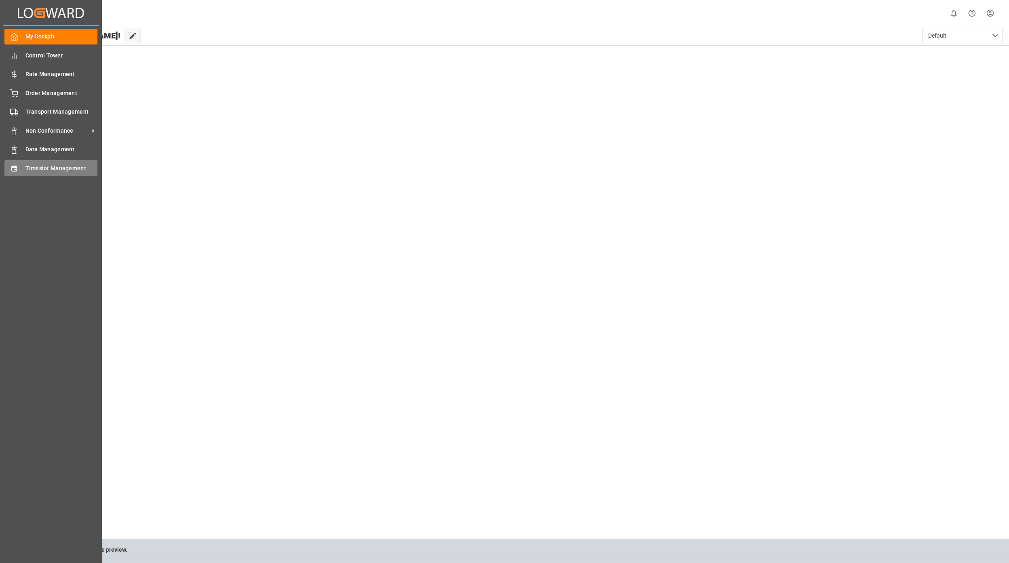
click at [19, 165] on div "Timeslot Management Timeslot Management" at bounding box center [50, 168] width 93 height 16
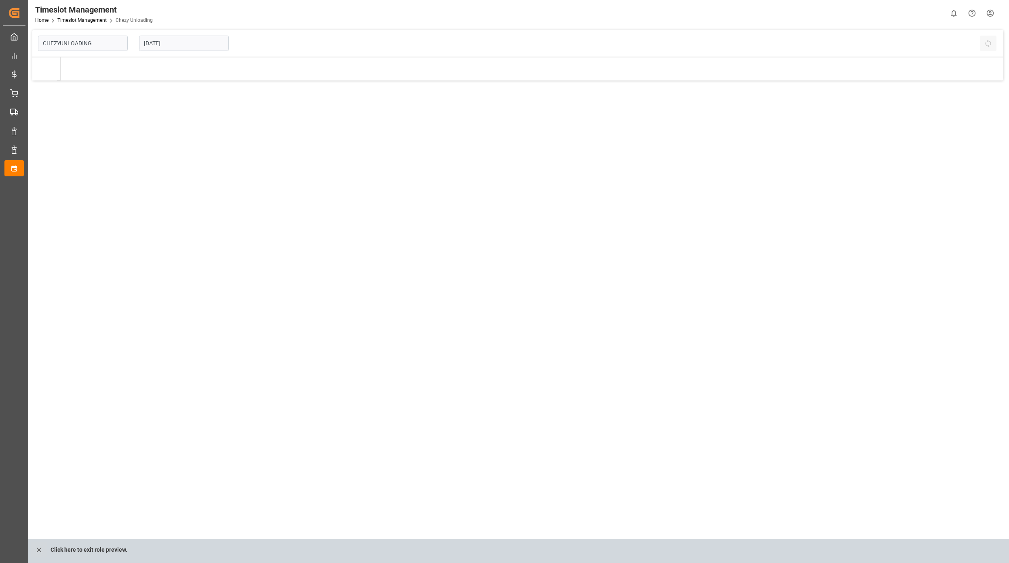
type input "Chezy Unloading"
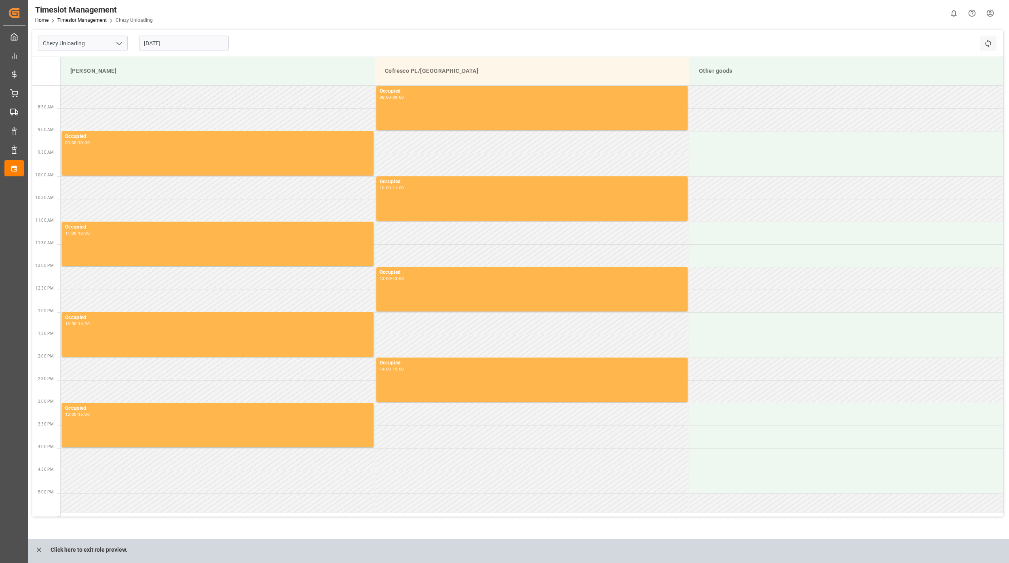
click at [158, 44] on input "24.09.2025" at bounding box center [184, 43] width 90 height 15
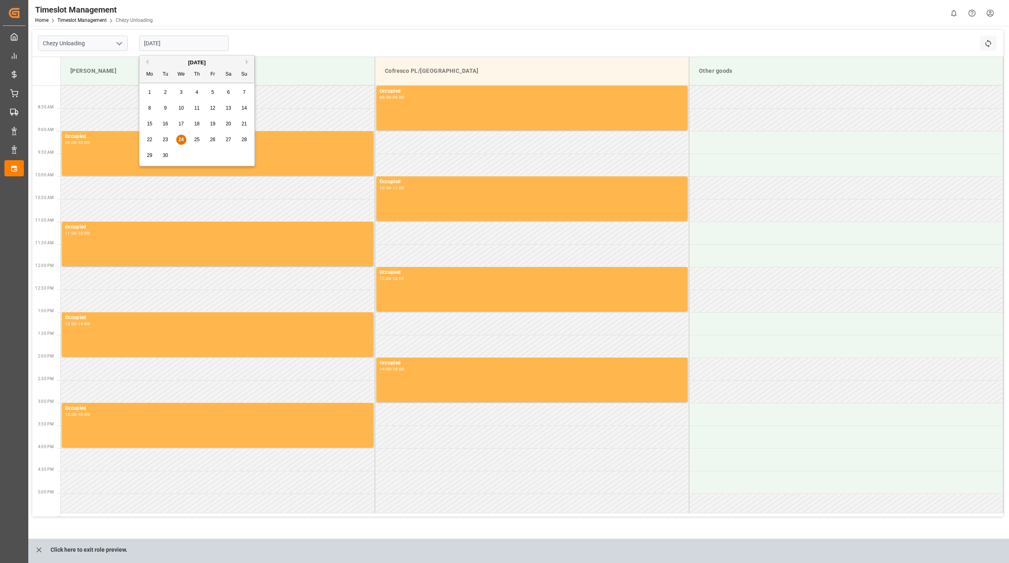
click at [171, 156] on div "29 30 1 2 3 4 5" at bounding box center [197, 156] width 110 height 16
click at [169, 156] on div "30" at bounding box center [166, 156] width 10 height 10
type input "30.09.2025"
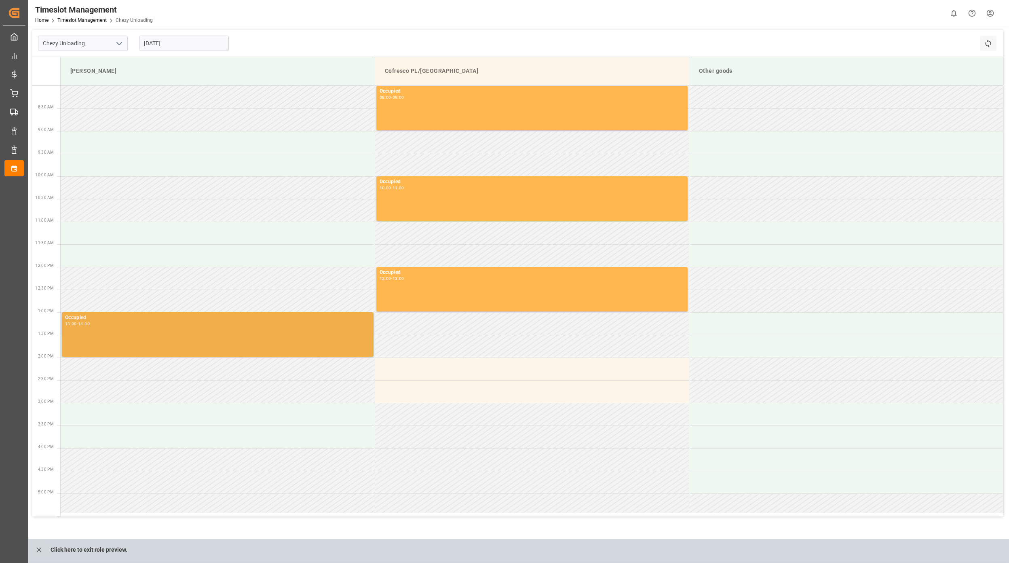
click at [201, 337] on div "Occupied 13:00 - 14:00" at bounding box center [217, 334] width 305 height 41
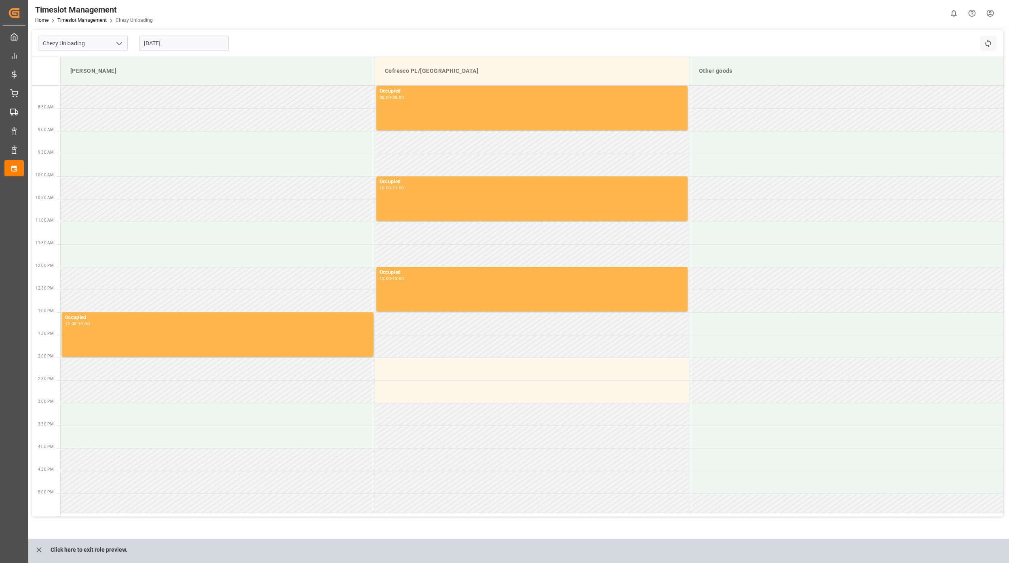
click at [41, 551] on icon "close role preview" at bounding box center [39, 549] width 8 height 8
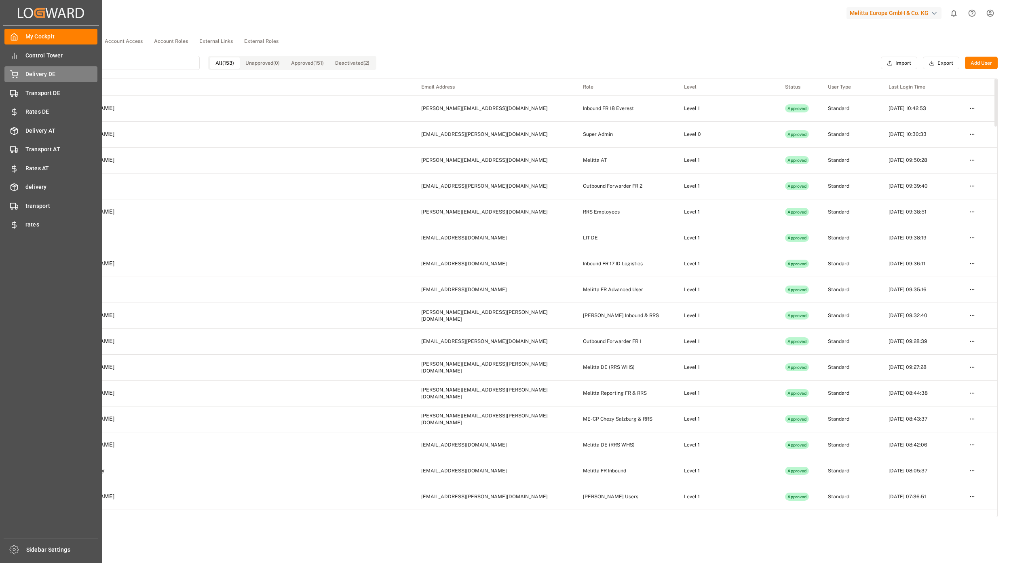
click at [34, 76] on span "Delivery DE" at bounding box center [61, 74] width 72 height 8
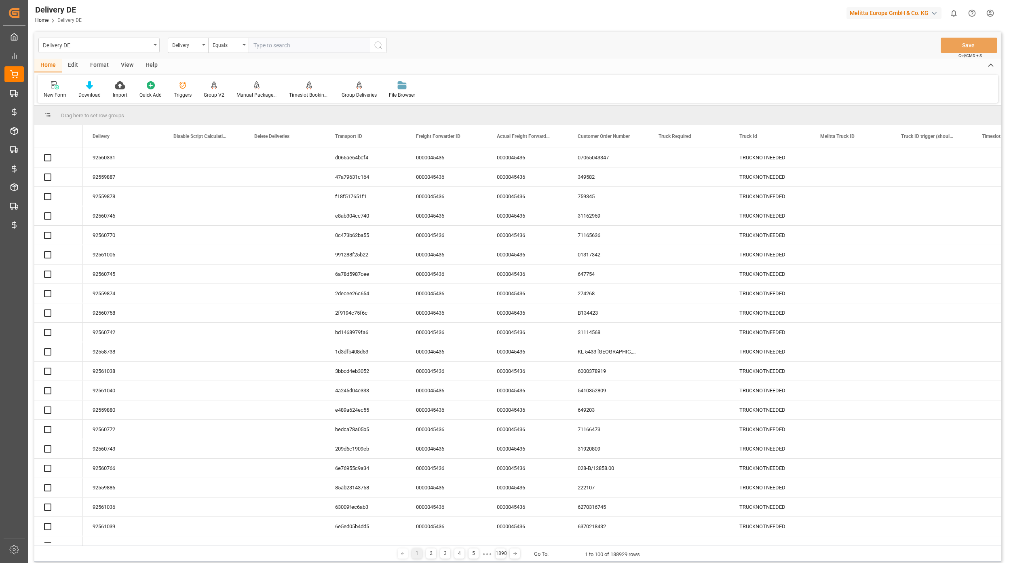
click at [70, 45] on div "Delivery DE" at bounding box center [97, 45] width 108 height 10
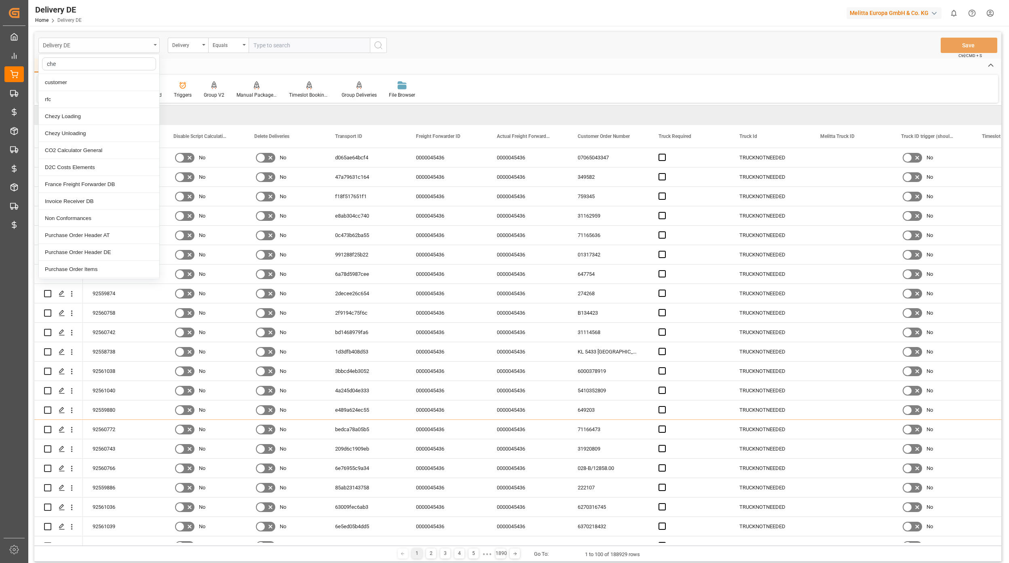
type input "chez"
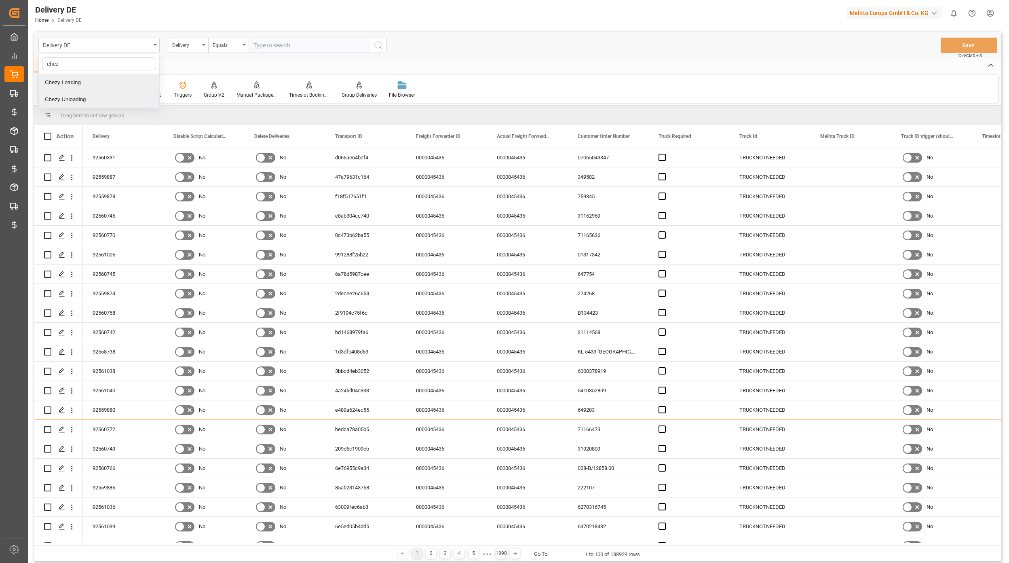
click at [95, 94] on div "Chezy Unloading" at bounding box center [99, 99] width 120 height 17
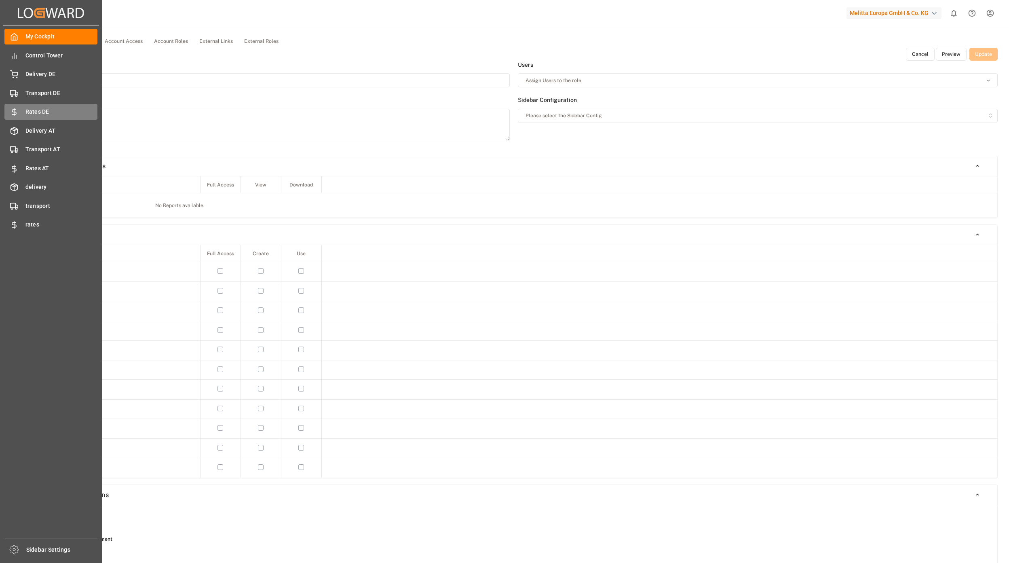
type input "Inbound FR 18 Everest"
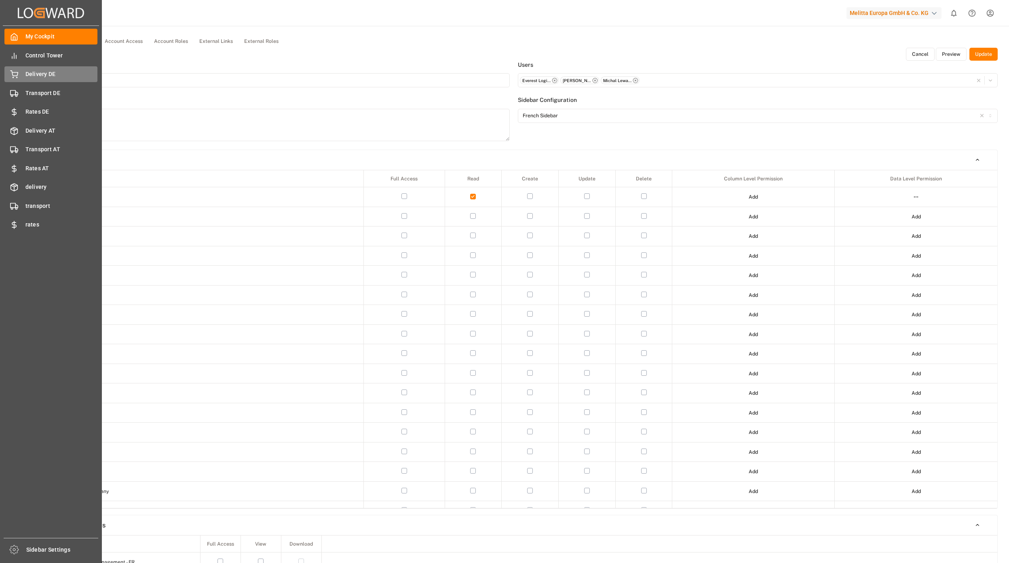
click at [53, 73] on span "Delivery DE" at bounding box center [61, 74] width 72 height 8
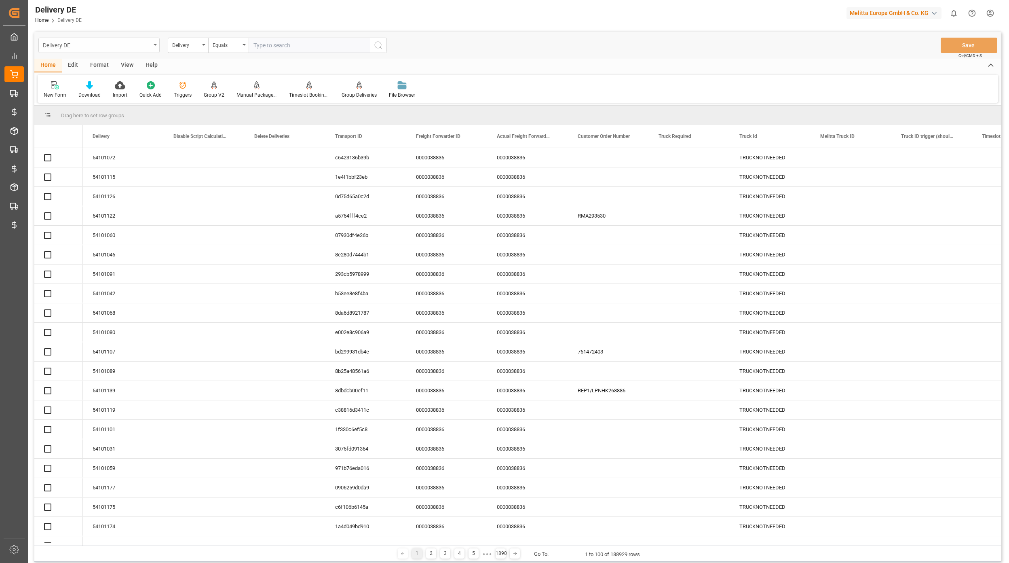
click at [88, 46] on div "Delivery DE" at bounding box center [97, 45] width 108 height 10
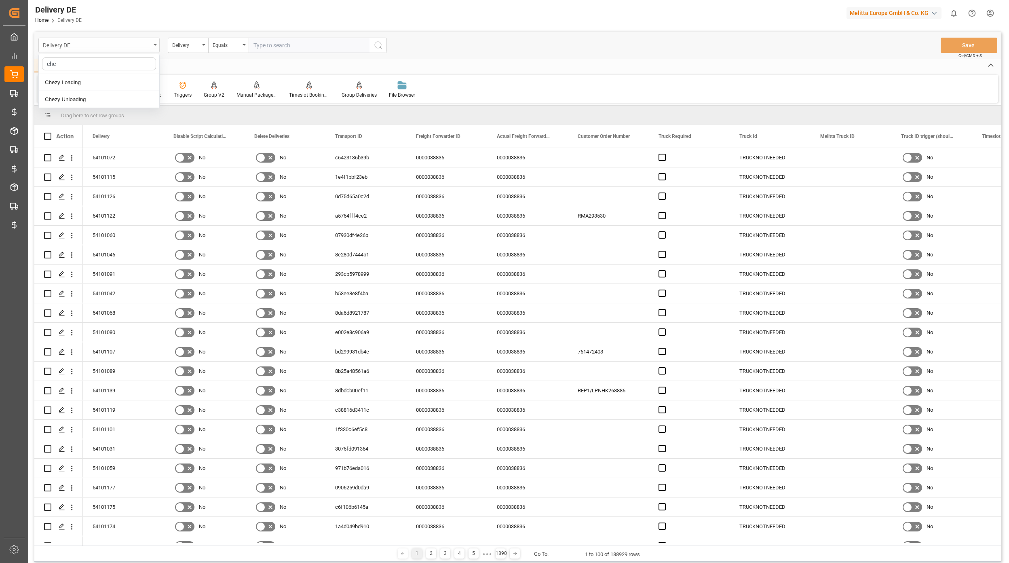
type input "chez"
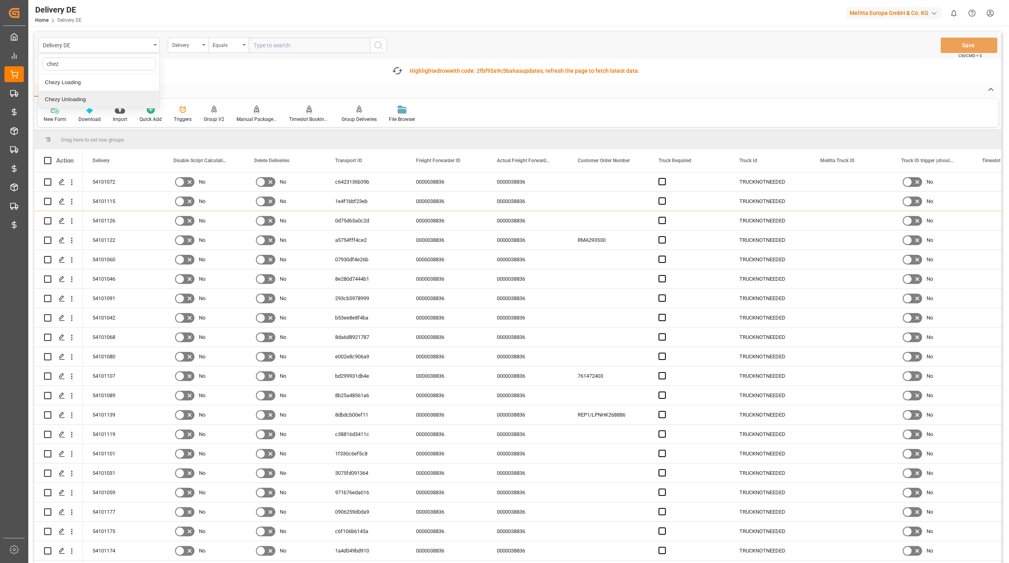
click at [80, 97] on div "Chezy Unloading" at bounding box center [99, 99] width 120 height 17
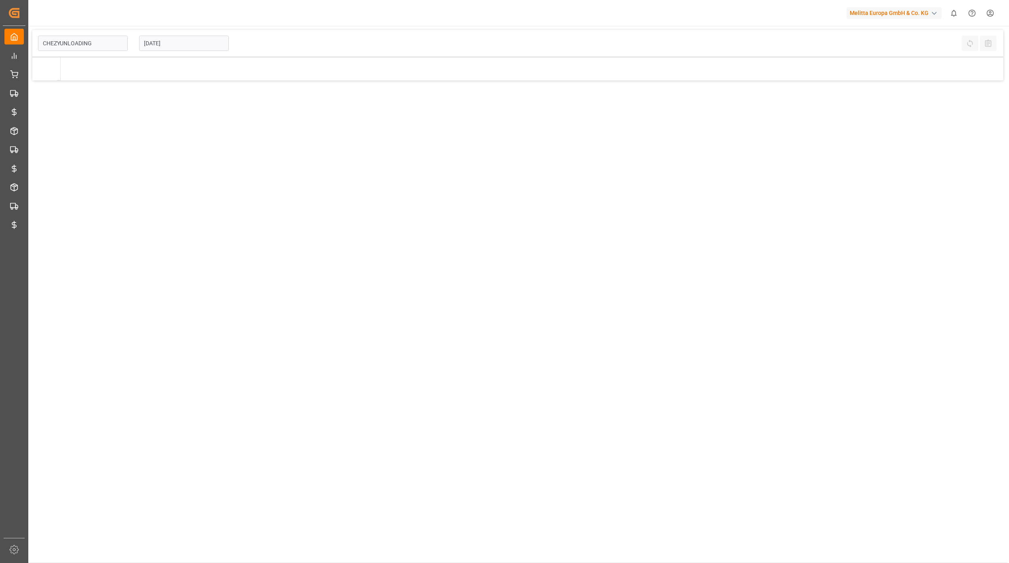
type input "Chezy Unloading"
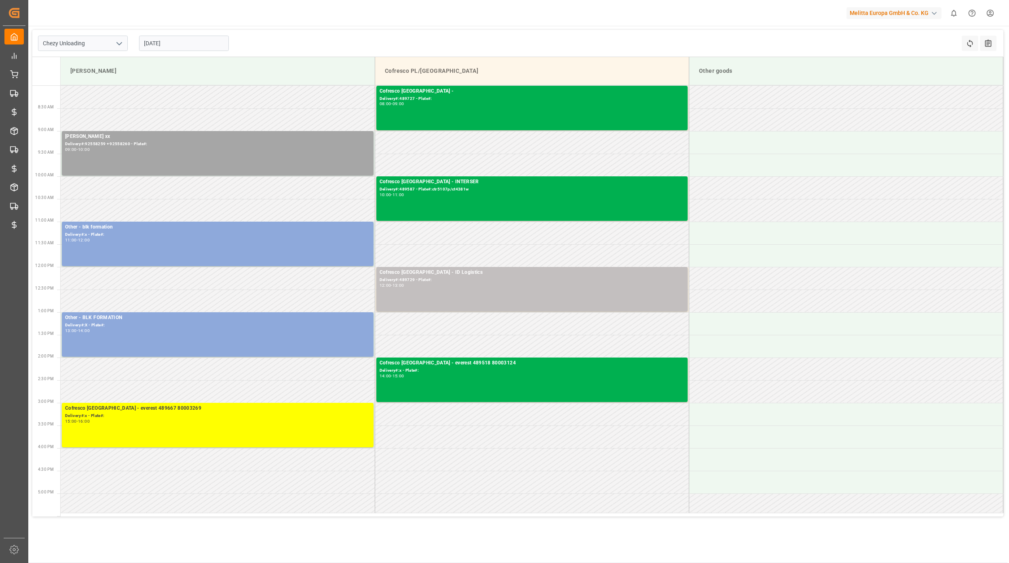
click at [119, 48] on icon "open menu" at bounding box center [119, 44] width 10 height 10
click at [190, 38] on input "[DATE]" at bounding box center [184, 43] width 90 height 15
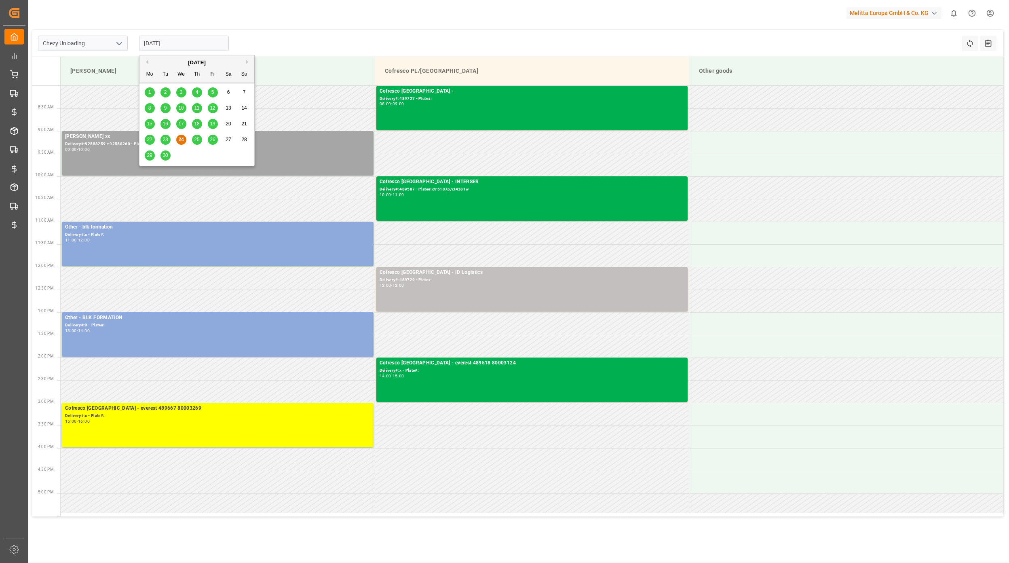
click at [159, 157] on div "29 30 1 2 3 4 5" at bounding box center [197, 156] width 110 height 16
click at [165, 157] on span "30" at bounding box center [165, 155] width 5 height 6
type input "[DATE]"
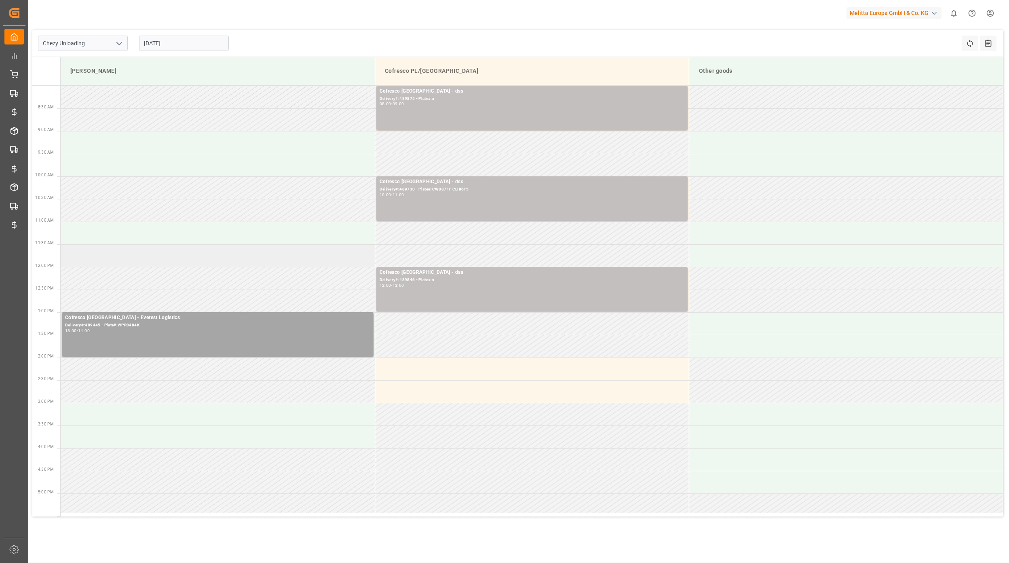
drag, startPoint x: 211, startPoint y: 234, endPoint x: 219, endPoint y: 251, distance: 18.6
click at [217, 251] on tbody "Cofresco [GEOGRAPHIC_DATA] - dss Delivery#:489875 - Plate#:x 08:00 - 09:00 Cofr…" at bounding box center [532, 299] width 943 height 427
click at [218, 237] on td at bounding box center [218, 233] width 314 height 23
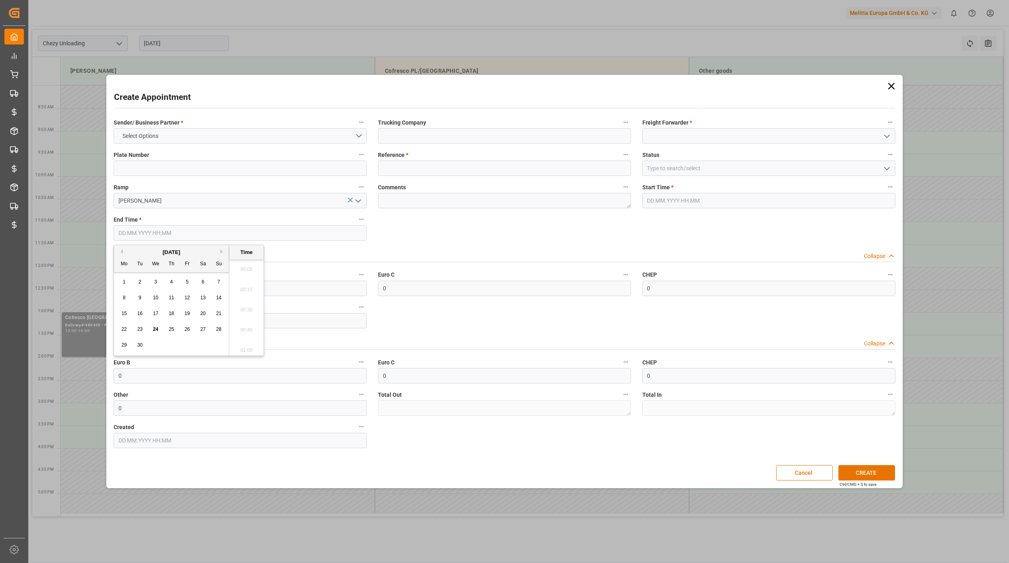
type input "[DATE] 11:00"
type input "[DATE] 12:00"
click at [455, 239] on div "Sender/ Business Partner * Select Options Trucking Company Freight Forwarder * …" at bounding box center [504, 282] width 793 height 337
click at [353, 136] on button "Select Options" at bounding box center [240, 135] width 253 height 15
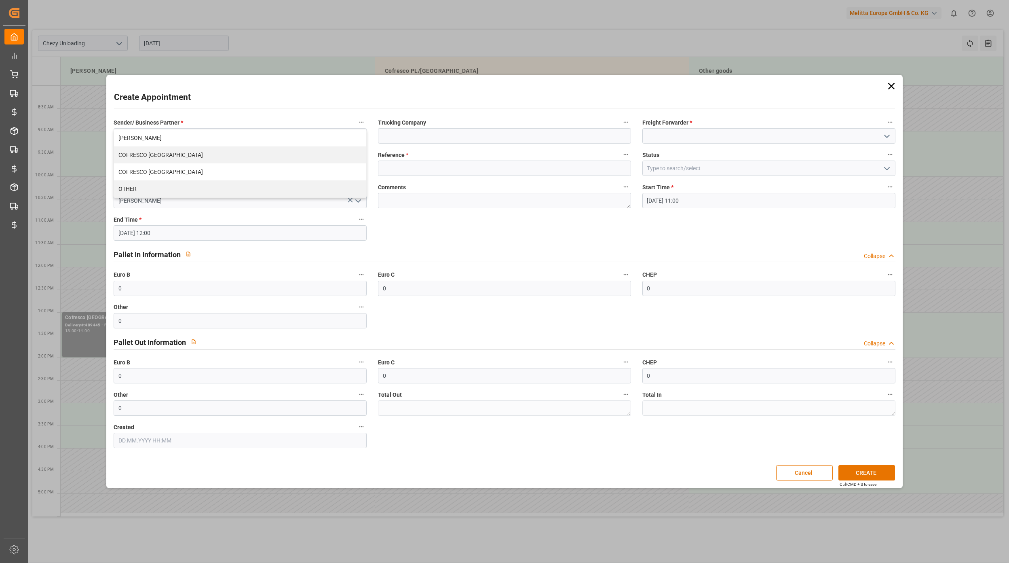
click at [498, 228] on div "Sender/ Business Partner * Select Options [PERSON_NAME] COFRESCO [GEOGRAPHIC_DA…" at bounding box center [504, 282] width 793 height 337
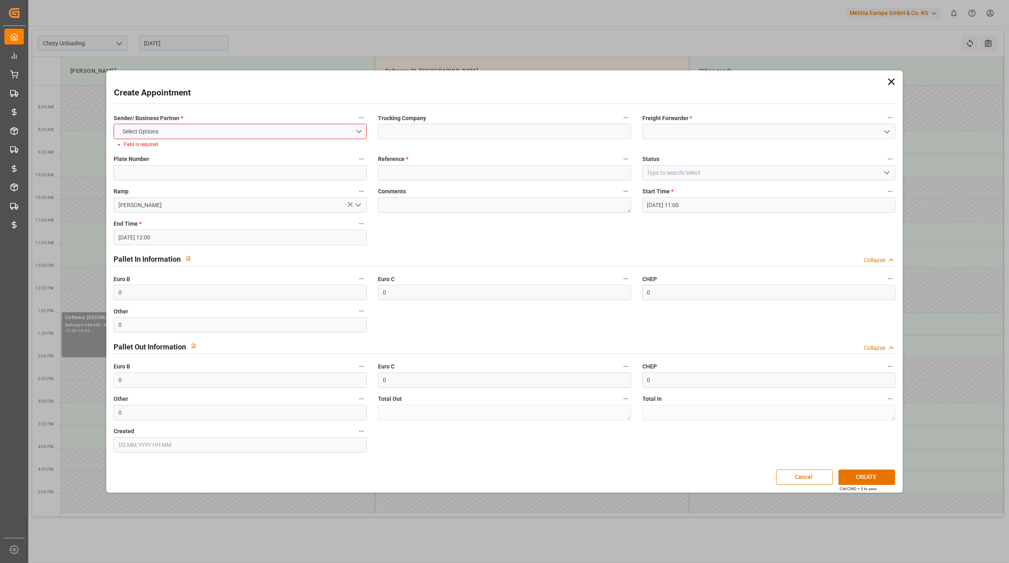
click at [897, 78] on icon at bounding box center [891, 81] width 11 height 11
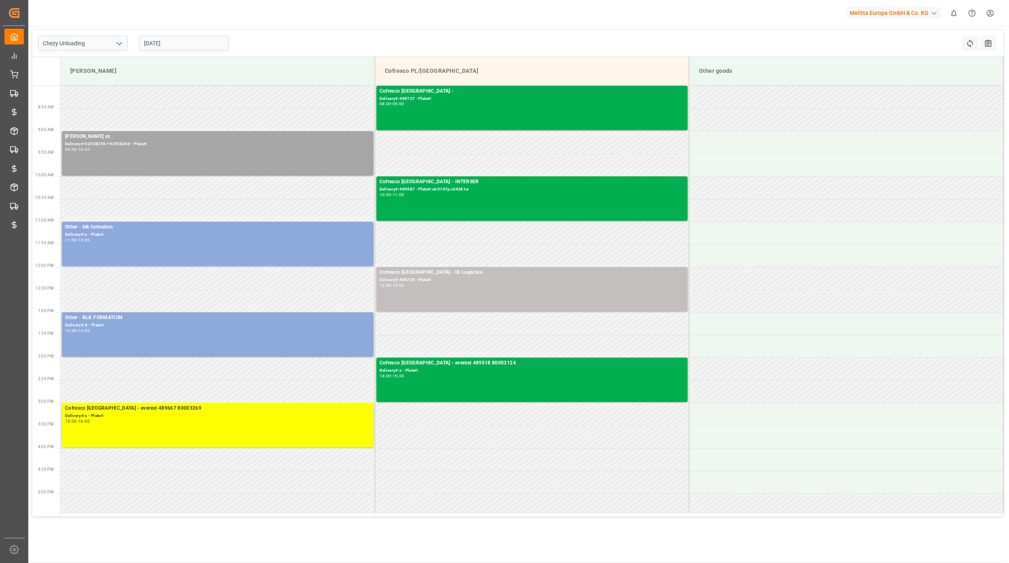
click at [156, 42] on input "[DATE]" at bounding box center [184, 43] width 90 height 15
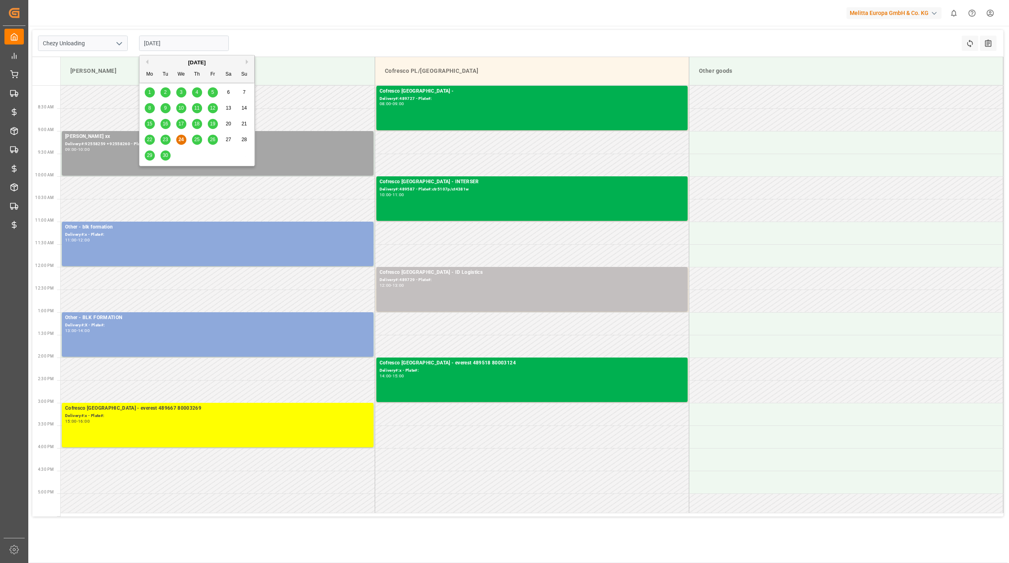
click at [165, 160] on div "30" at bounding box center [166, 156] width 10 height 10
type input "[DATE]"
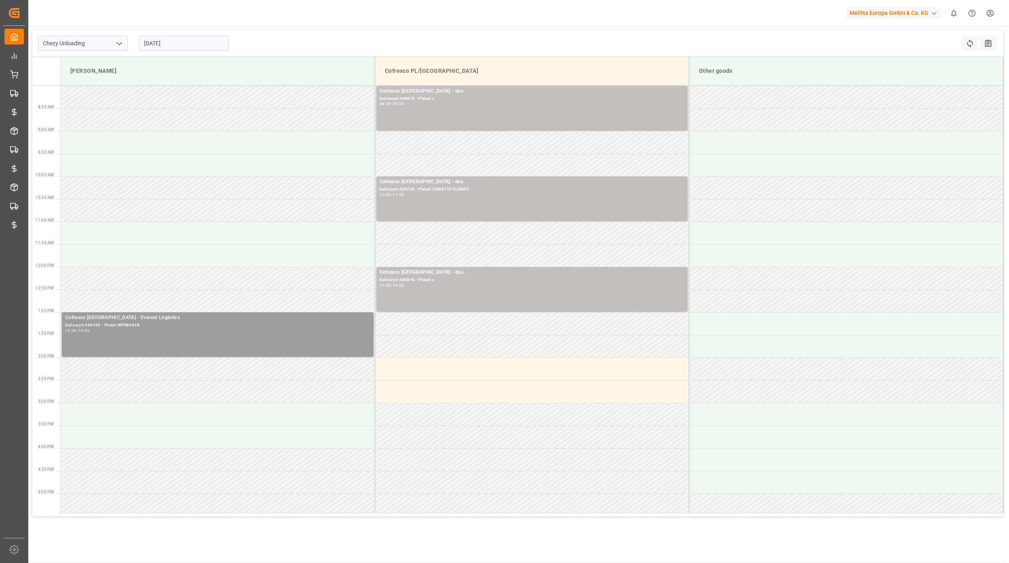
click at [177, 335] on div "Cofresco [GEOGRAPHIC_DATA] - Everest Logistics Delivery#:489445 - Plate#:WPR848…" at bounding box center [217, 334] width 305 height 41
click at [466, 356] on button "Open" at bounding box center [483, 354] width 57 height 10
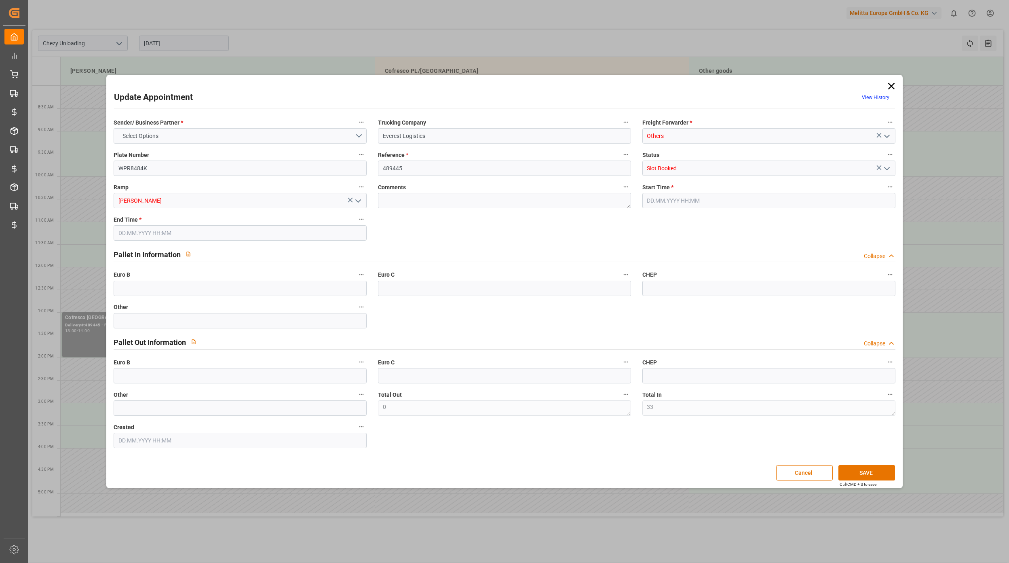
type input "33"
type input "0"
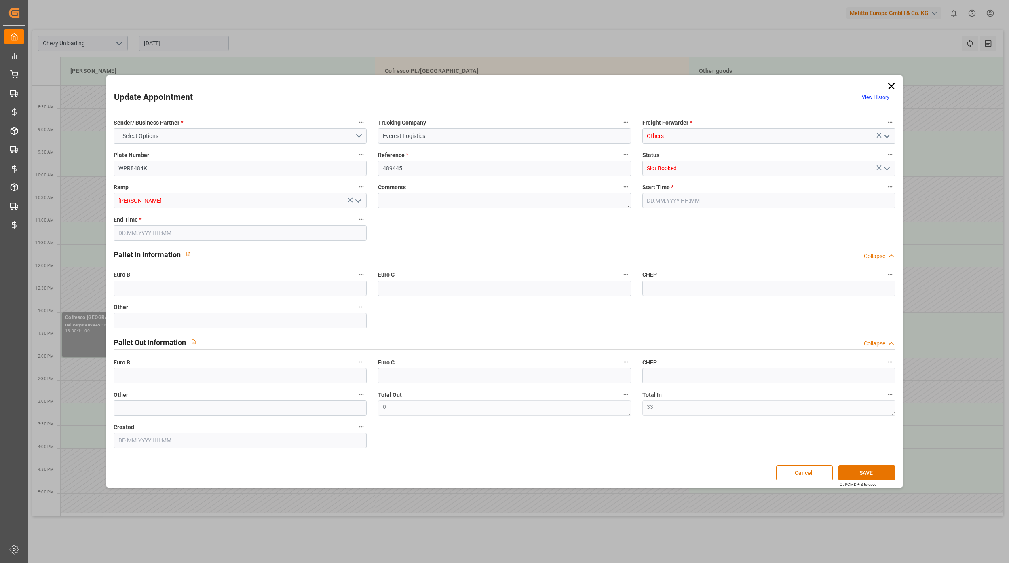
type input "0"
type input "[DATE] 13:00"
type input "[DATE] 14:00"
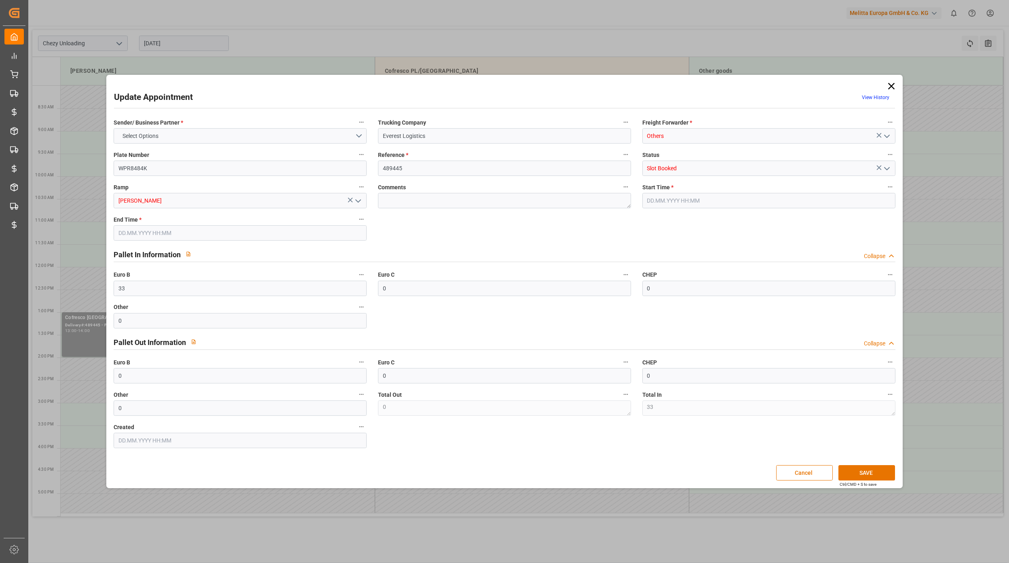
type input "[DATE] 08:09"
drag, startPoint x: 675, startPoint y: 135, endPoint x: 625, endPoint y: 135, distance: 50.5
click at [625, 135] on div "Sender/ Business Partner * COFRESCO [GEOGRAPHIC_DATA] Trucking Company Everest …" at bounding box center [504, 282] width 793 height 337
click at [883, 136] on icon "open menu" at bounding box center [887, 136] width 10 height 10
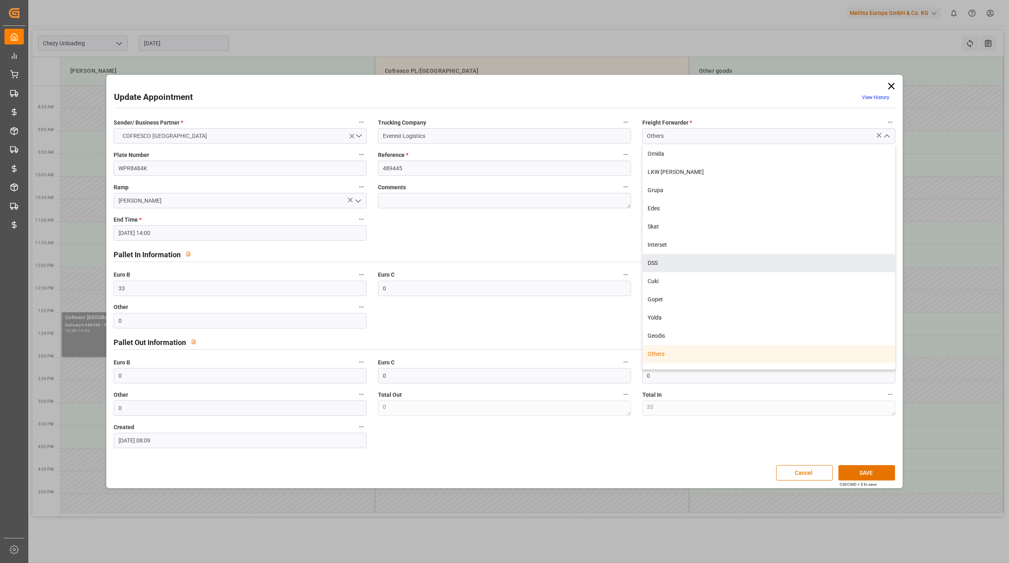
scroll to position [176, 0]
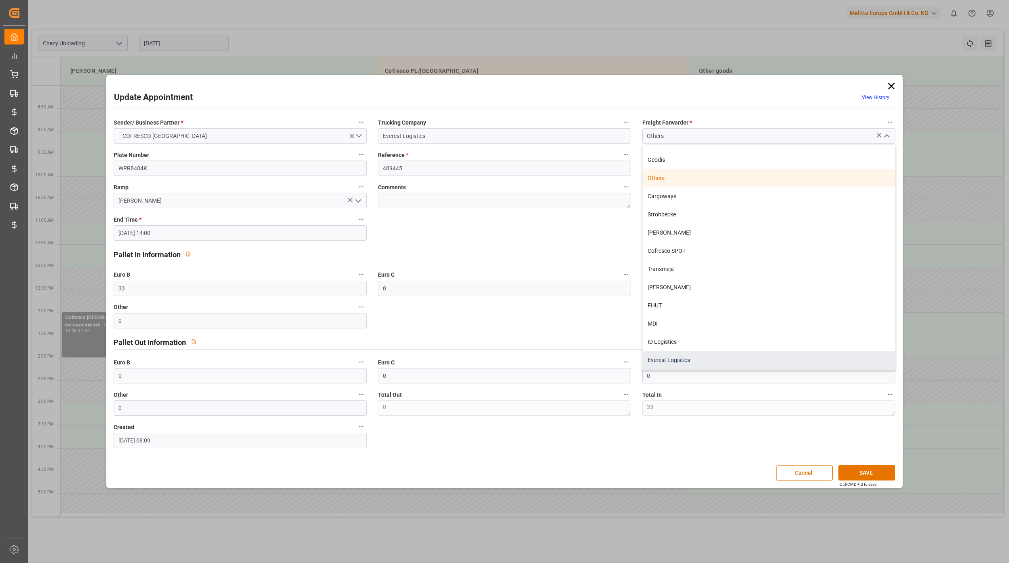
click at [688, 357] on div "Everest Logistics" at bounding box center [769, 360] width 252 height 18
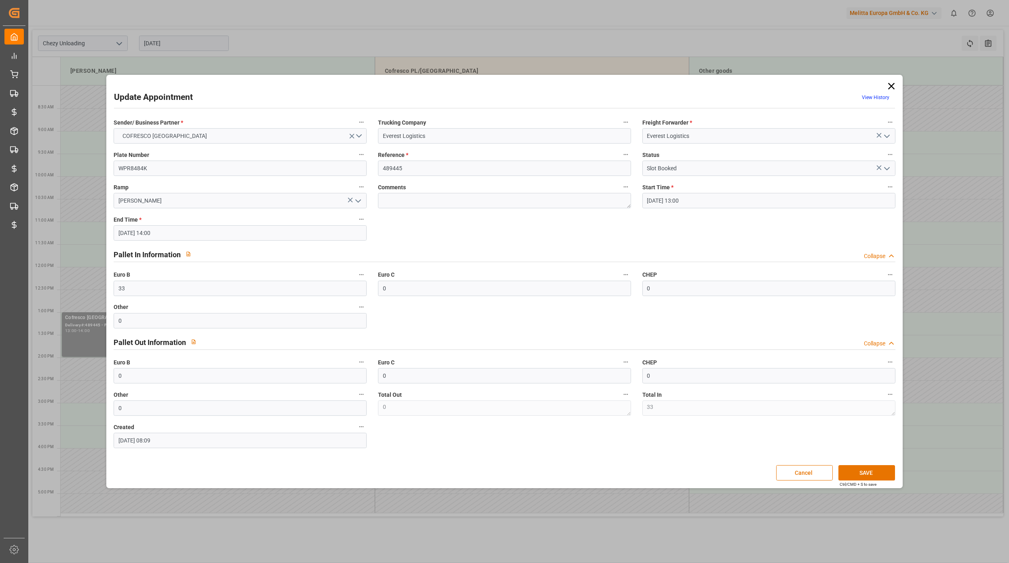
type input "Everest Logistics"
click at [866, 476] on button "SAVE" at bounding box center [866, 472] width 57 height 15
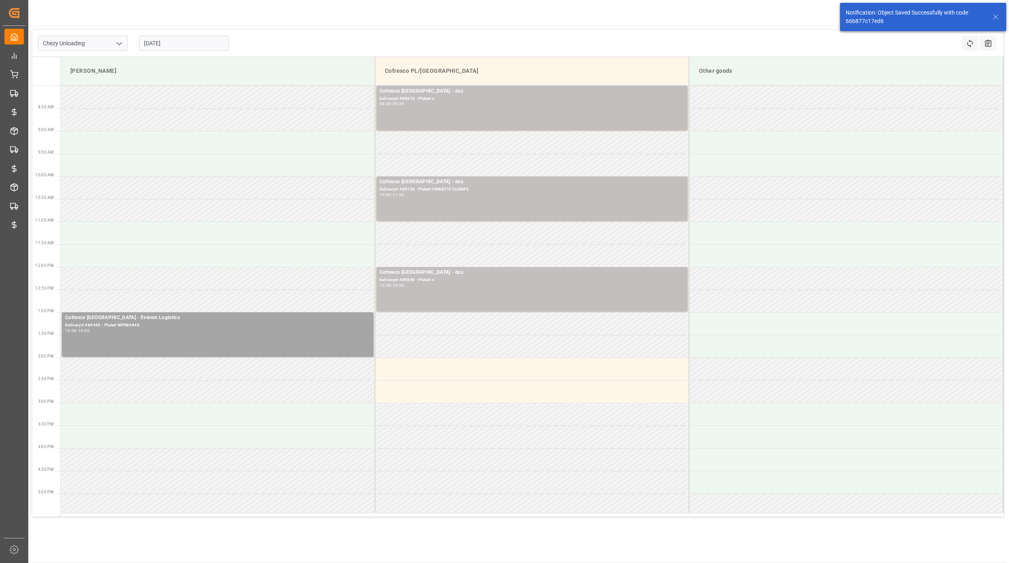
click at [999, 17] on icon at bounding box center [996, 17] width 10 height 10
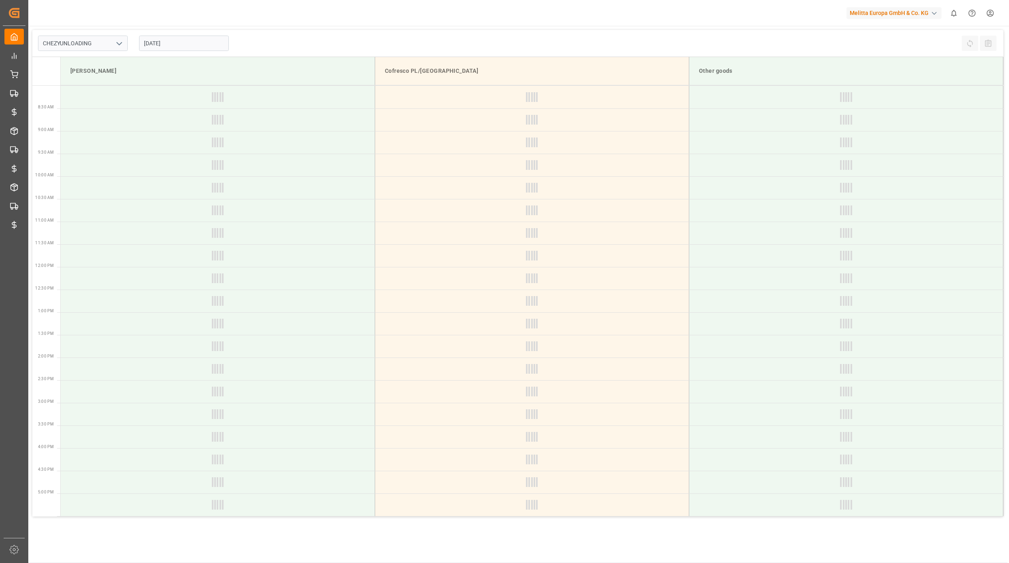
type input "Chezy Unloading"
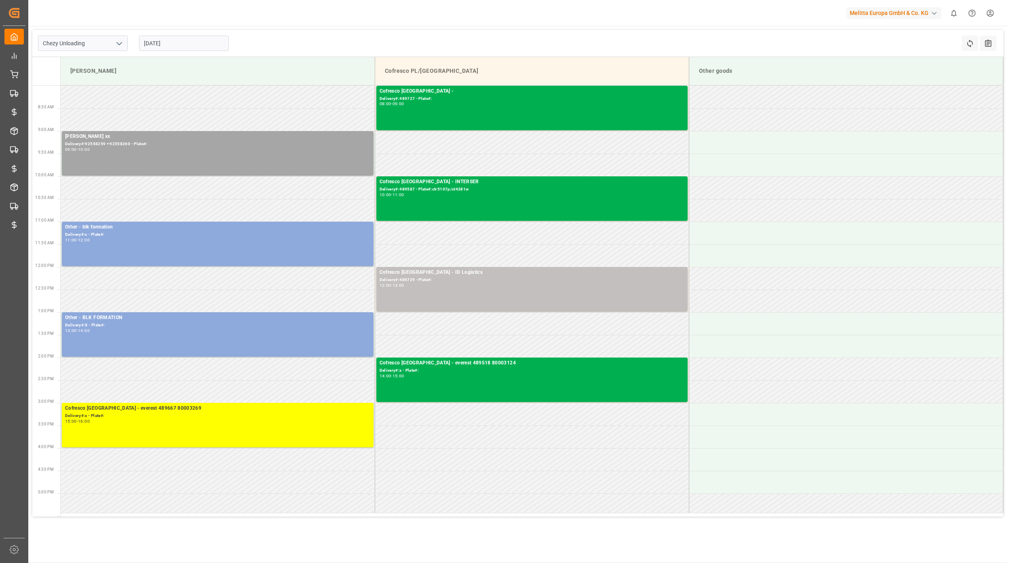
click at [990, 12] on html "Created by potrace 1.15, written by [PERSON_NAME] [DATE]-[DATE] Created by potr…" at bounding box center [504, 281] width 1009 height 563
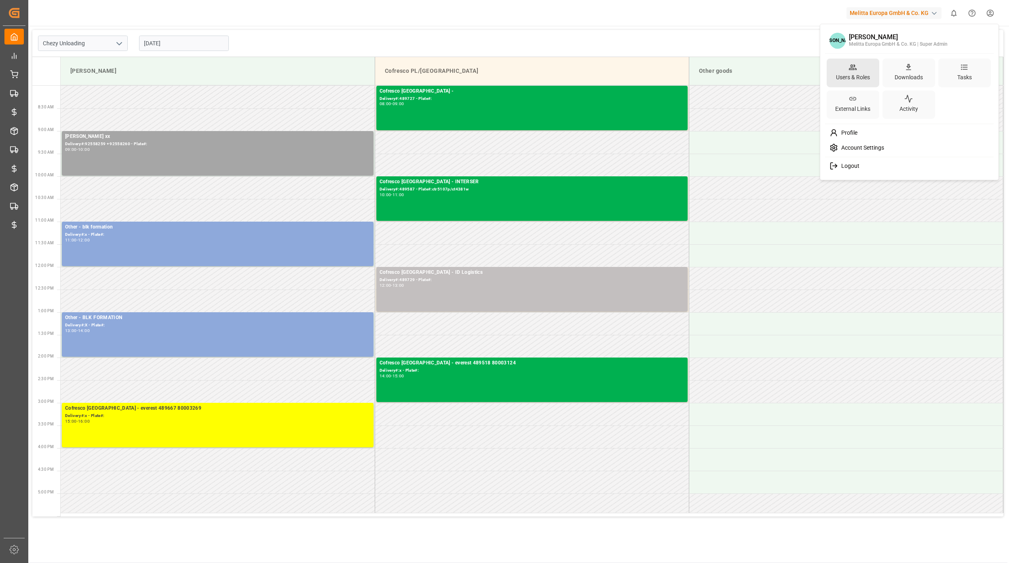
click at [863, 75] on div "Users & Roles" at bounding box center [852, 77] width 37 height 12
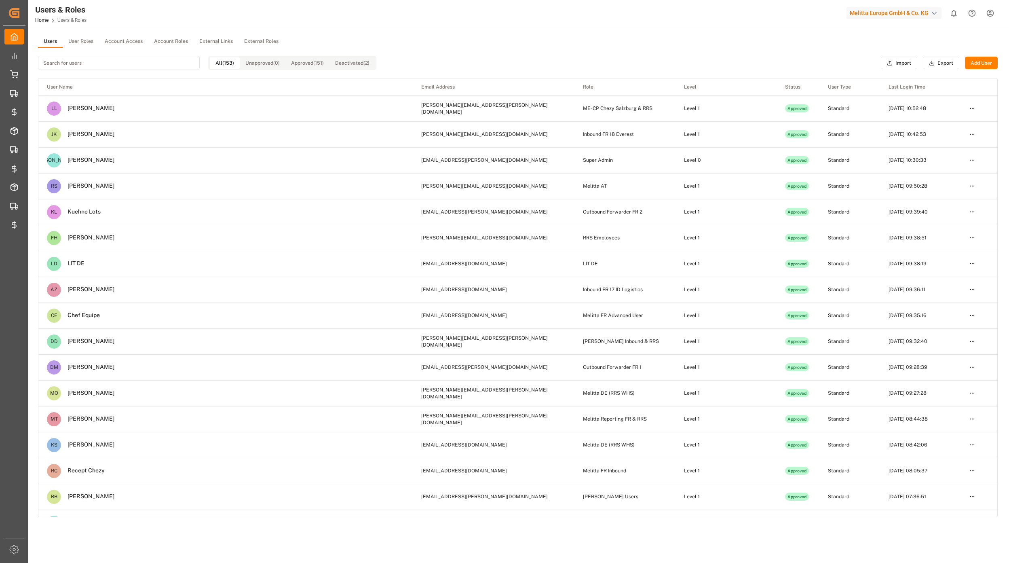
click at [74, 41] on button "User Roles" at bounding box center [81, 42] width 36 height 12
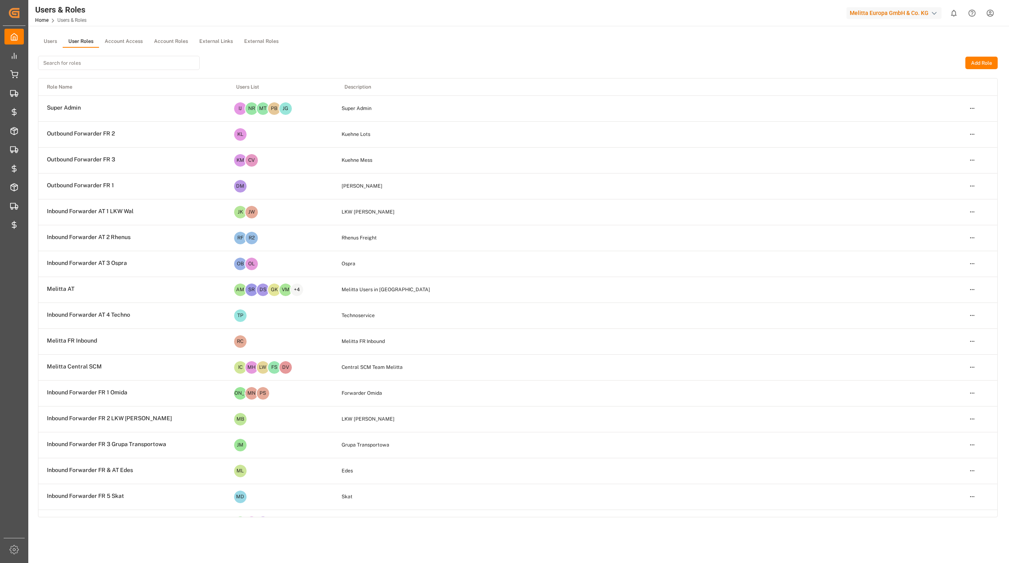
click at [78, 63] on input at bounding box center [119, 63] width 162 height 14
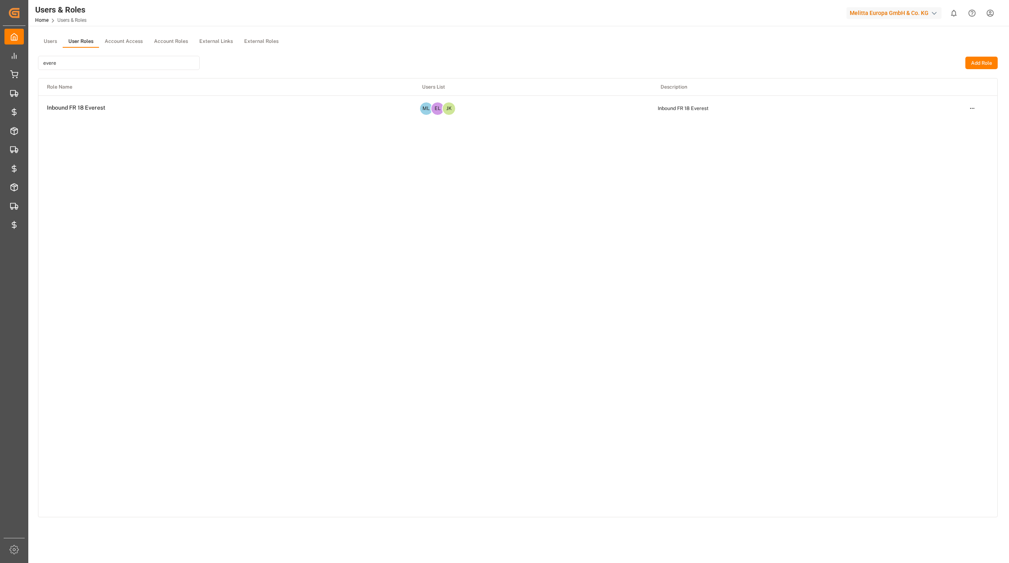
click at [972, 108] on html "Created by potrace 1.15, written by [PERSON_NAME] [DATE]-[DATE] Created by potr…" at bounding box center [504, 281] width 1009 height 563
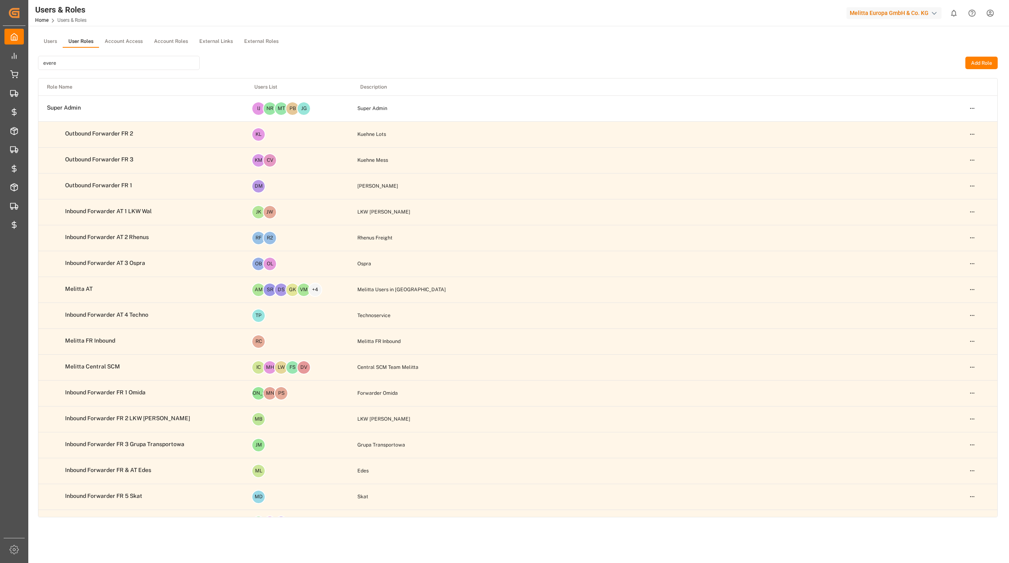
click at [960, 120] on html "Created by potrace 1.15, written by [PERSON_NAME] [DATE]-[DATE] Created by potr…" at bounding box center [504, 281] width 1009 height 563
click at [91, 61] on html "Created by potrace 1.15, written by [PERSON_NAME] [DATE]-[DATE] Created by potr…" at bounding box center [504, 281] width 1009 height 563
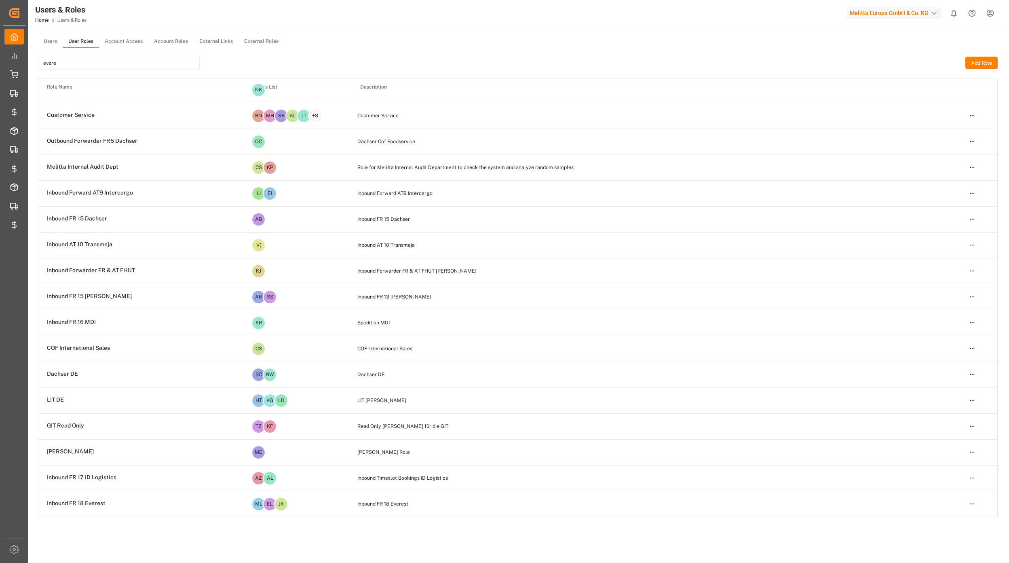
click at [99, 63] on input "evere" at bounding box center [119, 63] width 162 height 14
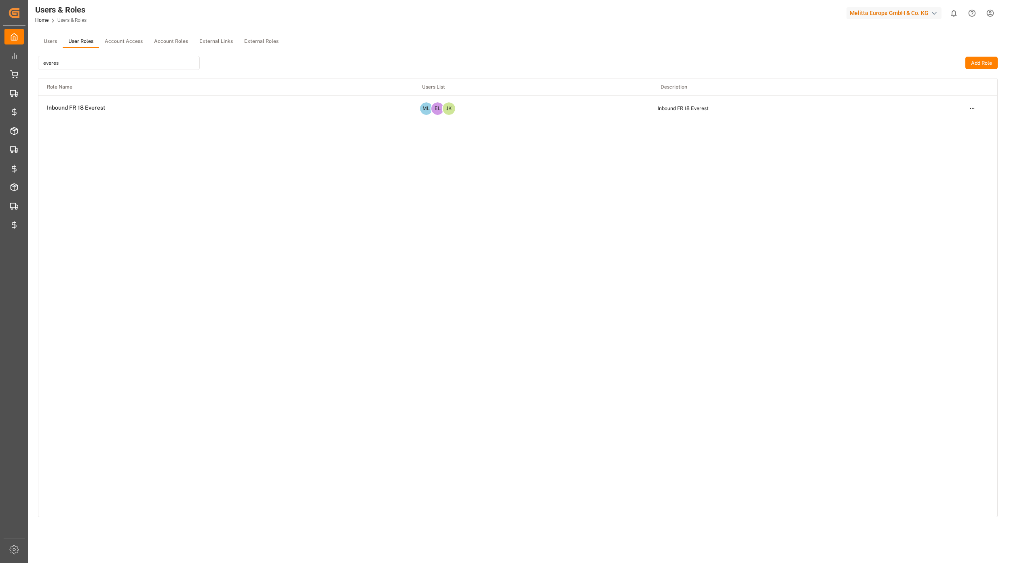
type input "everes"
click at [976, 108] on html "Created by potrace 1.15, written by [PERSON_NAME] [DATE]-[DATE] Created by potr…" at bounding box center [504, 281] width 1009 height 563
click at [936, 126] on div "Edit" at bounding box center [955, 122] width 42 height 11
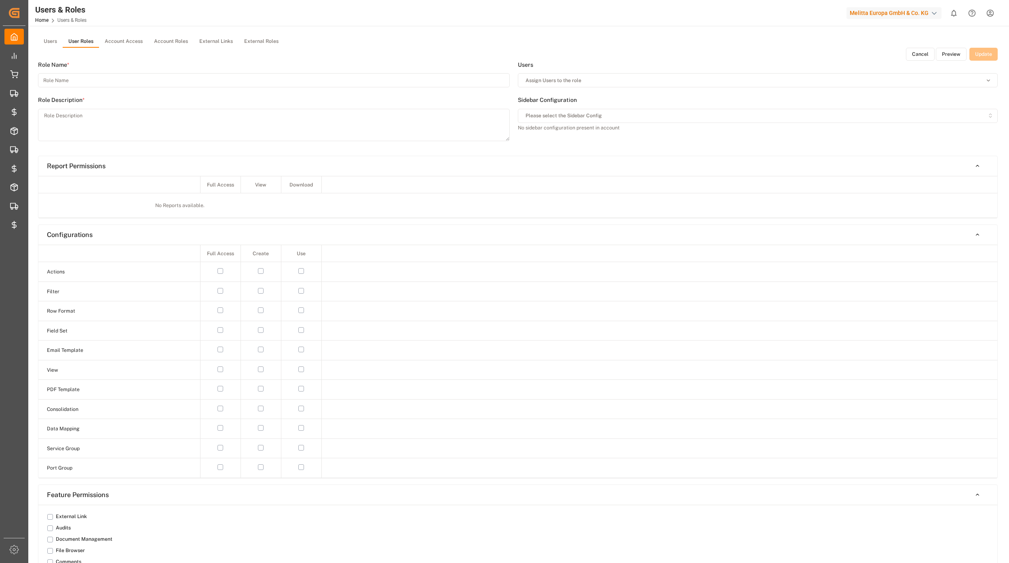
type input "Inbound FR 18 Everest"
type textarea "Inbound FR 18 Everest"
click at [940, 54] on button "Preview" at bounding box center [951, 54] width 31 height 13
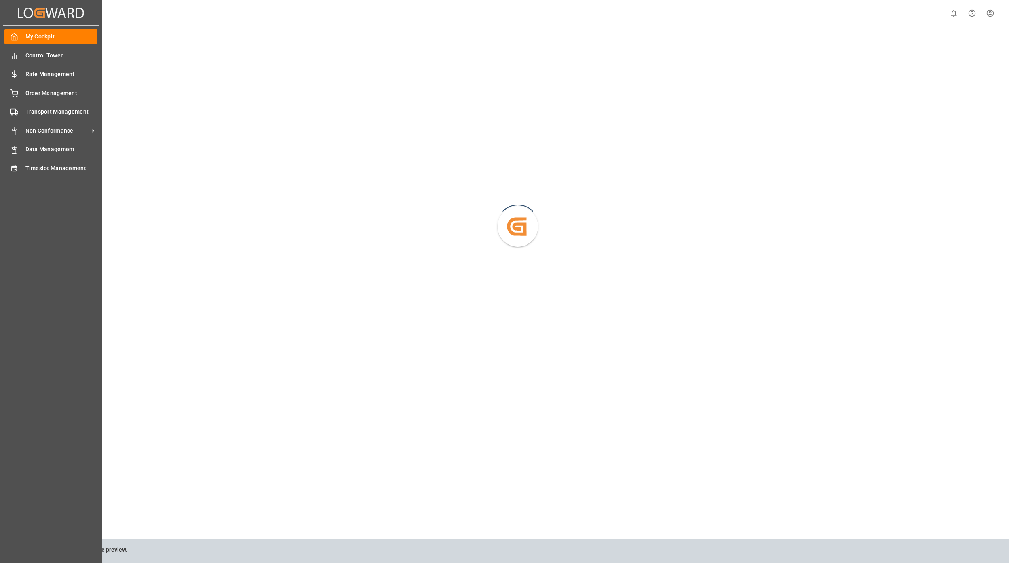
click at [37, 220] on div "My Cockpit My Cockpit Control Tower Control Tower Rate Management Rate Manageme…" at bounding box center [51, 282] width 96 height 512
click at [46, 165] on span "Timeslot Management" at bounding box center [61, 168] width 72 height 8
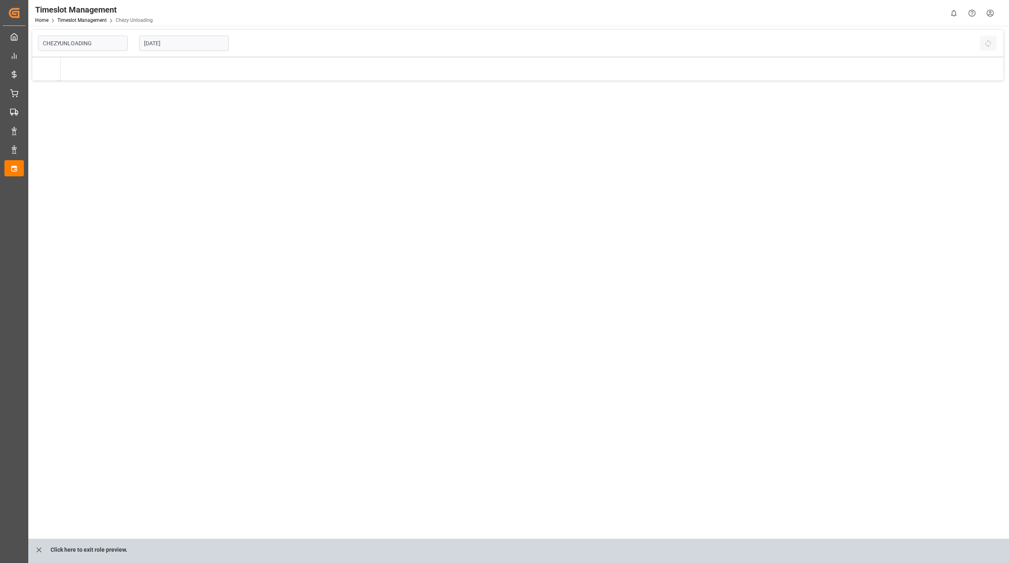
type input "Chezy Unloading"
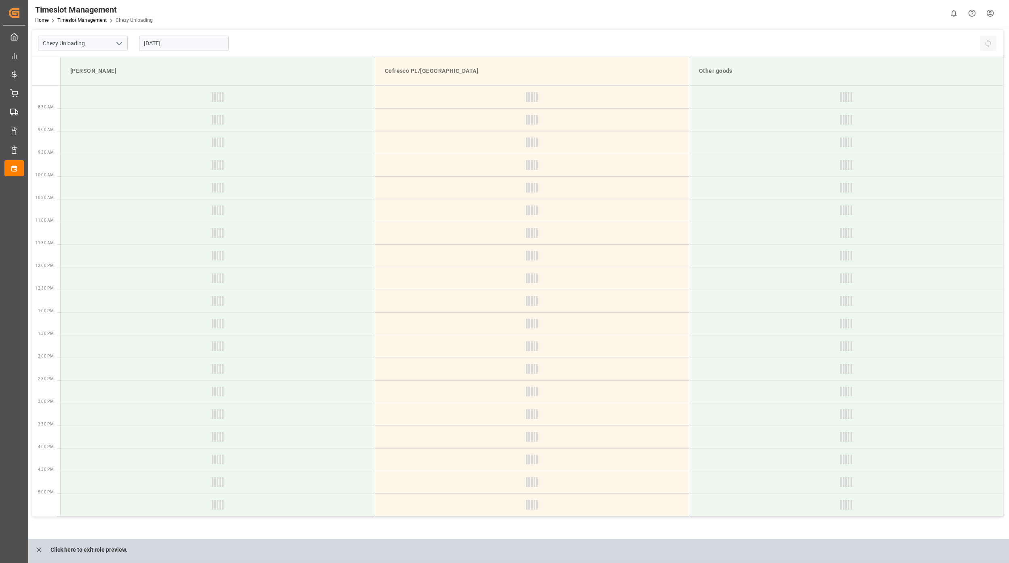
click at [175, 46] on input "[DATE]" at bounding box center [184, 43] width 90 height 15
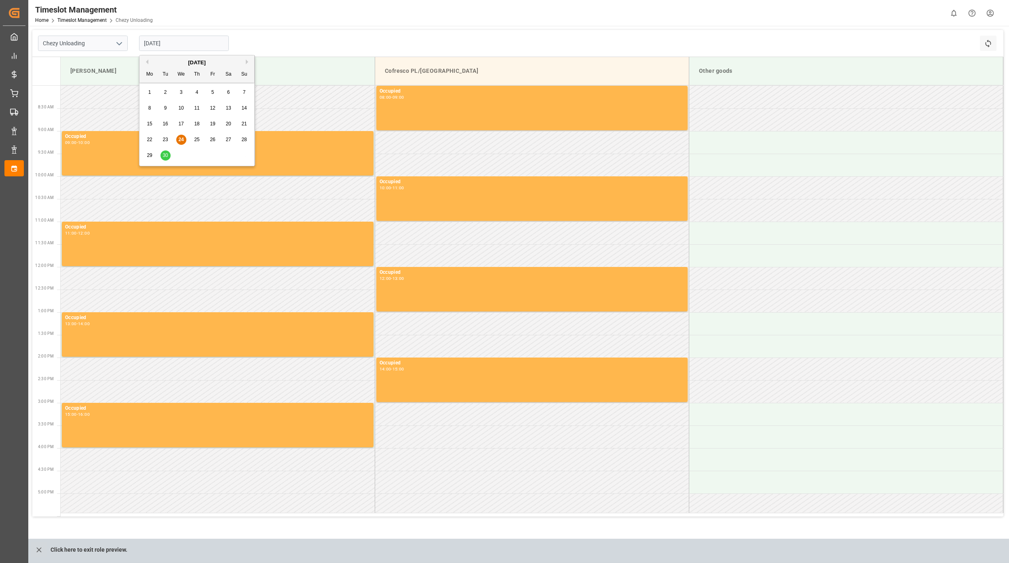
click at [167, 152] on div "30" at bounding box center [166, 156] width 10 height 10
type input "[DATE]"
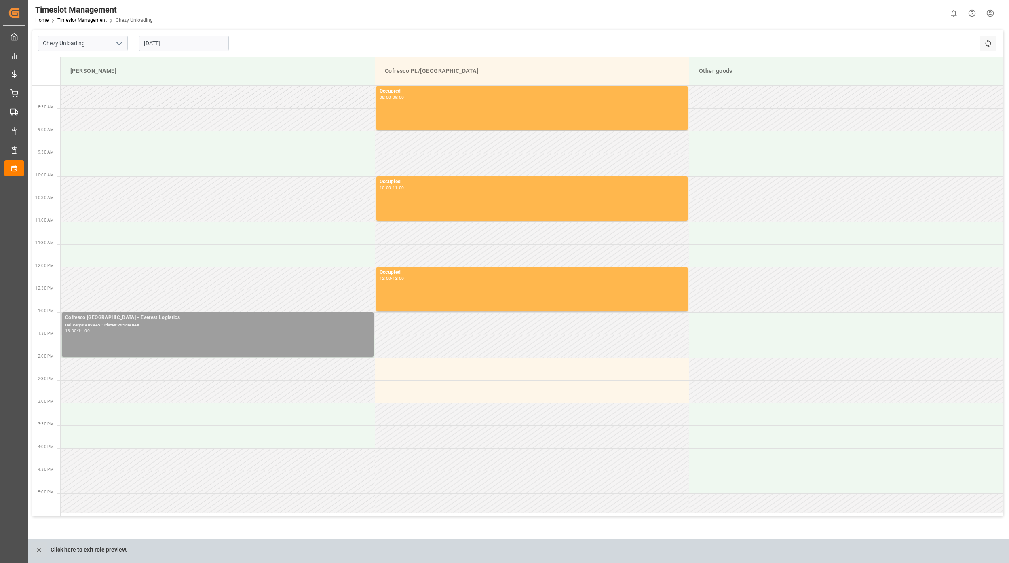
click at [176, 344] on div "Cofresco [GEOGRAPHIC_DATA] - Everest Logistics Delivery#:489445 - Plate#:WPR848…" at bounding box center [217, 334] width 305 height 41
click at [386, 11] on div "Timeslot Management Home Timeslot Management Chezy Unloading 0 Notifications On…" at bounding box center [516, 13] width 986 height 26
click at [988, 45] on icon at bounding box center [988, 44] width 6 height 8
click at [298, 346] on div "Cofresco [GEOGRAPHIC_DATA] - Everest Logistics Delivery#:489445 - Plate#:WPR848…" at bounding box center [217, 334] width 305 height 41
click at [475, 361] on div "[DATE] 13:00 - 14:00 Open" at bounding box center [448, 339] width 141 height 54
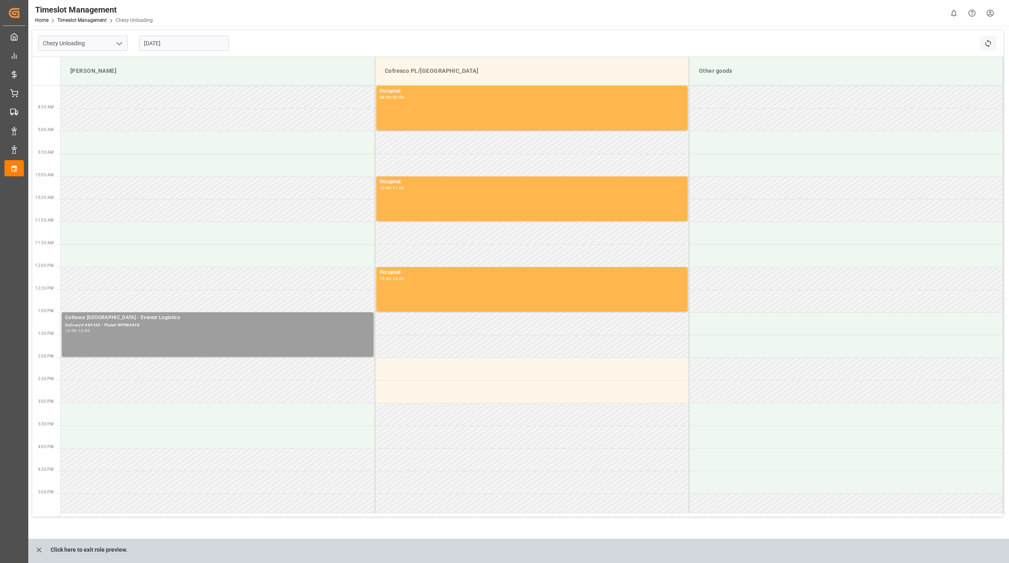
click at [332, 340] on div "Cofresco [GEOGRAPHIC_DATA] - Everest Logistics Delivery#:489445 - Plate#:WPR848…" at bounding box center [217, 334] width 305 height 41
click at [458, 350] on button "Open" at bounding box center [483, 354] width 57 height 10
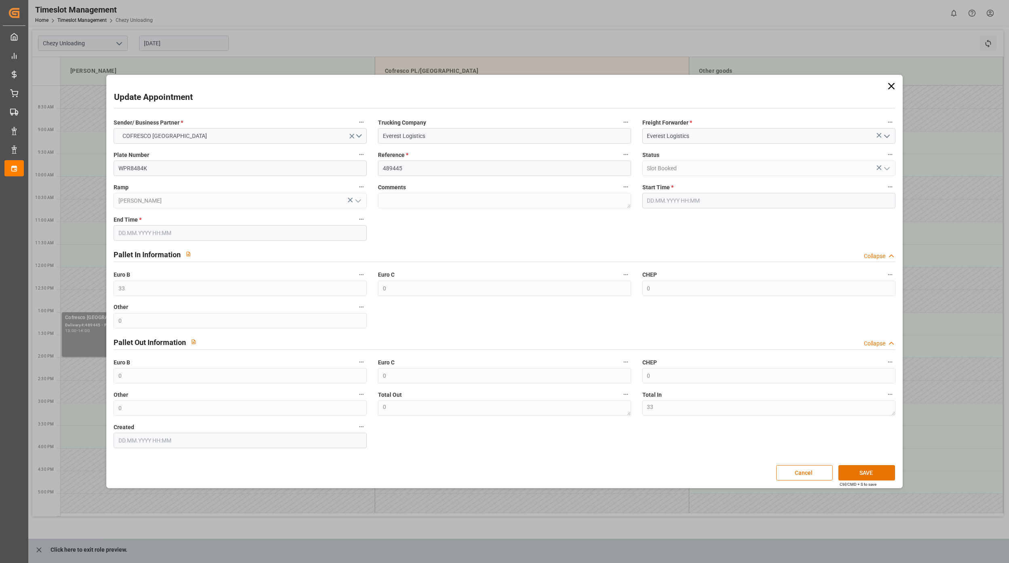
type input "[DATE] 13:00"
type input "[DATE] 14:00"
type input "[DATE] 08:09"
click at [894, 85] on icon at bounding box center [891, 85] width 11 height 11
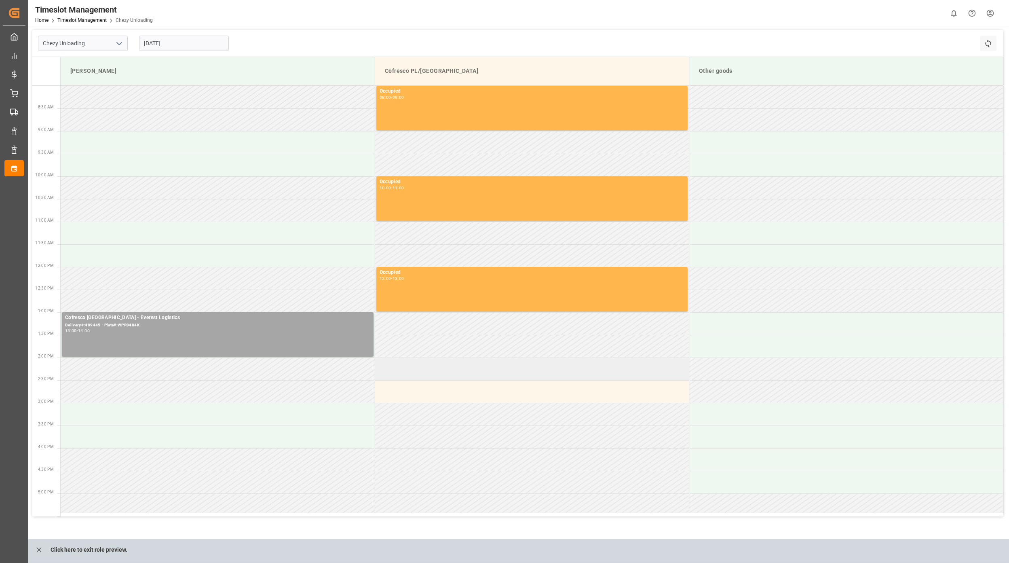
click at [422, 364] on td at bounding box center [532, 368] width 314 height 23
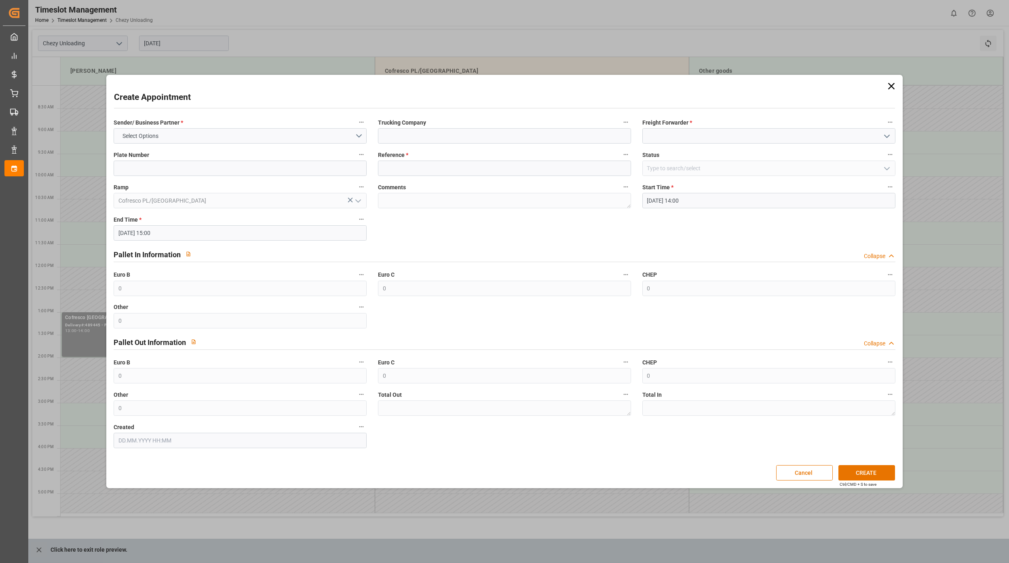
click at [892, 88] on icon at bounding box center [891, 85] width 11 height 11
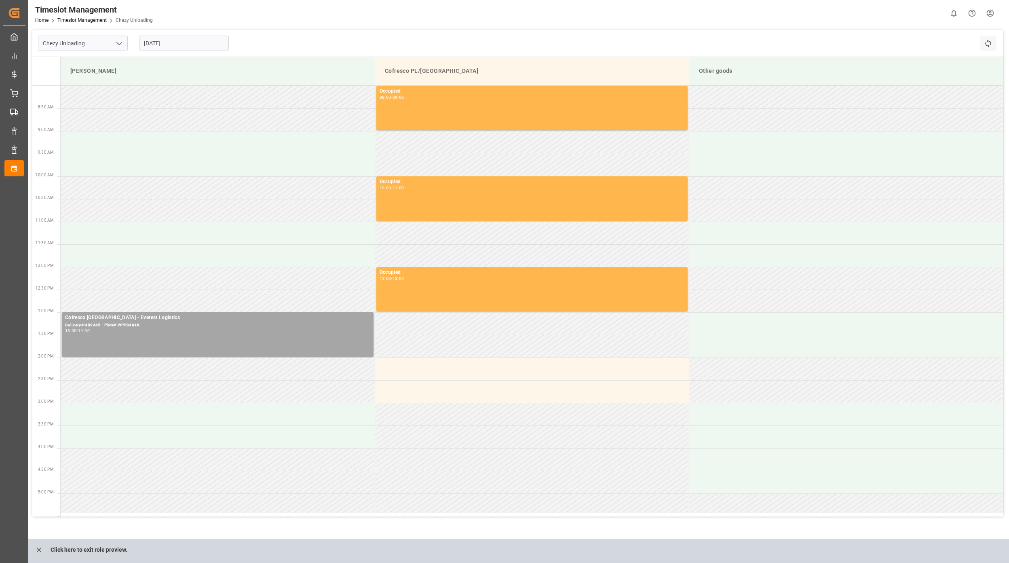
click at [986, 15] on html "Created by potrace 1.15, written by [PERSON_NAME] [DATE]-[DATE] Created by potr…" at bounding box center [504, 281] width 1009 height 563
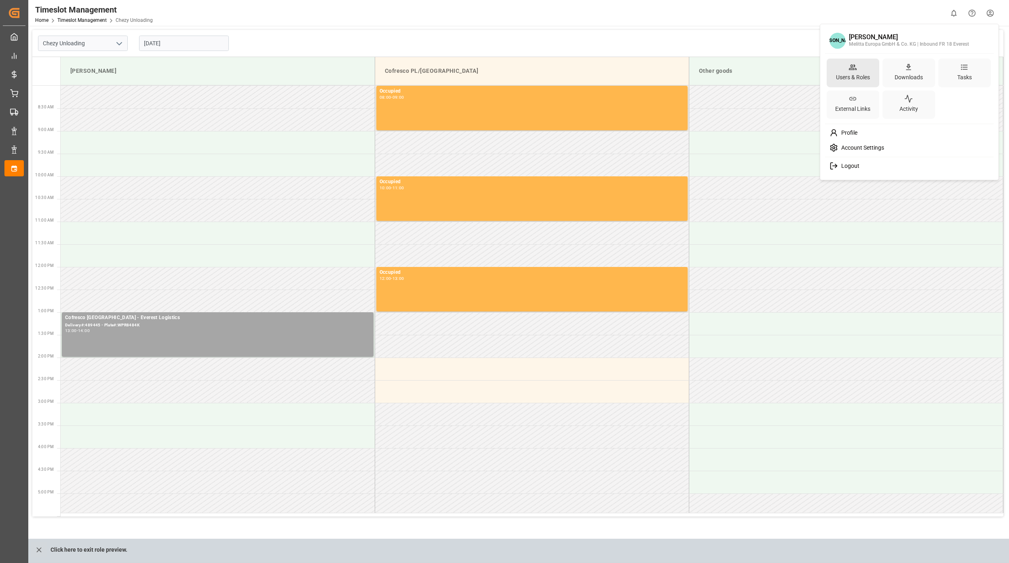
click at [859, 75] on div "Users & Roles" at bounding box center [852, 77] width 37 height 12
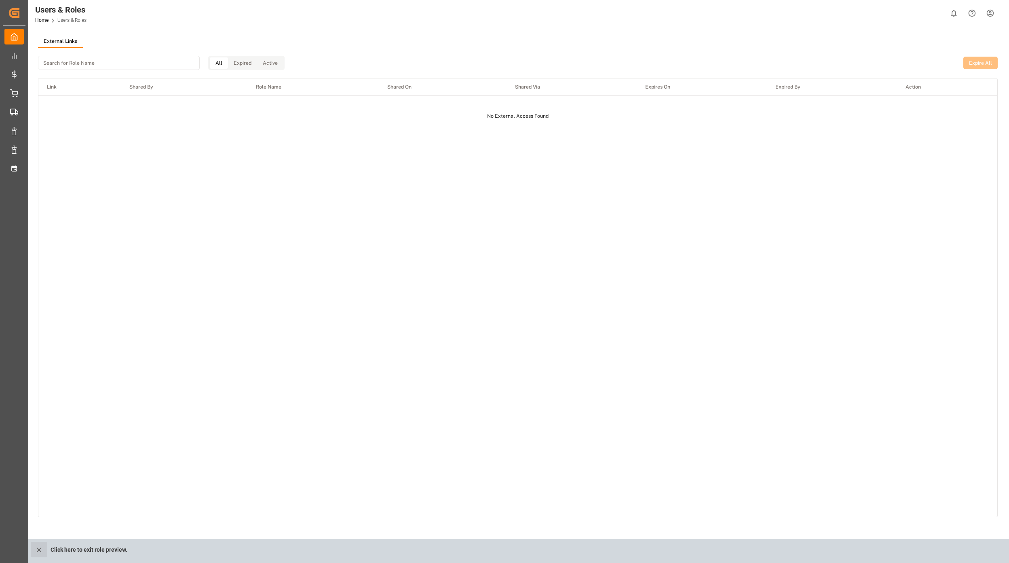
click at [40, 550] on icon "close role preview" at bounding box center [38, 549] width 5 height 5
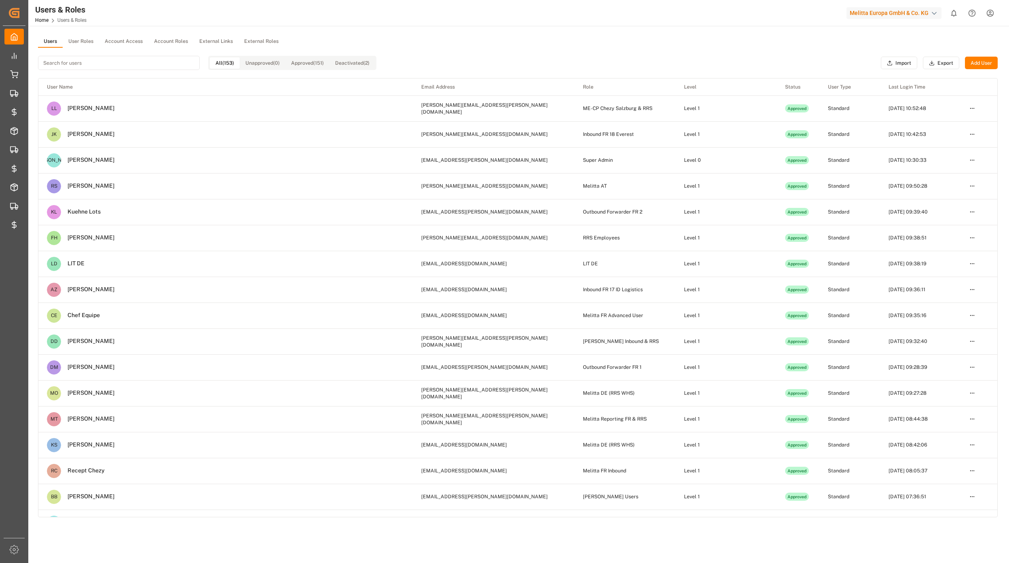
click at [75, 44] on button "User Roles" at bounding box center [81, 42] width 36 height 12
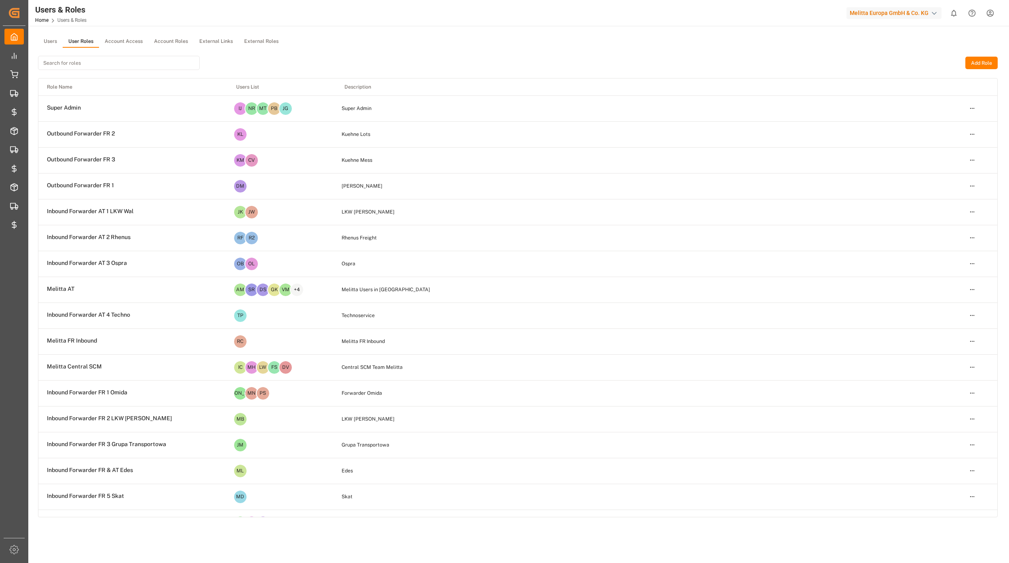
click at [77, 62] on input at bounding box center [119, 63] width 162 height 14
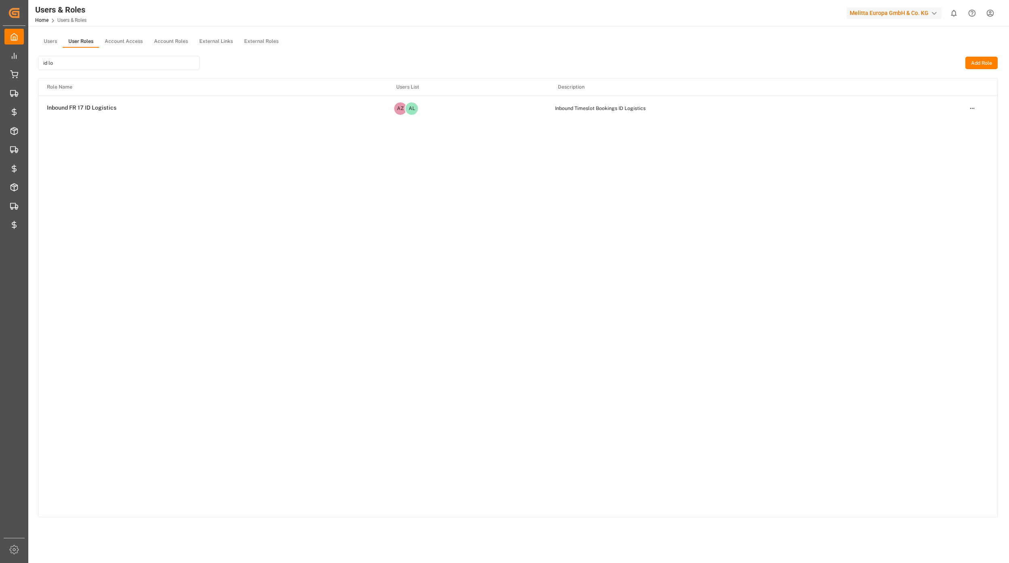
type input "id lo"
click at [975, 107] on td "Open menu" at bounding box center [979, 108] width 36 height 26
click at [974, 107] on html "Created by potrace 1.15, written by Peter Selinger 2001-2017 Created by potrace…" at bounding box center [504, 281] width 1009 height 563
click at [958, 120] on div "Edit" at bounding box center [955, 122] width 42 height 11
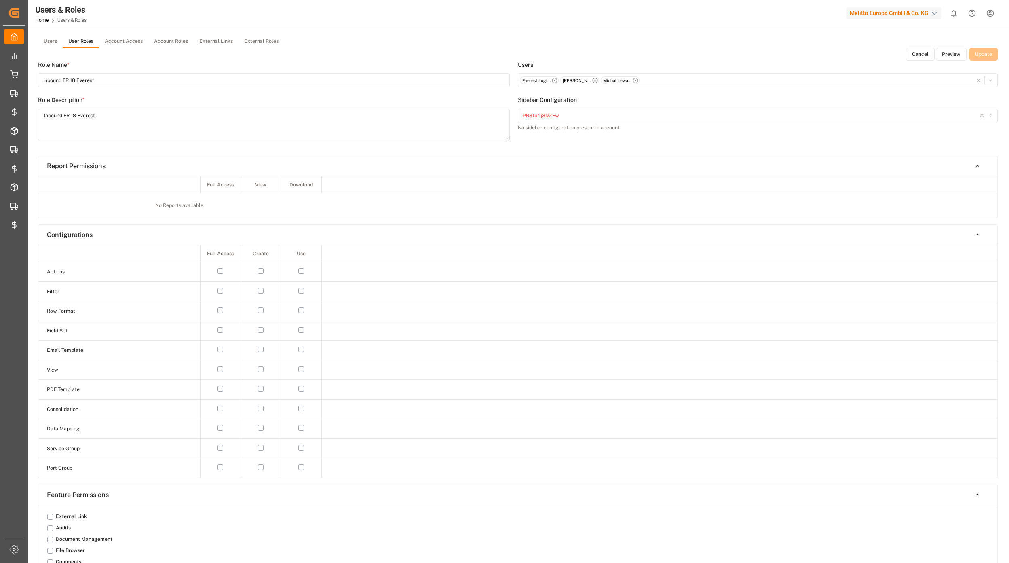
type input "Inbound FR 17 ID Logistics"
type textarea "Inbound Timeslot Bookings ID Logistics"
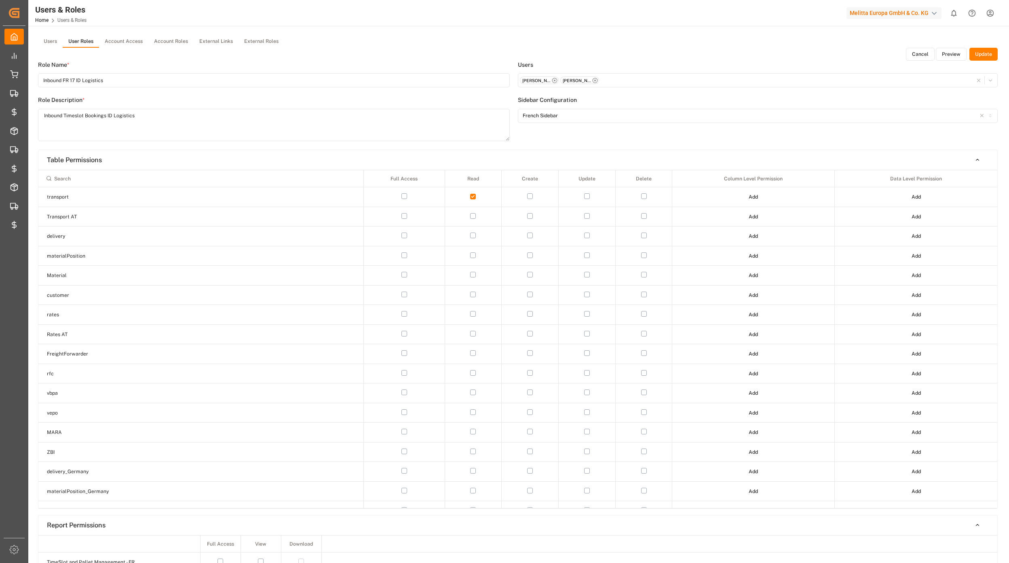
click at [961, 54] on button "Preview" at bounding box center [951, 54] width 31 height 13
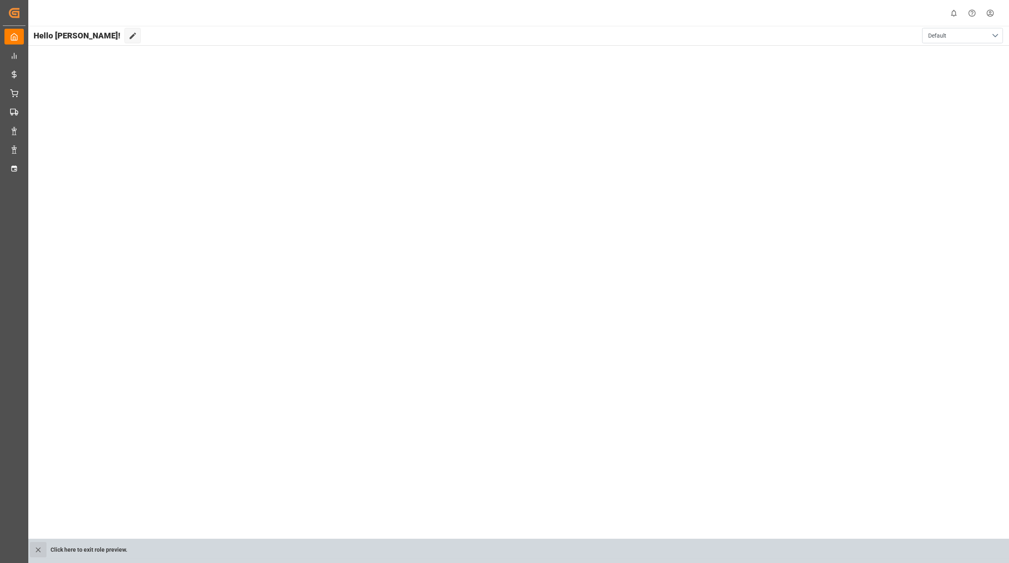
click at [38, 543] on button "close role preview" at bounding box center [38, 549] width 17 height 15
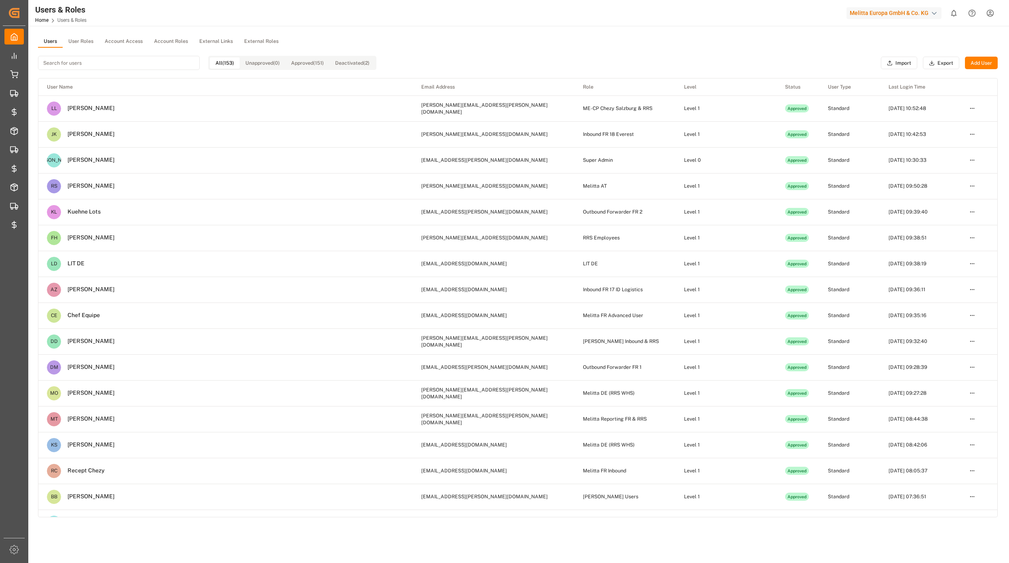
click at [77, 39] on button "User Roles" at bounding box center [81, 42] width 36 height 12
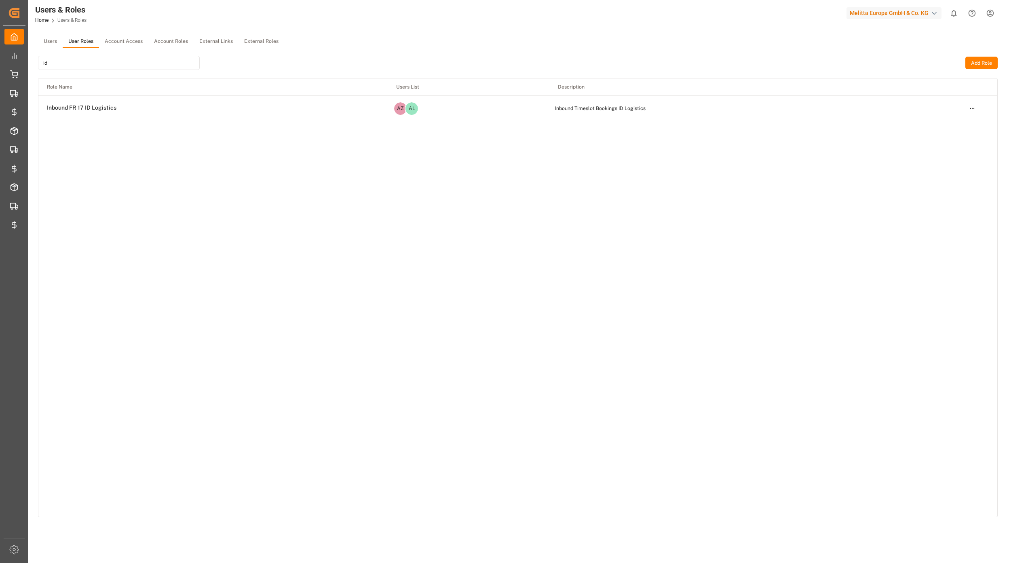
type input "i"
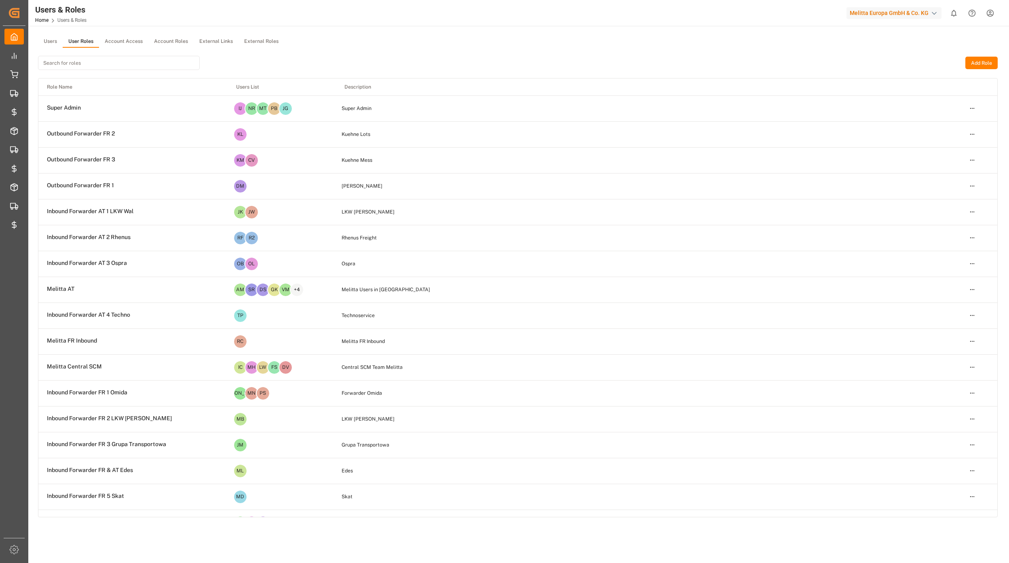
type input "o"
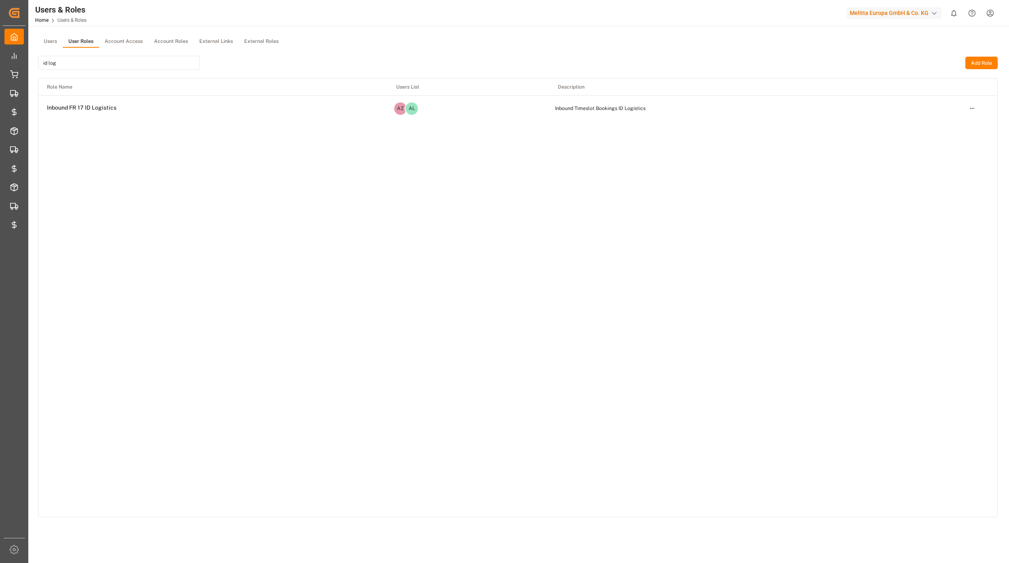
type input "id log"
click at [966, 109] on html "Created by potrace 1.15, written by Peter Selinger 2001-2017 Created by potrace…" at bounding box center [504, 281] width 1009 height 563
click at [952, 123] on div "Edit" at bounding box center [955, 122] width 42 height 11
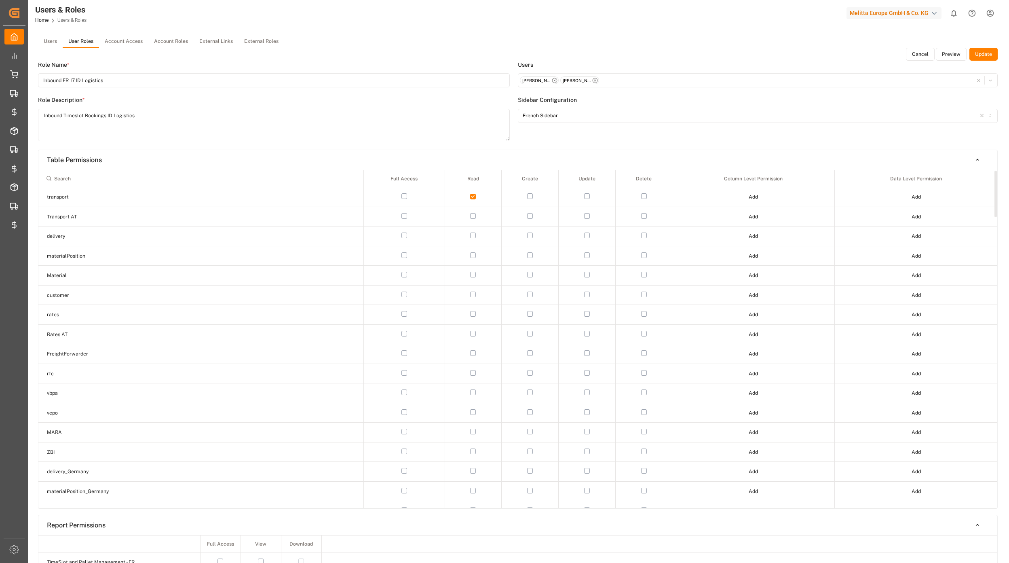
click at [123, 178] on input at bounding box center [201, 178] width 318 height 14
type input "chezy"
click at [756, 217] on html "Created by potrace 1.15, written by Peter Selinger 2001-2017 Created by potrace…" at bounding box center [504, 281] width 1009 height 563
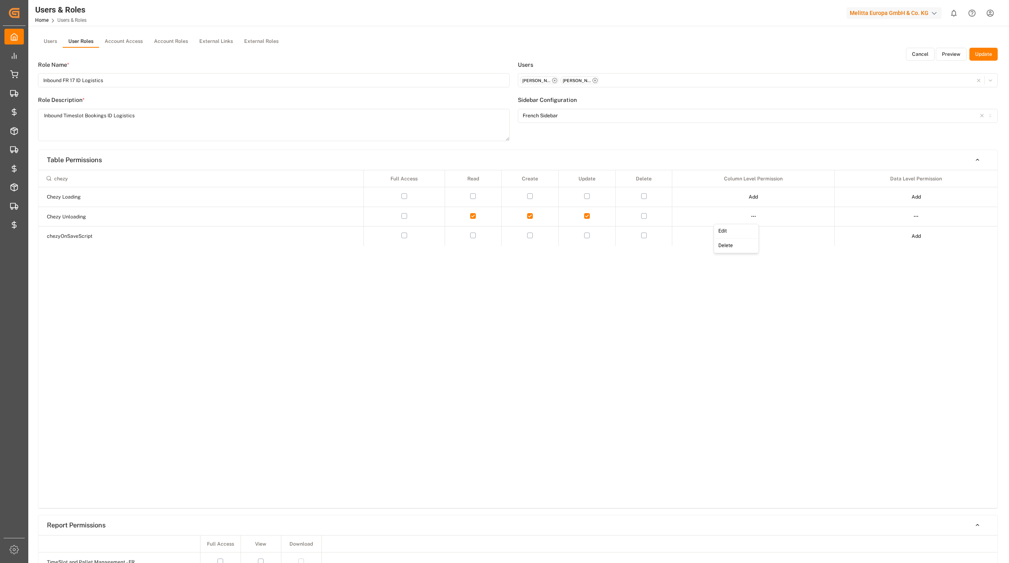
click at [733, 230] on div "Edit" at bounding box center [737, 231] width 42 height 11
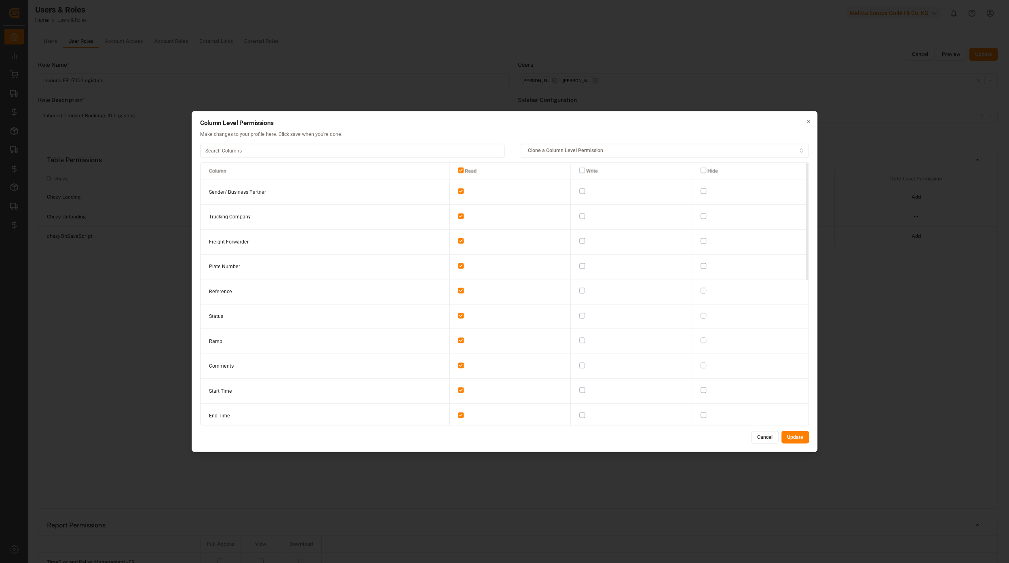
click at [579, 192] on button "button" at bounding box center [582, 191] width 6 height 6
click at [580, 218] on button "button" at bounding box center [582, 216] width 6 height 6
drag, startPoint x: 578, startPoint y: 239, endPoint x: 578, endPoint y: 246, distance: 7.7
click at [579, 239] on button "button" at bounding box center [582, 241] width 6 height 6
click at [579, 267] on button "button" at bounding box center [582, 266] width 6 height 6
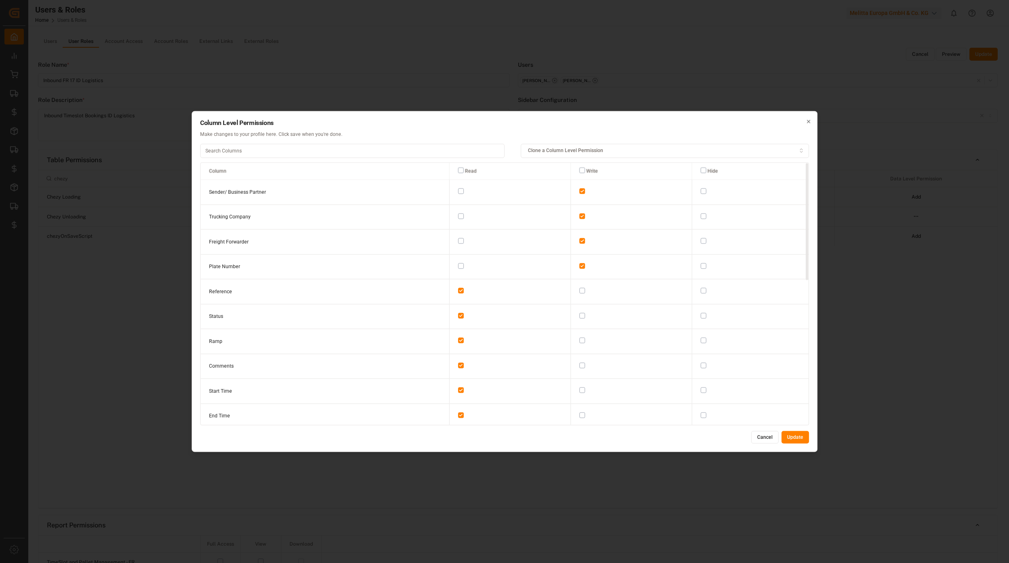
click at [579, 289] on button "button" at bounding box center [582, 291] width 6 height 6
click at [788, 434] on button "Update" at bounding box center [794, 437] width 27 height 13
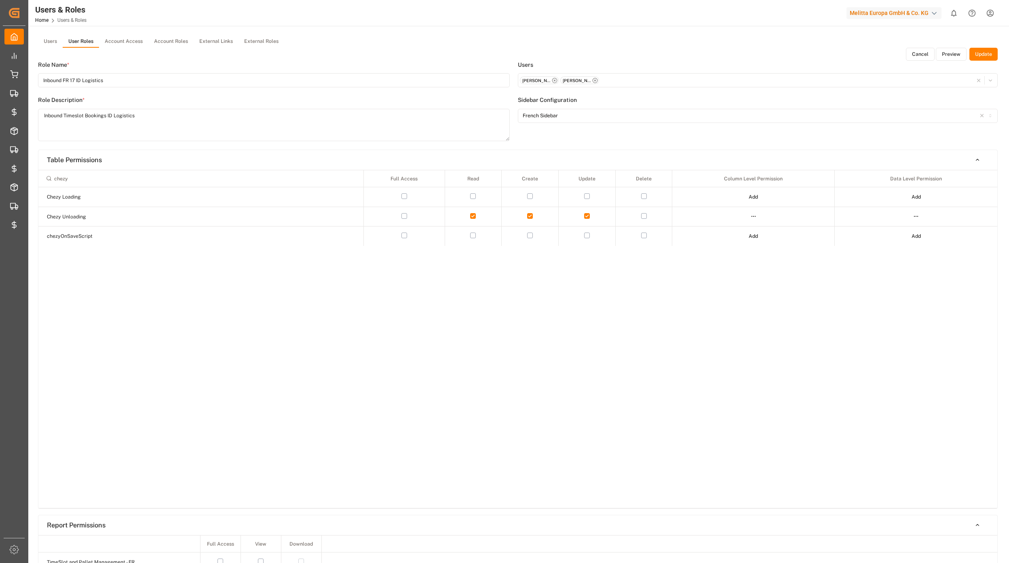
click at [909, 222] on td at bounding box center [916, 217] width 163 height 20
click at [919, 217] on html "Created by potrace 1.15, written by Peter Selinger 2001-2017 Created by potrace…" at bounding box center [504, 281] width 1009 height 563
click at [885, 227] on div "Edit" at bounding box center [900, 231] width 42 height 11
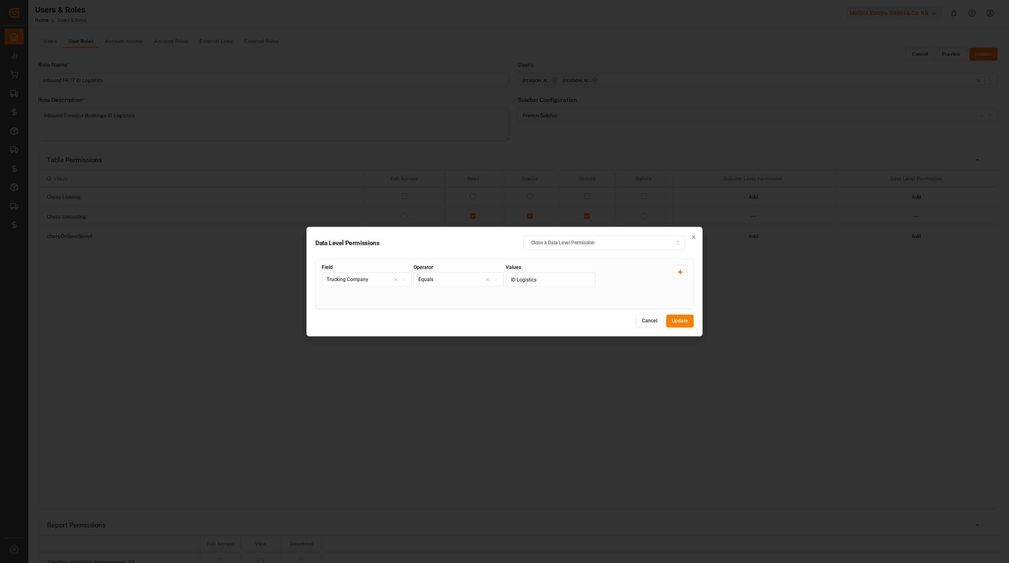
click at [386, 277] on div "Trucking Company" at bounding box center [367, 279] width 86 height 7
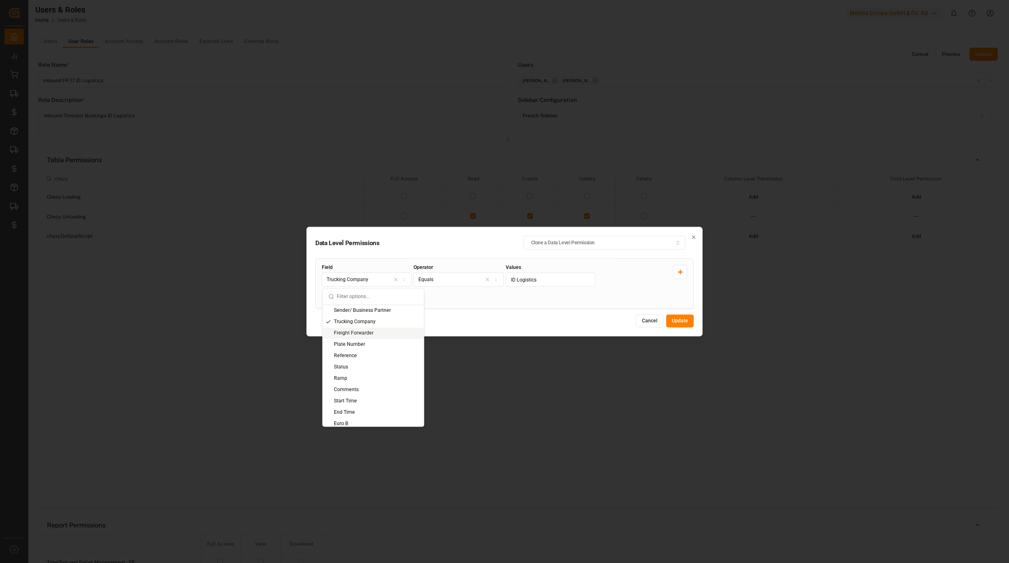
click at [356, 332] on div "Freight Forwarder" at bounding box center [373, 332] width 101 height 11
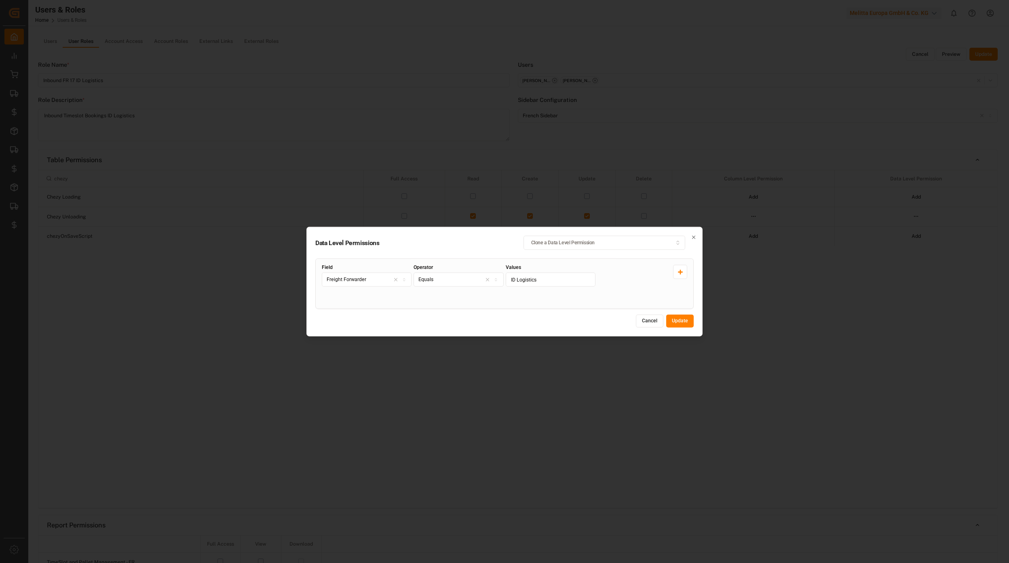
click at [685, 321] on button "Update" at bounding box center [679, 321] width 27 height 13
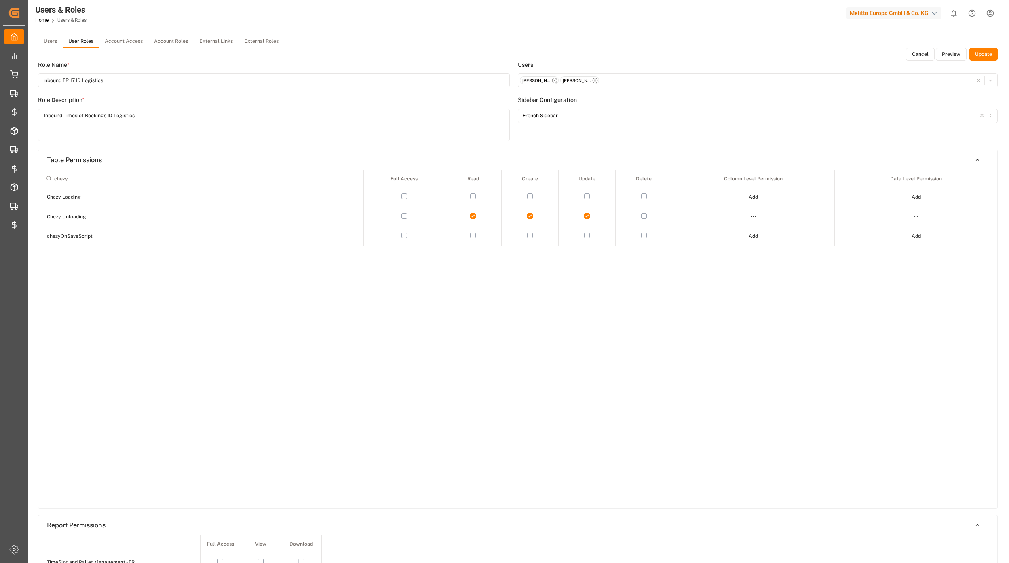
click at [988, 55] on button "Update" at bounding box center [983, 54] width 28 height 13
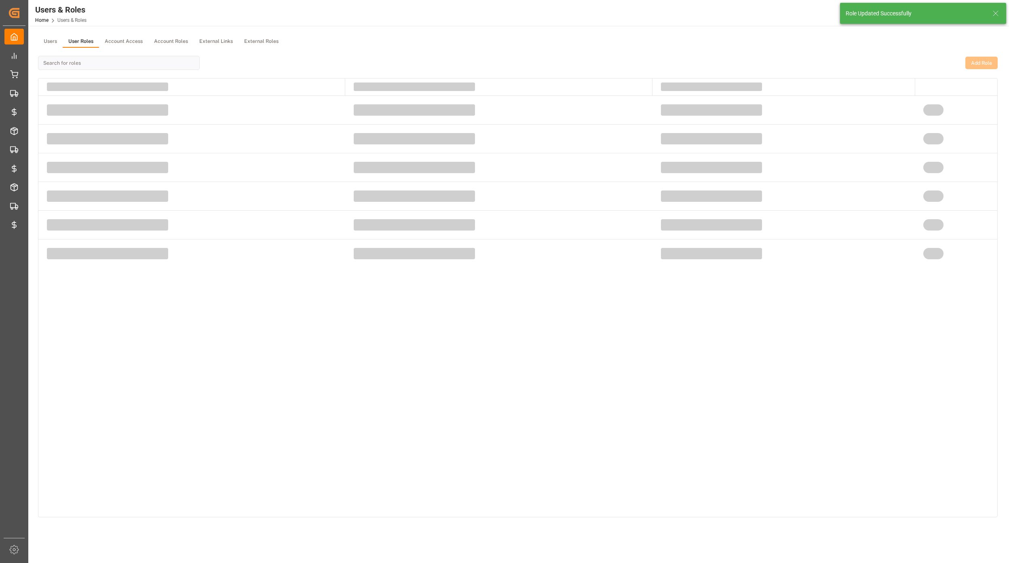
click at [993, 18] on icon at bounding box center [996, 13] width 10 height 10
click at [992, 17] on html "Created by potrace 1.15, written by Peter Selinger 2001-2017 Created by potrace…" at bounding box center [504, 281] width 1009 height 563
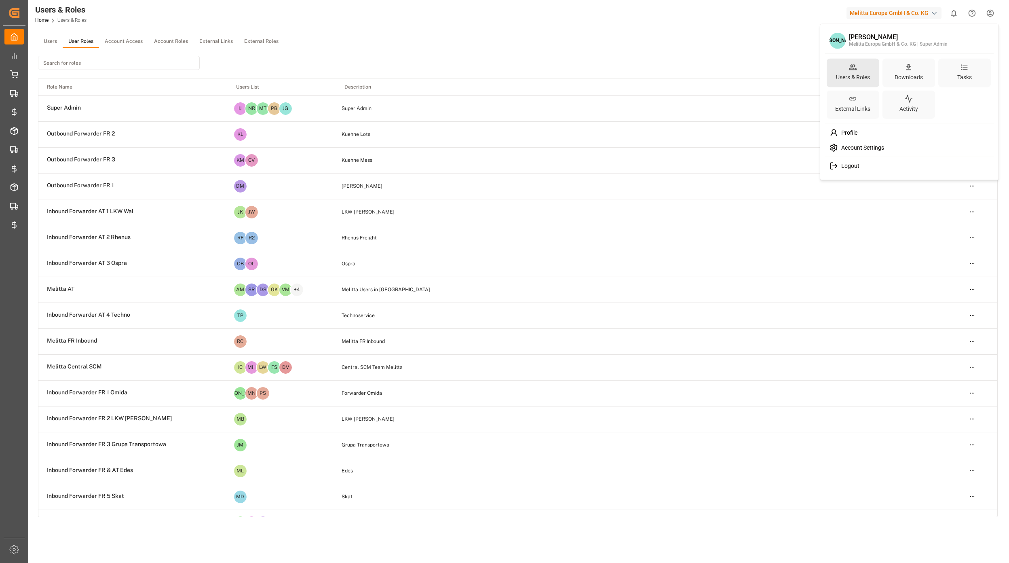
click at [848, 74] on div "Users & Roles" at bounding box center [852, 77] width 37 height 12
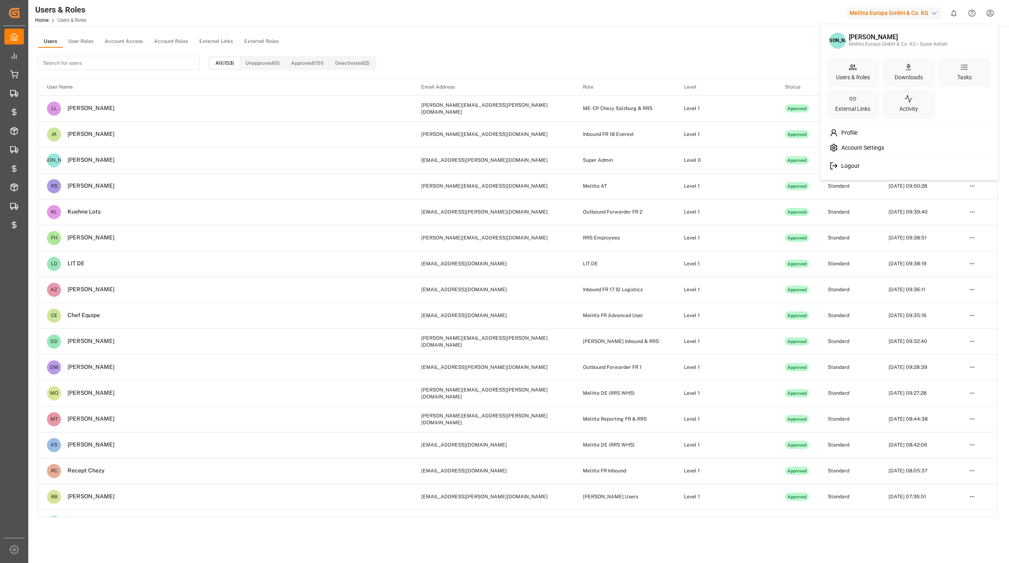
click at [82, 44] on html "Created by potrace 1.15, written by Peter Selinger 2001-2017 Created by potrace…" at bounding box center [504, 281] width 1009 height 563
click at [78, 44] on button "User Roles" at bounding box center [81, 42] width 36 height 12
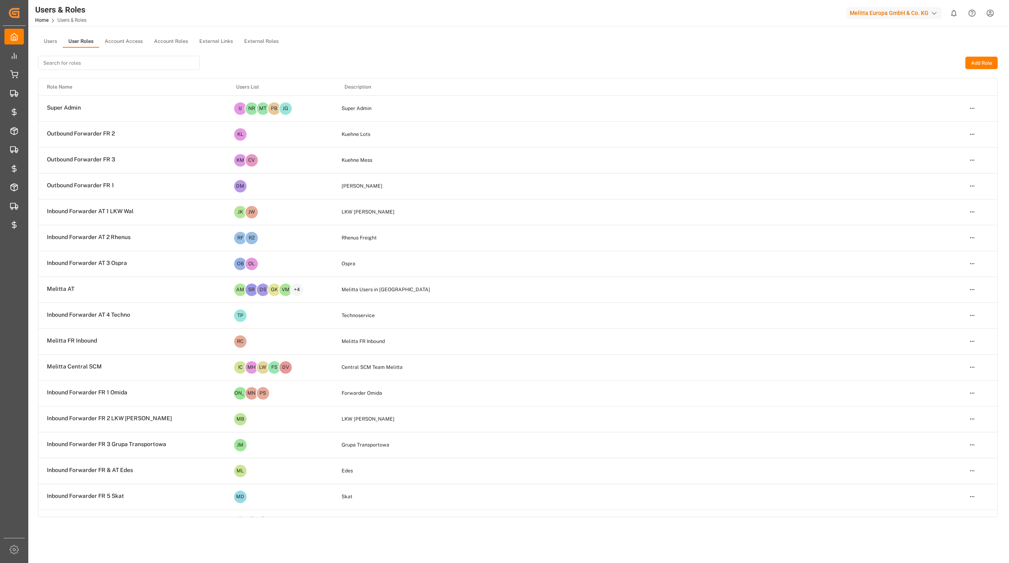
click at [82, 67] on input at bounding box center [119, 63] width 162 height 14
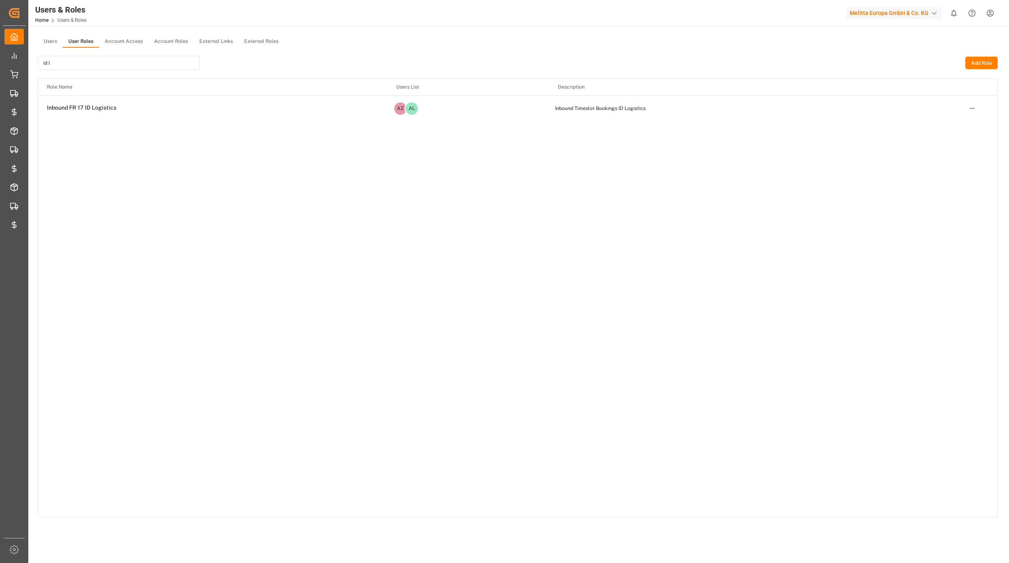
type input "id l"
click at [967, 107] on html "Created by potrace 1.15, written by Peter Selinger 2001-2017 Created by potrace…" at bounding box center [504, 281] width 1009 height 563
click at [956, 117] on div "Edit" at bounding box center [955, 122] width 42 height 11
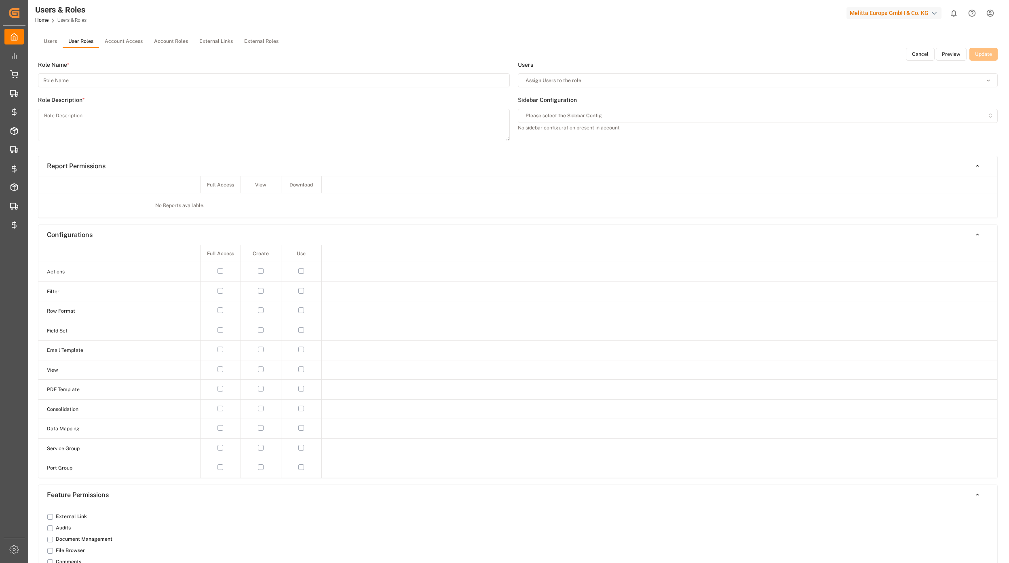
type input "Inbound FR 17 ID Logistics"
type textarea "Inbound Timeslot Bookings ID Logistics"
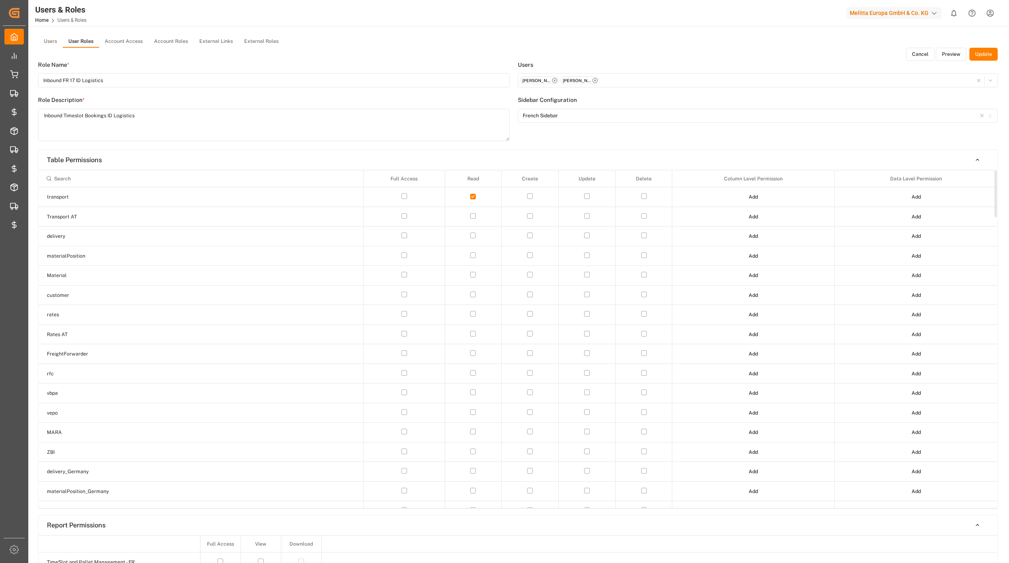
click at [158, 175] on input at bounding box center [201, 178] width 318 height 14
type input "chez"
click at [948, 53] on button "Preview" at bounding box center [951, 54] width 31 height 13
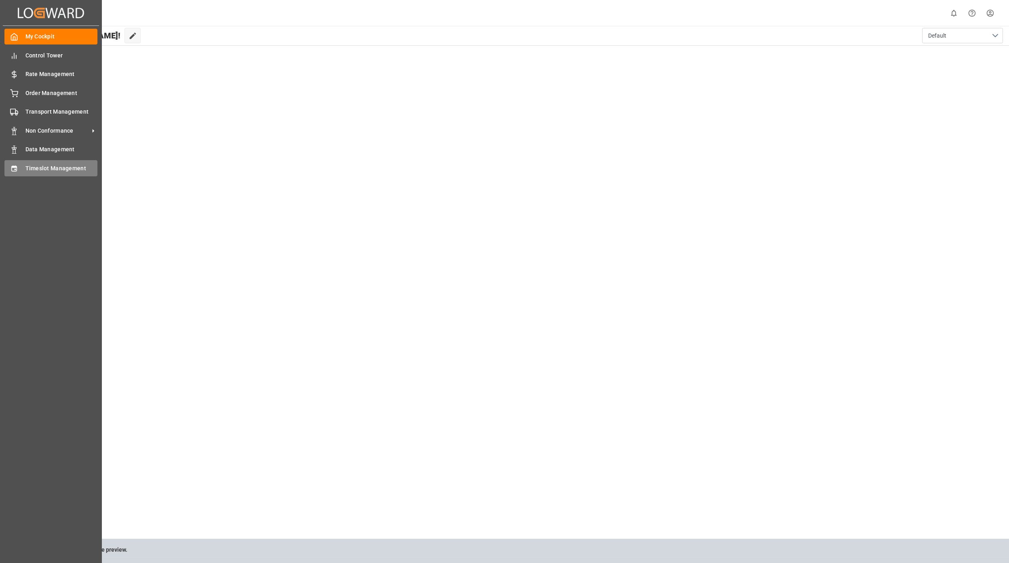
click at [70, 165] on span "Timeslot Management" at bounding box center [61, 168] width 72 height 8
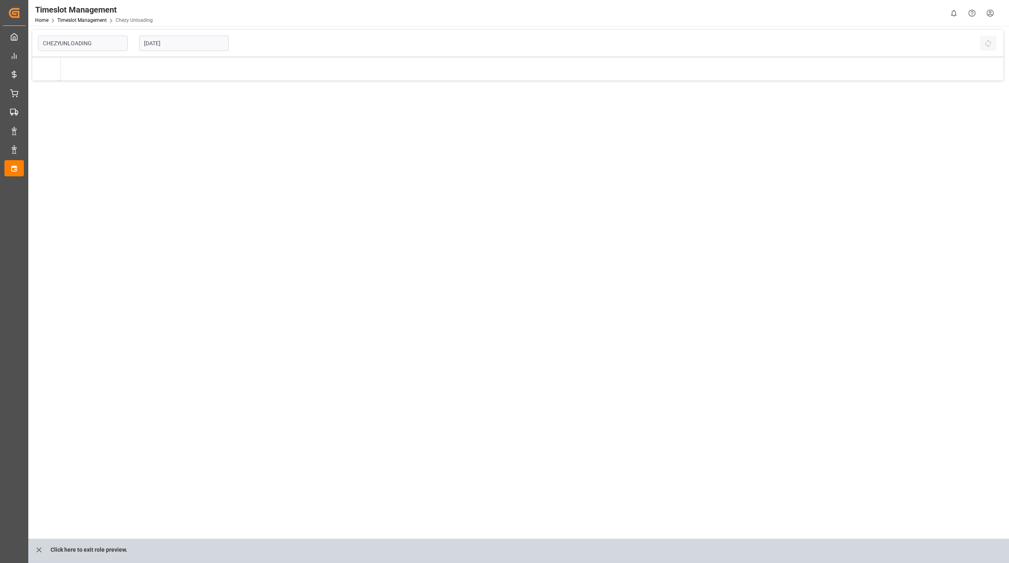
type input "Chezy Unloading"
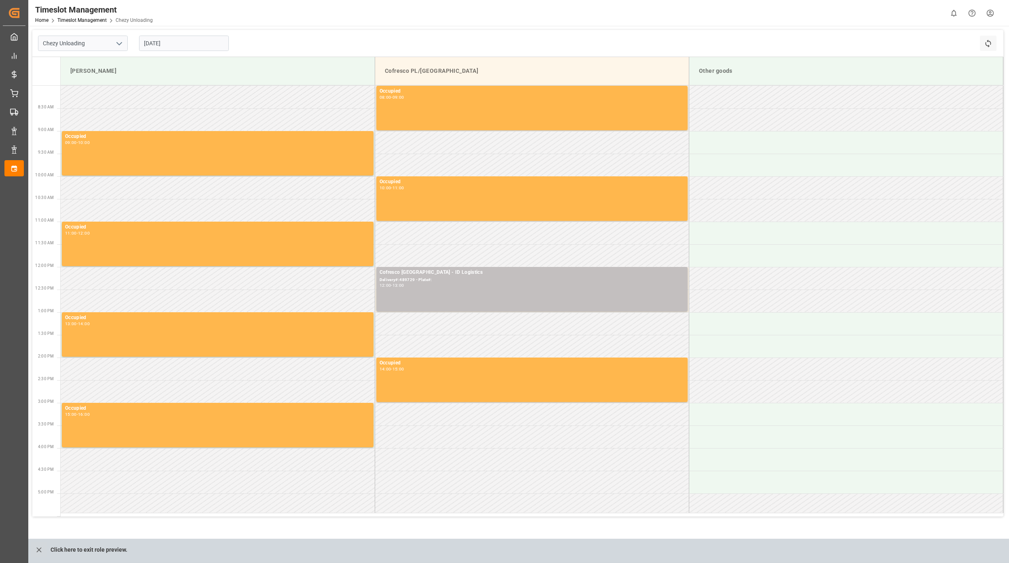
click at [166, 39] on input "24.09.2025" at bounding box center [184, 43] width 90 height 15
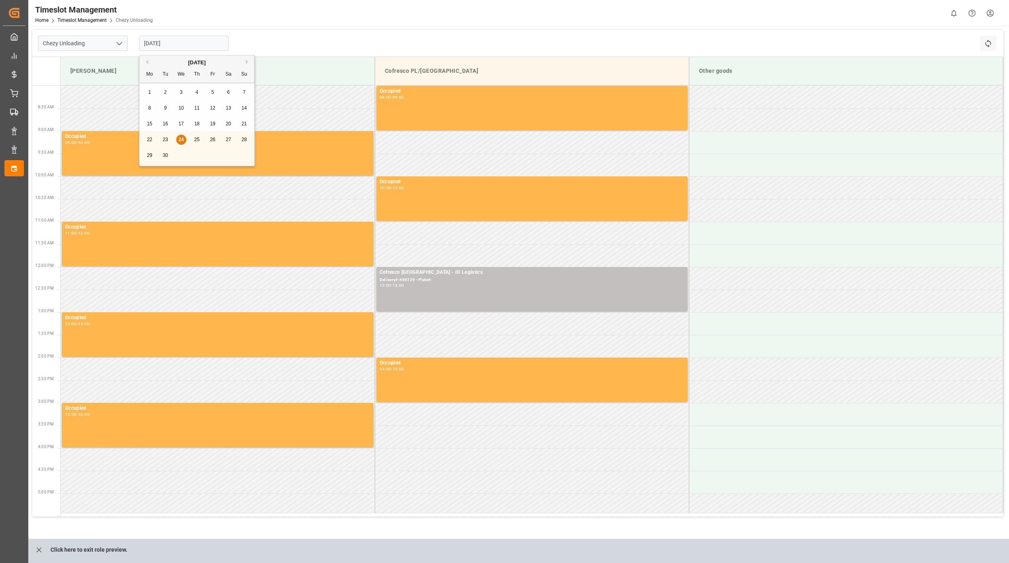
click at [167, 155] on div "Previous Month Next Month September 2025 Mo Tu We Th Fr Sa Su 1 2 3 4 5 6 7 8 9…" at bounding box center [197, 112] width 116 height 114
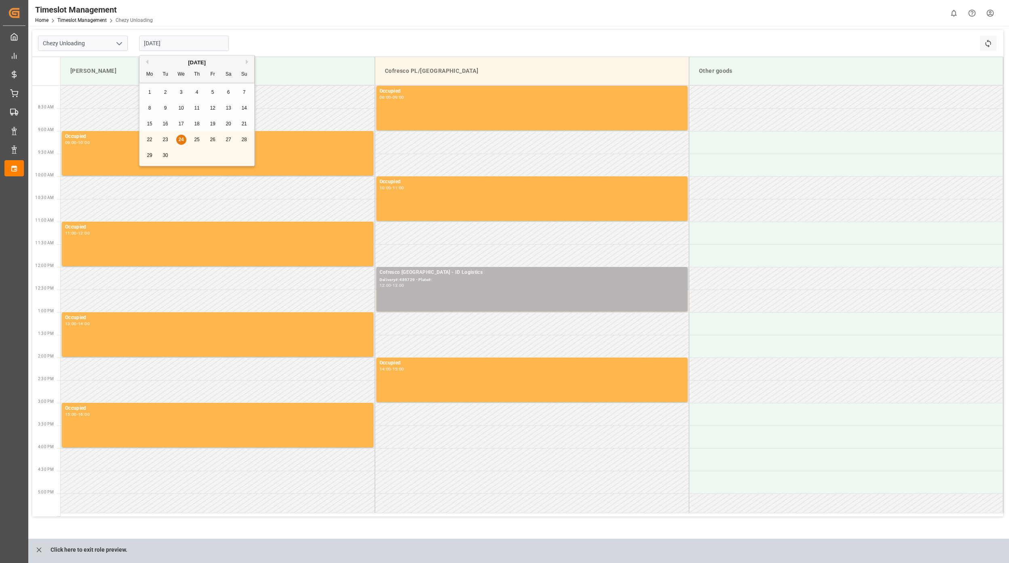
click at [474, 304] on div "Cofresco Poland - ID Logistics Delivery#:489729 - Plate#: 12:00 - 13:00" at bounding box center [532, 288] width 305 height 41
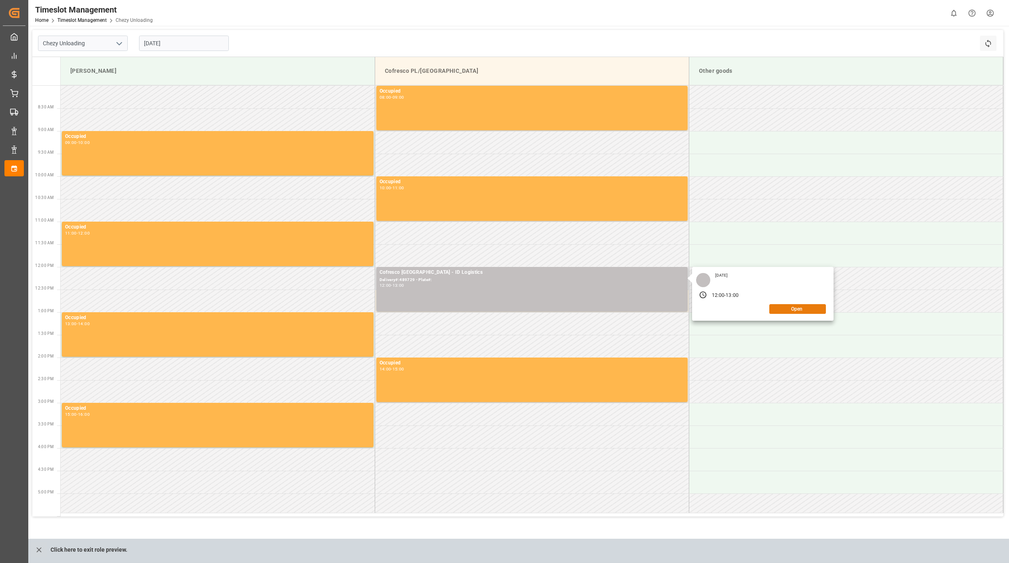
click at [813, 313] on button "Open" at bounding box center [797, 309] width 57 height 10
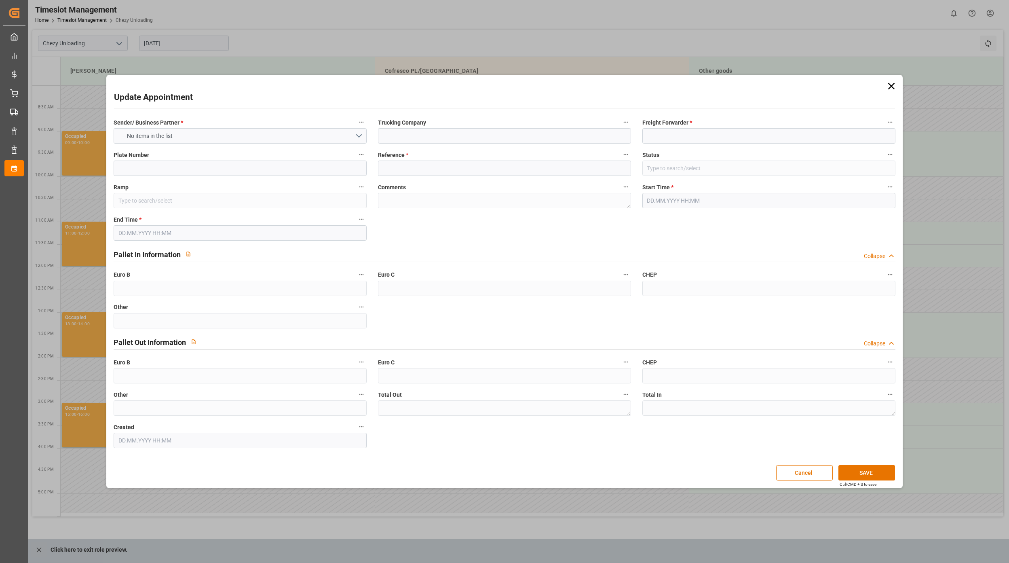
type input "ID Logistics"
type input "489729"
type input "Cofresco PL/UK"
type textarea "0"
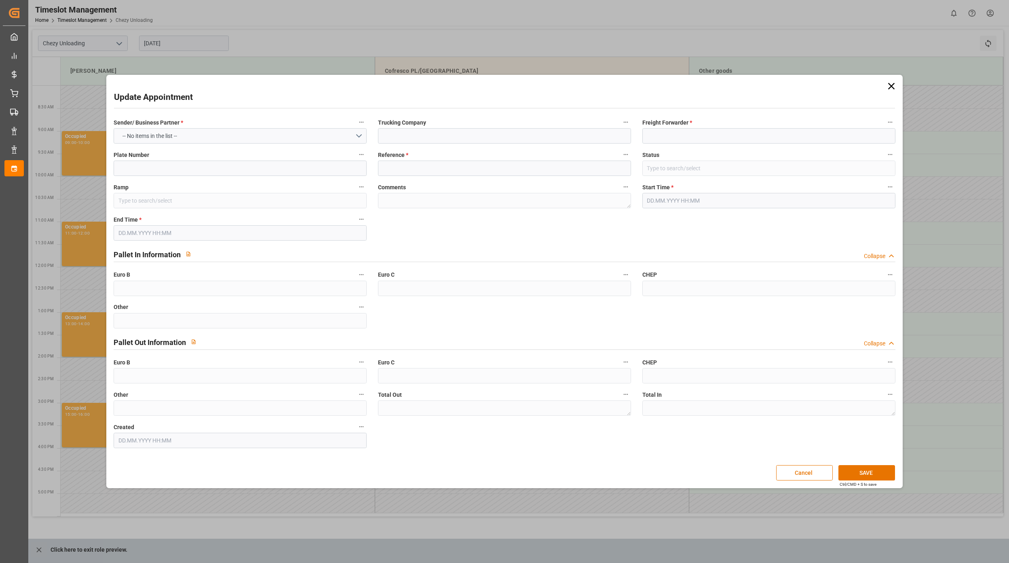
type textarea "0"
type input "0"
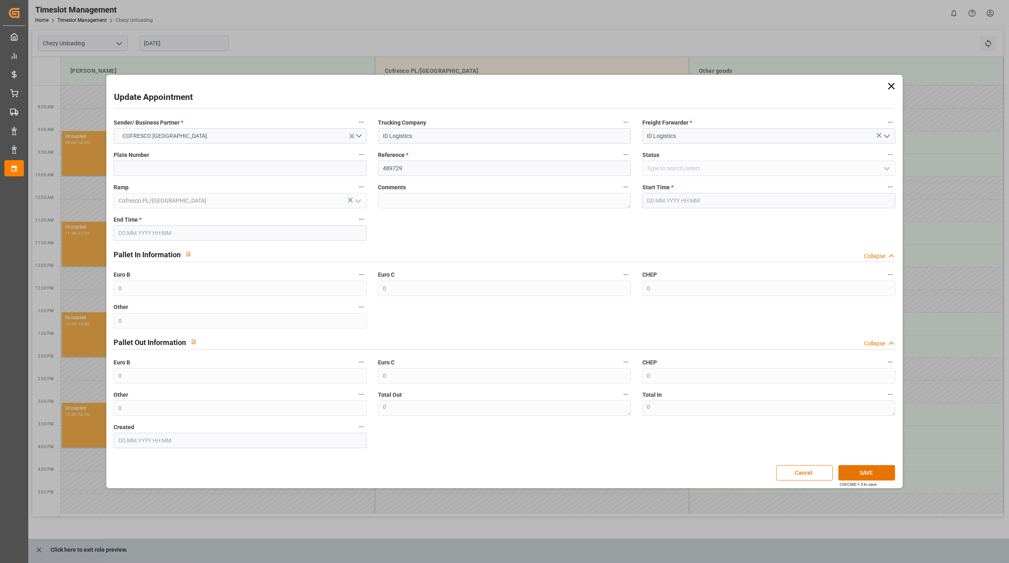
type input "0"
type input "24.09.2025 12:00"
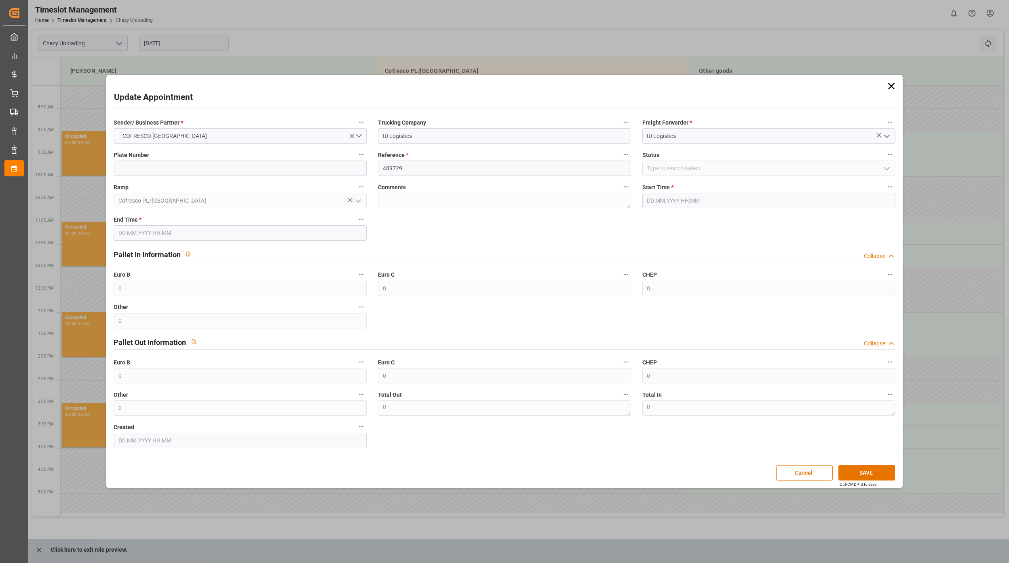
type input "24.09.2025 13:00"
type input "17.09.2025 07:28"
click at [896, 83] on icon at bounding box center [891, 85] width 11 height 11
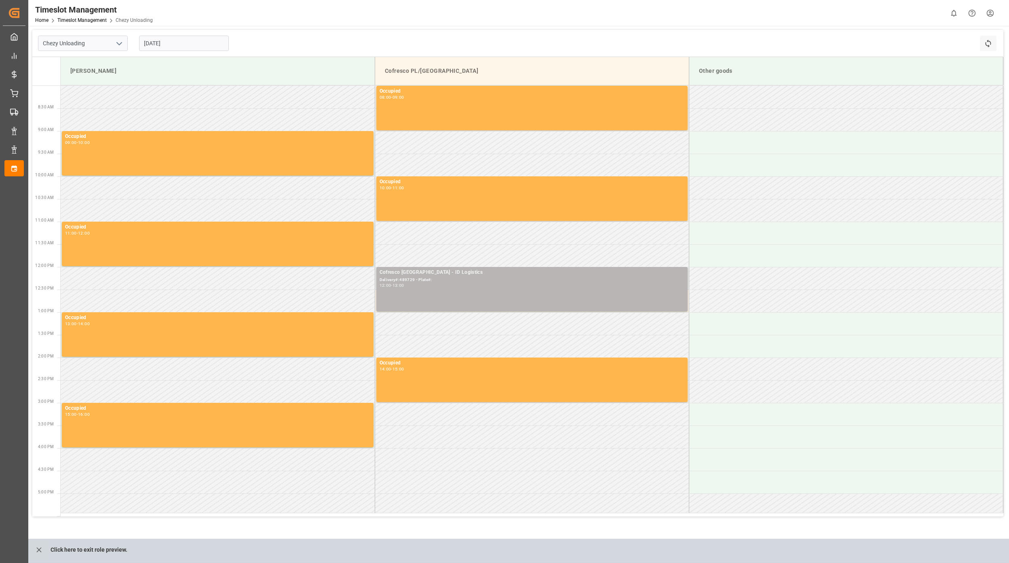
click at [510, 287] on div "12:00 - 13:00" at bounding box center [532, 285] width 305 height 4
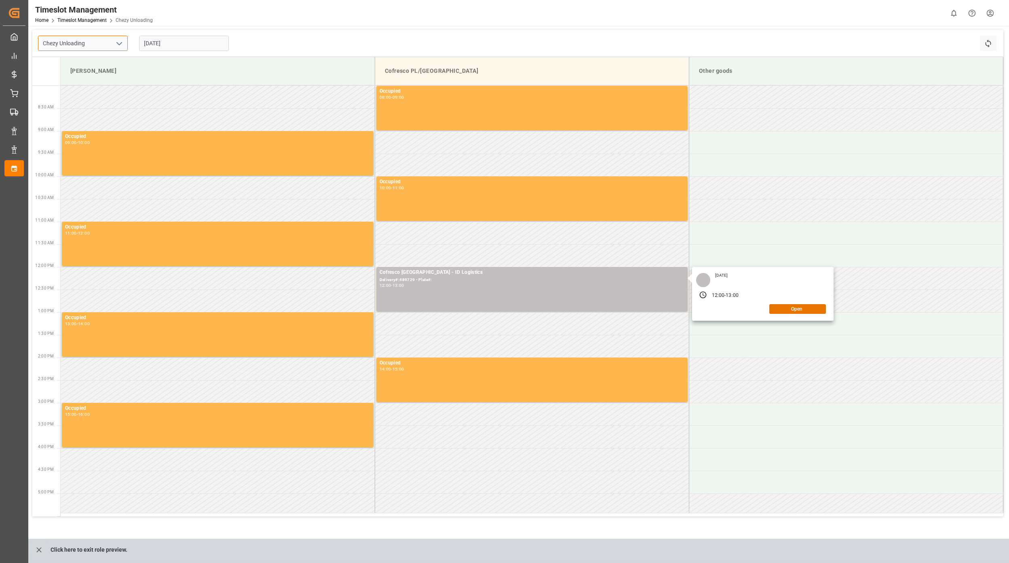
click at [100, 44] on input "Chezy Unloading" at bounding box center [83, 43] width 90 height 15
click at [40, 549] on icon "close role preview" at bounding box center [38, 549] width 5 height 5
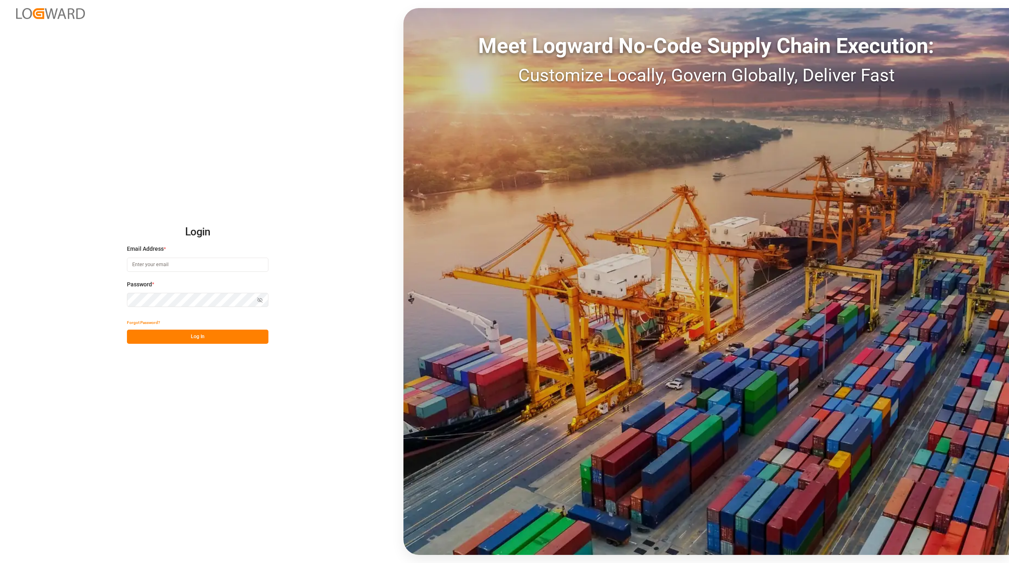
type input "[EMAIL_ADDRESS][PERSON_NAME][DOMAIN_NAME]"
drag, startPoint x: 204, startPoint y: 338, endPoint x: 209, endPoint y: 334, distance: 6.3
click at [204, 339] on button "Log In" at bounding box center [197, 336] width 141 height 14
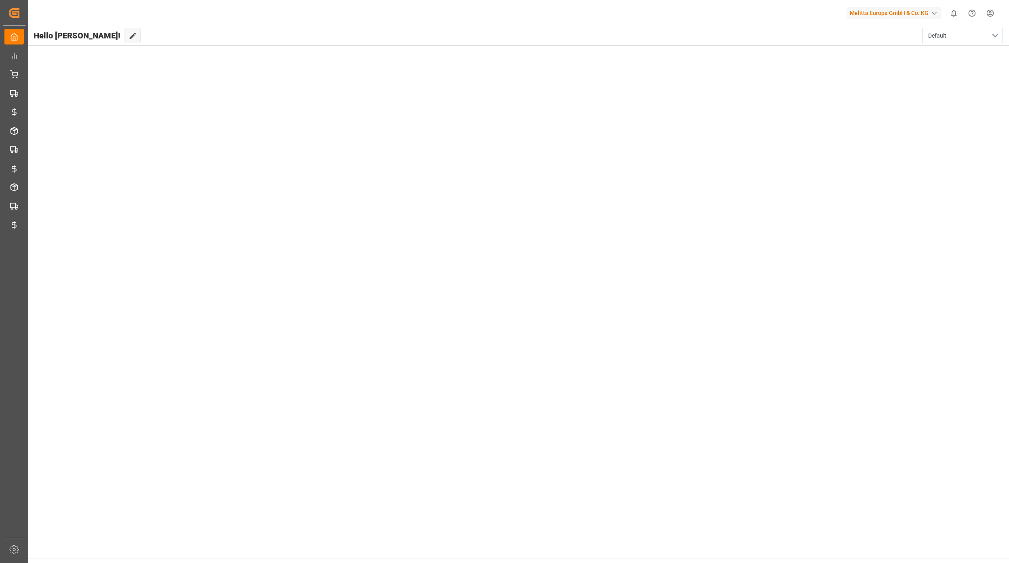
click at [993, 11] on html "Created by potrace 1.15, written by [PERSON_NAME] [DATE]-[DATE] Created by potr…" at bounding box center [504, 281] width 1009 height 563
click at [857, 73] on div "Users & Roles" at bounding box center [852, 77] width 37 height 12
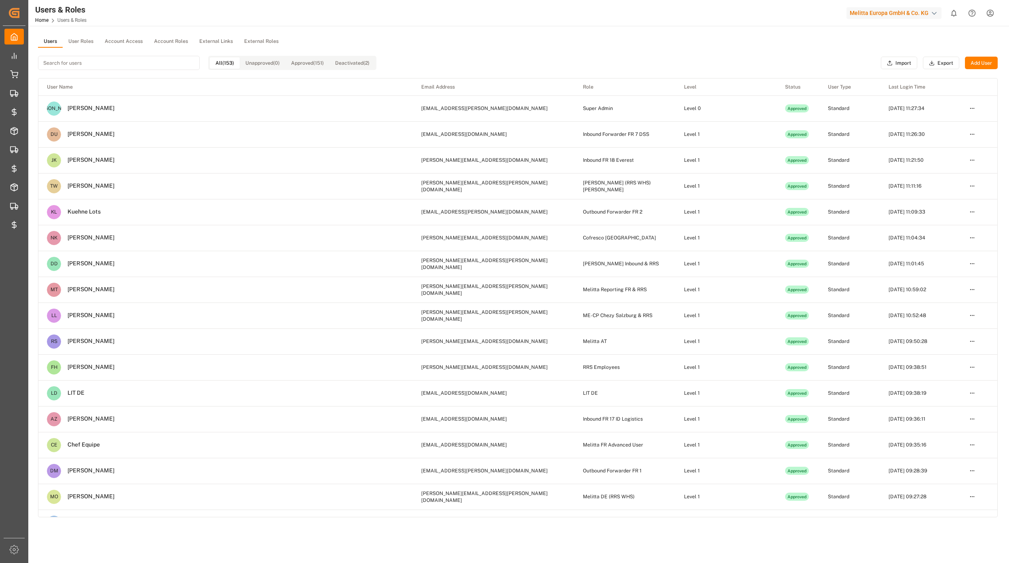
click at [112, 61] on input at bounding box center [119, 63] width 162 height 14
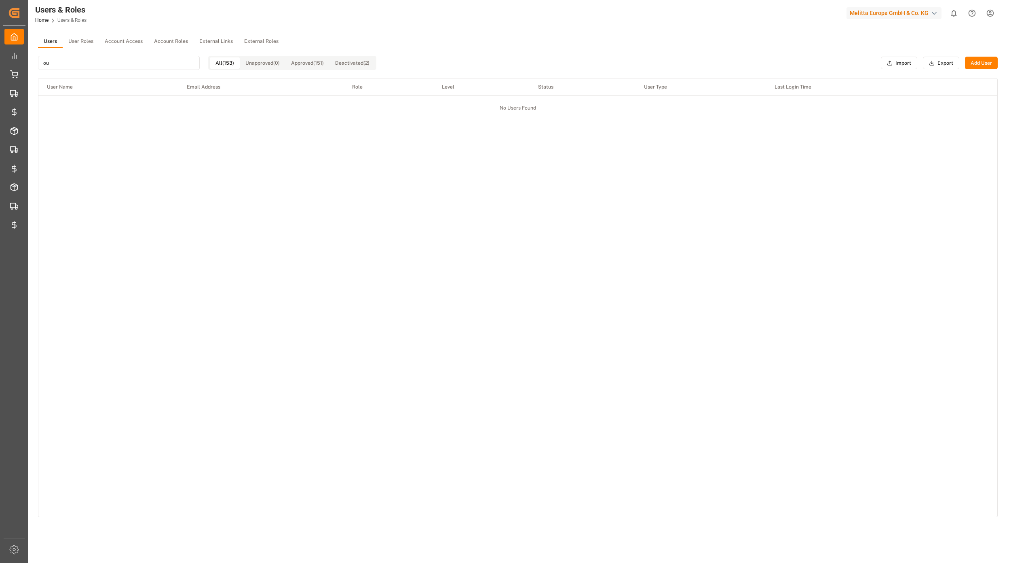
type input "o"
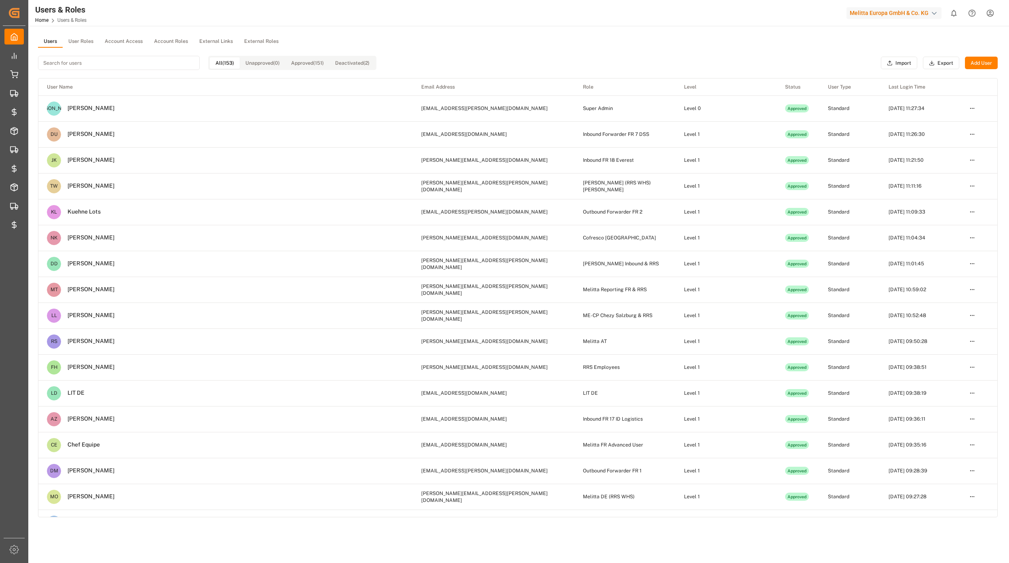
drag, startPoint x: 91, startPoint y: 38, endPoint x: 90, endPoint y: 46, distance: 8.2
click at [90, 40] on button "User Roles" at bounding box center [81, 42] width 36 height 12
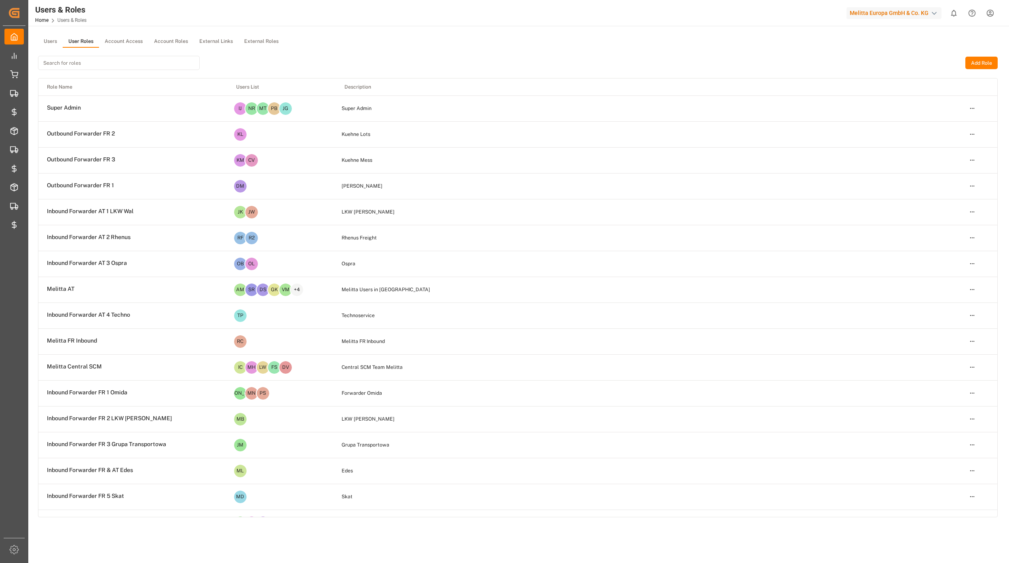
click at [82, 64] on input at bounding box center [119, 63] width 162 height 14
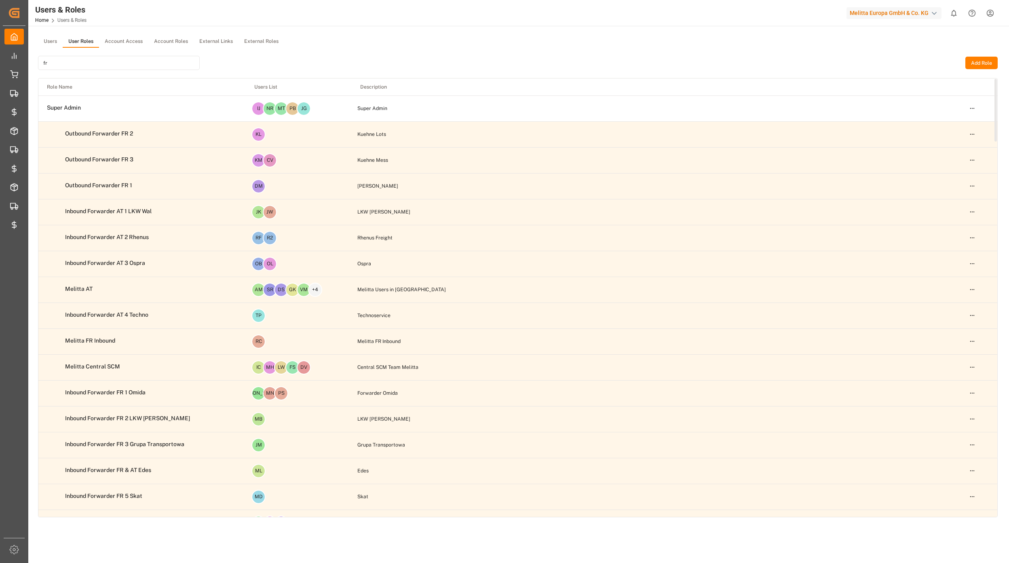
type input "fr"
click at [970, 134] on html "Created by potrace 1.15, written by [PERSON_NAME] [DATE]-[DATE] Created by potr…" at bounding box center [504, 281] width 1009 height 563
click at [943, 150] on div "Edit" at bounding box center [955, 149] width 42 height 11
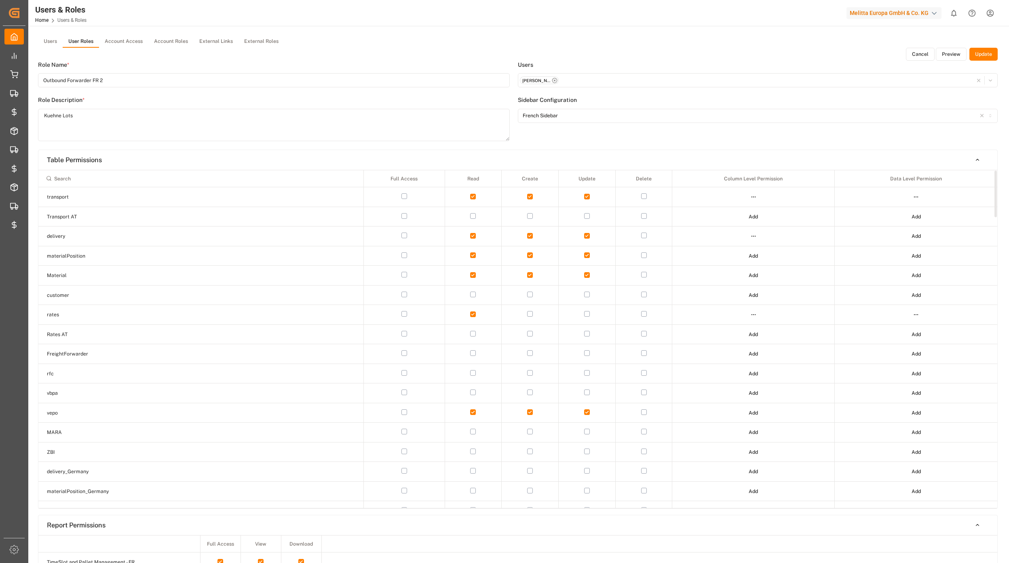
click at [87, 157] on button "Table Permissions" at bounding box center [517, 160] width 959 height 14
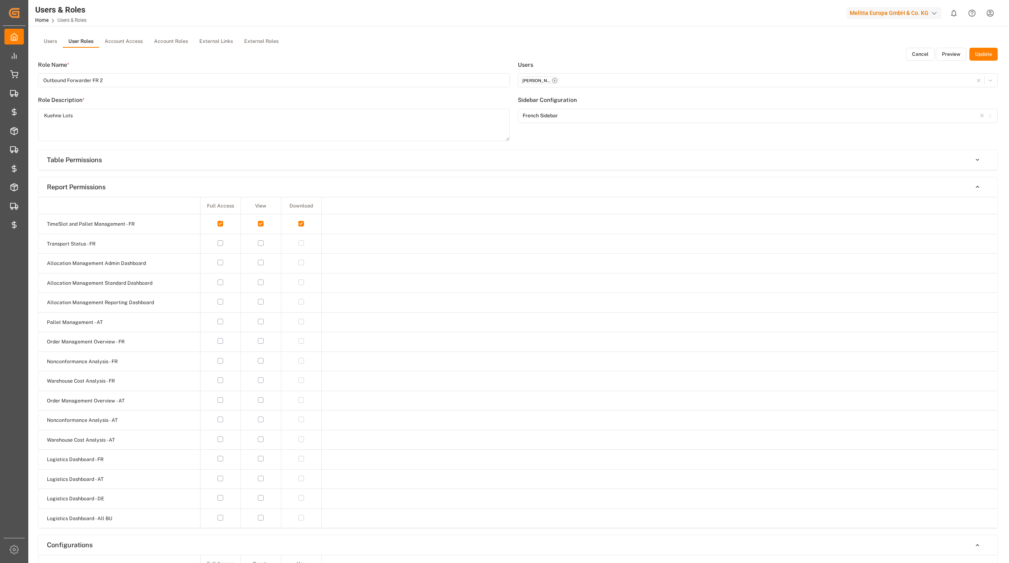
click at [89, 162] on button "Table Permissions" at bounding box center [517, 160] width 959 height 14
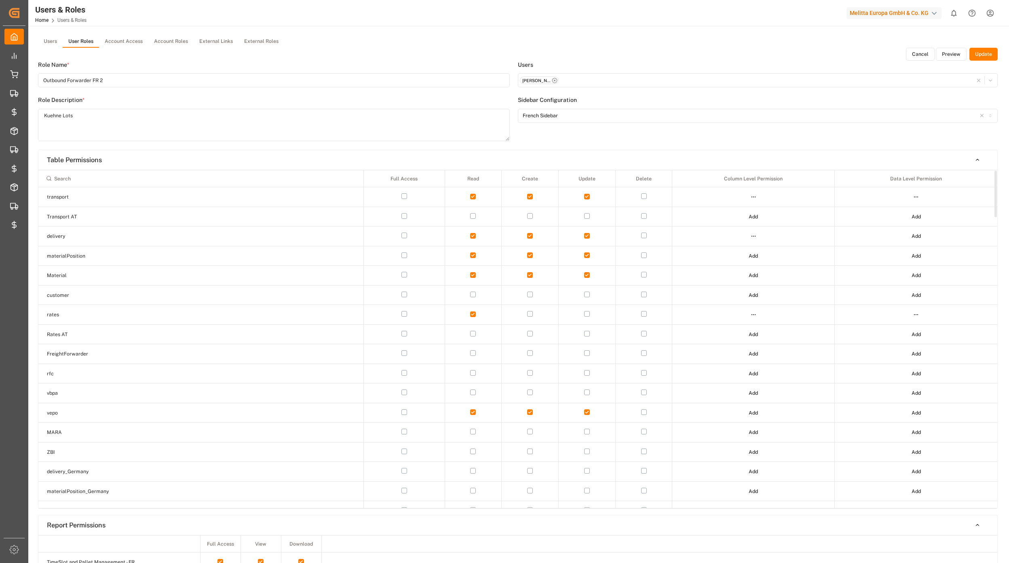
click at [90, 180] on input at bounding box center [201, 178] width 318 height 14
click at [753, 199] on html "Created by potrace 1.15, written by [PERSON_NAME] [DATE]-[DATE] Created by potr…" at bounding box center [504, 281] width 1009 height 563
click at [744, 214] on div "Edit" at bounding box center [737, 211] width 42 height 11
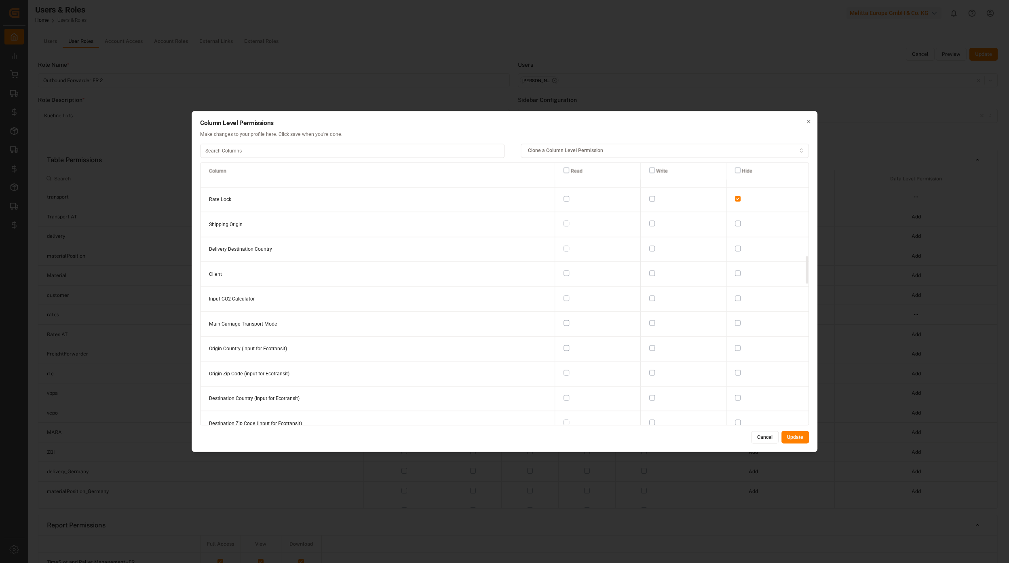
scroll to position [862, 0]
click at [564, 196] on button "button" at bounding box center [567, 199] width 6 height 6
click at [795, 435] on button "Update" at bounding box center [794, 437] width 27 height 13
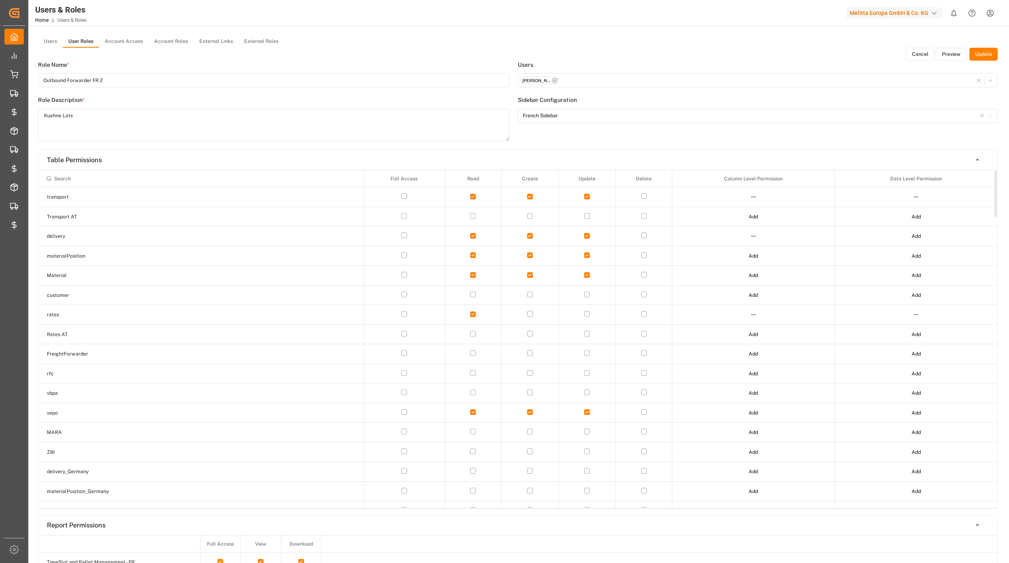
click at [980, 54] on button "Update" at bounding box center [983, 54] width 28 height 13
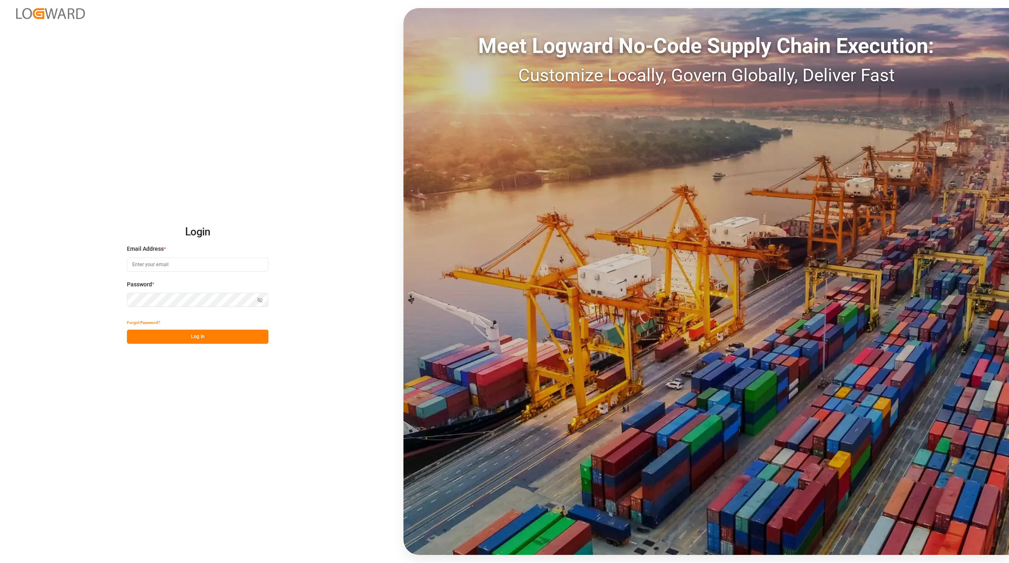
type input "[EMAIL_ADDRESS][PERSON_NAME][DOMAIN_NAME]"
click at [197, 322] on div "Forgot Password?" at bounding box center [197, 322] width 141 height 14
click at [198, 330] on button "Log In" at bounding box center [197, 336] width 141 height 14
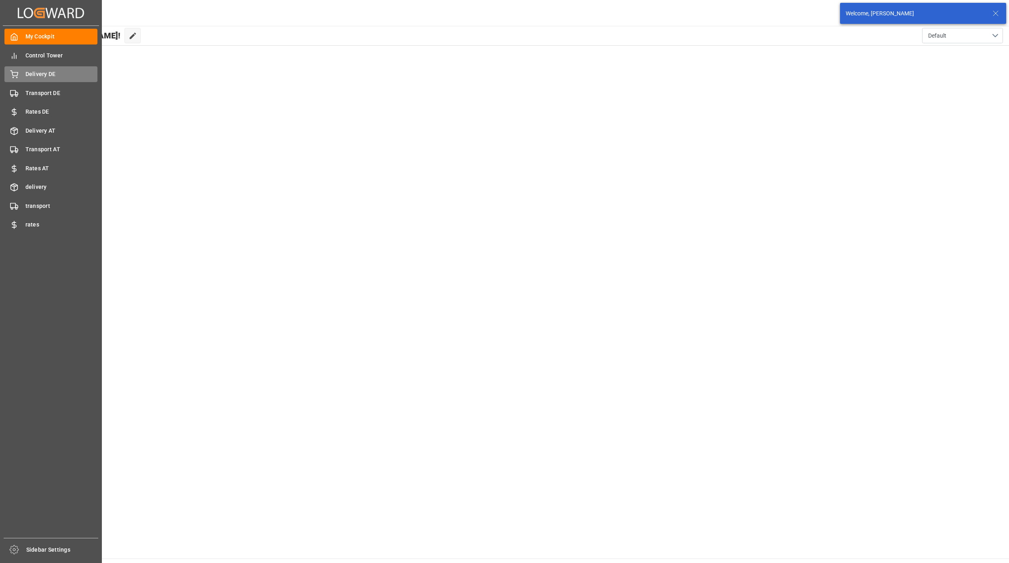
click at [39, 80] on div "Delivery DE Delivery DE" at bounding box center [50, 74] width 93 height 16
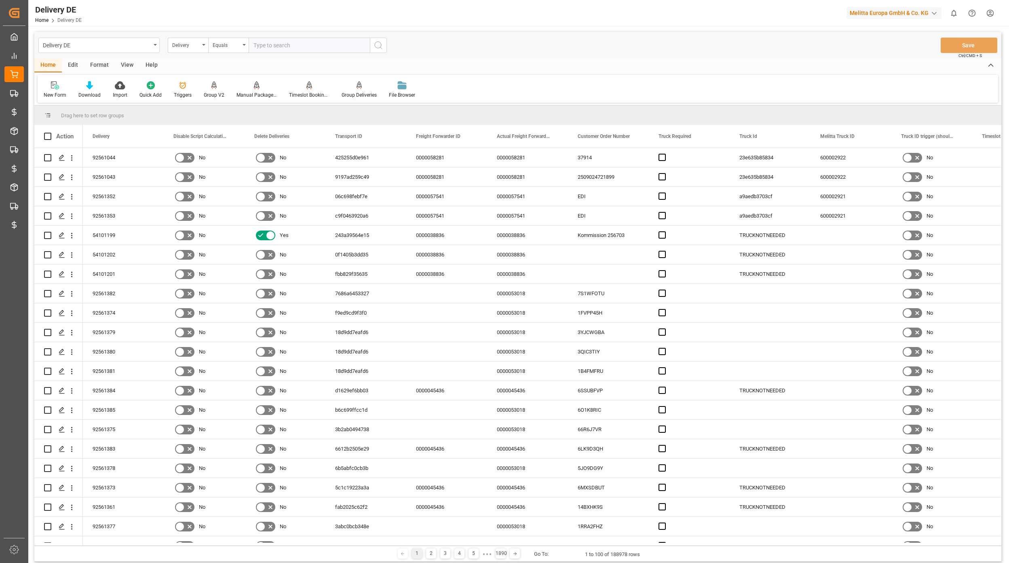
click at [550, 57] on div "Delivery DE Delivery Equals Save Ctrl/CMD + S" at bounding box center [517, 45] width 967 height 27
